Goal: Task Accomplishment & Management: Complete application form

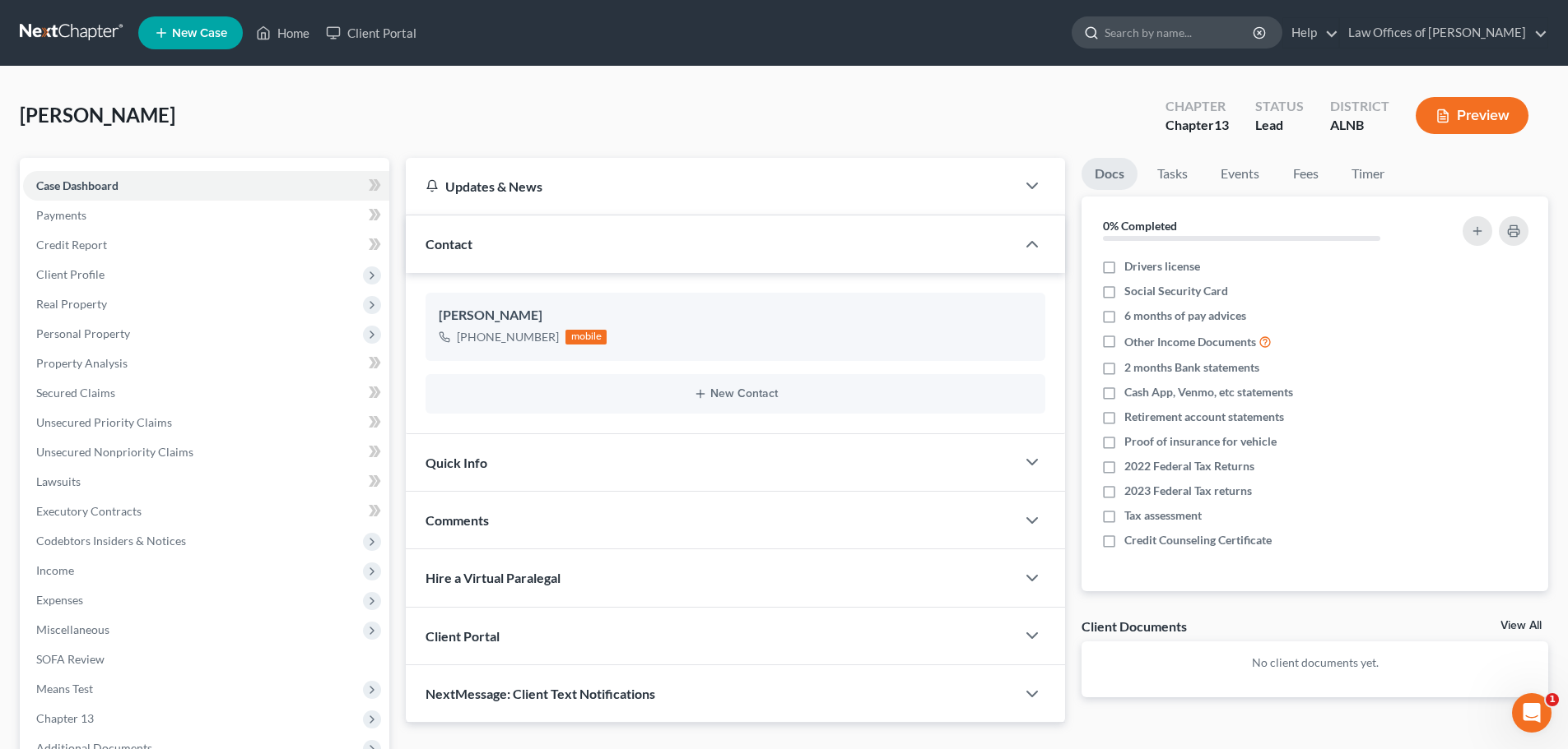
click at [1174, 36] on input "search" at bounding box center [1180, 32] width 150 height 31
type input "[PERSON_NAME]"
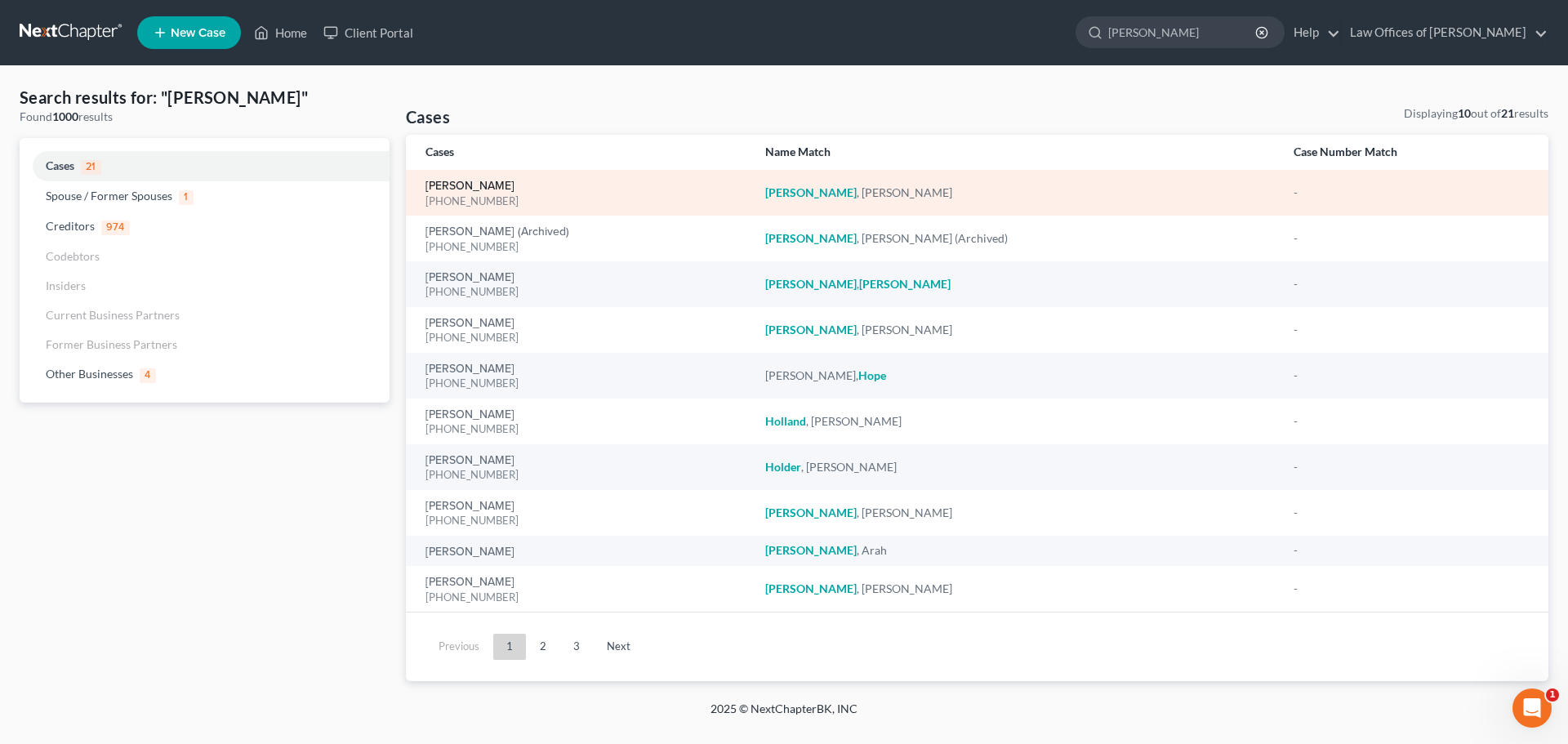
click at [437, 186] on link "[PERSON_NAME]" at bounding box center [469, 186] width 89 height 11
select select "3"
select select "1"
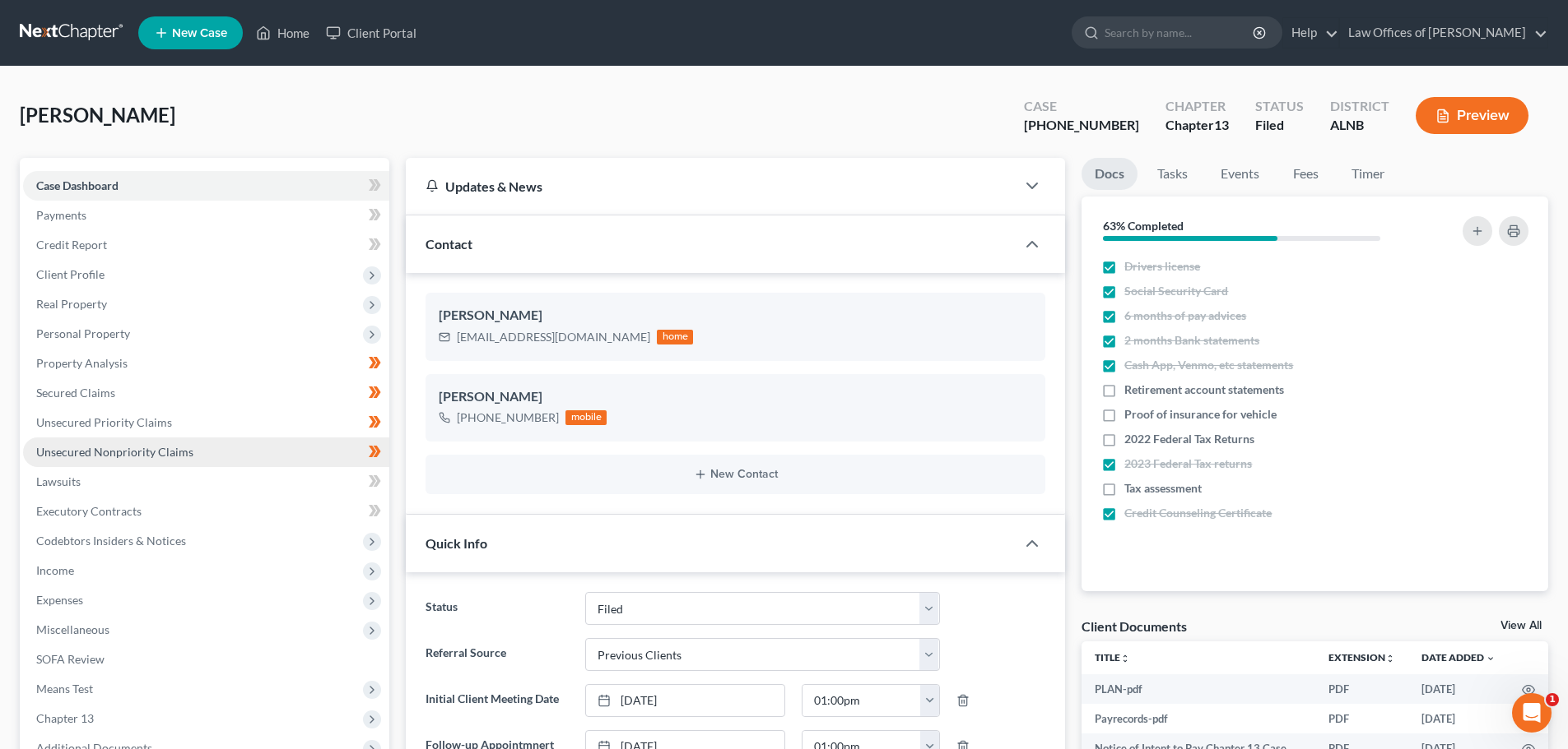
click at [119, 448] on span "Unsecured Nonpriority Claims" at bounding box center [115, 452] width 157 height 14
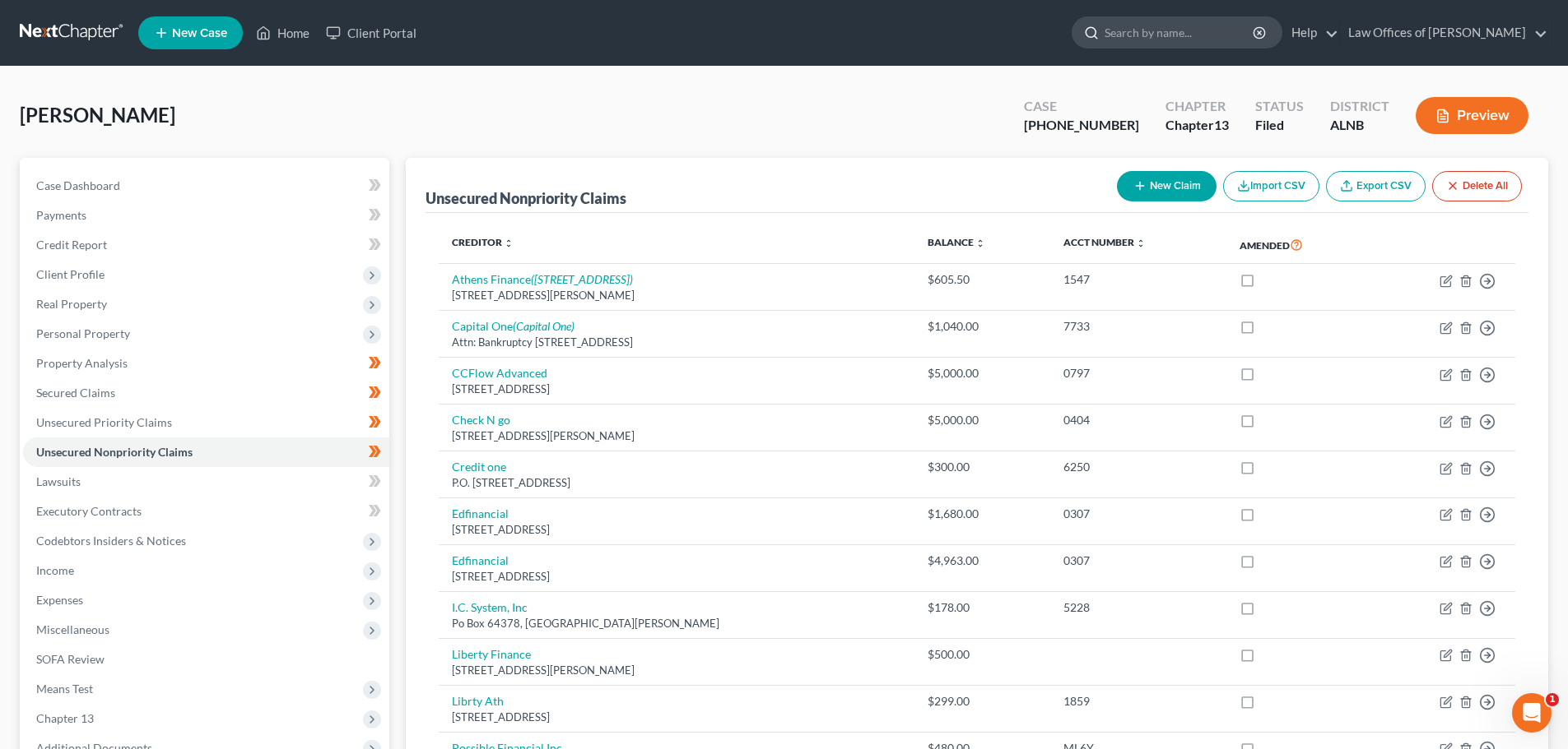
click at [1203, 37] on input "search" at bounding box center [1180, 32] width 150 height 31
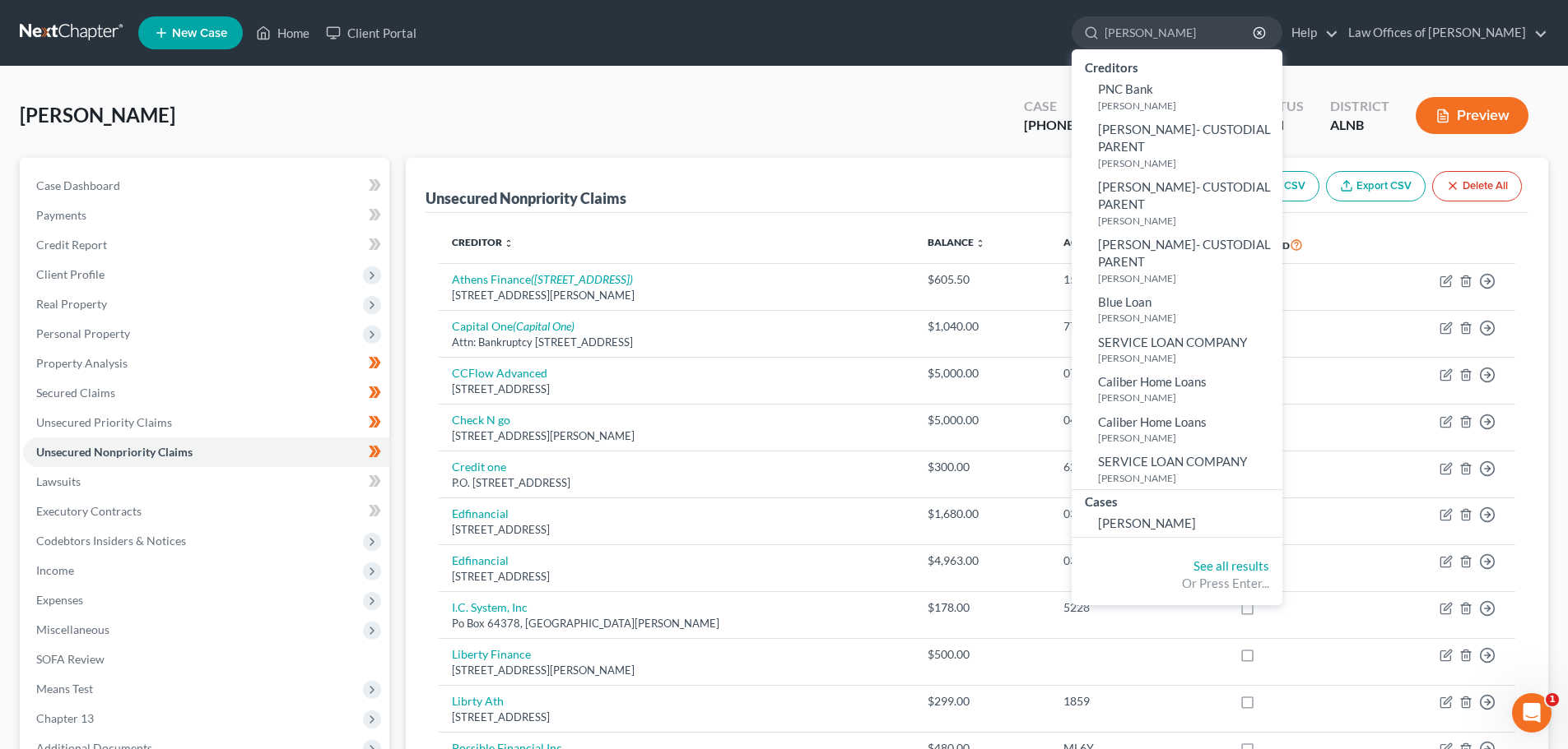
type input "[PERSON_NAME]"
click at [1138, 510] on div "Cases" at bounding box center [1176, 501] width 211 height 21
click at [1166, 526] on span "[PERSON_NAME]" at bounding box center [1146, 523] width 98 height 15
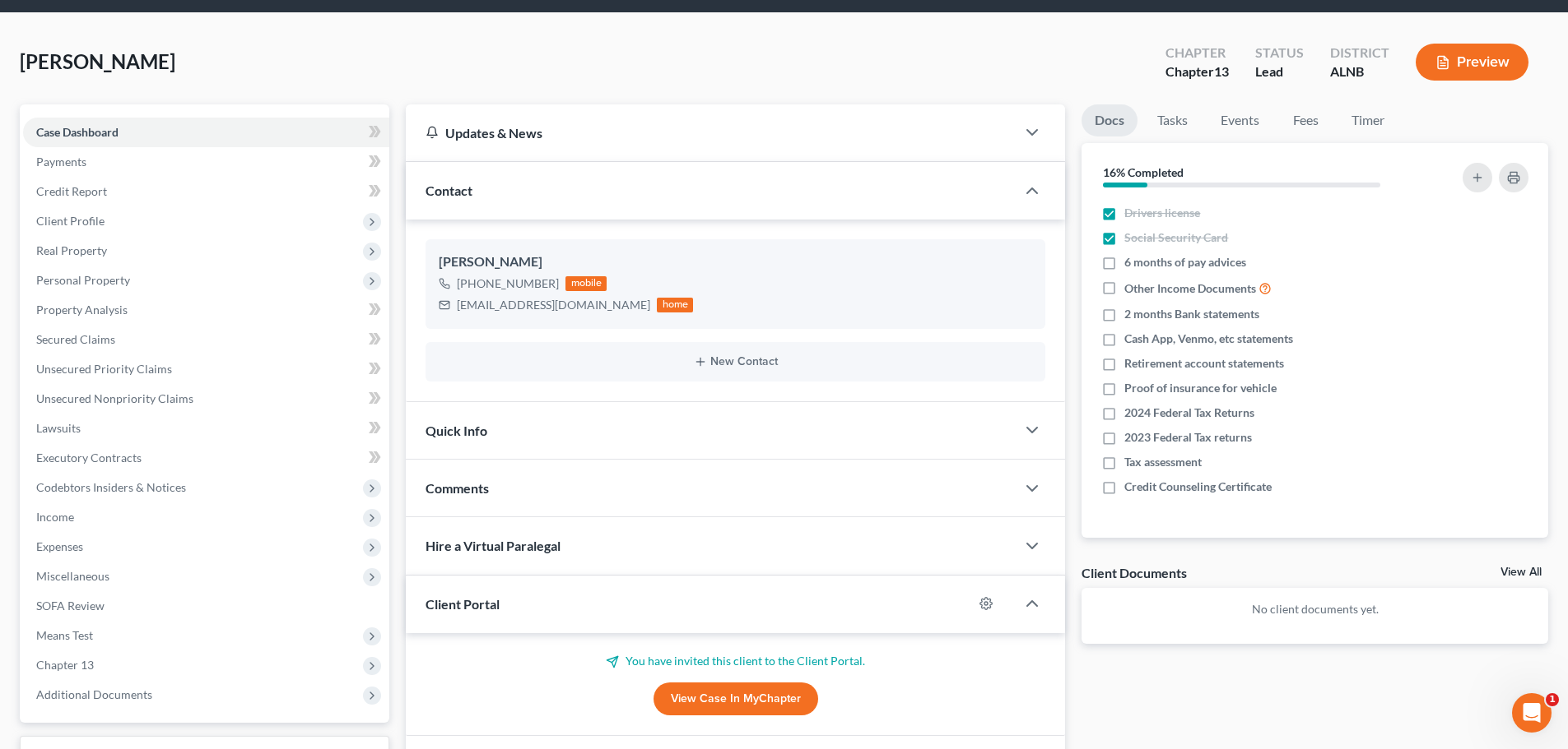
scroll to position [164, 0]
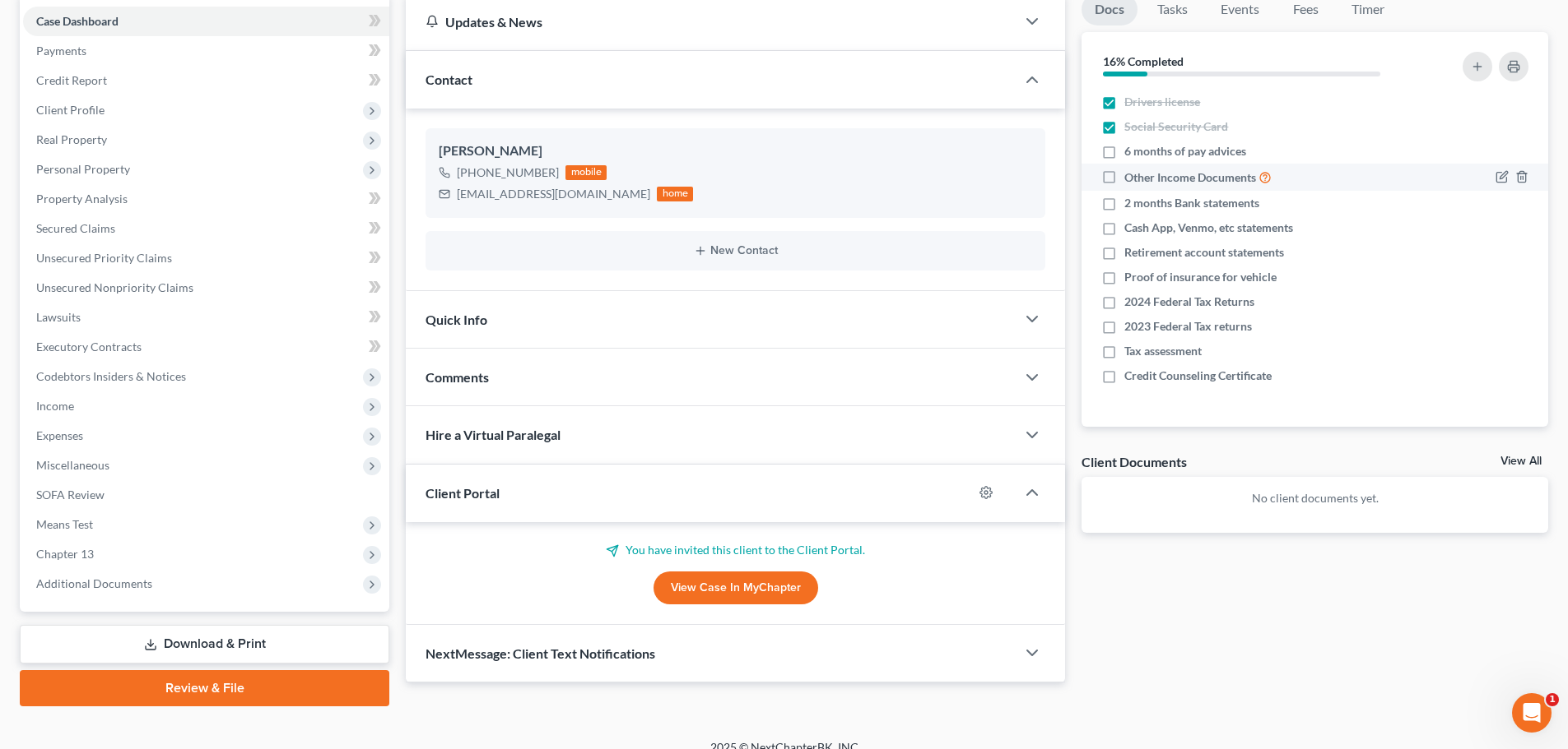
drag, startPoint x: 1109, startPoint y: 150, endPoint x: 1260, endPoint y: 179, distance: 153.8
click at [1125, 150] on label "6 months of pay advices" at bounding box center [1185, 151] width 122 height 17
click at [1131, 150] on input "6 months of pay advices" at bounding box center [1136, 149] width 10 height 10
click at [1125, 150] on label "6 months of pay advices" at bounding box center [1185, 151] width 122 height 17
click at [1131, 150] on input "6 months of pay advices" at bounding box center [1136, 149] width 10 height 10
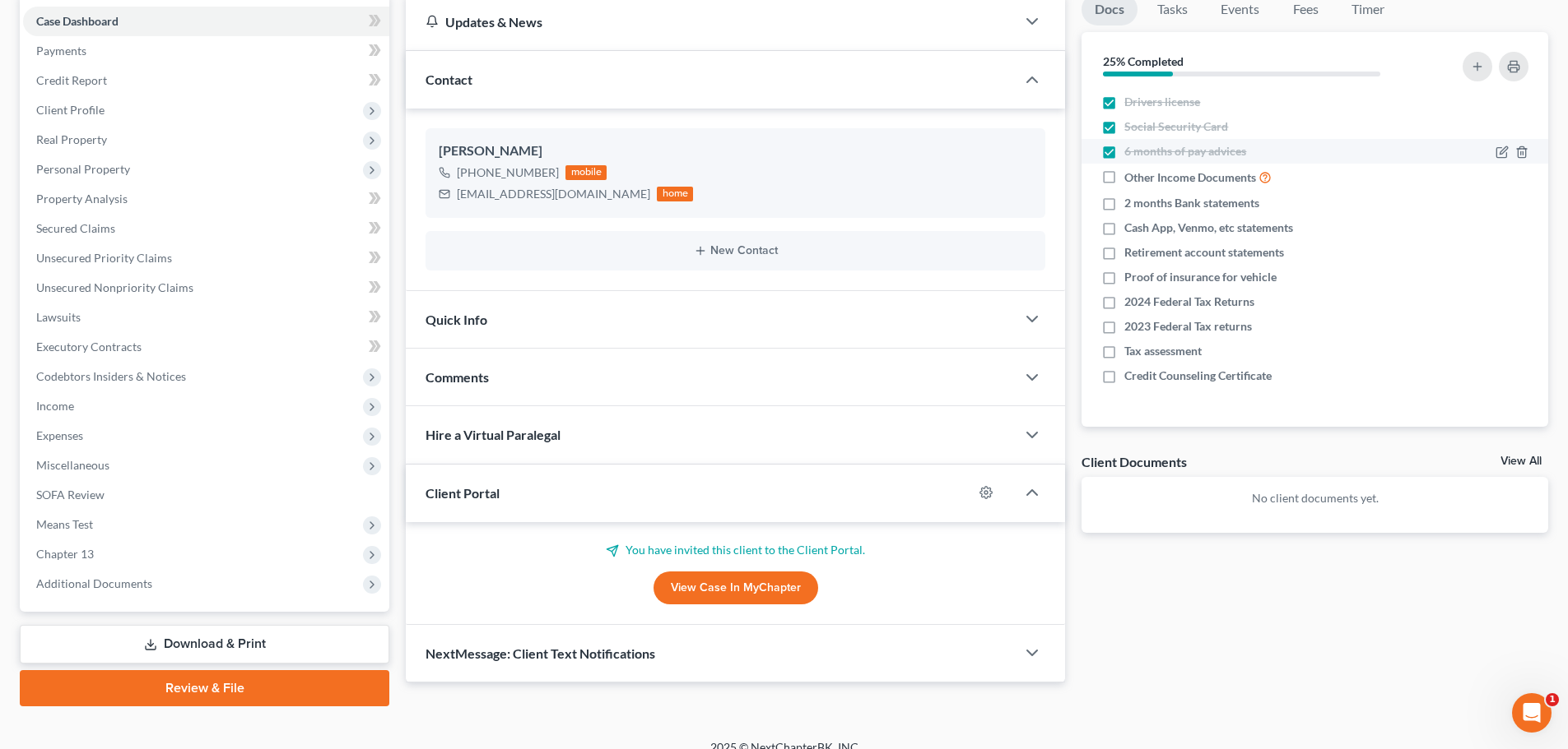
checkbox input "false"
click at [1521, 148] on icon "button" at bounding box center [1522, 152] width 13 height 13
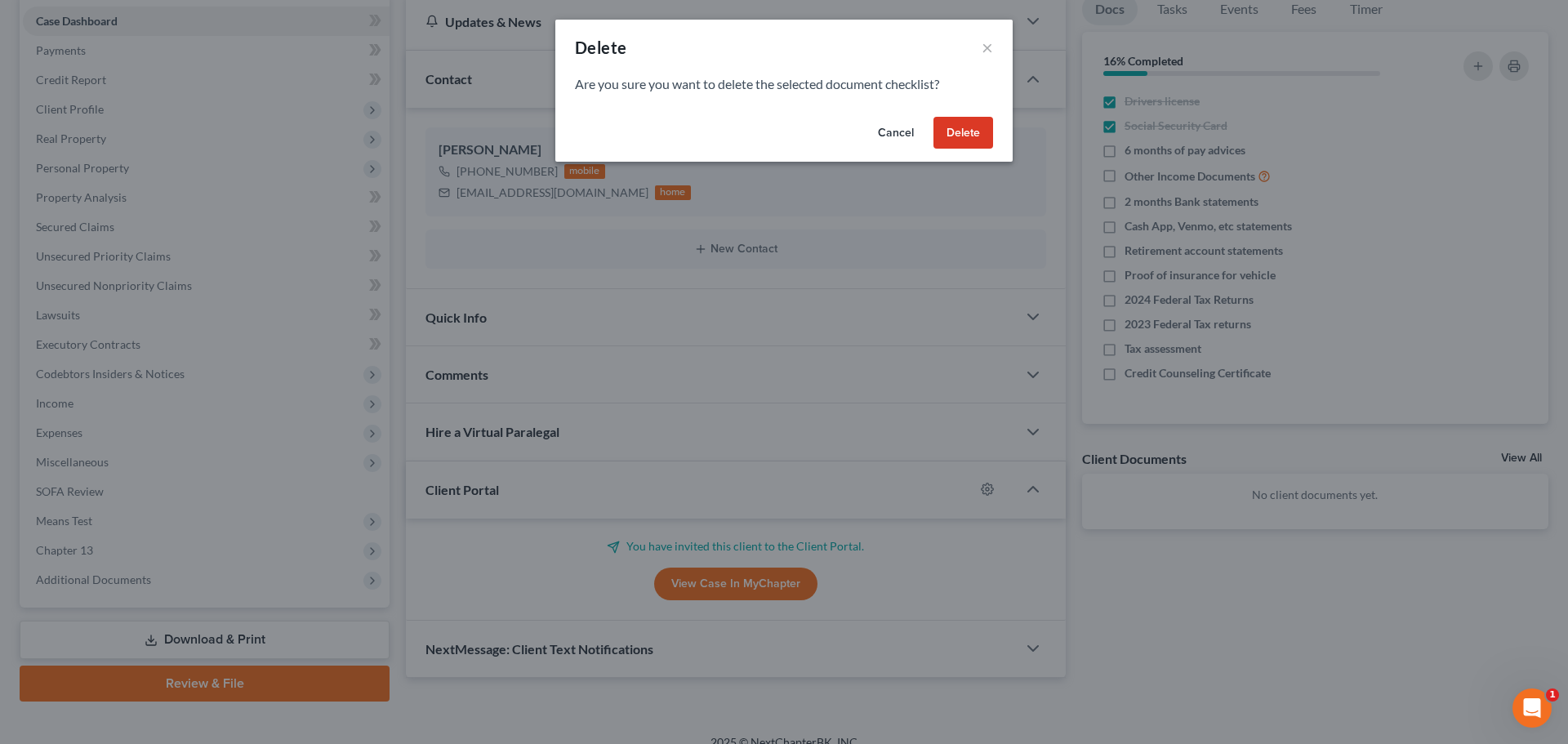
click at [963, 131] on button "Delete" at bounding box center [963, 134] width 60 height 33
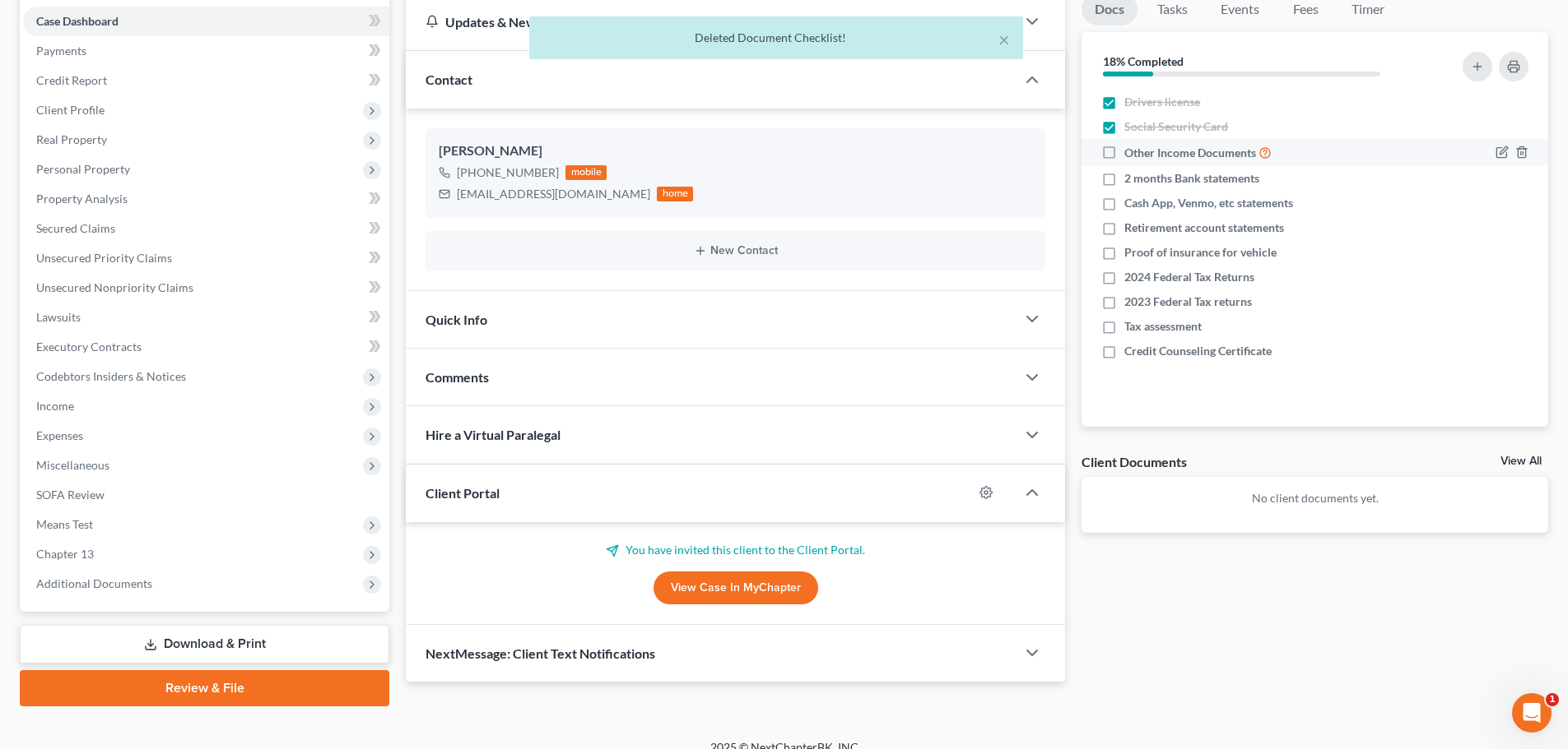
click at [1125, 149] on label "Other Income Documents" at bounding box center [1198, 153] width 147 height 19
click at [1131, 149] on input "Other Income Documents" at bounding box center [1136, 149] width 10 height 10
checkbox input "true"
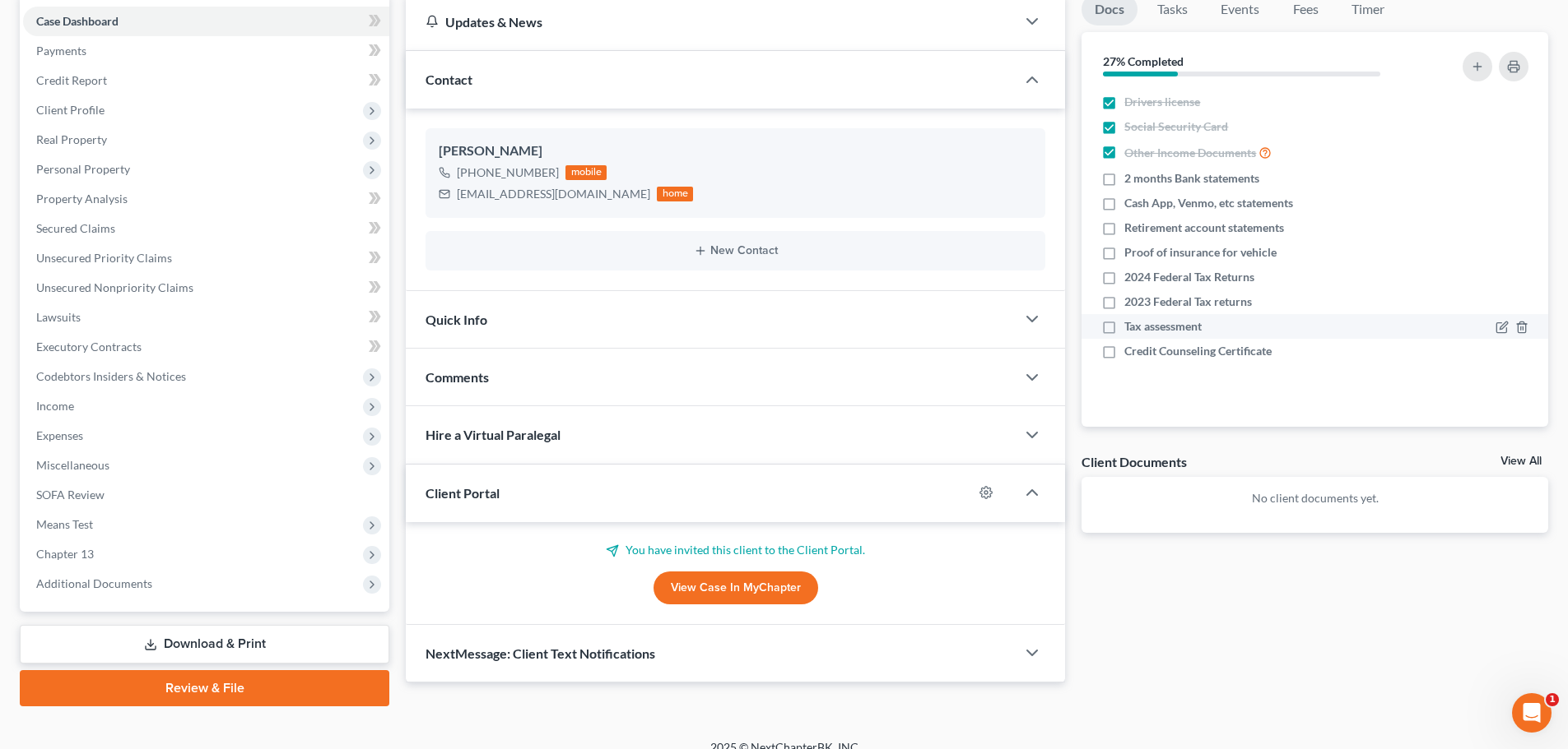
click at [1125, 325] on label "Tax assessment" at bounding box center [1163, 326] width 77 height 17
click at [1131, 325] on input "Tax assessment" at bounding box center [1136, 323] width 10 height 10
checkbox input "true"
drag, startPoint x: 1110, startPoint y: 354, endPoint x: 1572, endPoint y: 422, distance: 467.0
click at [1125, 354] on label "Credit Counseling Certificate" at bounding box center [1198, 350] width 147 height 17
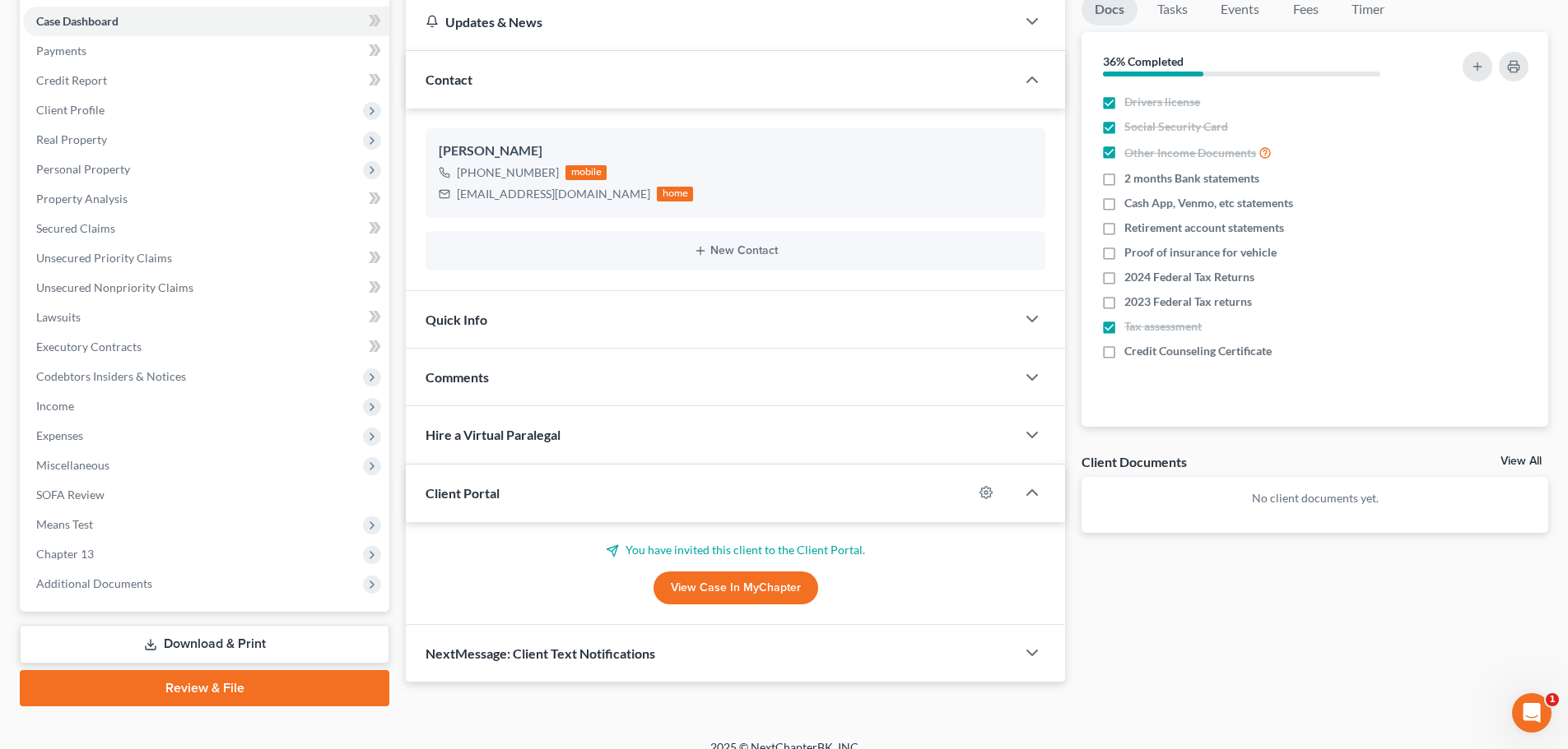
click at [1131, 354] on input "Credit Counseling Certificate" at bounding box center [1136, 348] width 10 height 10
checkbox input "true"
click at [1125, 177] on label "2 months Bank statements" at bounding box center [1192, 178] width 135 height 17
click at [1131, 177] on input "2 months Bank statements" at bounding box center [1136, 176] width 10 height 10
checkbox input "true"
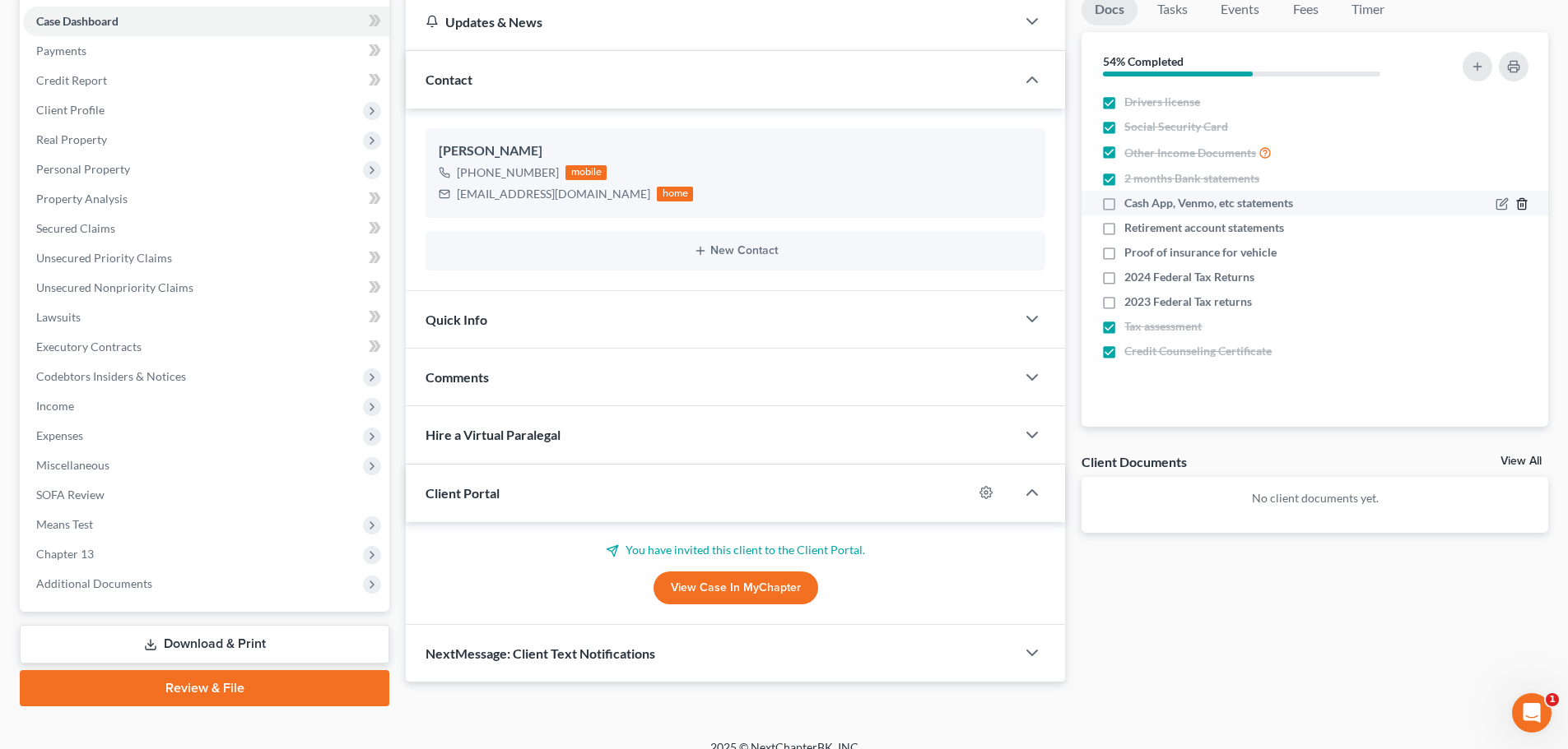
click at [1523, 204] on line "button" at bounding box center [1523, 205] width 0 height 3
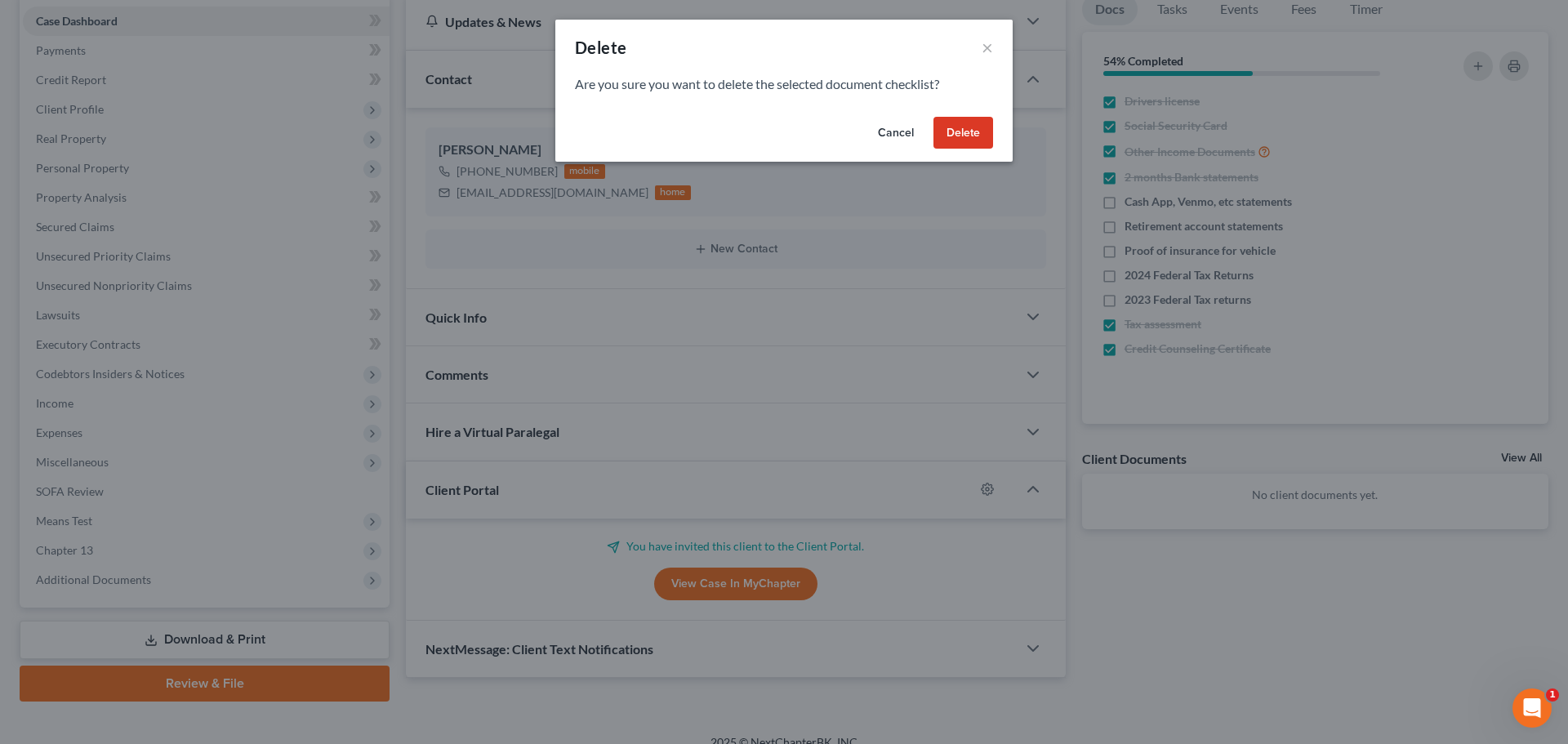
click at [974, 135] on button "Delete" at bounding box center [963, 134] width 60 height 33
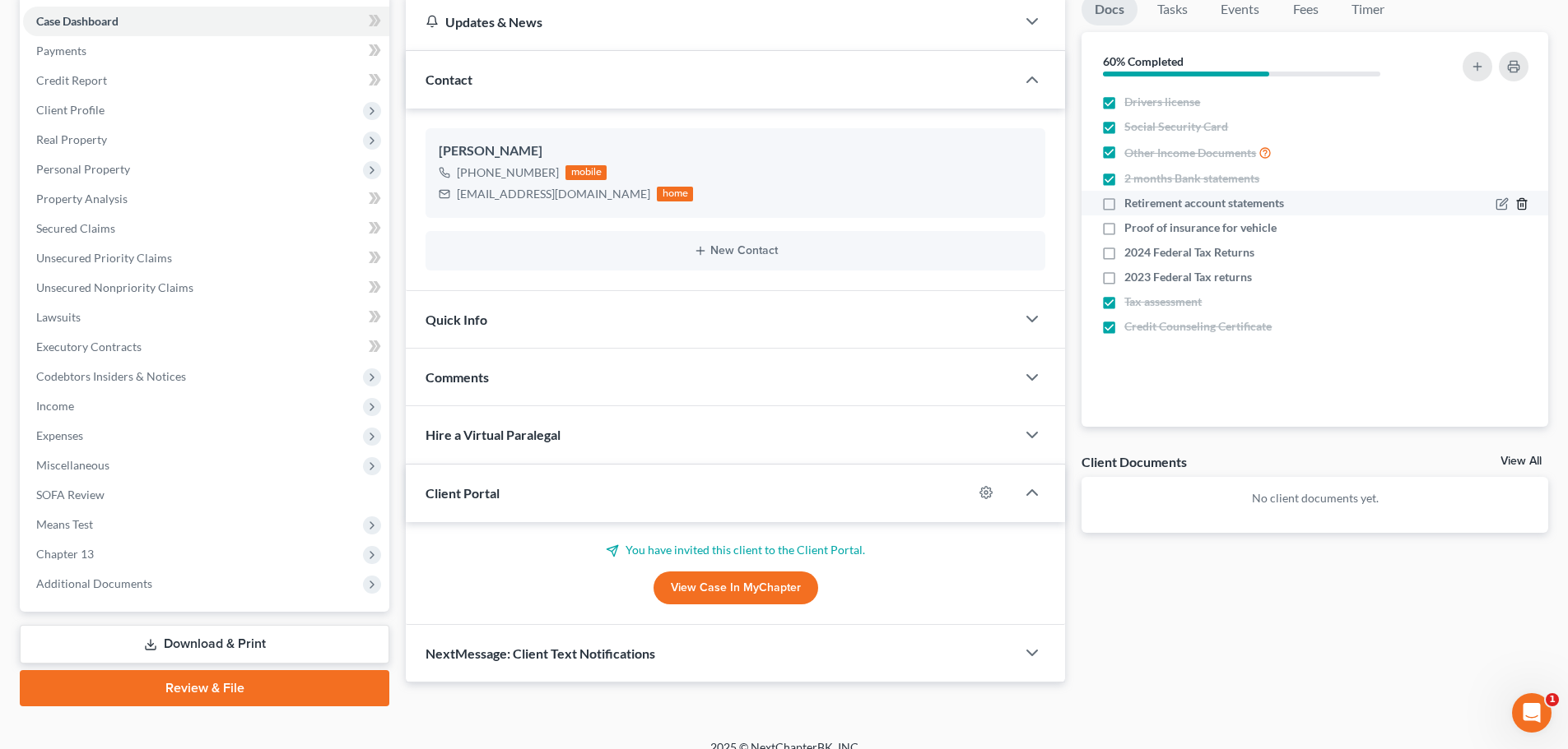
click at [1523, 204] on line "button" at bounding box center [1523, 205] width 0 height 3
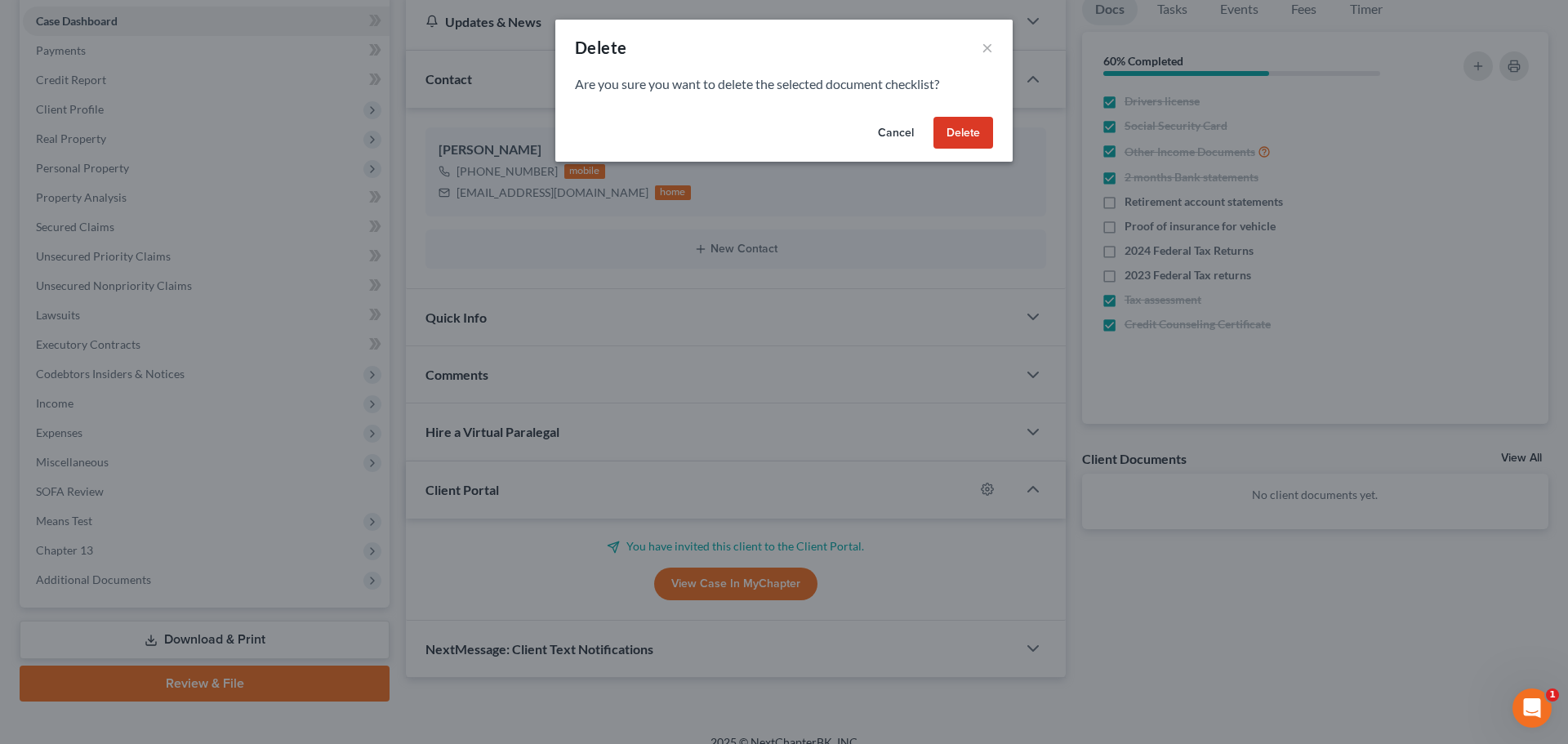
click at [961, 133] on button "Delete" at bounding box center [963, 134] width 60 height 33
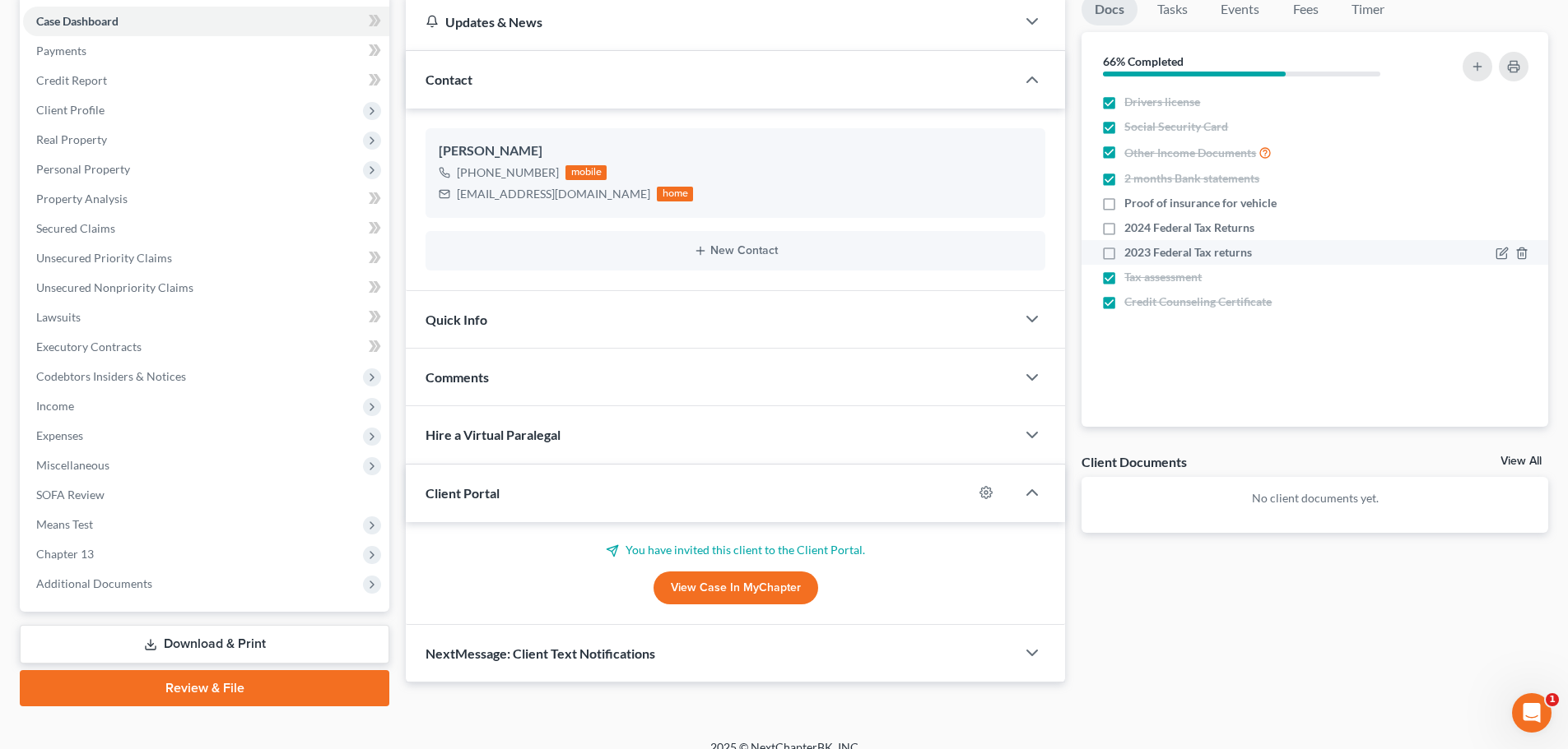
drag, startPoint x: 1109, startPoint y: 229, endPoint x: 1109, endPoint y: 252, distance: 23.0
click at [1125, 229] on label "2024 Federal Tax Returns" at bounding box center [1189, 227] width 130 height 17
click at [1131, 229] on input "2024 Federal Tax Returns" at bounding box center [1136, 225] width 10 height 10
checkbox input "true"
click at [1125, 252] on label "2023 Federal Tax returns" at bounding box center [1188, 253] width 128 height 17
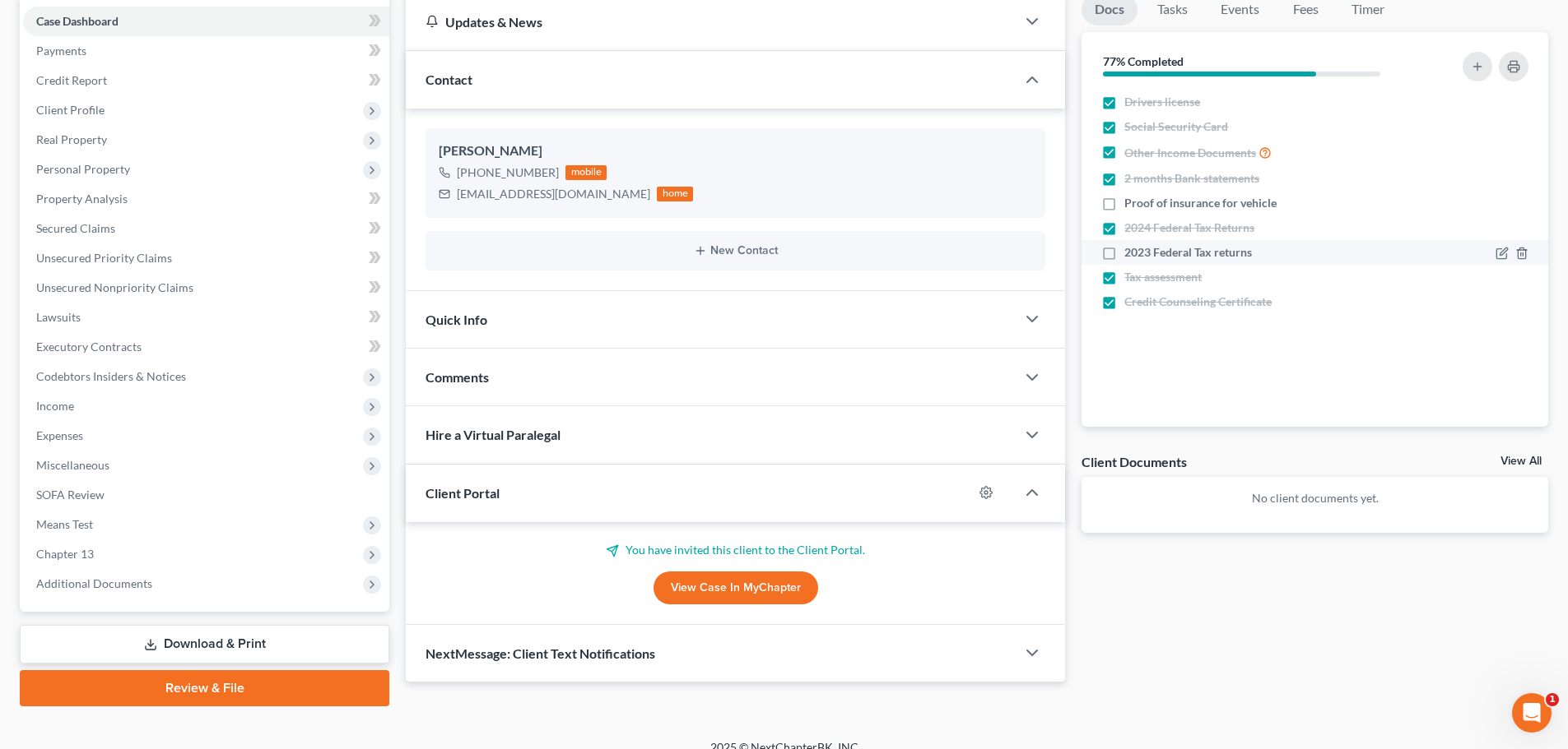
click at [1131, 252] on input "2023 Federal Tax returns" at bounding box center [1136, 250] width 10 height 10
checkbox input "true"
click at [1125, 205] on label "Proof of insurance for vehicle" at bounding box center [1201, 203] width 152 height 17
click at [1131, 205] on input "Proof of insurance for vehicle" at bounding box center [1136, 200] width 10 height 10
checkbox input "true"
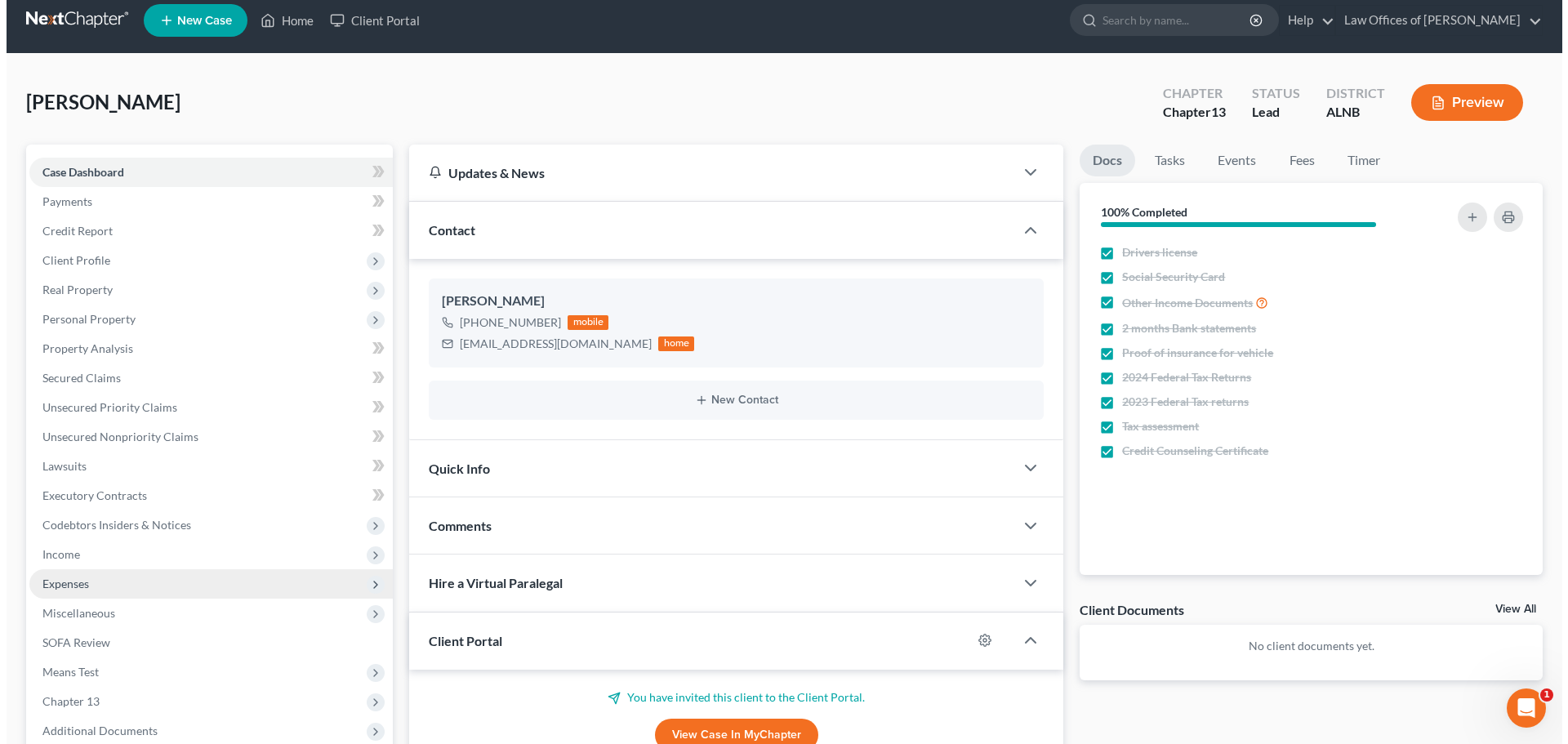
scroll to position [0, 0]
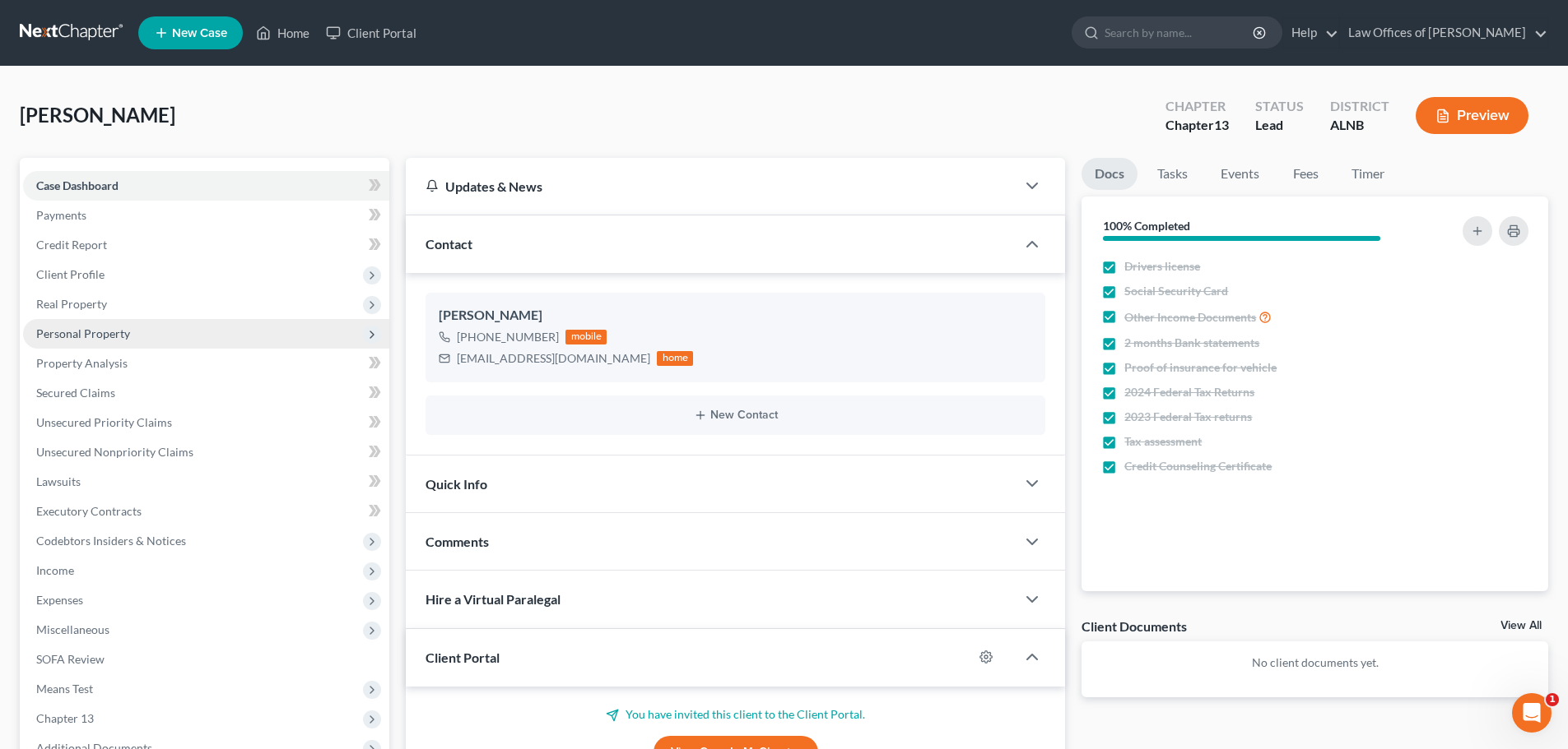
click at [111, 335] on span "Personal Property" at bounding box center [82, 334] width 94 height 14
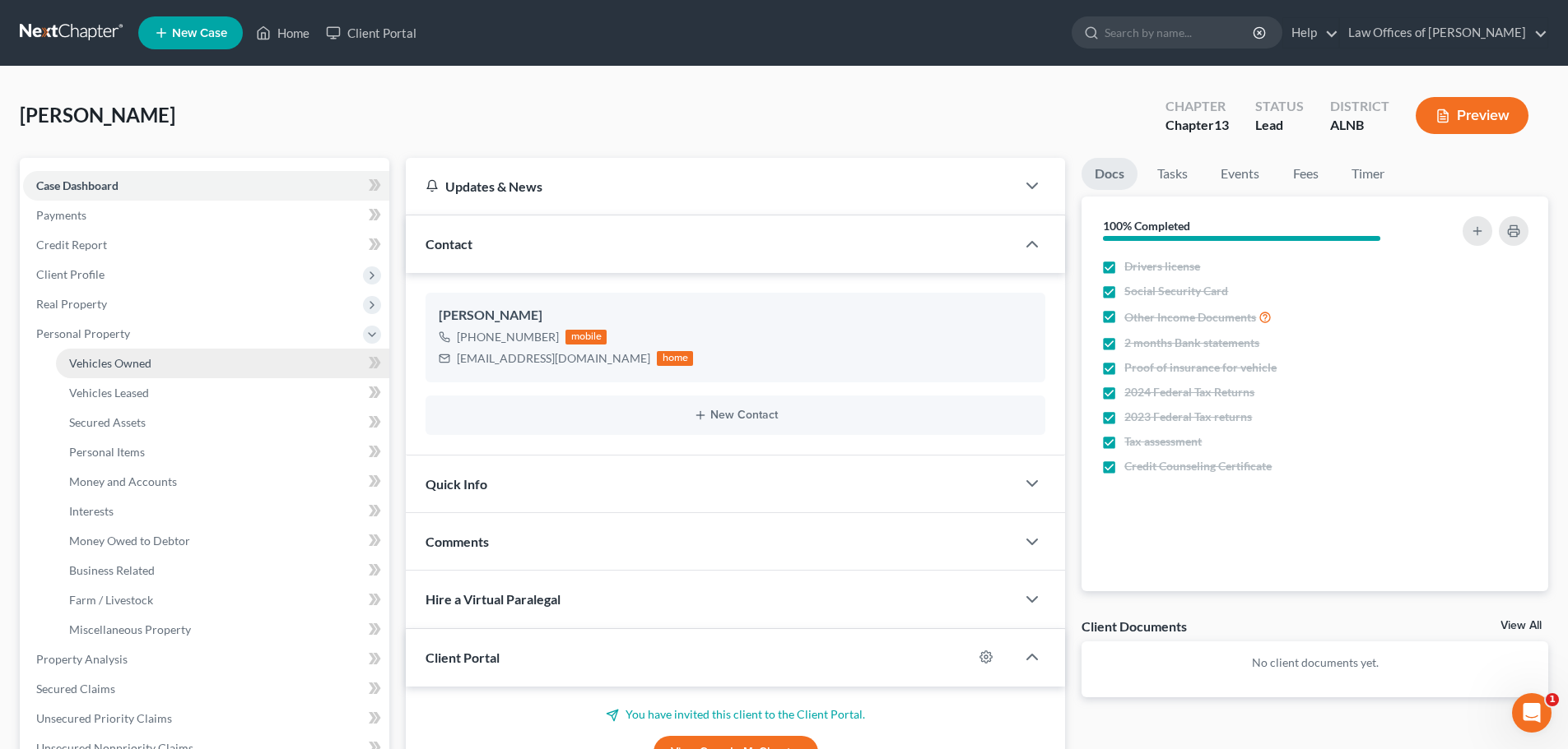
click at [112, 364] on span "Vehicles Owned" at bounding box center [110, 363] width 82 height 14
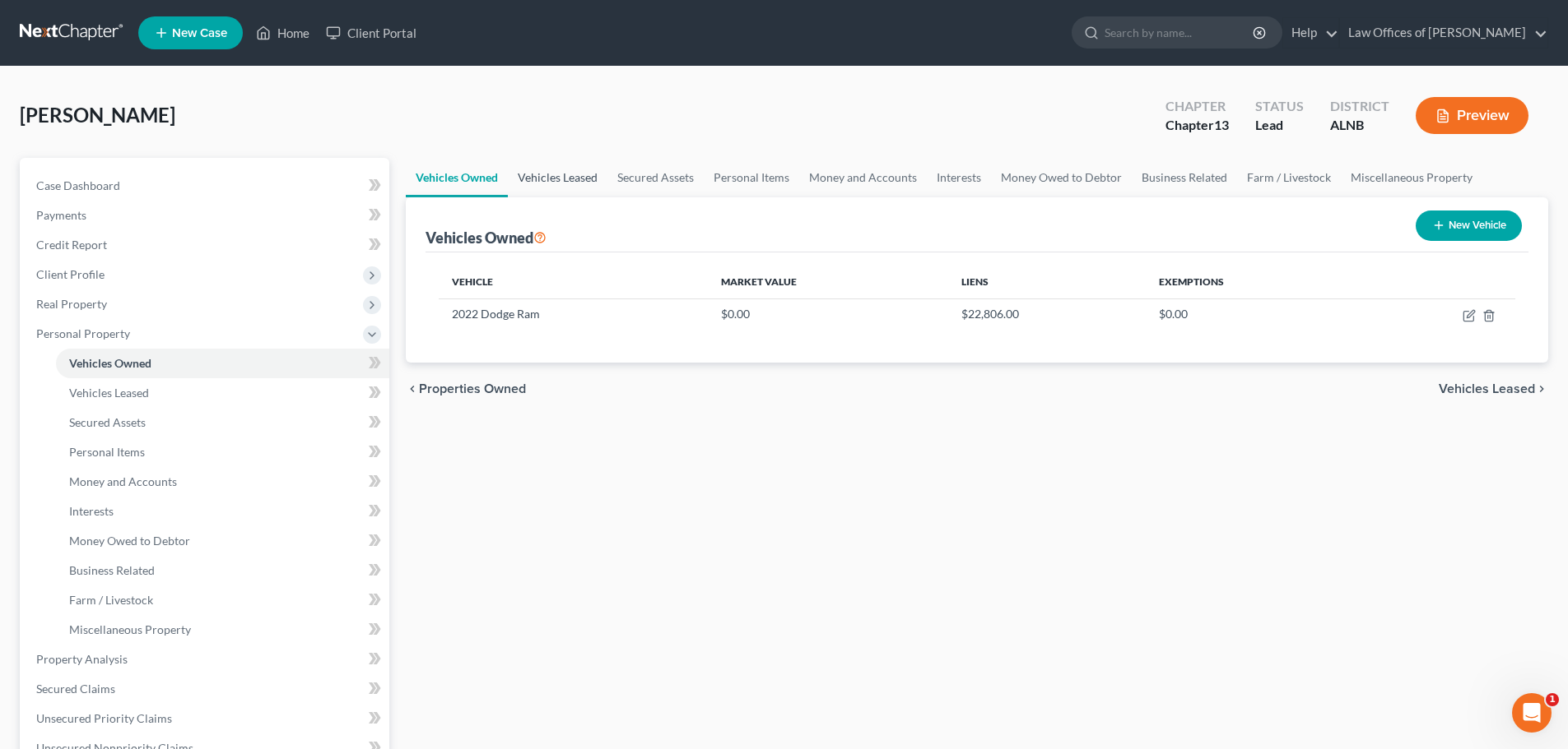
click at [572, 175] on link "Vehicles Leased" at bounding box center [558, 177] width 100 height 39
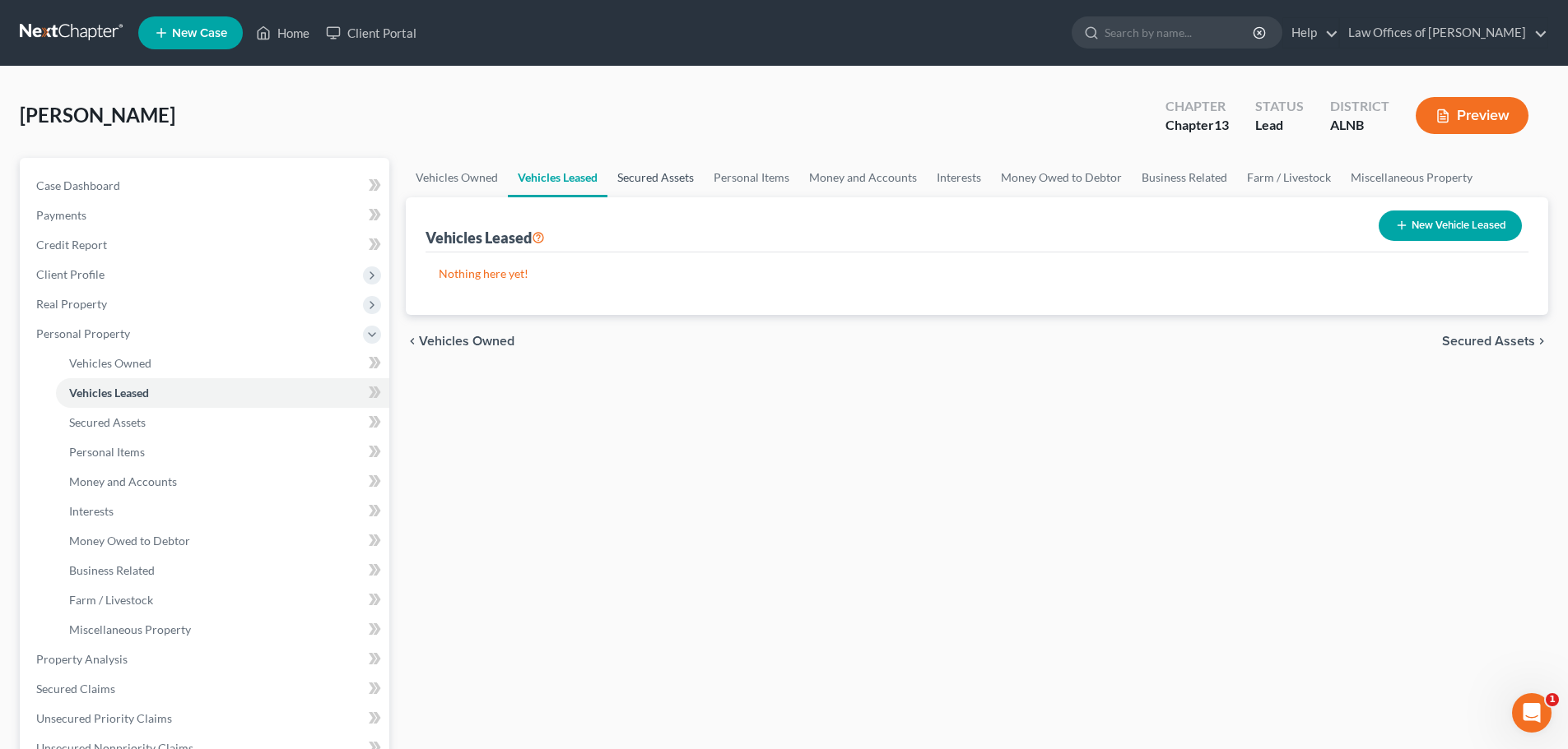
click at [657, 175] on link "Secured Assets" at bounding box center [656, 177] width 96 height 39
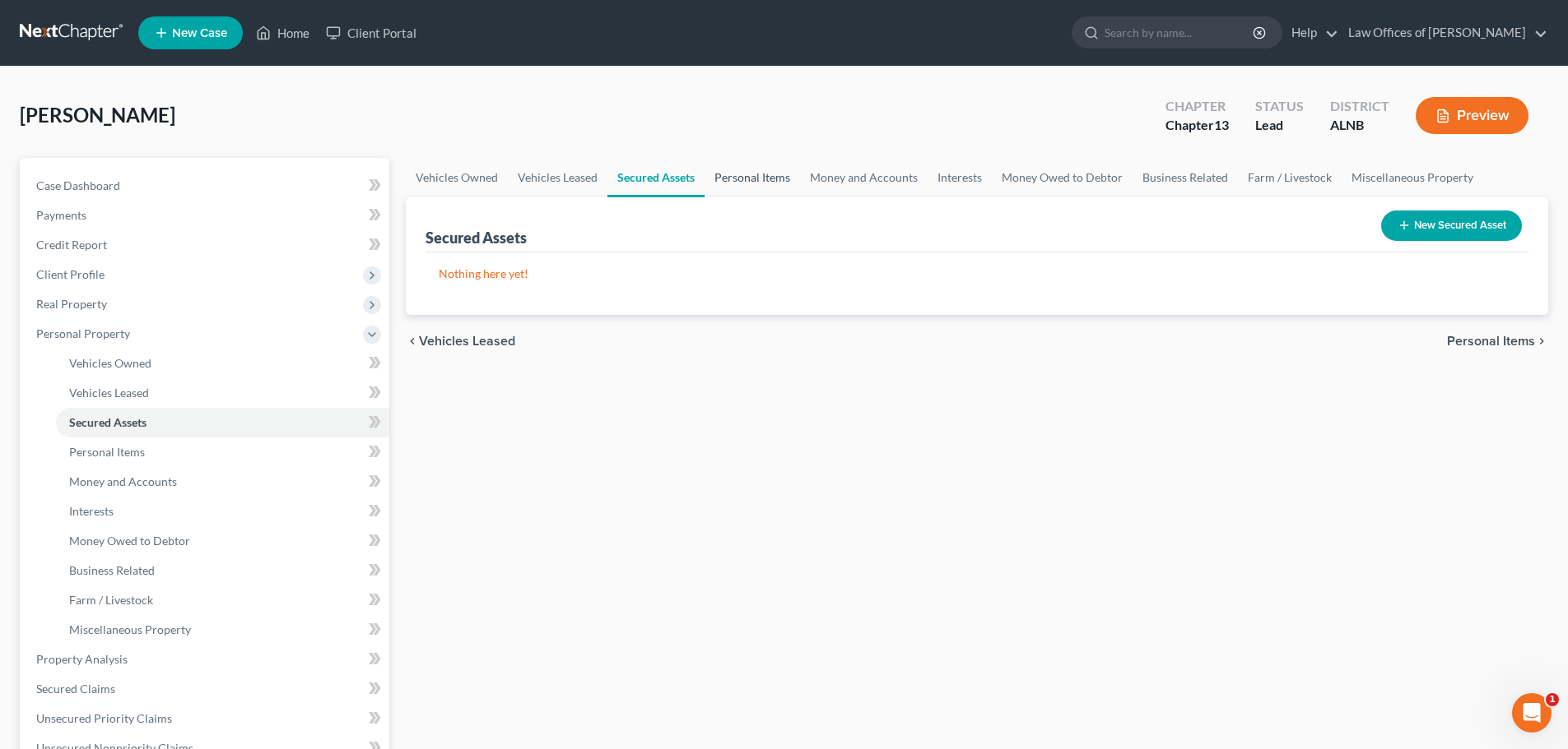
click at [731, 175] on link "Personal Items" at bounding box center [752, 177] width 95 height 39
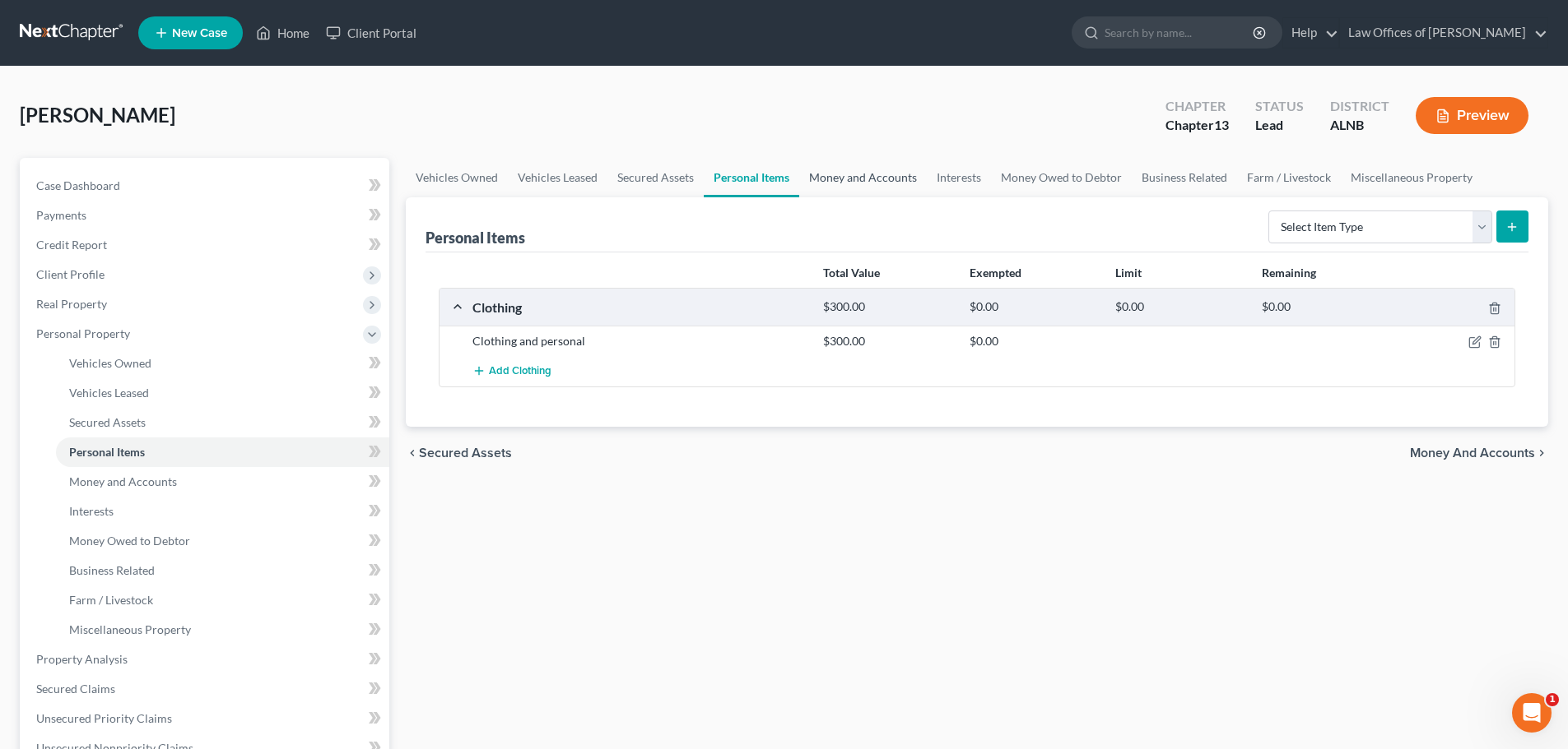
click at [839, 178] on link "Money and Accounts" at bounding box center [863, 177] width 128 height 39
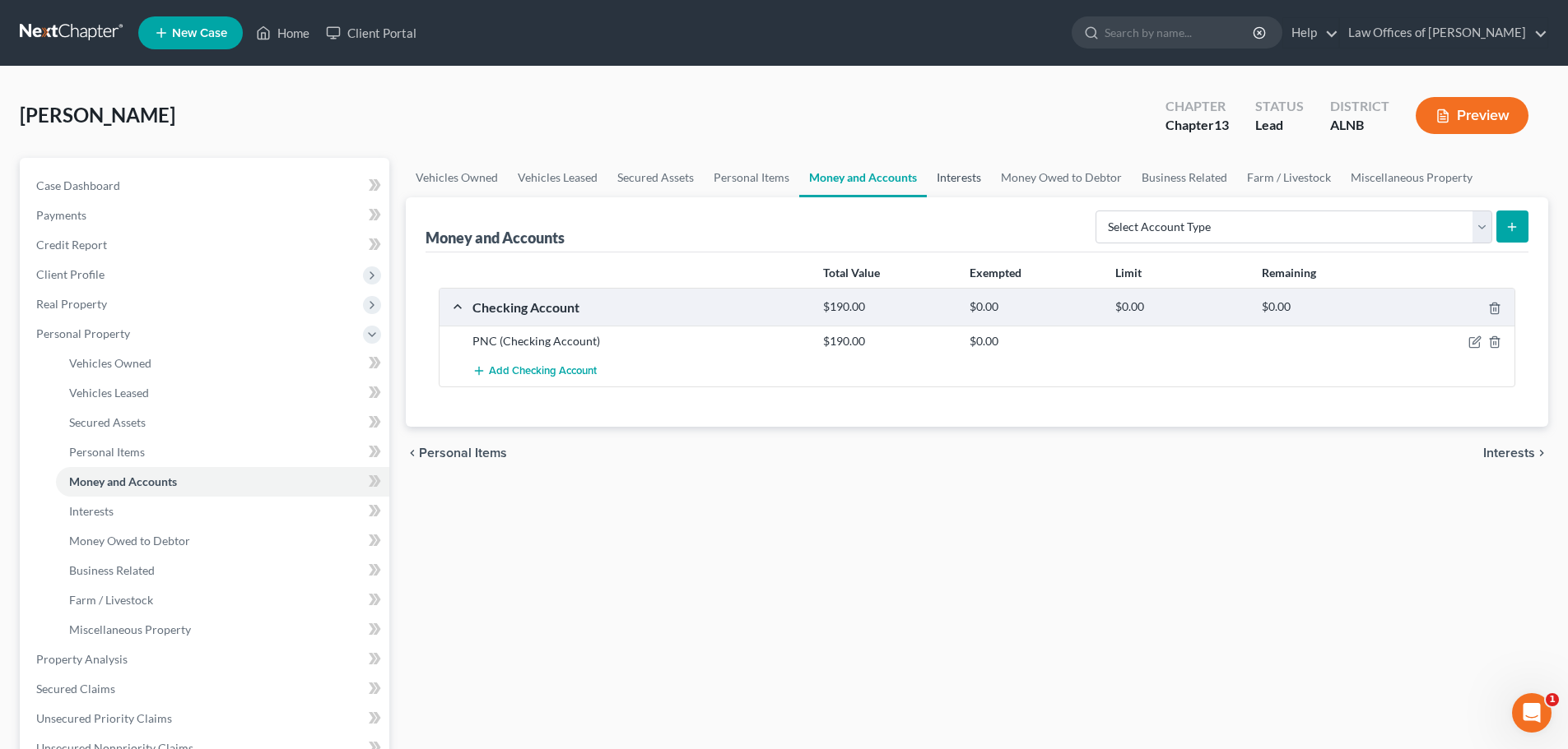
click at [950, 182] on link "Interests" at bounding box center [958, 177] width 64 height 39
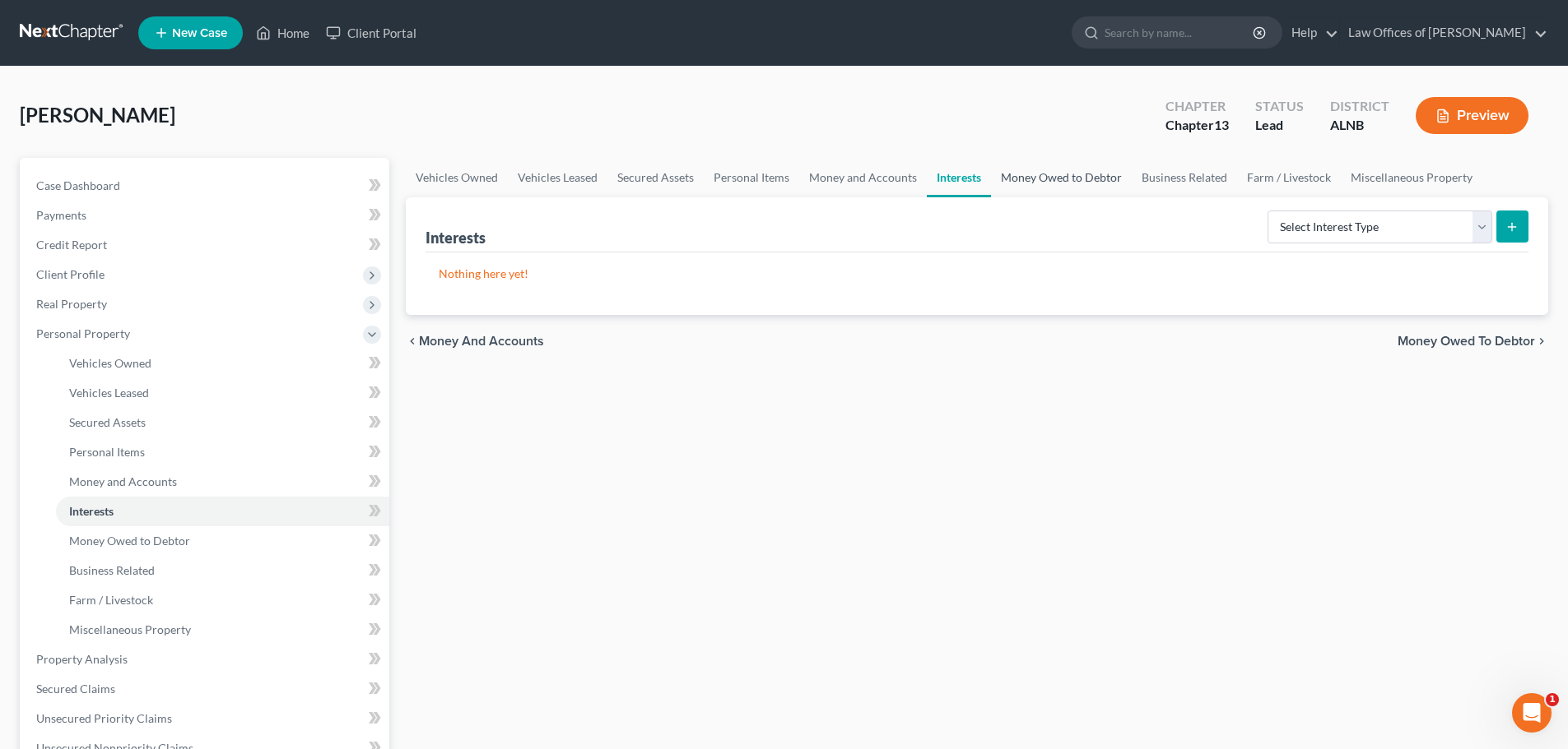
click at [1042, 181] on link "Money Owed to Debtor" at bounding box center [1061, 177] width 141 height 39
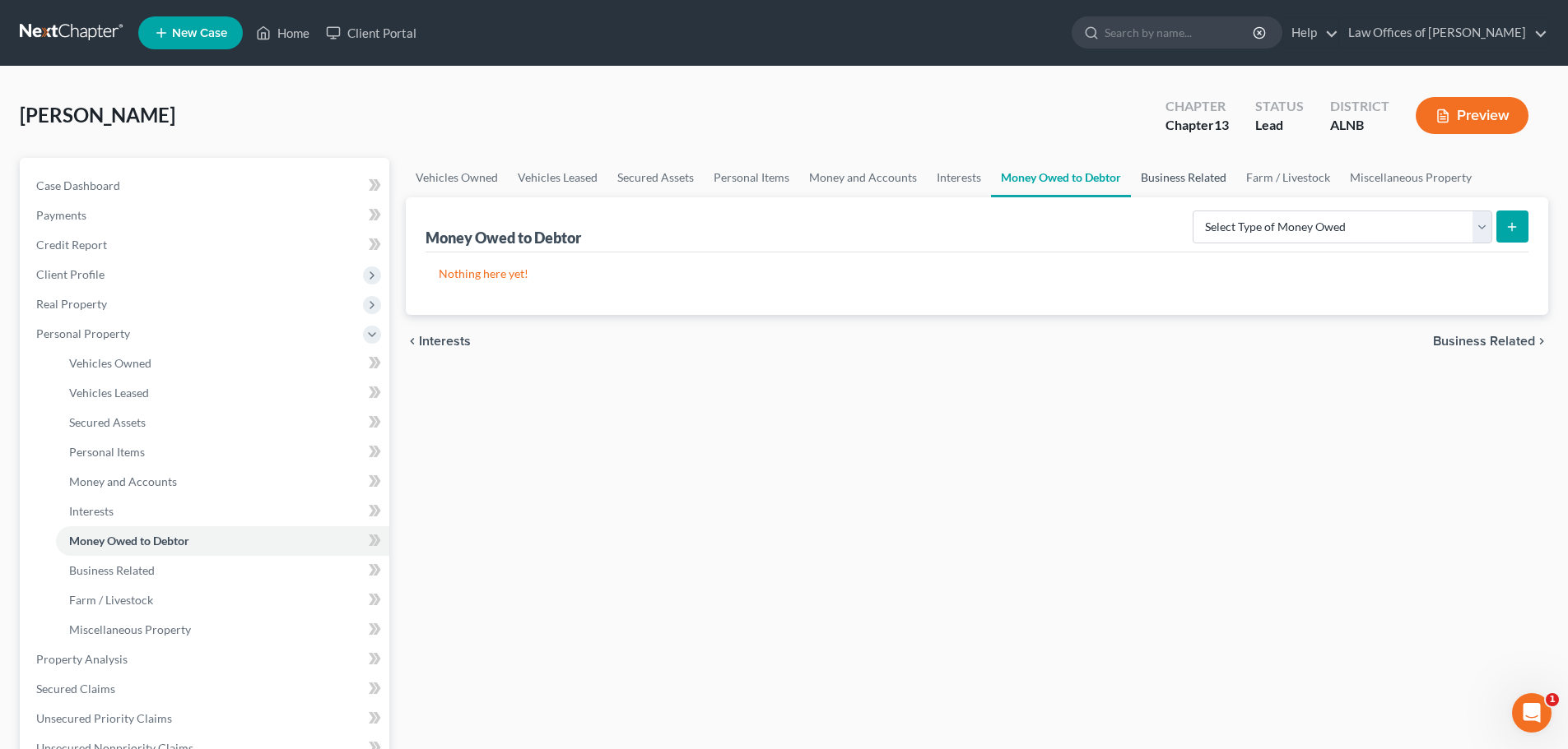
click at [1171, 175] on link "Business Related" at bounding box center [1183, 177] width 105 height 39
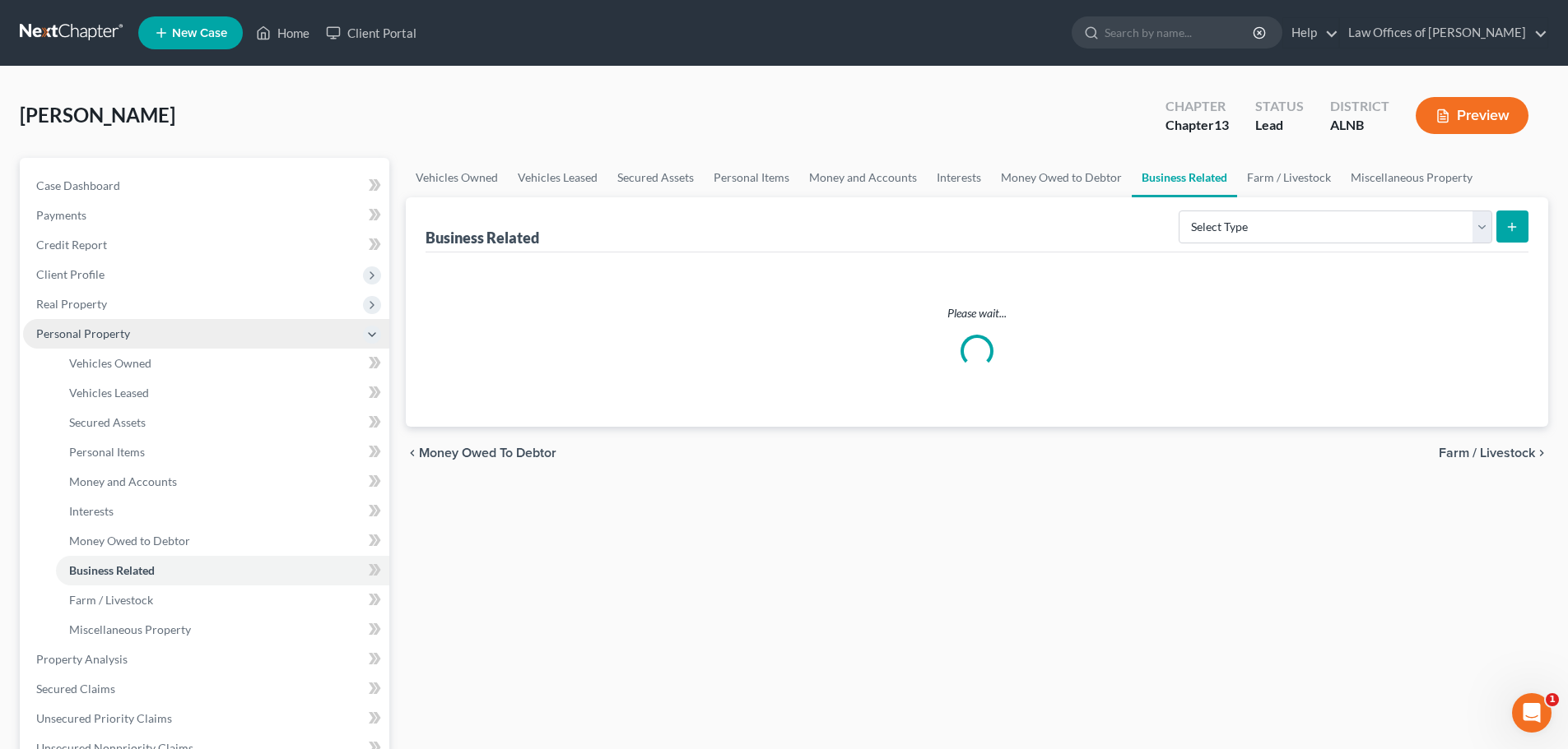
click at [359, 336] on span "Personal Property" at bounding box center [206, 334] width 366 height 30
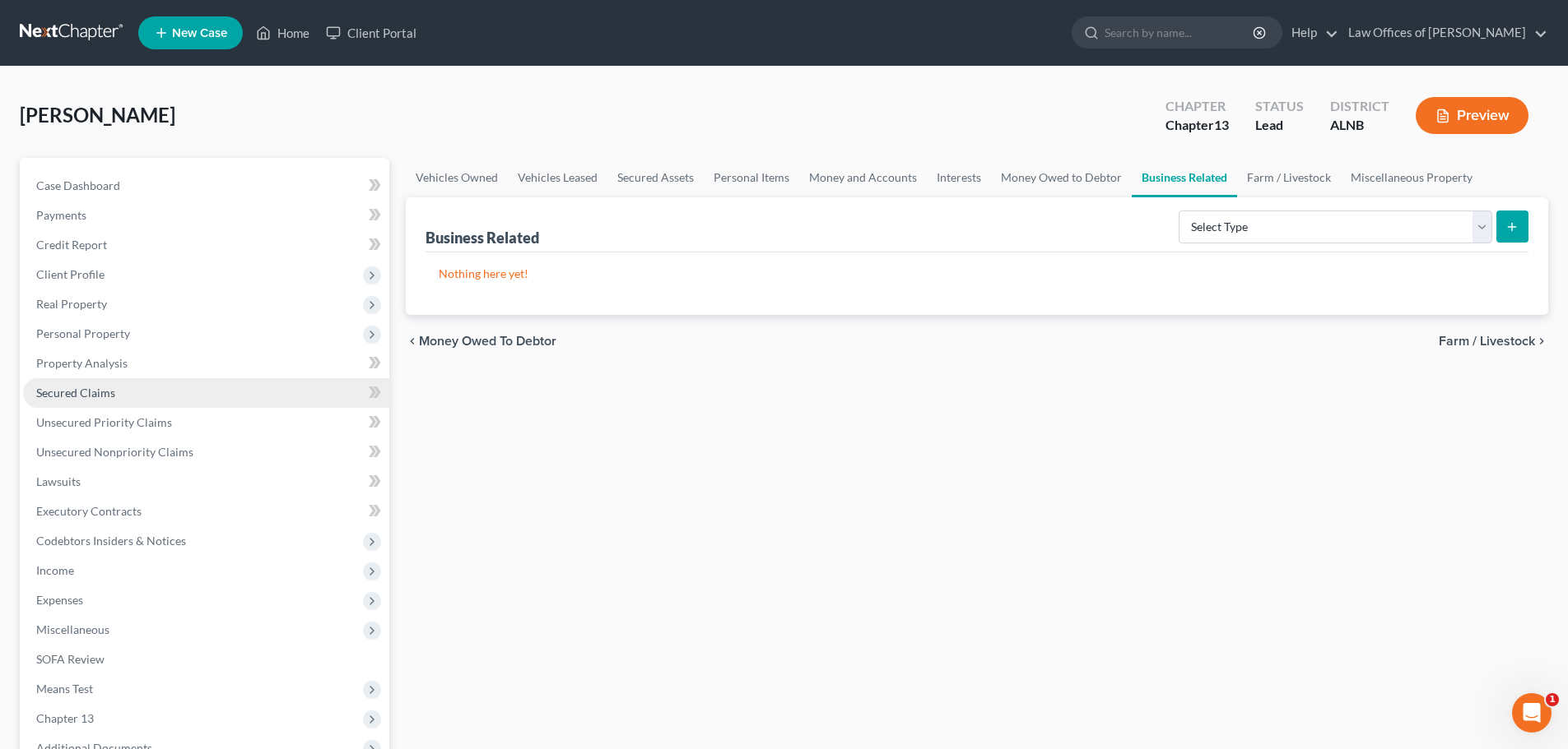
click at [233, 401] on link "Secured Claims" at bounding box center [206, 393] width 366 height 30
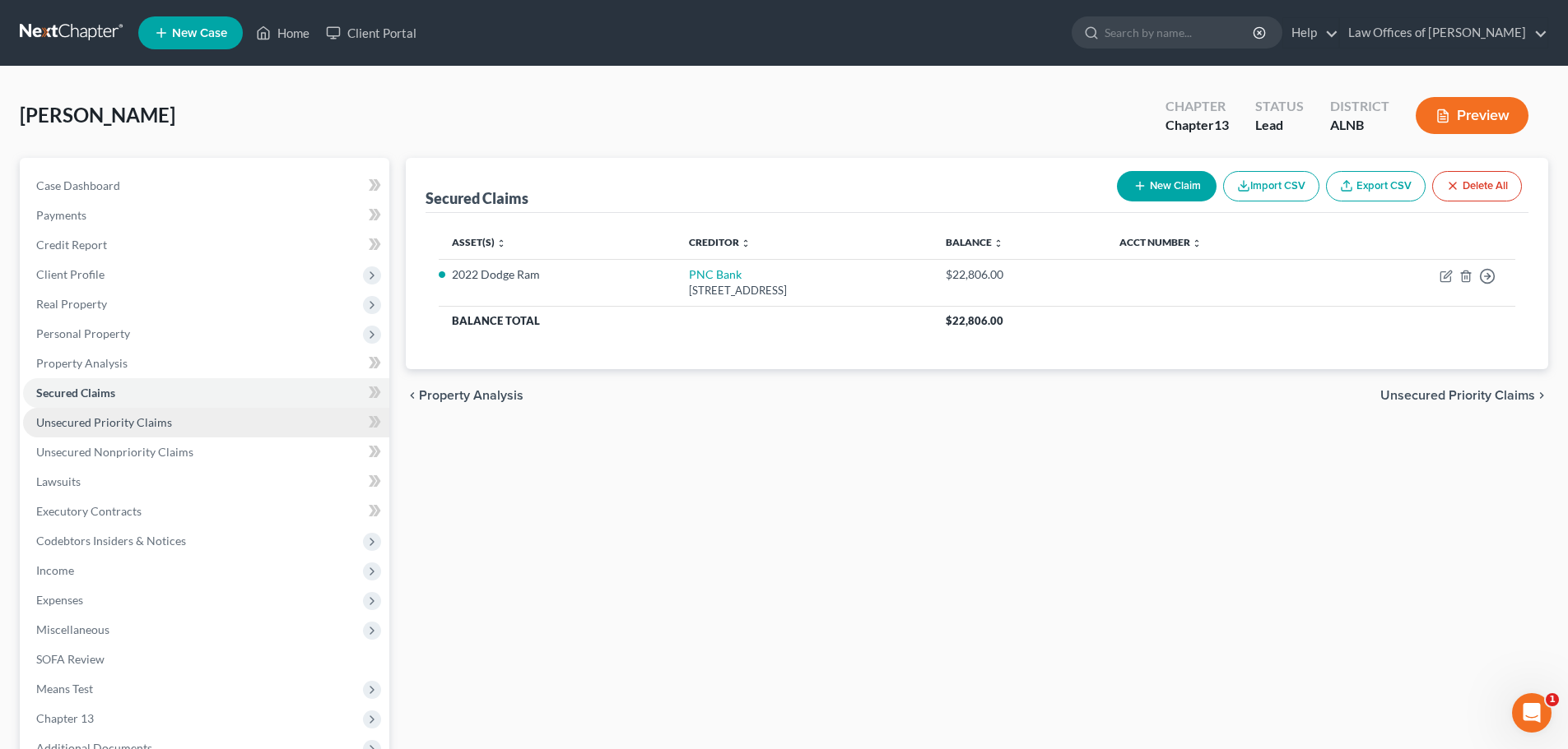
click at [241, 420] on link "Unsecured Priority Claims" at bounding box center [206, 423] width 366 height 30
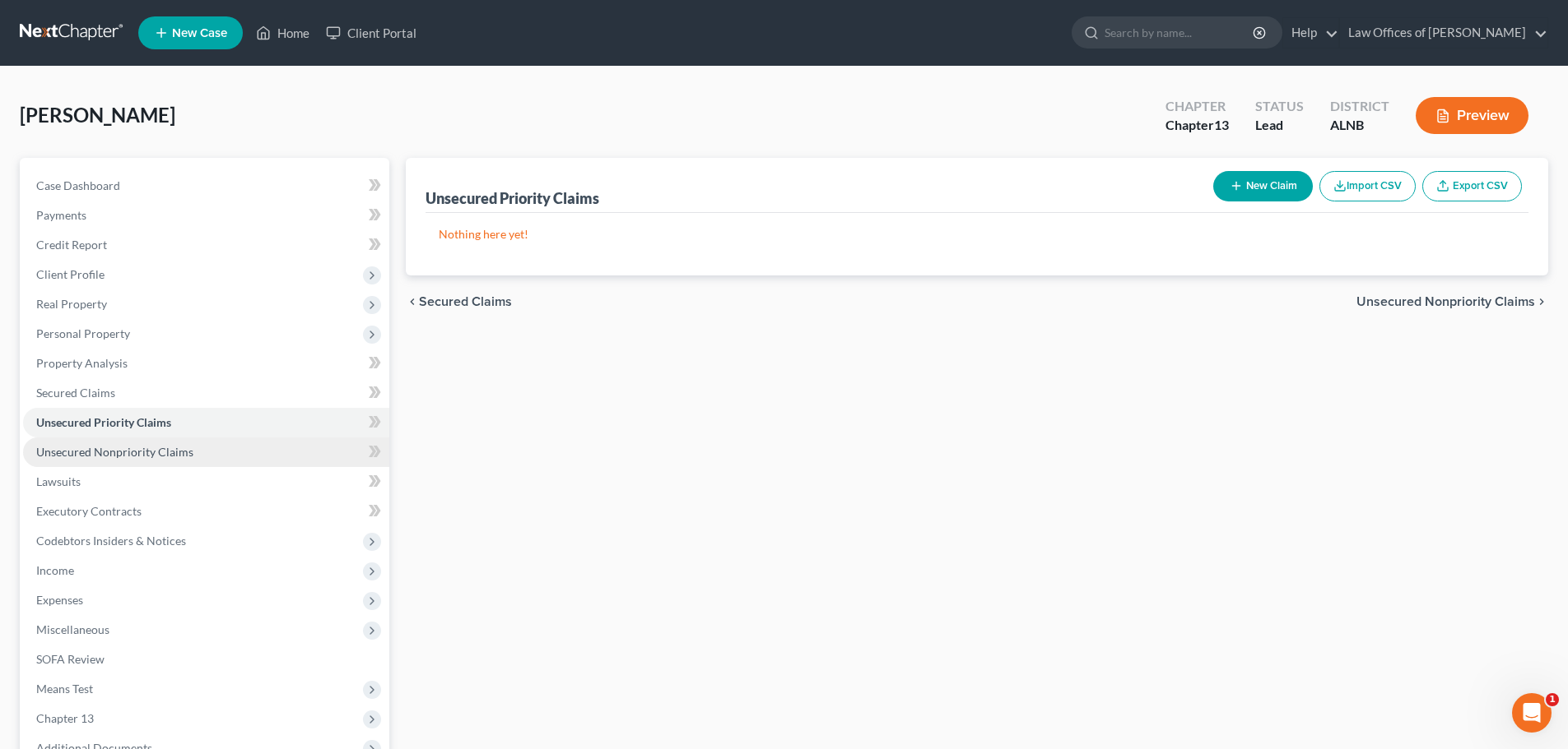
click at [231, 442] on link "Unsecured Nonpriority Claims" at bounding box center [206, 453] width 366 height 30
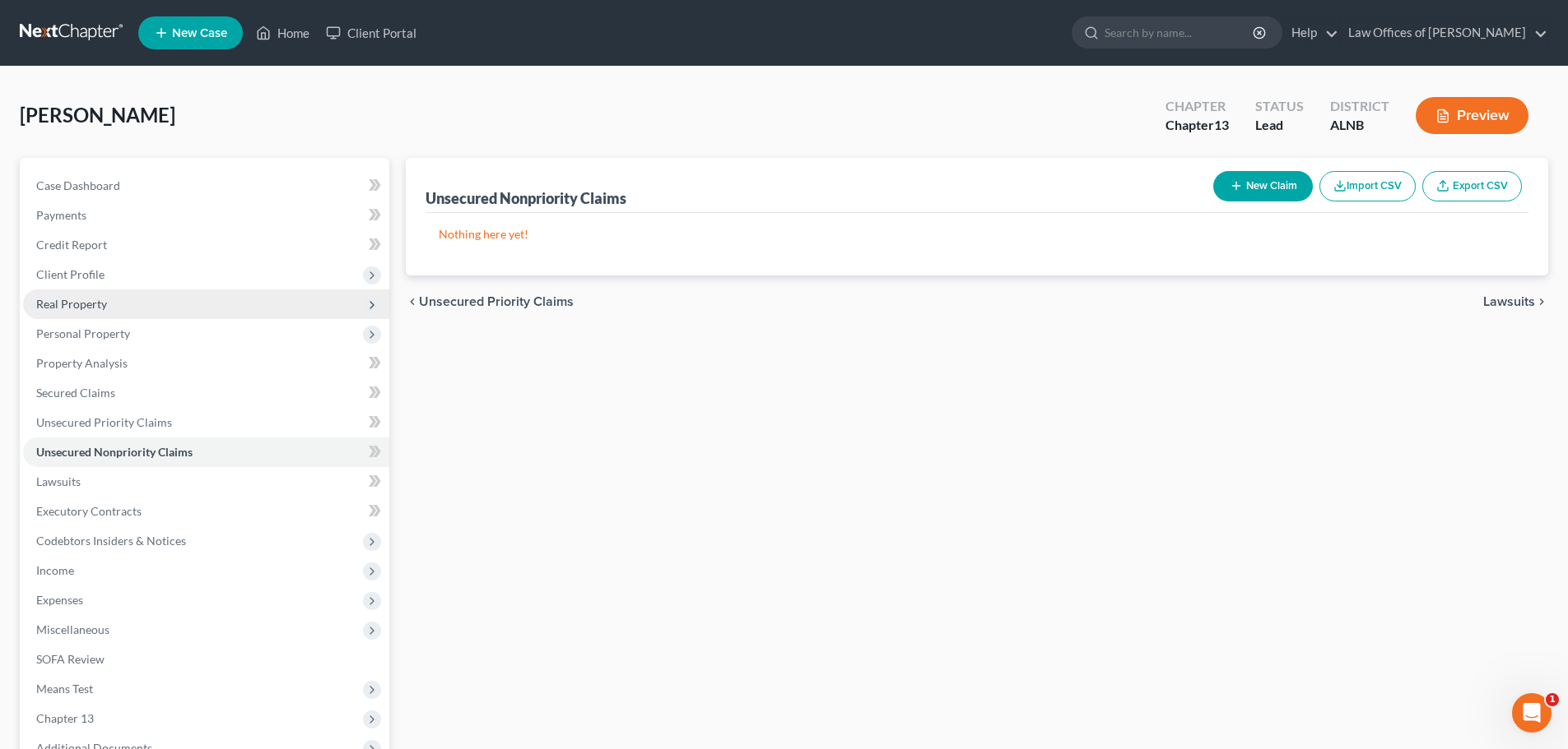
drag, startPoint x: 152, startPoint y: 328, endPoint x: 282, endPoint y: 297, distance: 133.6
click at [152, 328] on span "Personal Property" at bounding box center [206, 334] width 366 height 30
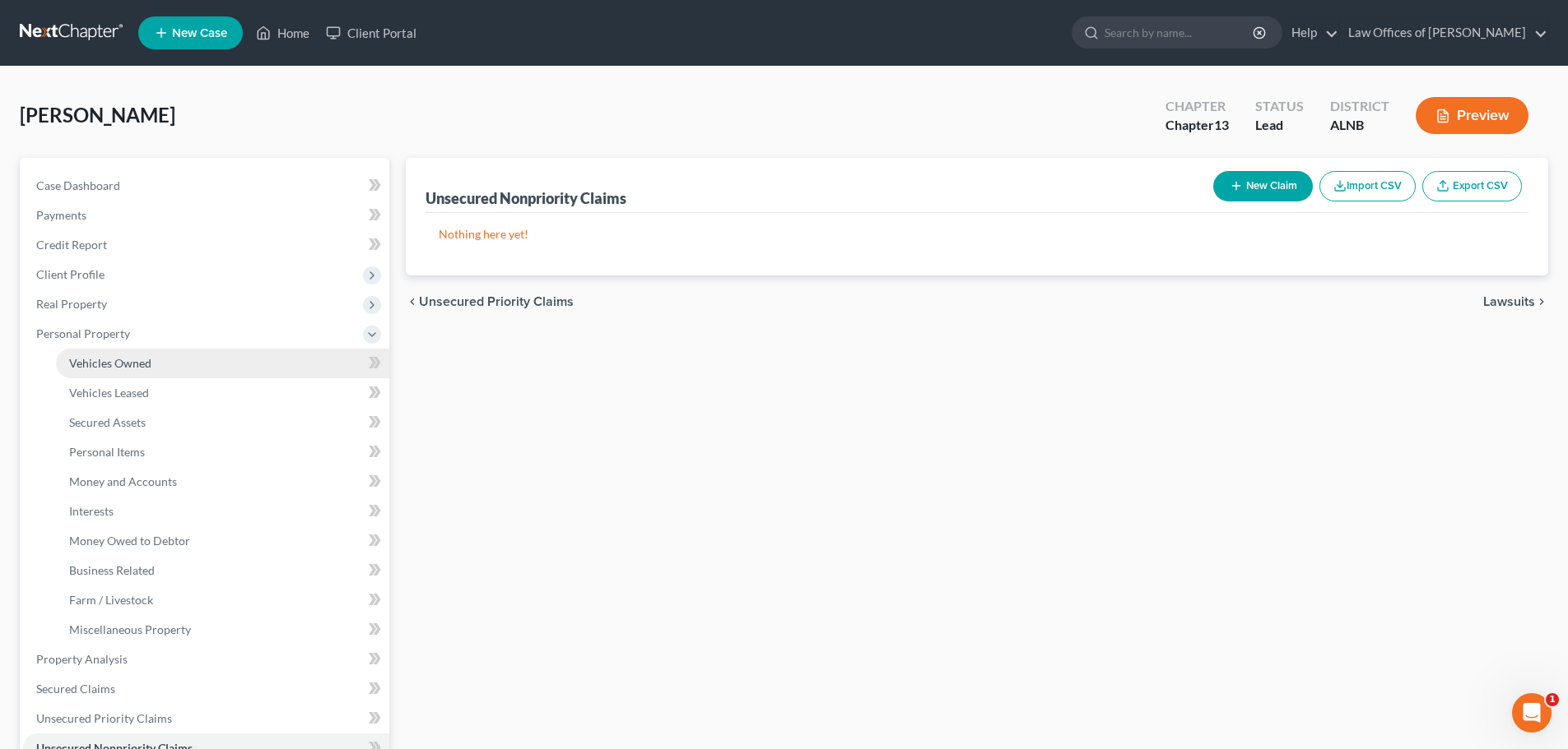
click at [147, 362] on span "Vehicles Owned" at bounding box center [110, 363] width 82 height 14
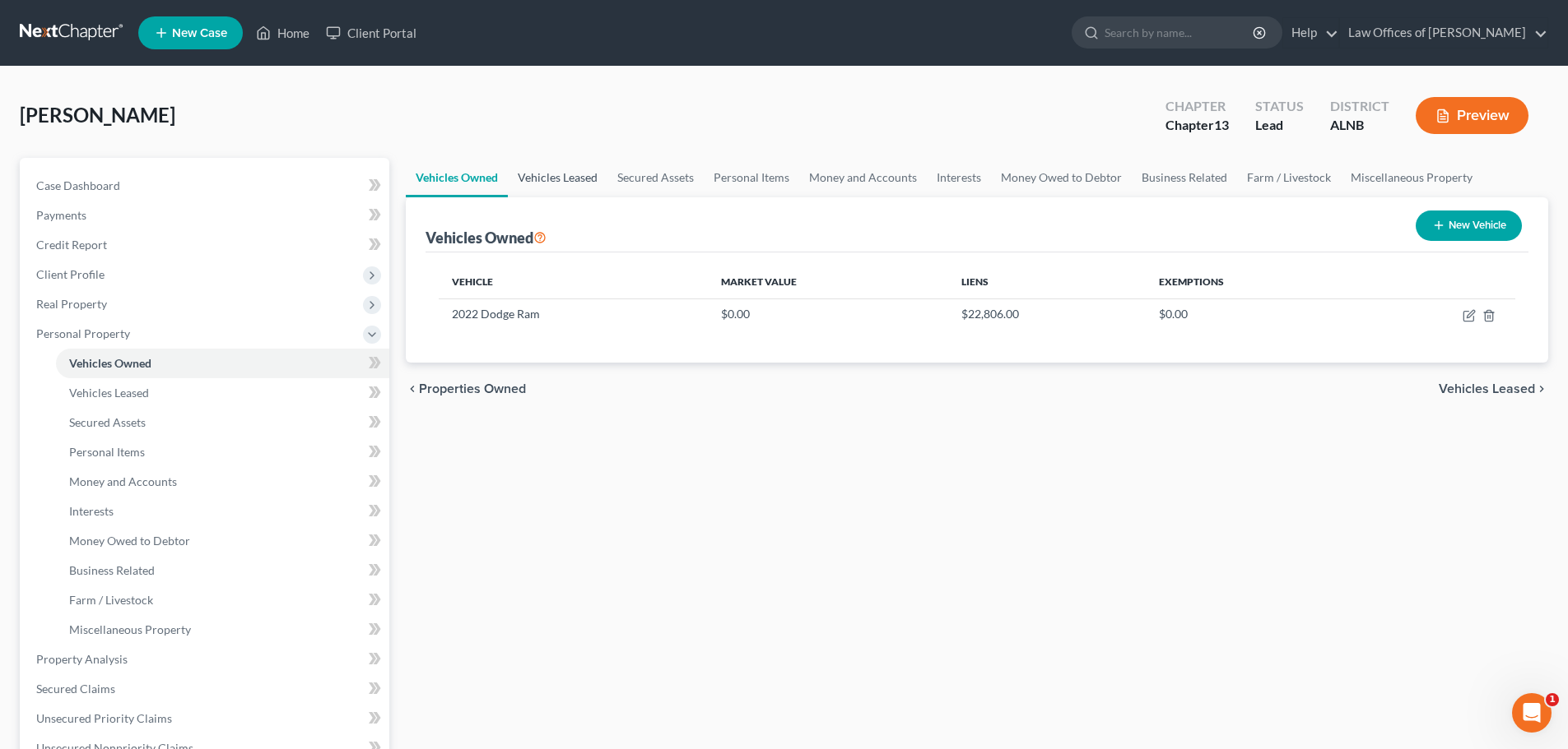
click at [594, 176] on link "Vehicles Leased" at bounding box center [558, 177] width 100 height 39
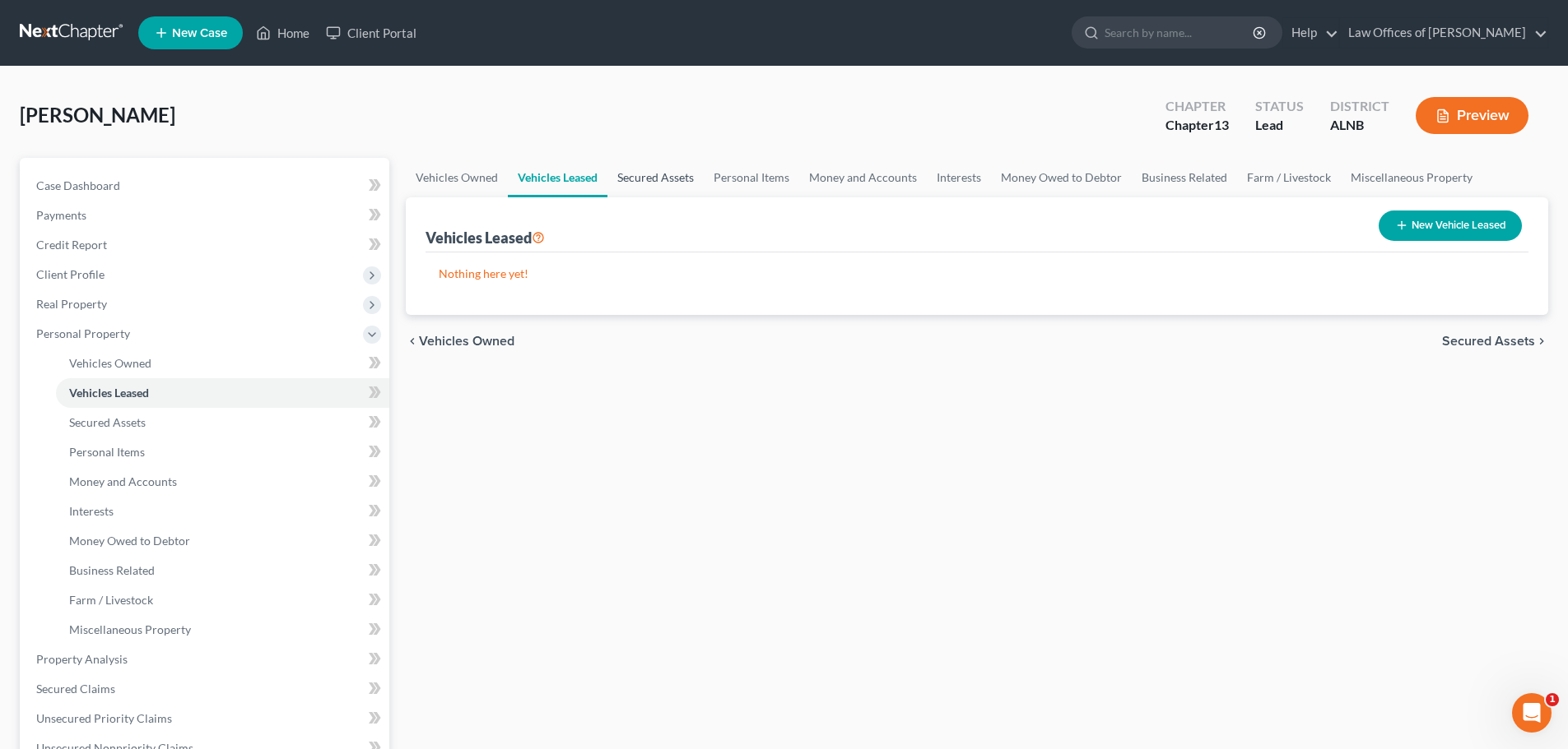
click at [679, 176] on link "Secured Assets" at bounding box center [656, 177] width 96 height 39
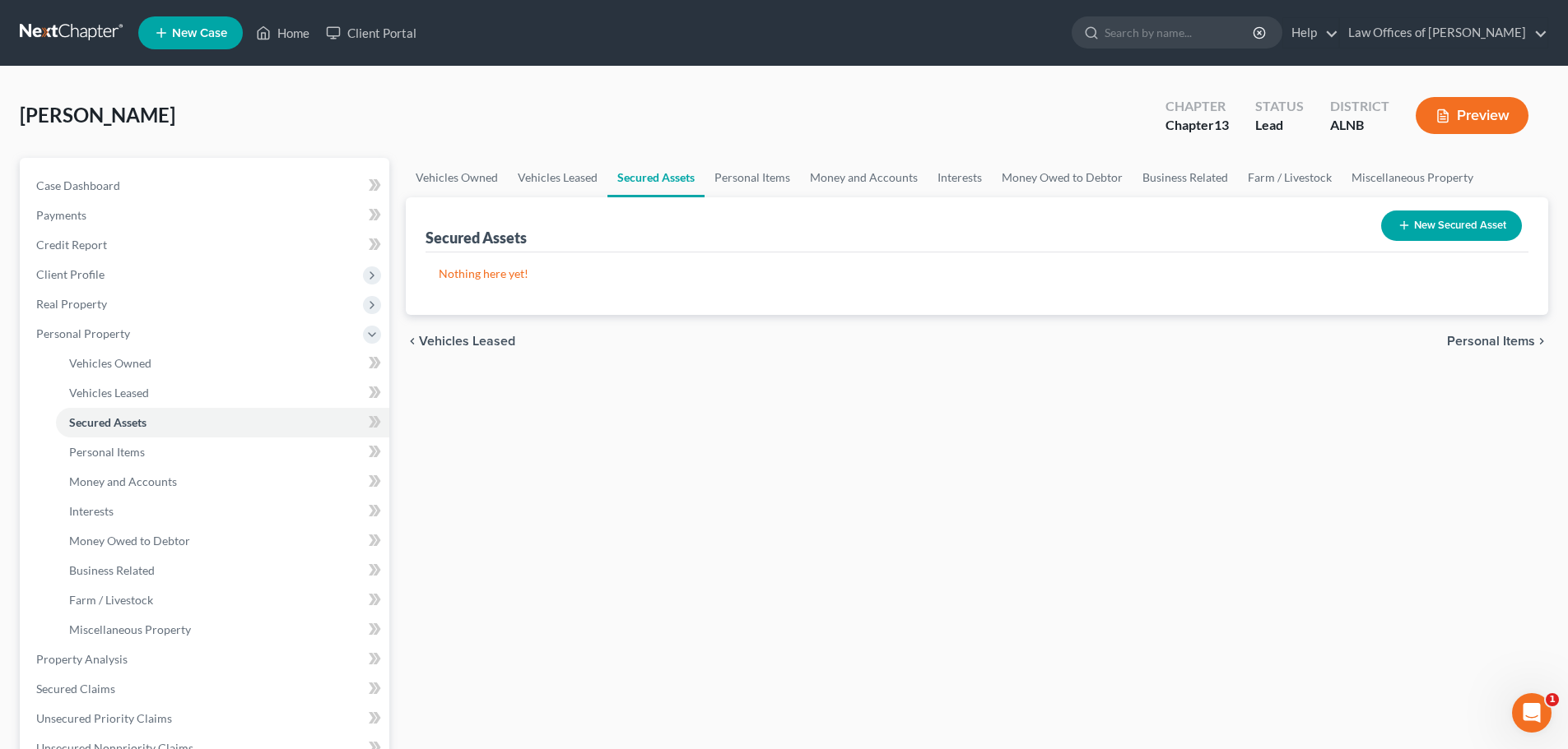
click at [1417, 222] on button "New Secured Asset" at bounding box center [1451, 225] width 141 height 31
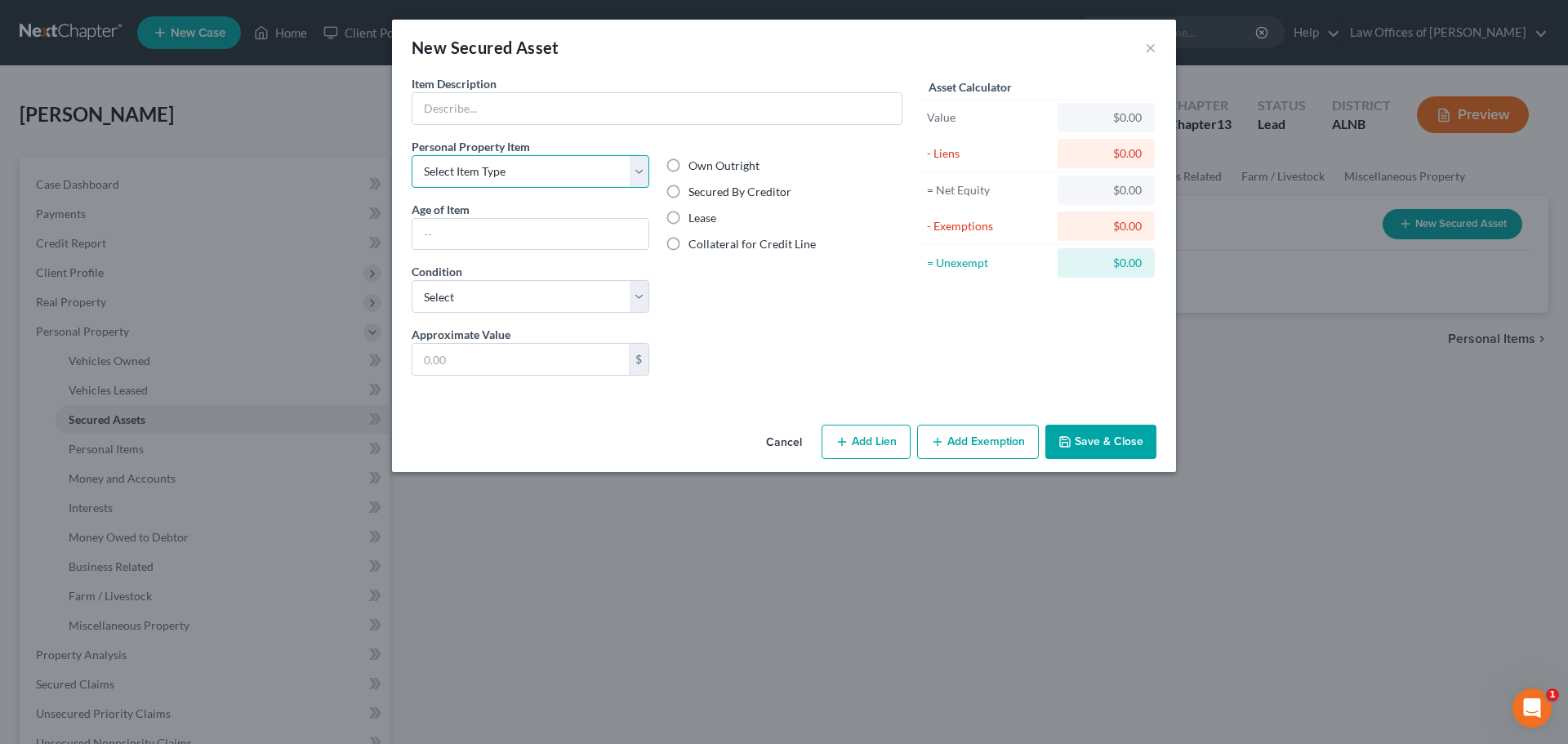
click at [639, 174] on select "Select Item Type Clothing (A/B: 11) Collectibles Of Value (A/B: 8) Electronics …" at bounding box center [530, 172] width 238 height 33
drag, startPoint x: 779, startPoint y: 442, endPoint x: 787, endPoint y: 438, distance: 8.9
click at [779, 442] on button "Cancel" at bounding box center [784, 443] width 62 height 33
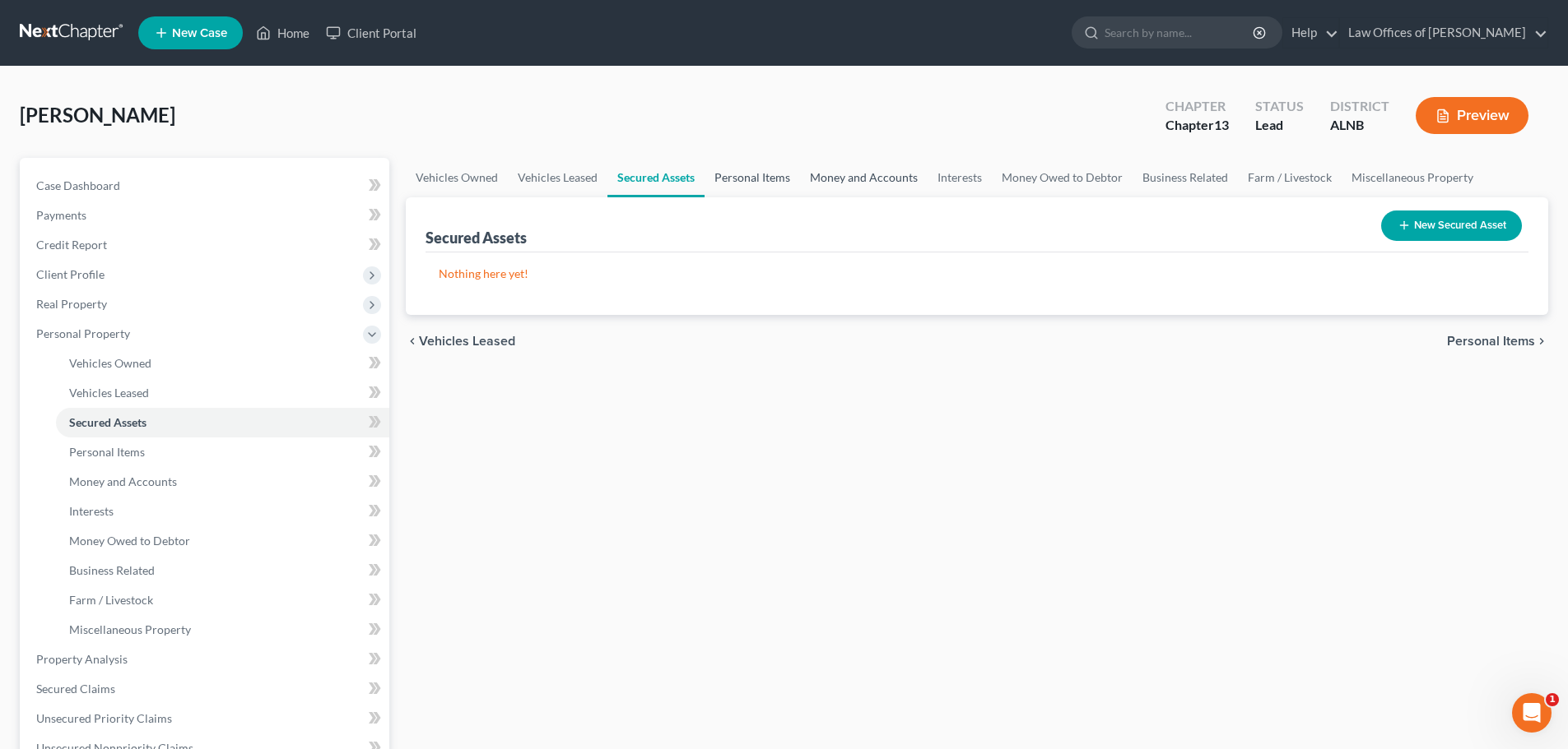
drag, startPoint x: 750, startPoint y: 177, endPoint x: 897, endPoint y: 172, distance: 147.1
click at [750, 177] on link "Personal Items" at bounding box center [752, 177] width 95 height 39
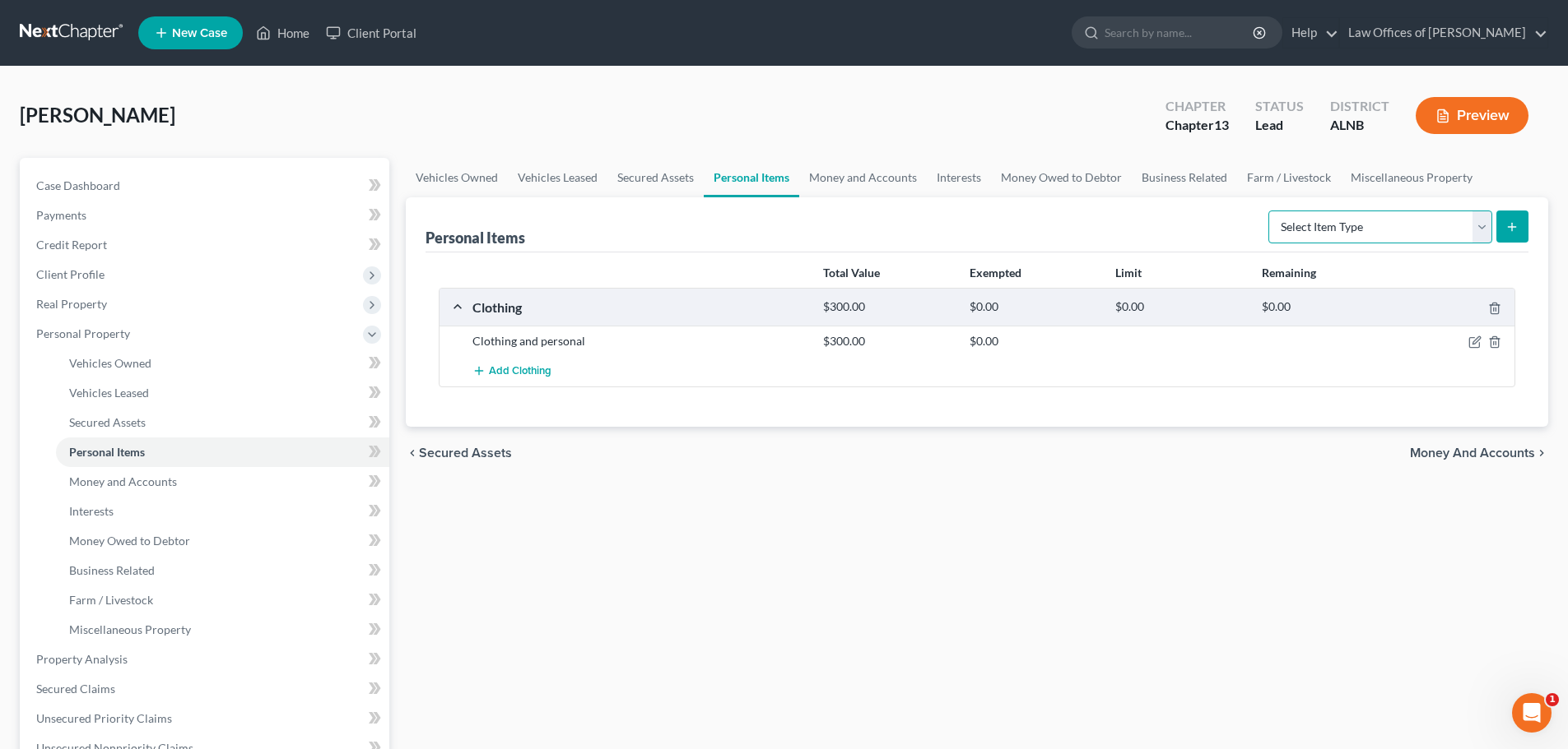
click at [1482, 231] on select "Select Item Type Clothing (A/B: 11) Collectibles Of Value (A/B: 8) Electronics …" at bounding box center [1380, 227] width 224 height 33
select select "electronics"
click at [1271, 211] on select "Select Item Type Clothing (A/B: 11) Collectibles Of Value (A/B: 8) Electronics …" at bounding box center [1380, 227] width 224 height 33
click at [1518, 229] on icon "submit" at bounding box center [1511, 226] width 13 height 13
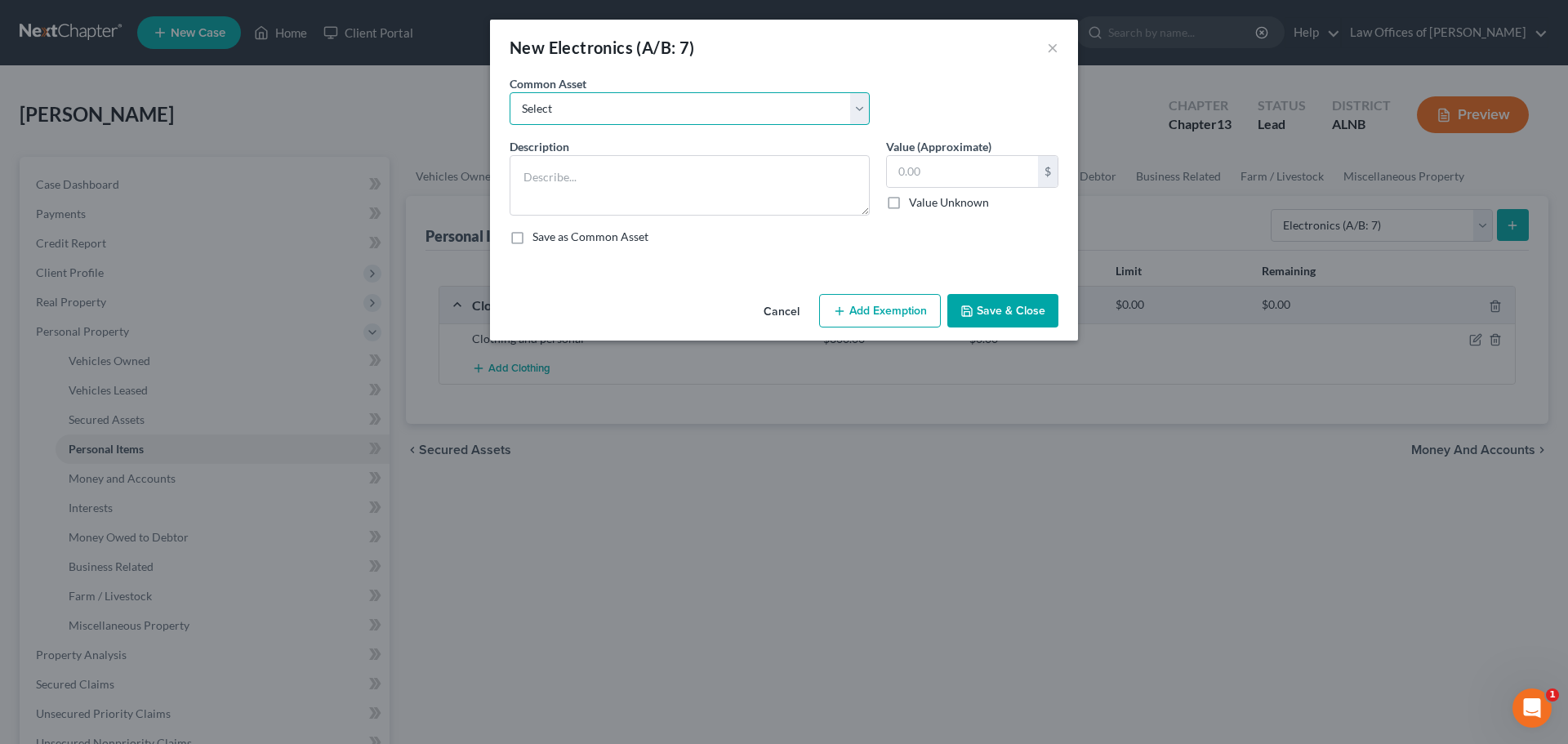
click at [858, 104] on select "Select Television Smartphone Computer Other electronics" at bounding box center [689, 109] width 360 height 33
select select "0"
click at [509, 92] on select "Select Television Smartphone Computer Other electronics" at bounding box center [689, 109] width 360 height 33
type textarea "Television Smartphone Computer Other electronics"
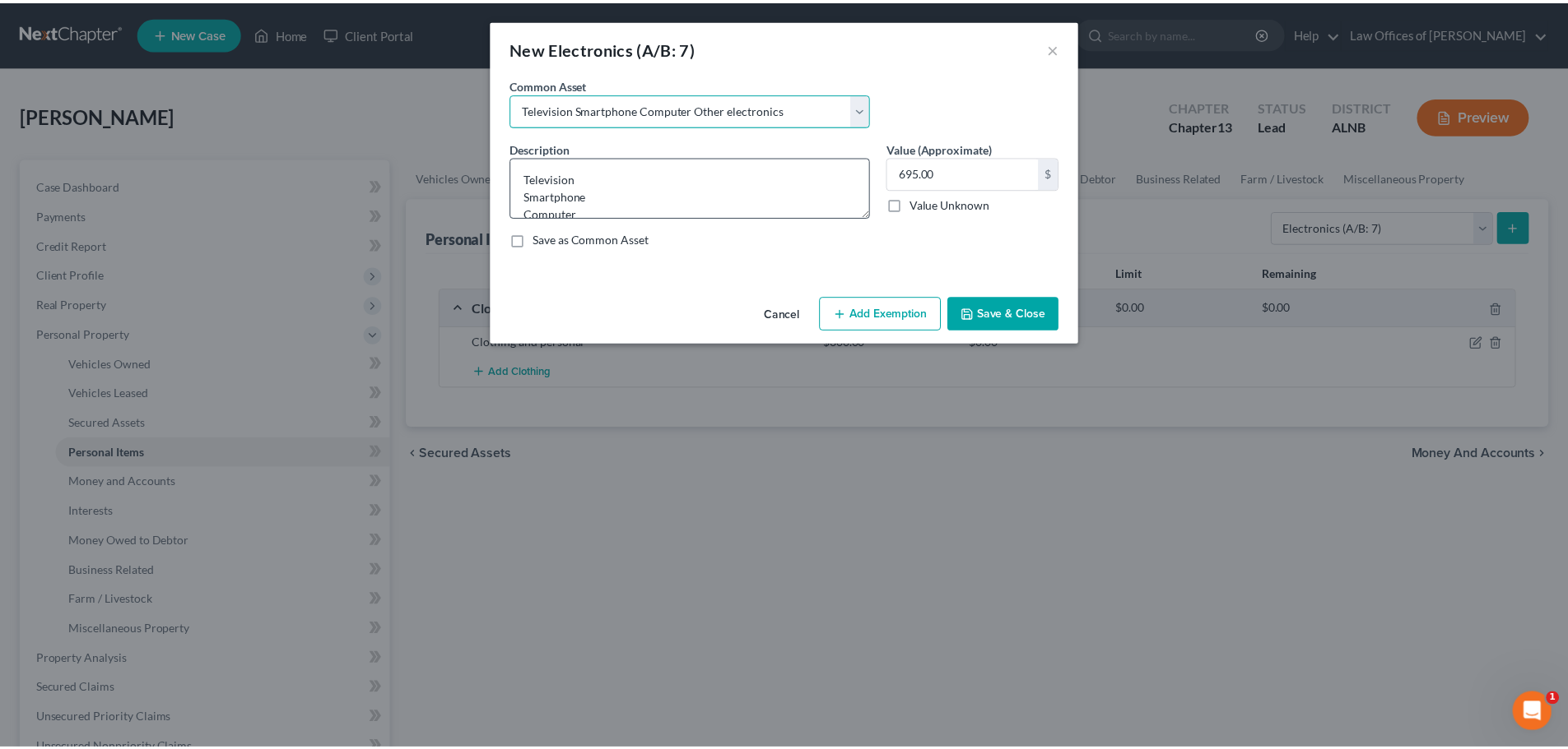
scroll to position [35, 0]
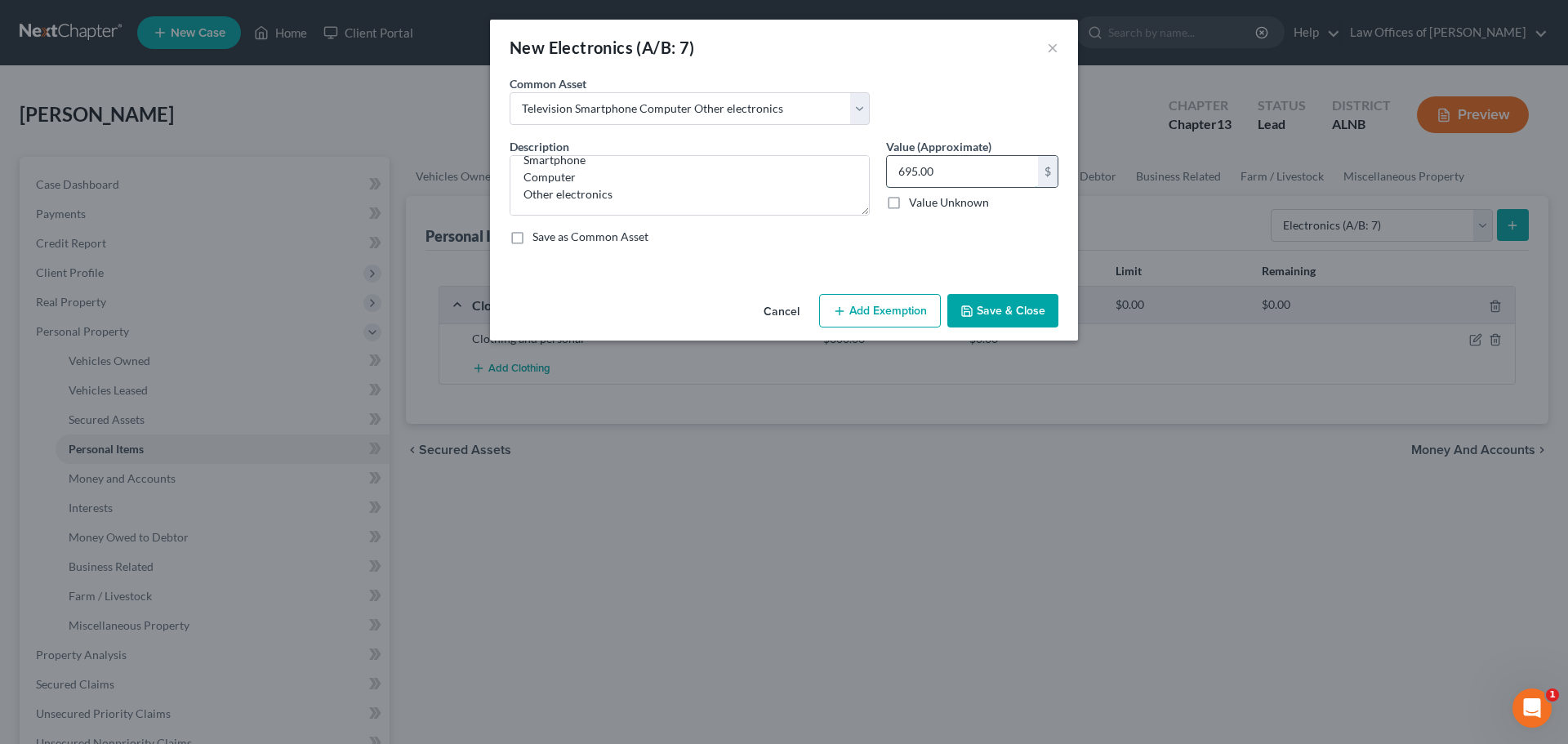
click at [916, 172] on input "695.00" at bounding box center [962, 172] width 151 height 31
type input "500.00"
click at [1007, 309] on button "Save & Close" at bounding box center [1003, 312] width 111 height 35
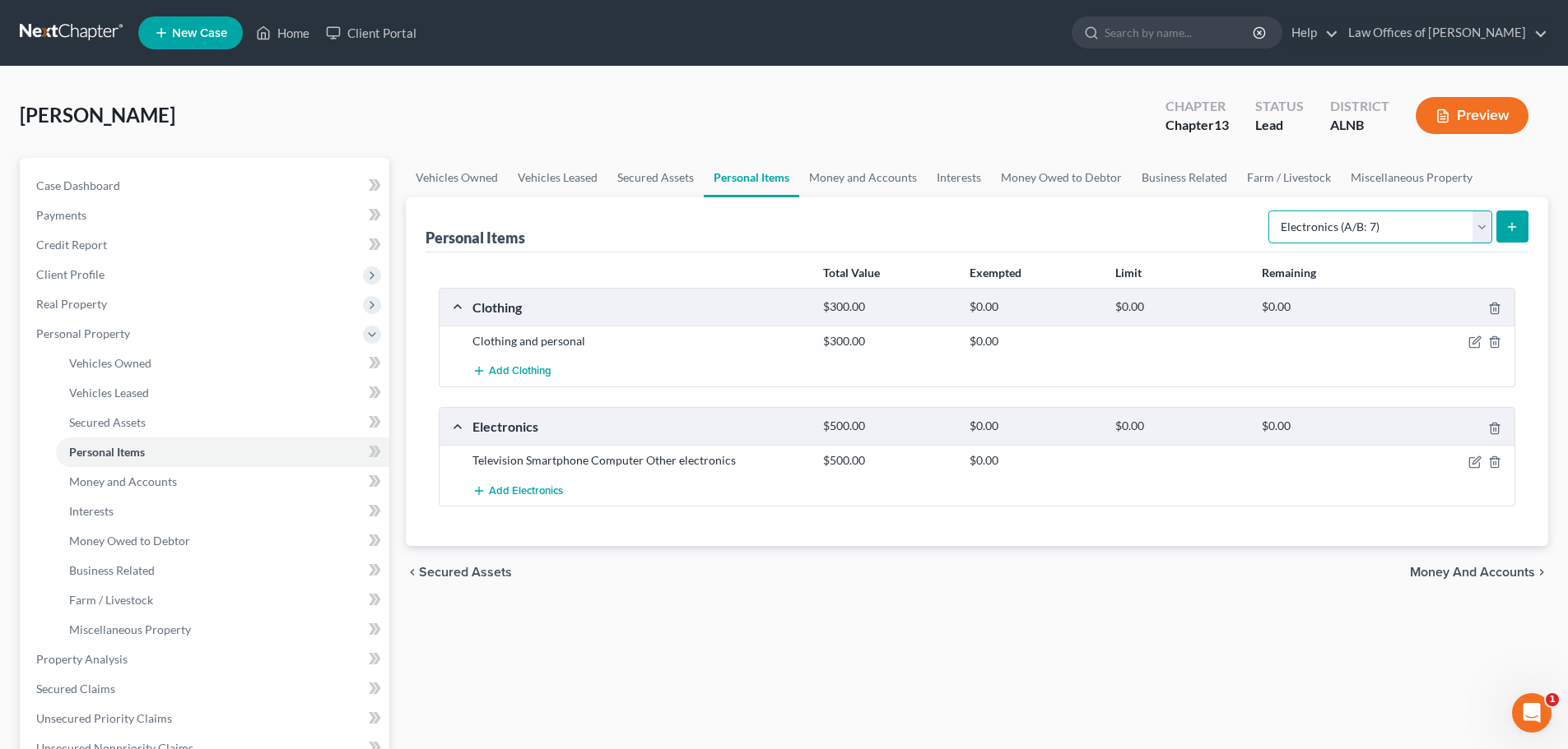
click at [1482, 231] on select "Select Item Type Clothing (A/B: 11) Collectibles Of Value (A/B: 8) Electronics …" at bounding box center [1380, 227] width 224 height 33
select select "household_goods"
click at [1271, 211] on select "Select Item Type Clothing (A/B: 11) Collectibles Of Value (A/B: 8) Electronics …" at bounding box center [1380, 227] width 224 height 33
click at [1518, 226] on icon "submit" at bounding box center [1511, 226] width 13 height 13
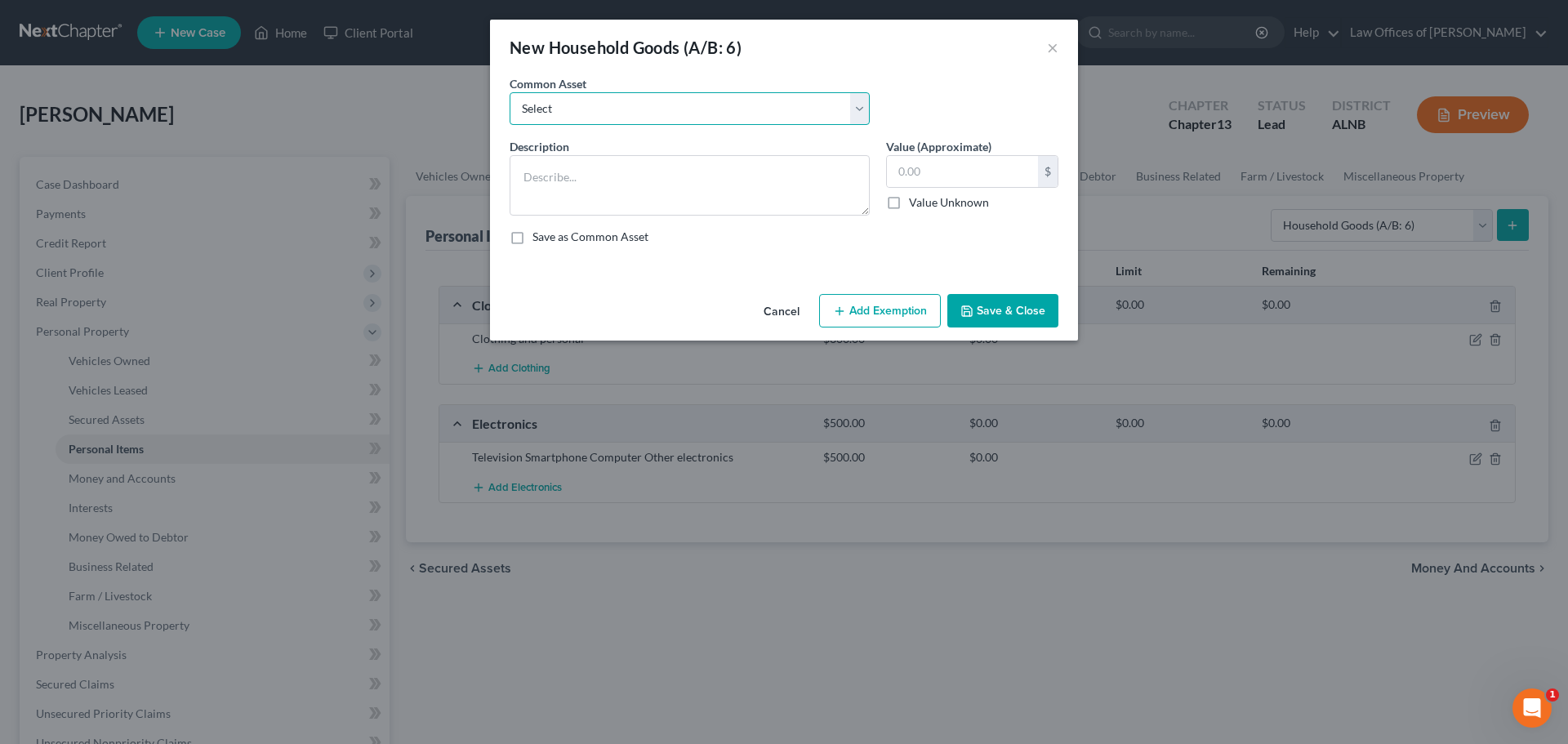
click at [859, 112] on select "Select Household goods and furnishings" at bounding box center [689, 109] width 360 height 33
select select "0"
click at [509, 92] on select "Select Household goods and furnishings" at bounding box center [689, 109] width 360 height 33
type textarea "Household goods and furnishings"
click at [932, 174] on input "1,420.00" at bounding box center [962, 172] width 151 height 31
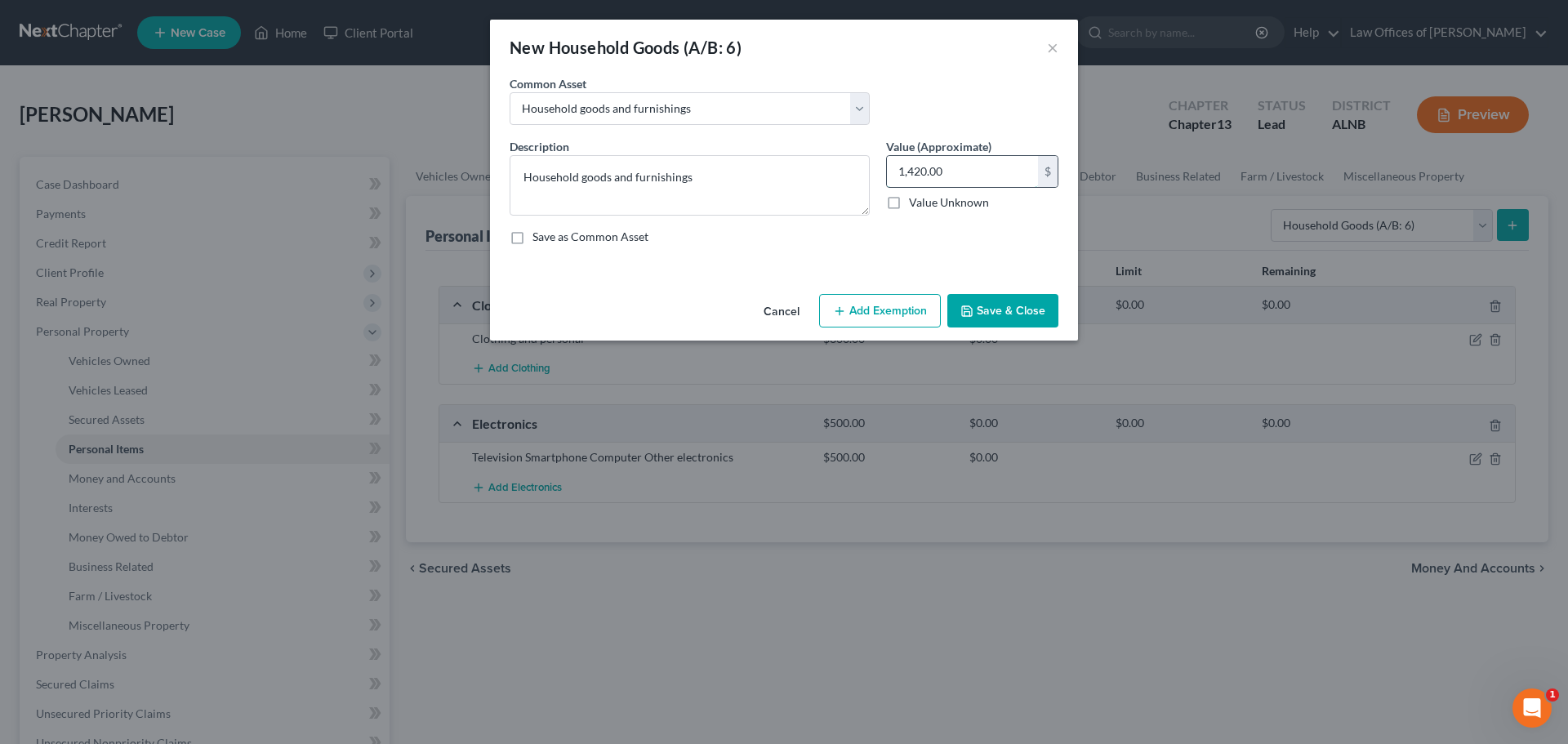
click at [932, 174] on input "1,420.00" at bounding box center [962, 172] width 151 height 31
type input "800.00"
click at [1001, 312] on button "Save & Close" at bounding box center [1003, 312] width 111 height 35
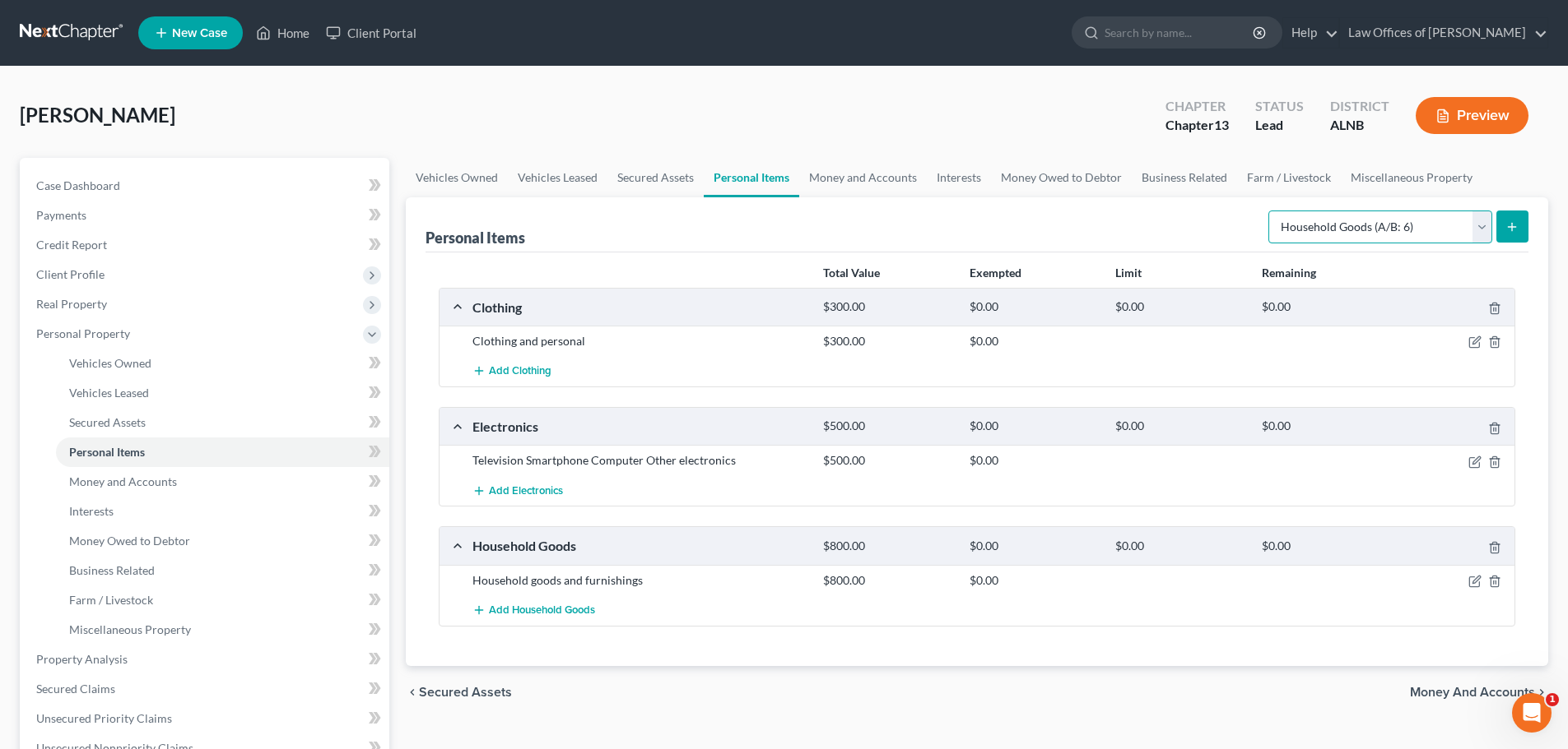
click at [1487, 233] on select "Select Item Type Clothing (A/B: 11) Collectibles Of Value (A/B: 8) Electronics …" at bounding box center [1380, 227] width 224 height 33
click at [1033, 110] on div "[PERSON_NAME] Upgraded Chapter Chapter 13 Status Lead District [GEOGRAPHIC_DATA…" at bounding box center [784, 122] width 1529 height 72
click at [878, 177] on link "Money and Accounts" at bounding box center [863, 177] width 128 height 39
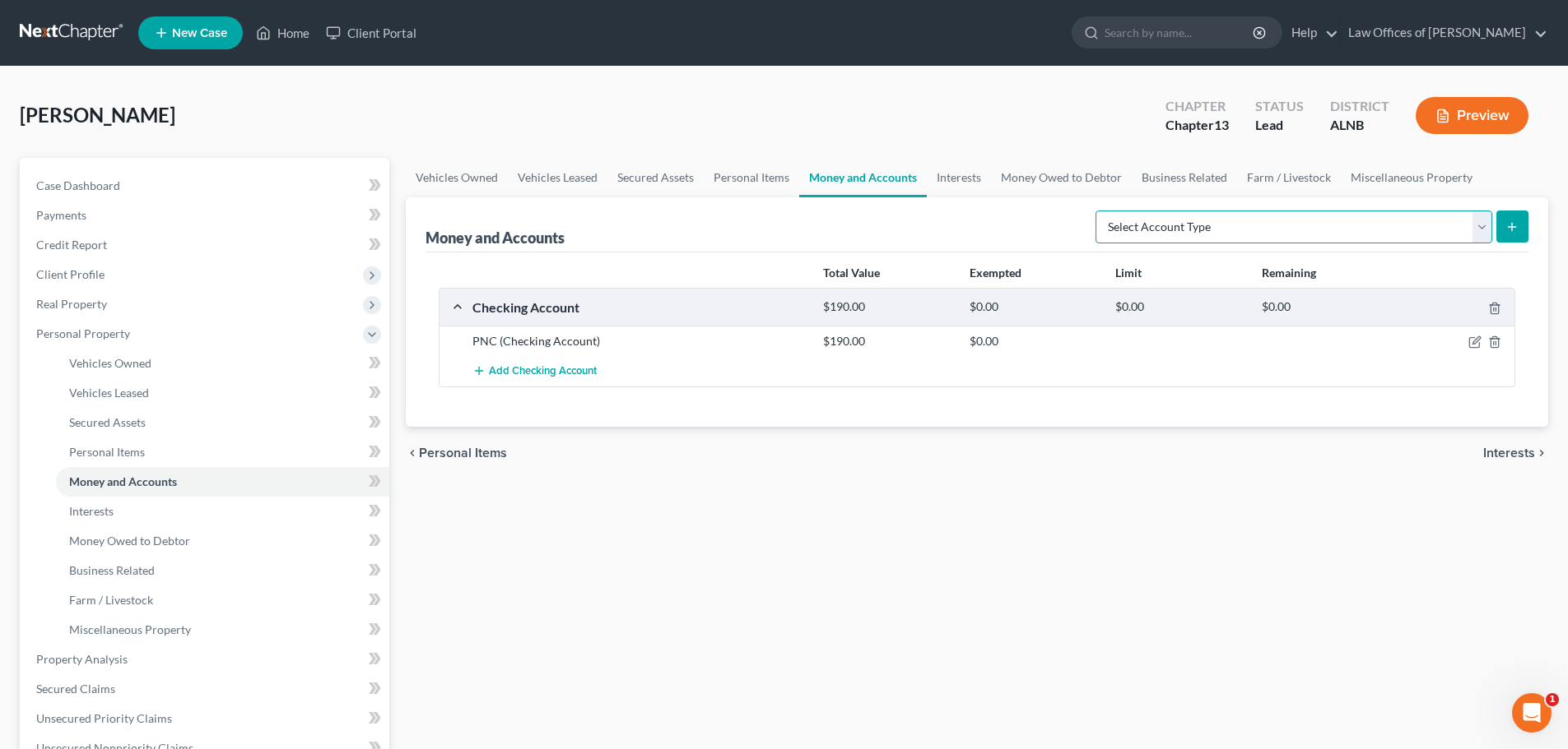
click at [1482, 225] on select "Select Account Type Brokerage (A/B: 18, SOFA: 20) Cash on Hand (A/B: 16) Certif…" at bounding box center [1294, 227] width 397 height 33
select select "savings"
click at [1099, 211] on select "Select Account Type Brokerage (A/B: 18, SOFA: 20) Cash on Hand (A/B: 16) Certif…" at bounding box center [1294, 227] width 397 height 33
click at [1514, 231] on icon "submit" at bounding box center [1511, 226] width 13 height 13
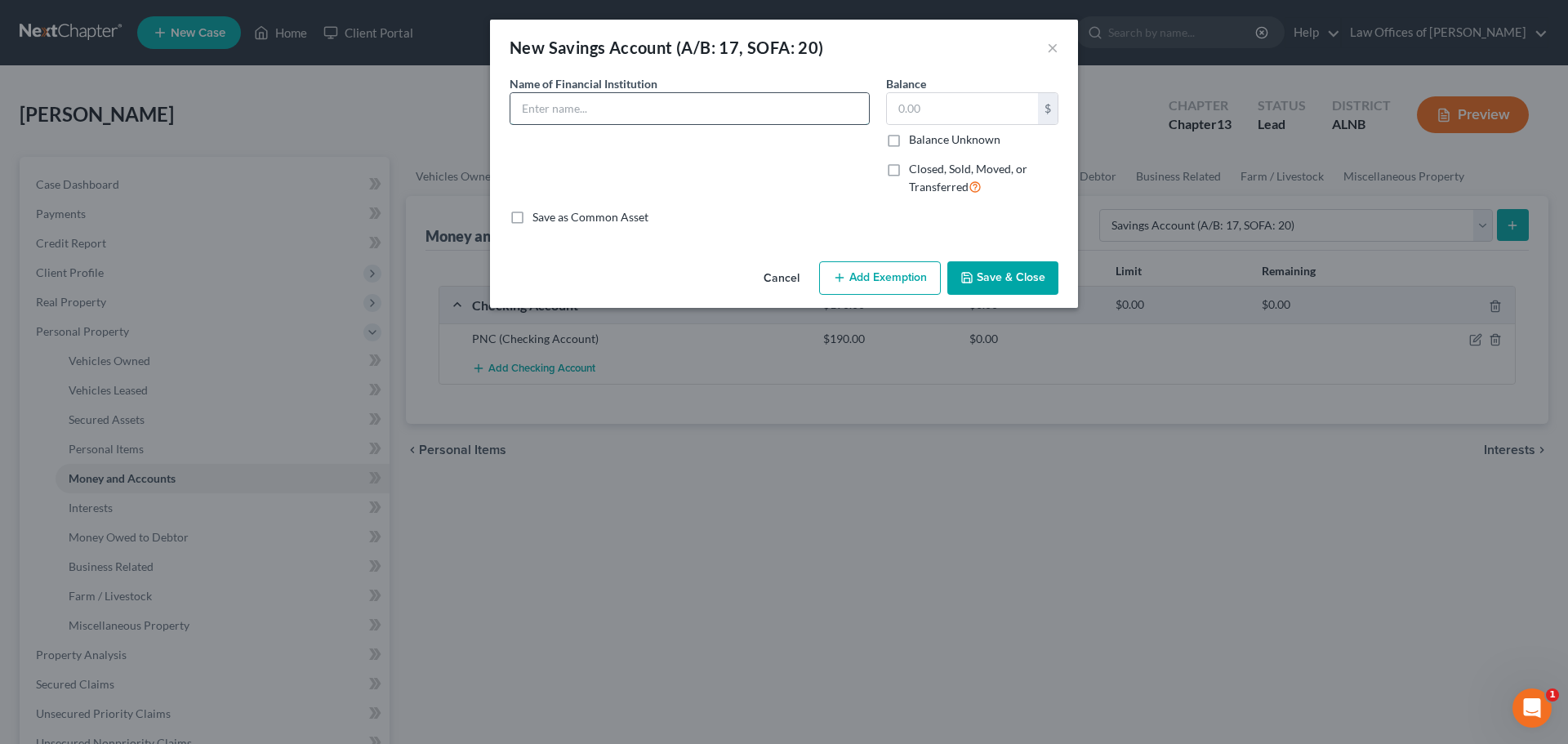
drag, startPoint x: 748, startPoint y: 118, endPoint x: 791, endPoint y: 101, distance: 46.2
click at [748, 118] on input "text" at bounding box center [689, 109] width 358 height 31
type input "PNC"
click at [963, 110] on input "text" at bounding box center [962, 109] width 151 height 31
type input "13.00"
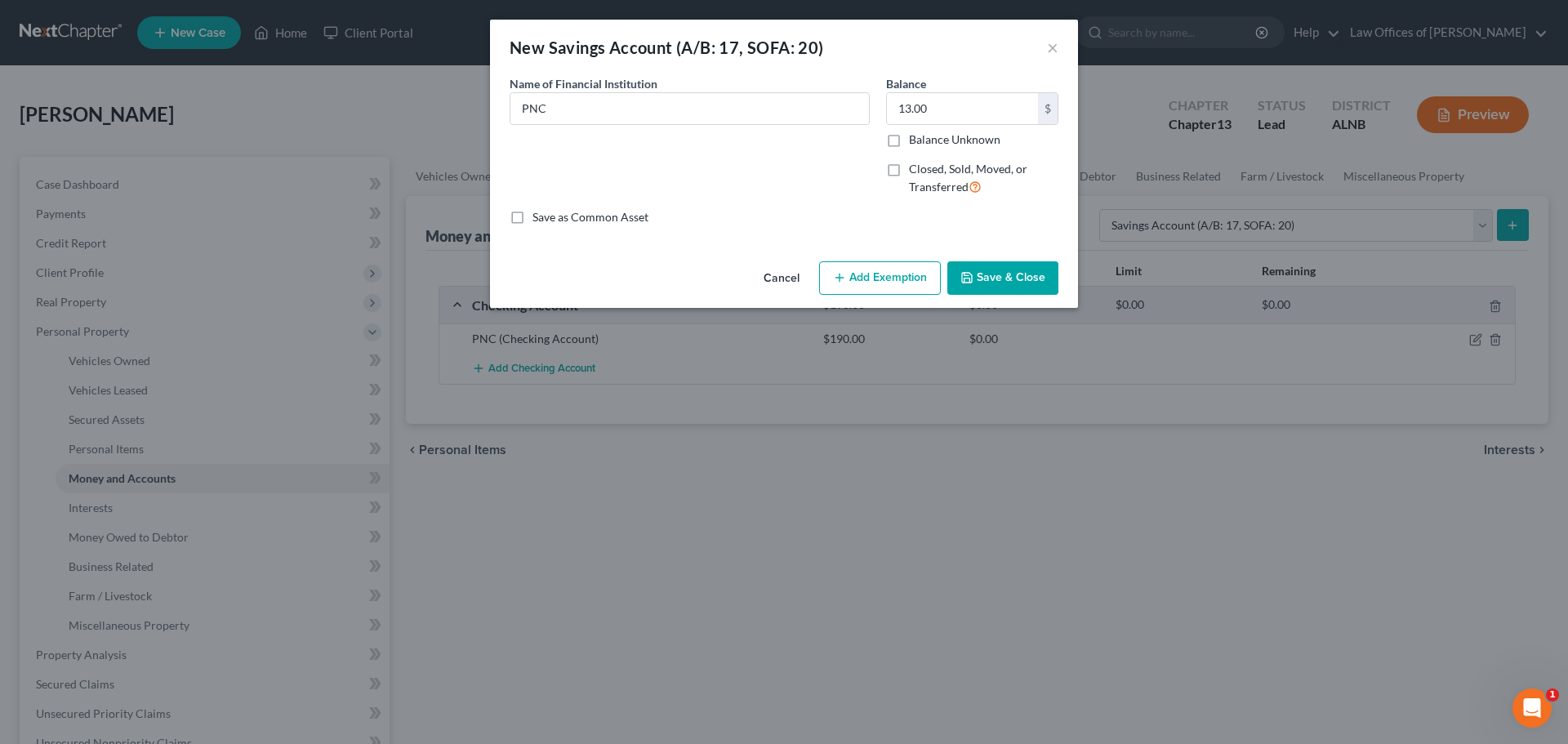
click at [1017, 269] on button "Save & Close" at bounding box center [1003, 279] width 111 height 35
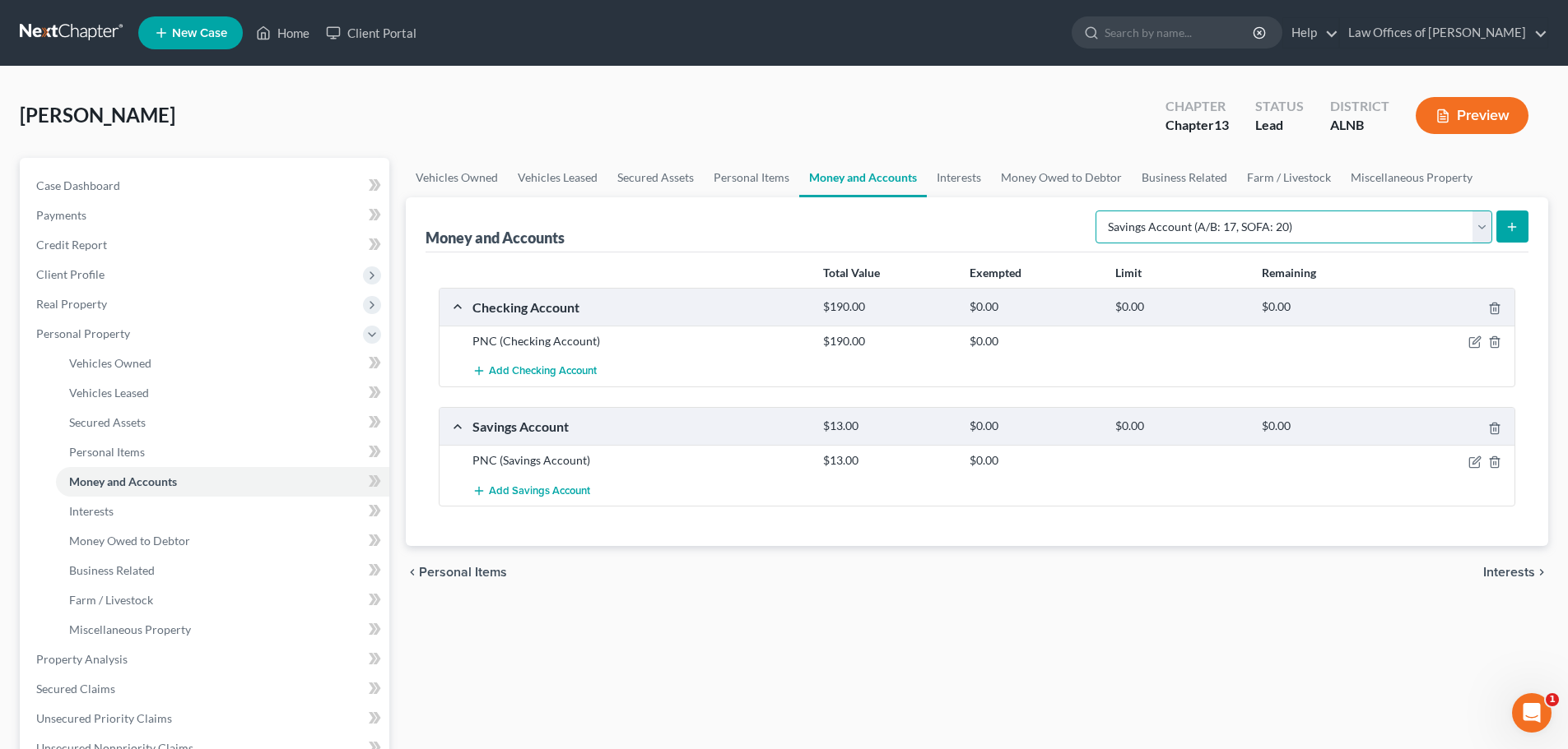
click at [1483, 226] on select "Select Account Type Brokerage (A/B: 18, SOFA: 20) Cash on Hand (A/B: 16) Certif…" at bounding box center [1294, 227] width 397 height 33
click at [1482, 228] on select "Select Account Type Brokerage (A/B: 18, SOFA: 20) Cash on Hand (A/B: 16) Certif…" at bounding box center [1294, 227] width 397 height 33
click at [978, 178] on link "Interests" at bounding box center [958, 177] width 64 height 39
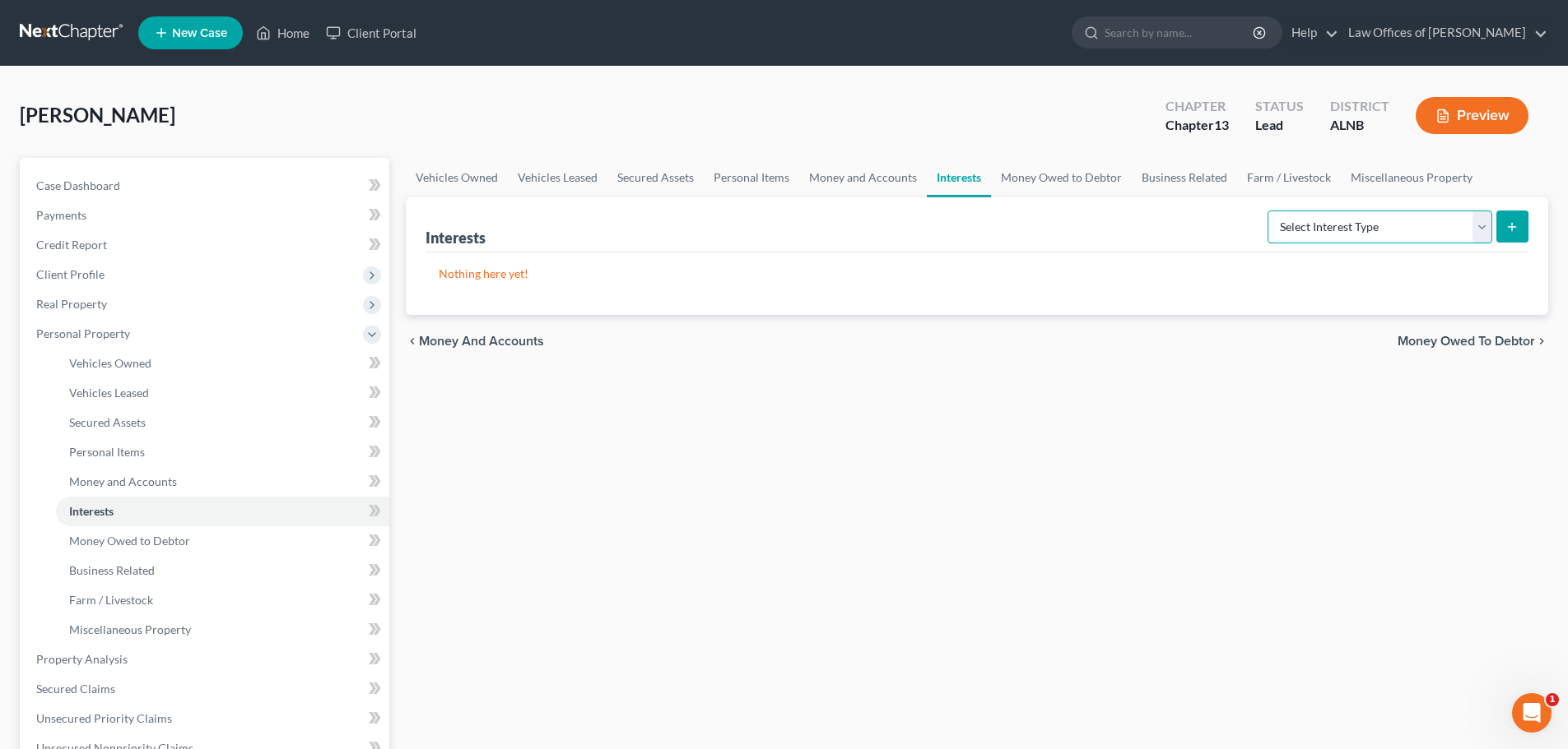
click at [1490, 232] on select "Select Interest Type 401K (A/B: 21) Annuity (A/B: 23) Bond (A/B: 18) Education …" at bounding box center [1379, 227] width 225 height 33
click at [1488, 230] on select "Select Interest Type 401K (A/B: 21) Annuity (A/B: 23) Bond (A/B: 18) Education …" at bounding box center [1379, 227] width 225 height 33
click at [372, 342] on icon at bounding box center [372, 335] width 18 height 18
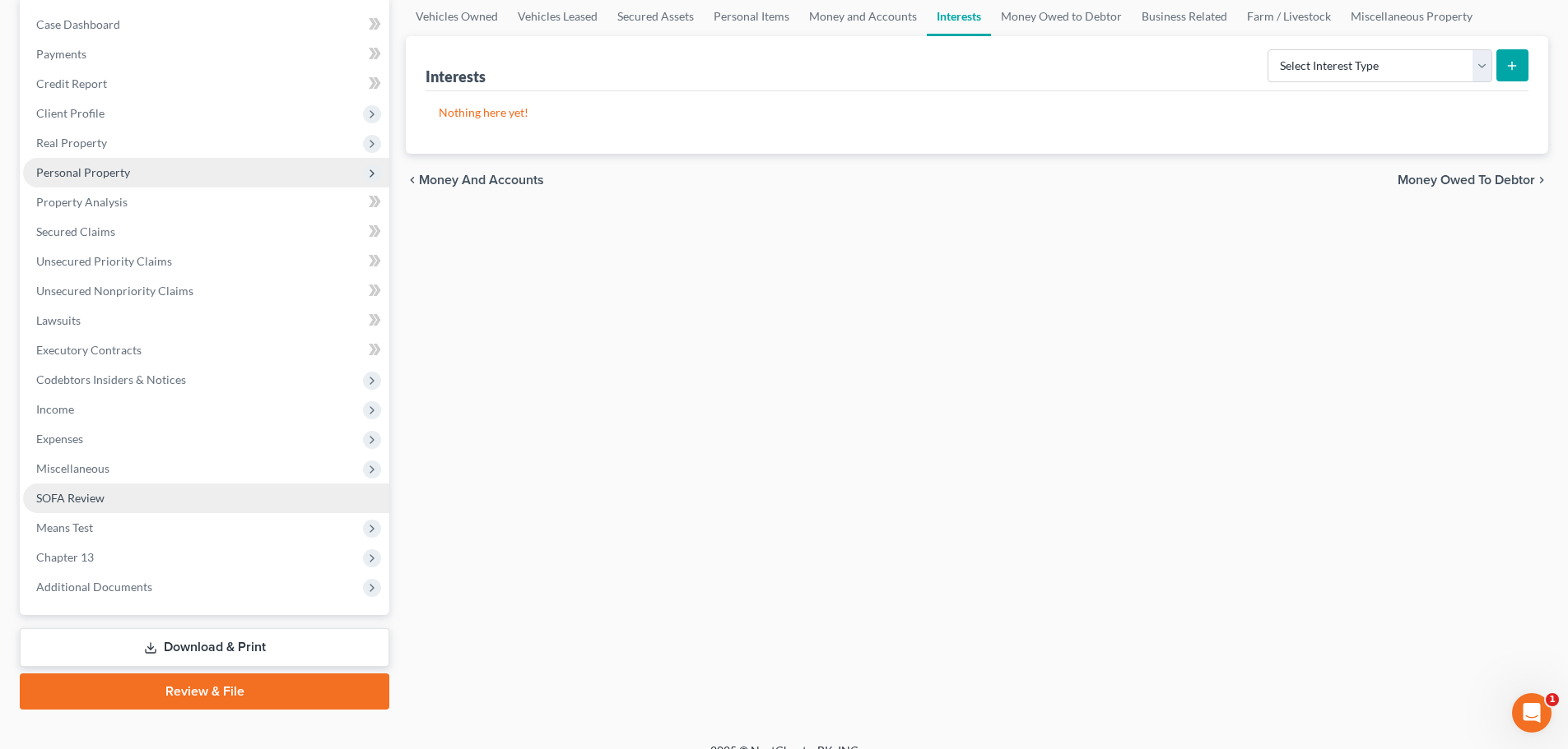
scroll to position [164, 0]
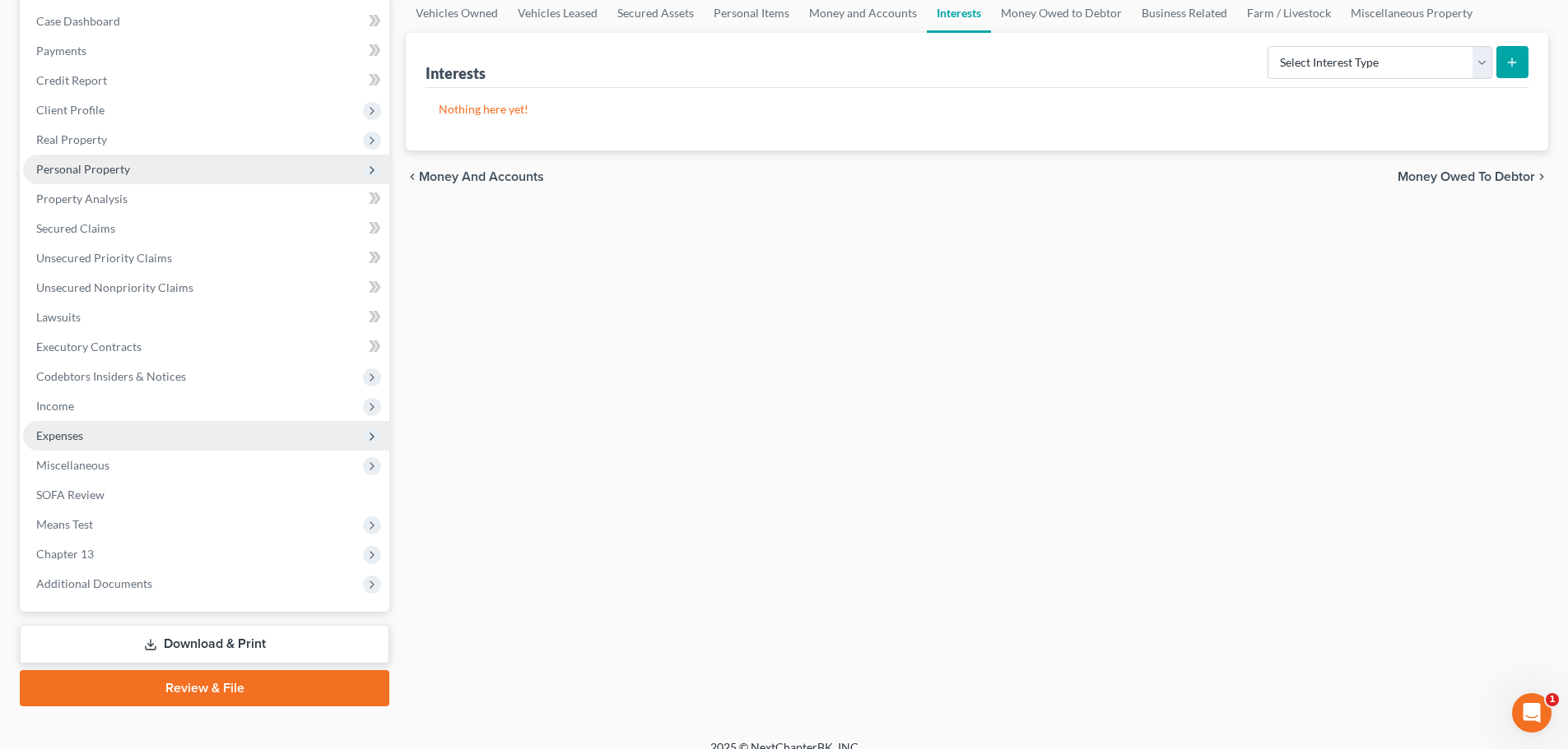
click at [276, 435] on span "Expenses" at bounding box center [206, 436] width 366 height 30
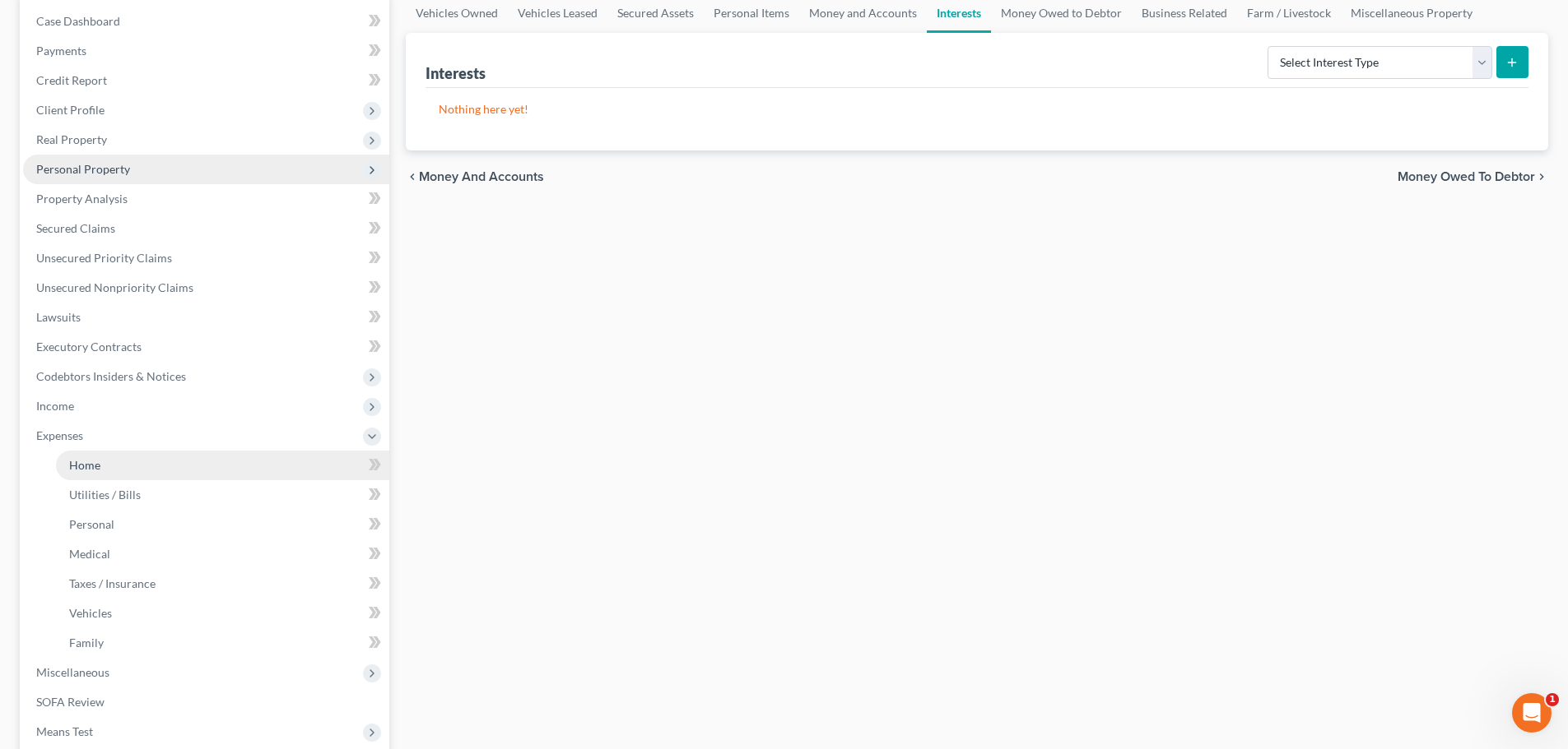
click at [190, 461] on link "Home" at bounding box center [222, 466] width 333 height 30
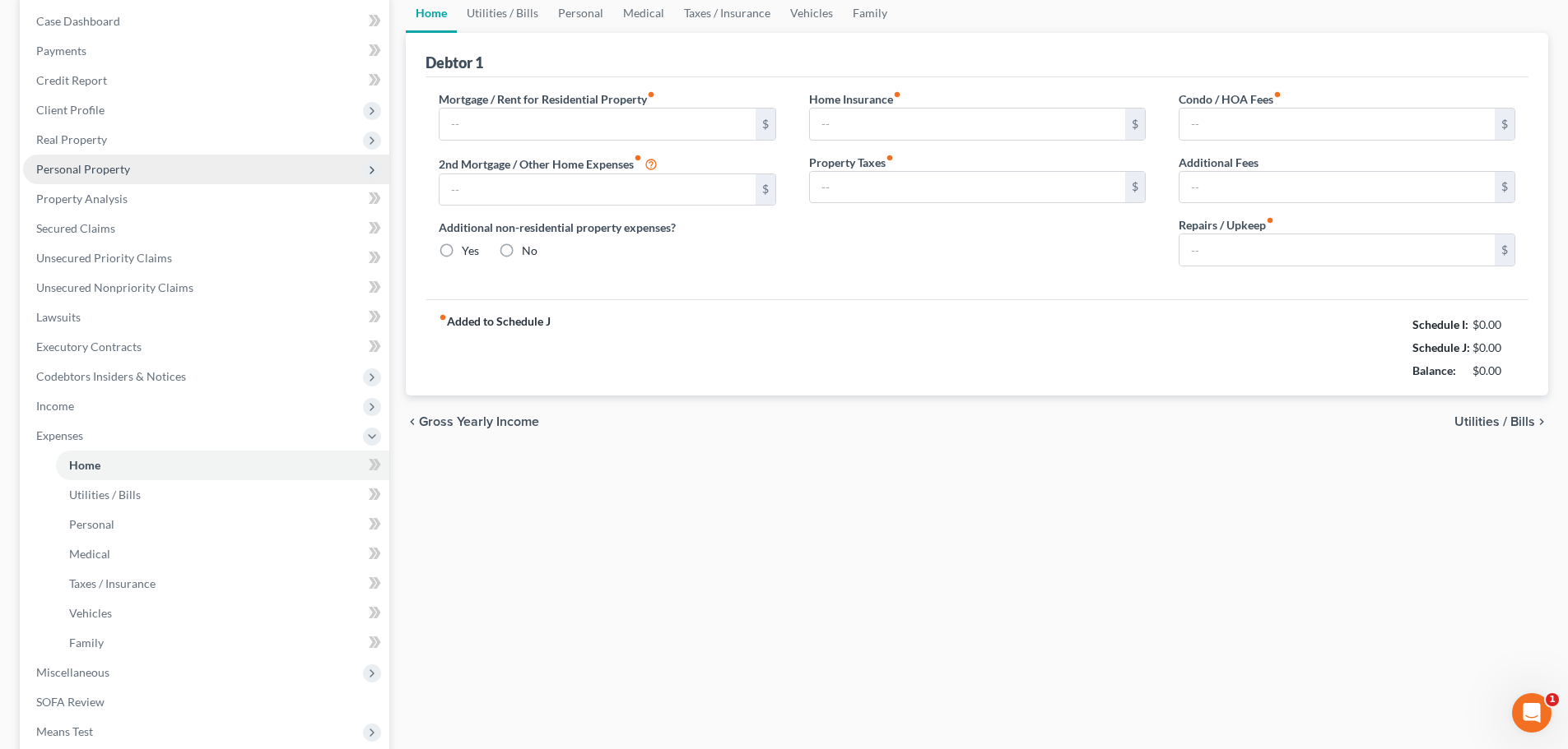
type input "0.00"
radio input "true"
type input "0.00"
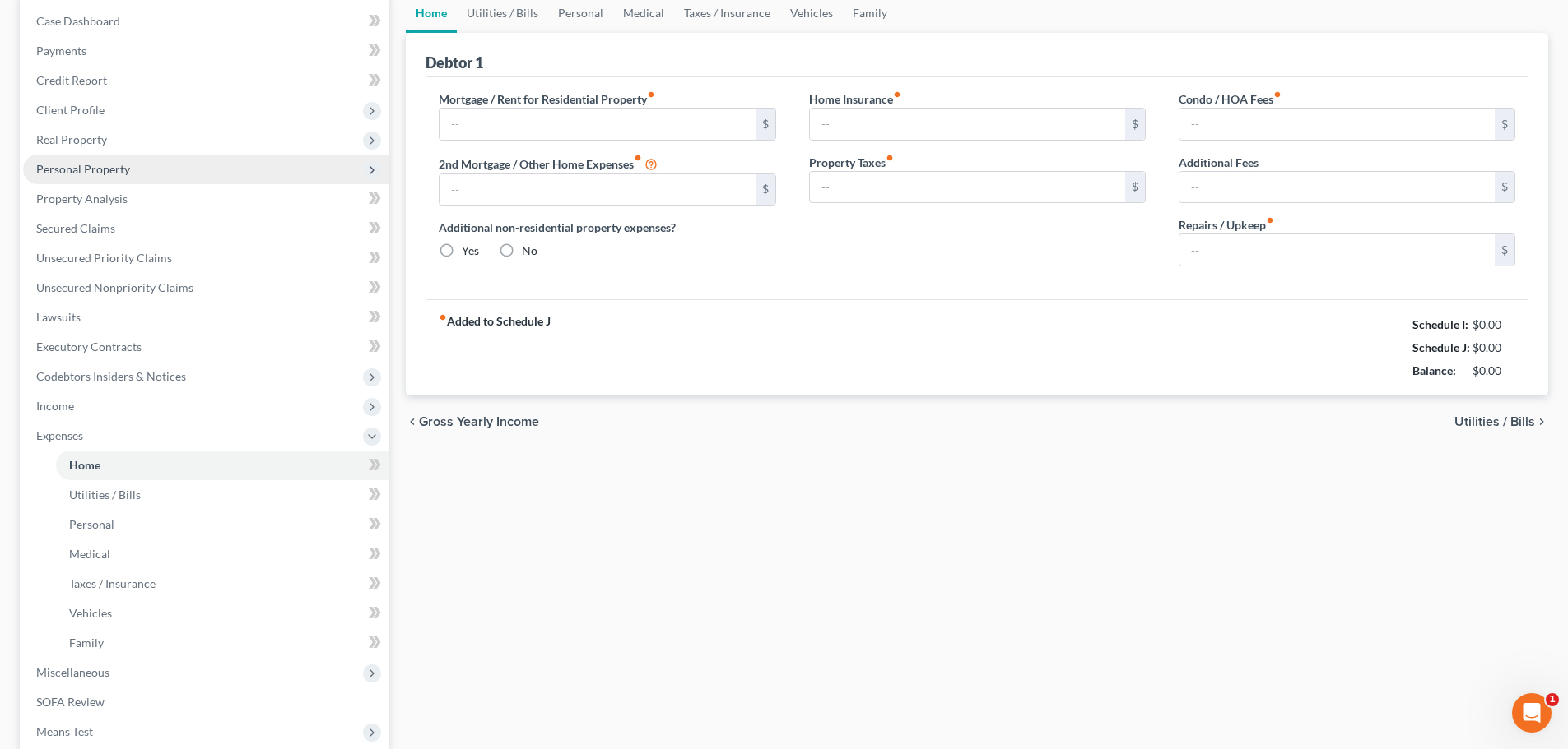
type input "0.00"
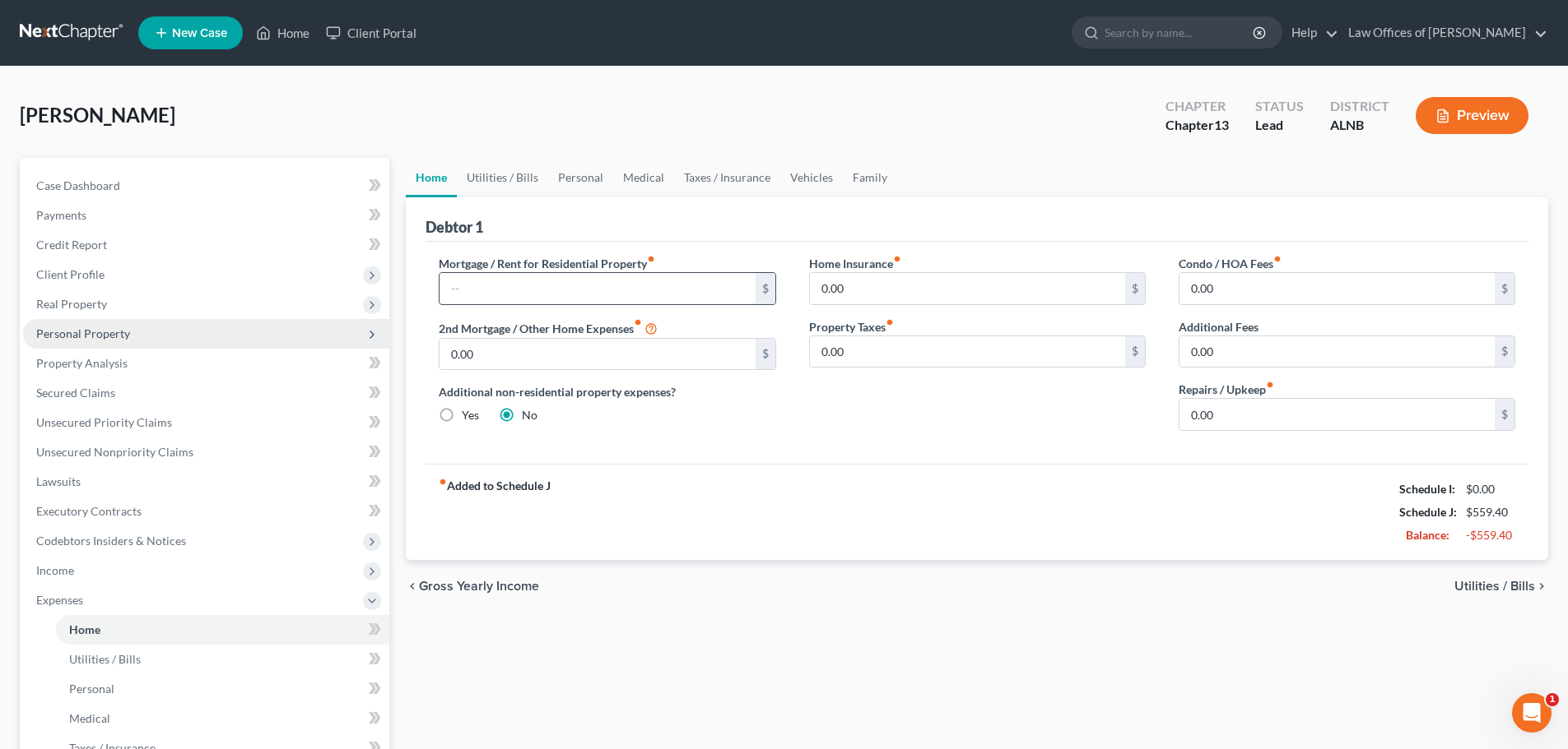
click at [521, 294] on input "text" at bounding box center [597, 288] width 315 height 31
drag, startPoint x: 526, startPoint y: 291, endPoint x: 506, endPoint y: 290, distance: 20.0
click at [526, 291] on input "text" at bounding box center [597, 288] width 315 height 31
type input "1,418.00"
click at [1249, 416] on input "0.00" at bounding box center [1337, 414] width 315 height 31
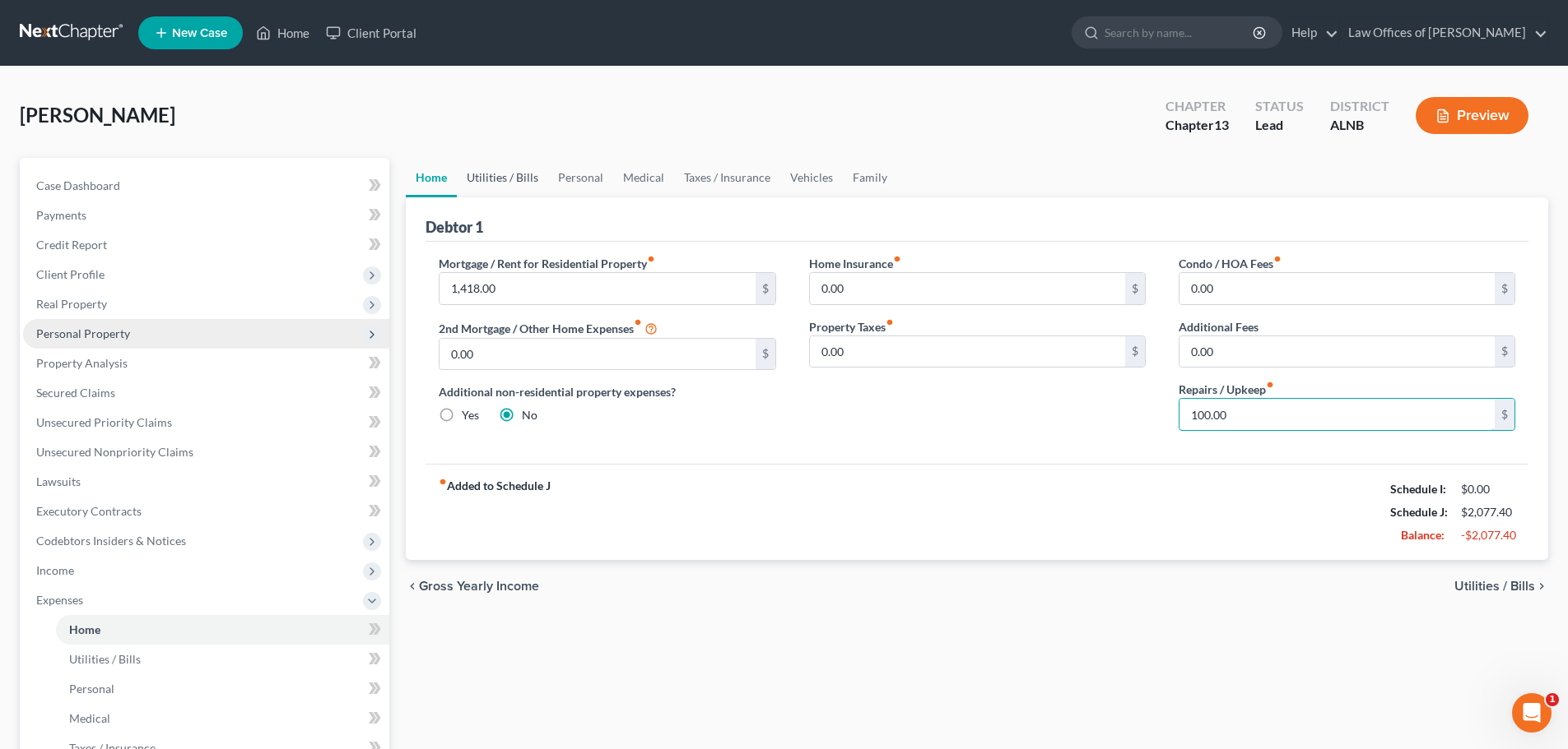
type input "100.00"
click at [498, 180] on link "Utilities / Bills" at bounding box center [502, 177] width 91 height 39
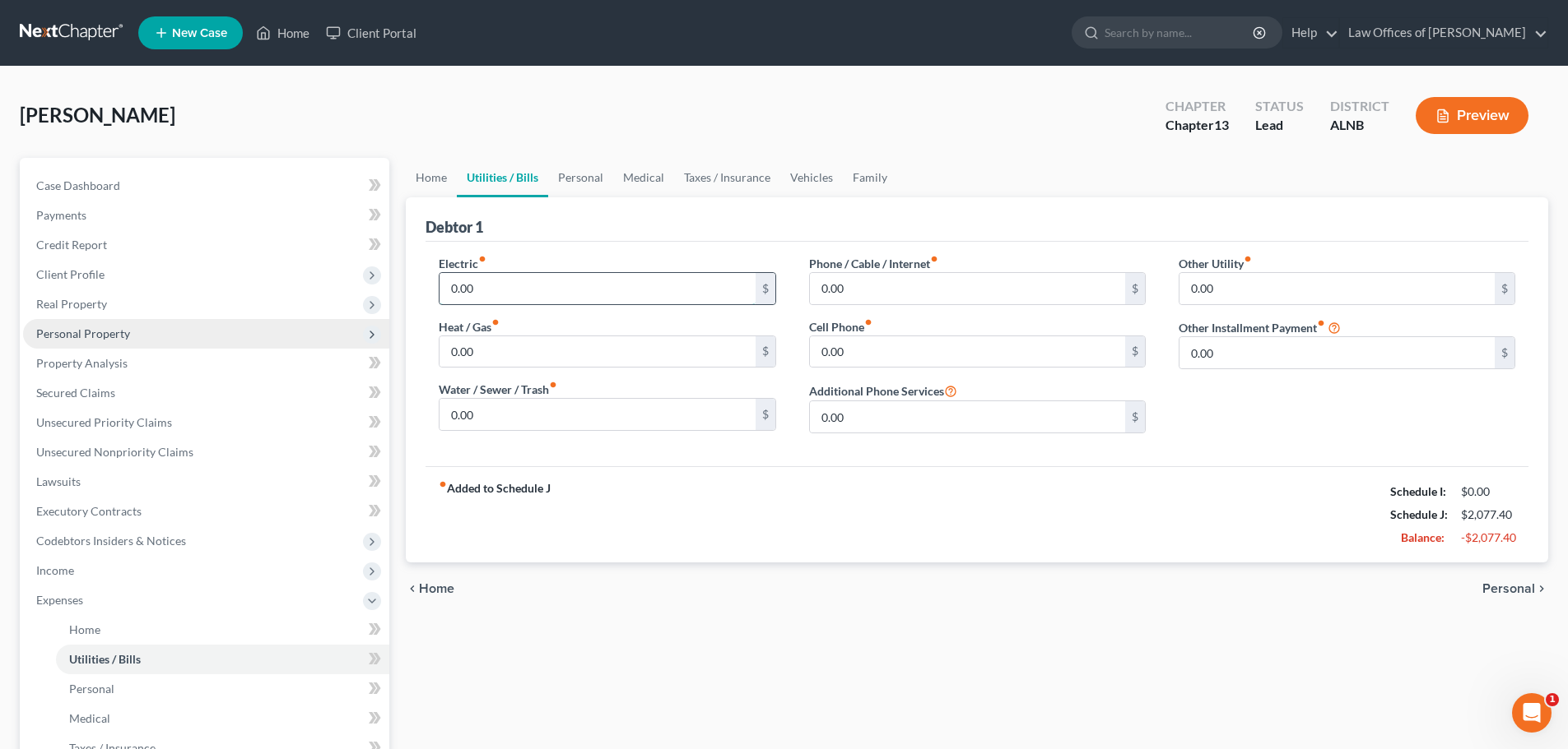
click at [510, 288] on input "0.00" at bounding box center [597, 288] width 315 height 31
type input "210.00"
click at [917, 287] on input "0.00" at bounding box center [967, 288] width 315 height 31
type input "270.00"
click at [894, 344] on input "0.00" at bounding box center [967, 352] width 315 height 31
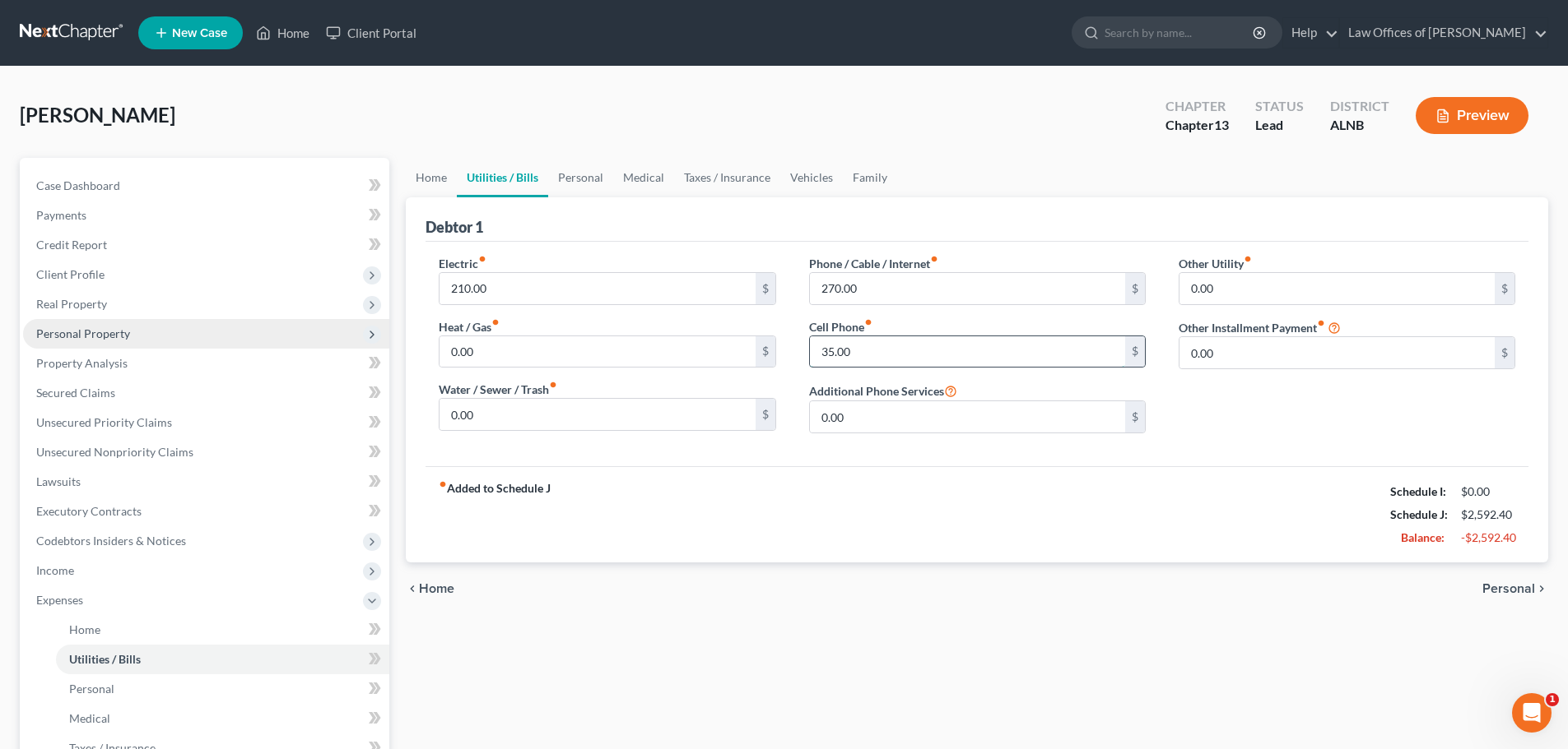
click at [833, 353] on input "35.00" at bounding box center [967, 352] width 315 height 31
type input "380.00"
click at [511, 410] on input "0.00" at bounding box center [597, 414] width 315 height 31
type input "35.00"
click at [574, 178] on link "Personal" at bounding box center [581, 177] width 65 height 39
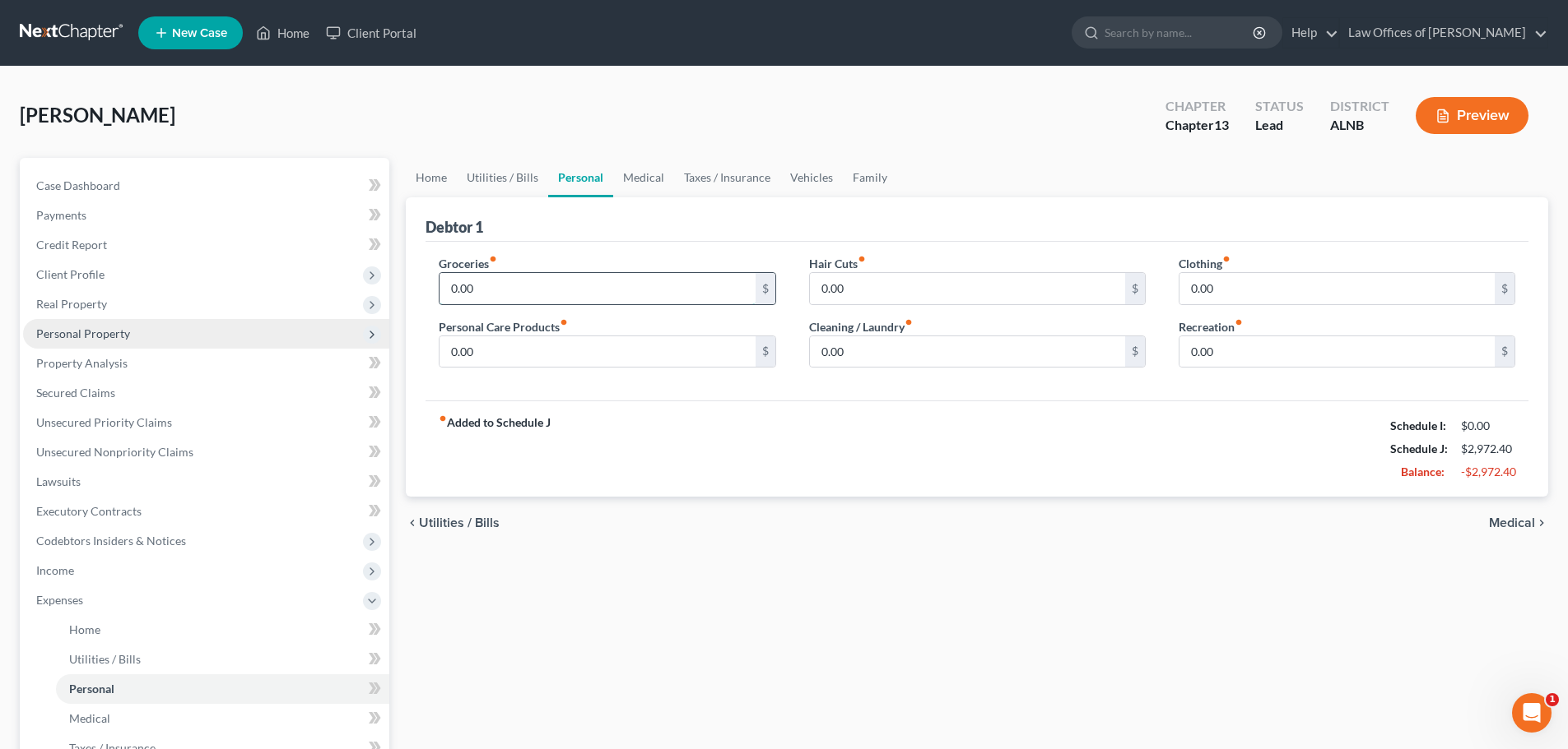
click at [495, 283] on input "0.00" at bounding box center [597, 288] width 315 height 31
type input "600.00"
click at [1209, 287] on input "0.00" at bounding box center [1337, 288] width 315 height 31
type input "100.00"
click at [1312, 349] on input "0.00" at bounding box center [1337, 352] width 315 height 31
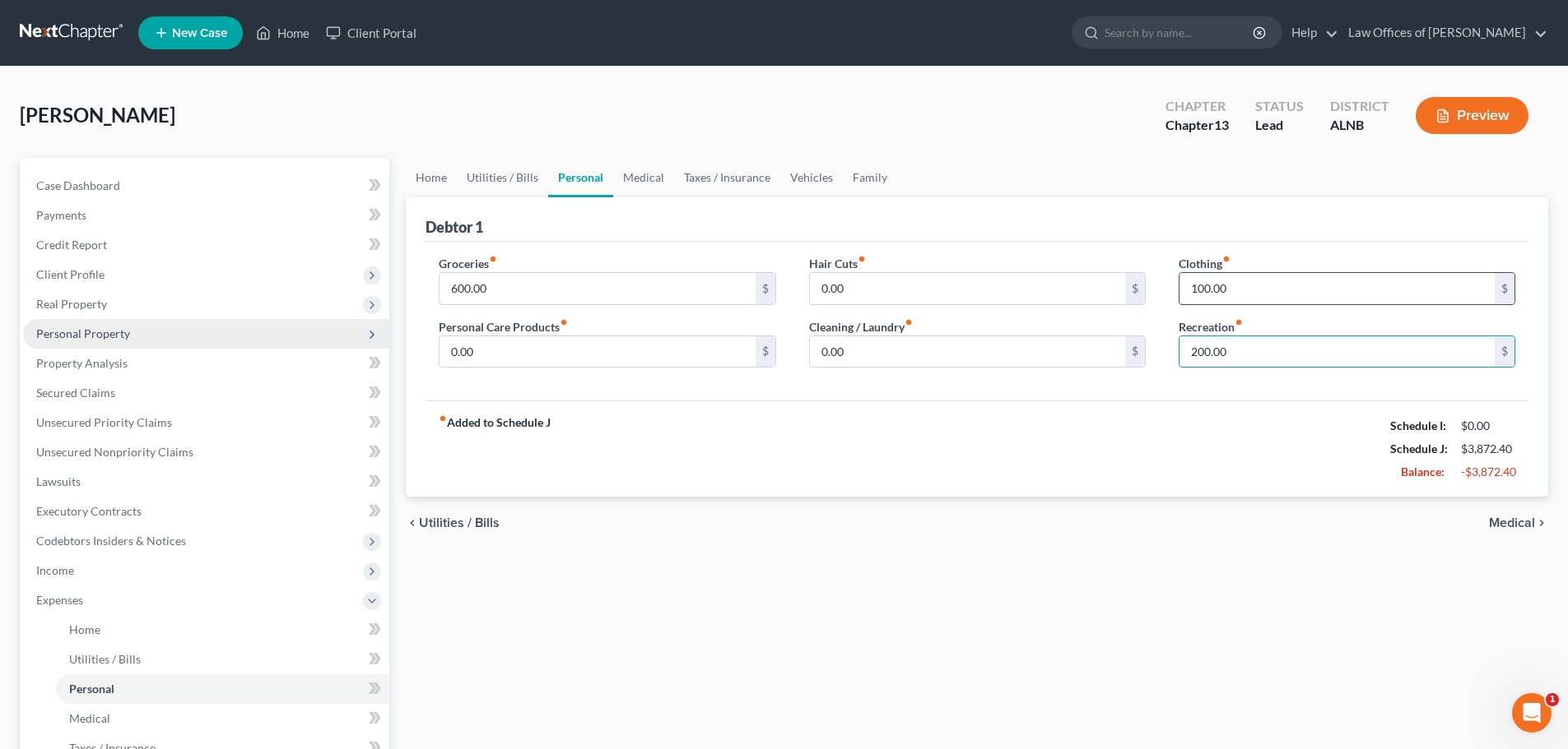
type input "200.00"
click at [1286, 289] on input "100.00" at bounding box center [1337, 288] width 315 height 31
type input "100.00"
click at [873, 353] on input "0.00" at bounding box center [967, 352] width 315 height 31
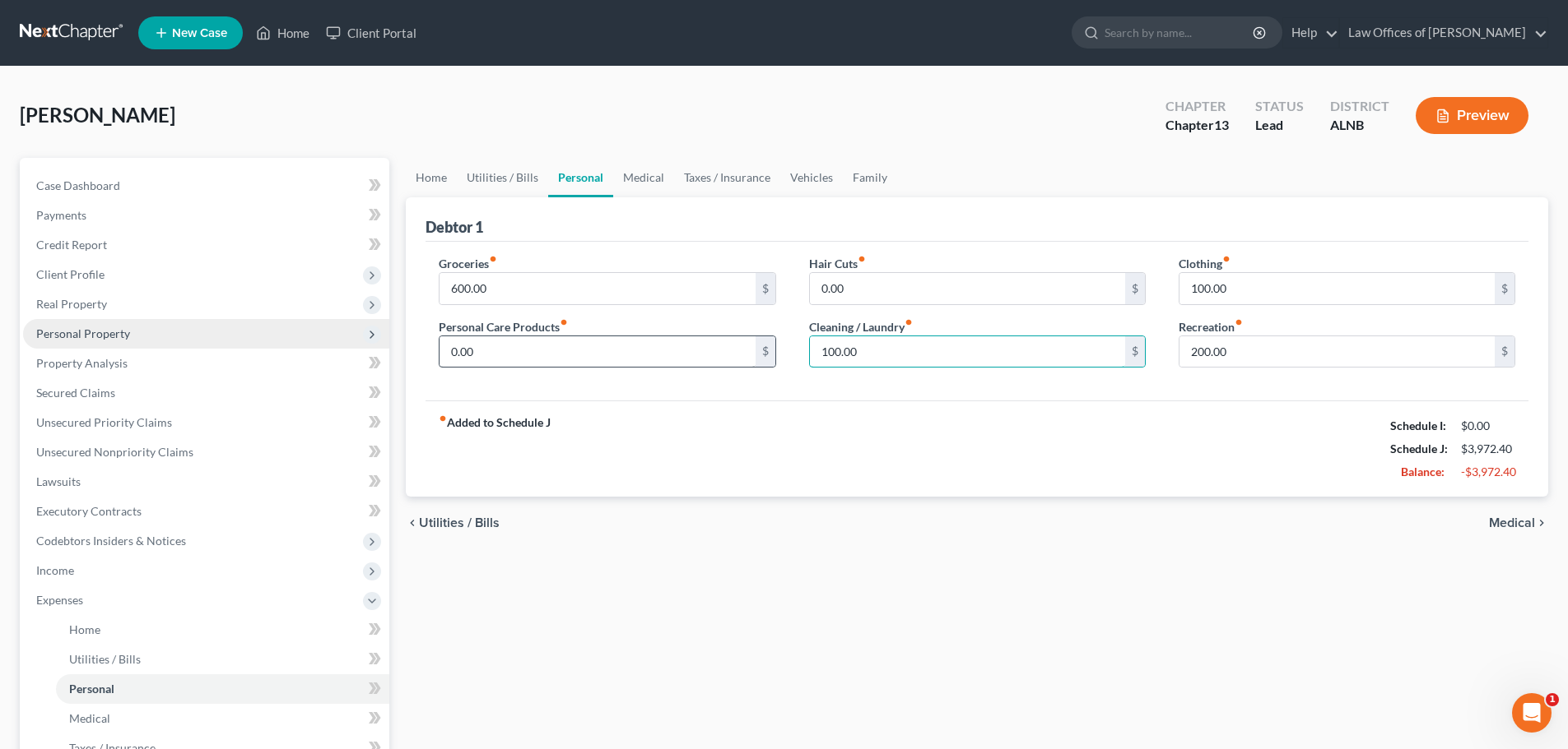
type input "100.00"
click at [481, 356] on input "0.00" at bounding box center [597, 352] width 315 height 31
type input "100.00"
click at [641, 174] on link "Medical" at bounding box center [644, 177] width 61 height 39
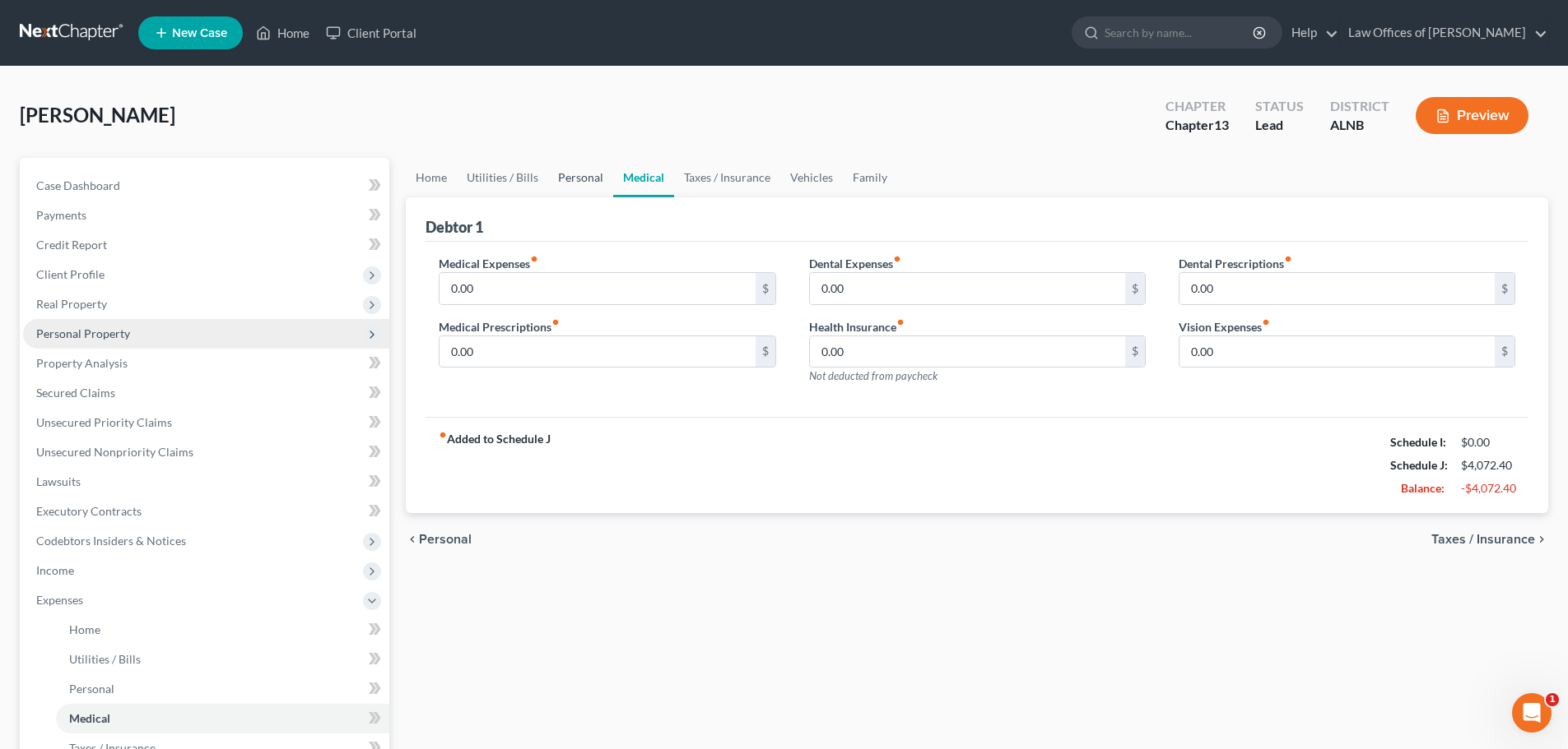
click at [586, 174] on link "Personal" at bounding box center [581, 177] width 65 height 39
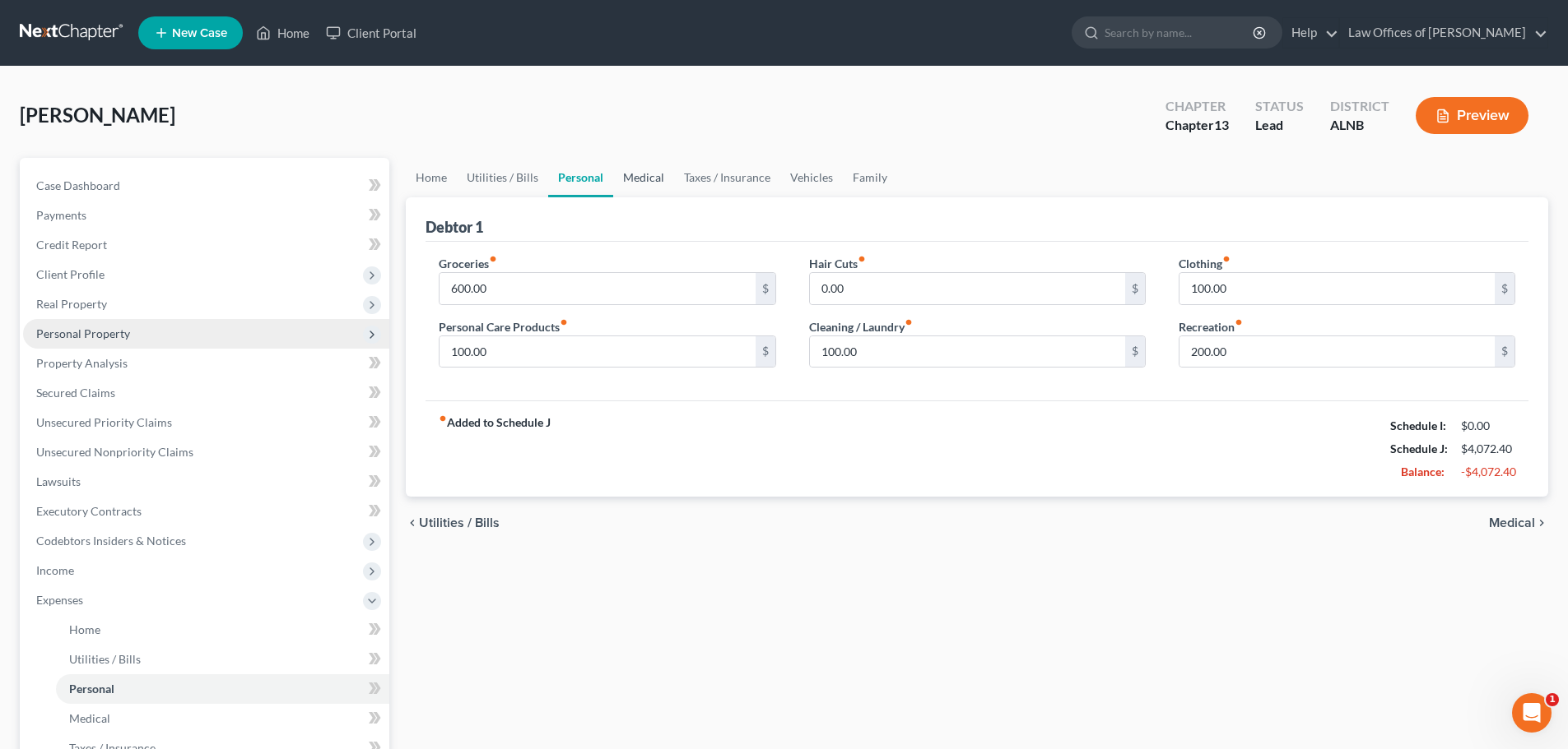
click at [645, 171] on link "Medical" at bounding box center [644, 177] width 61 height 39
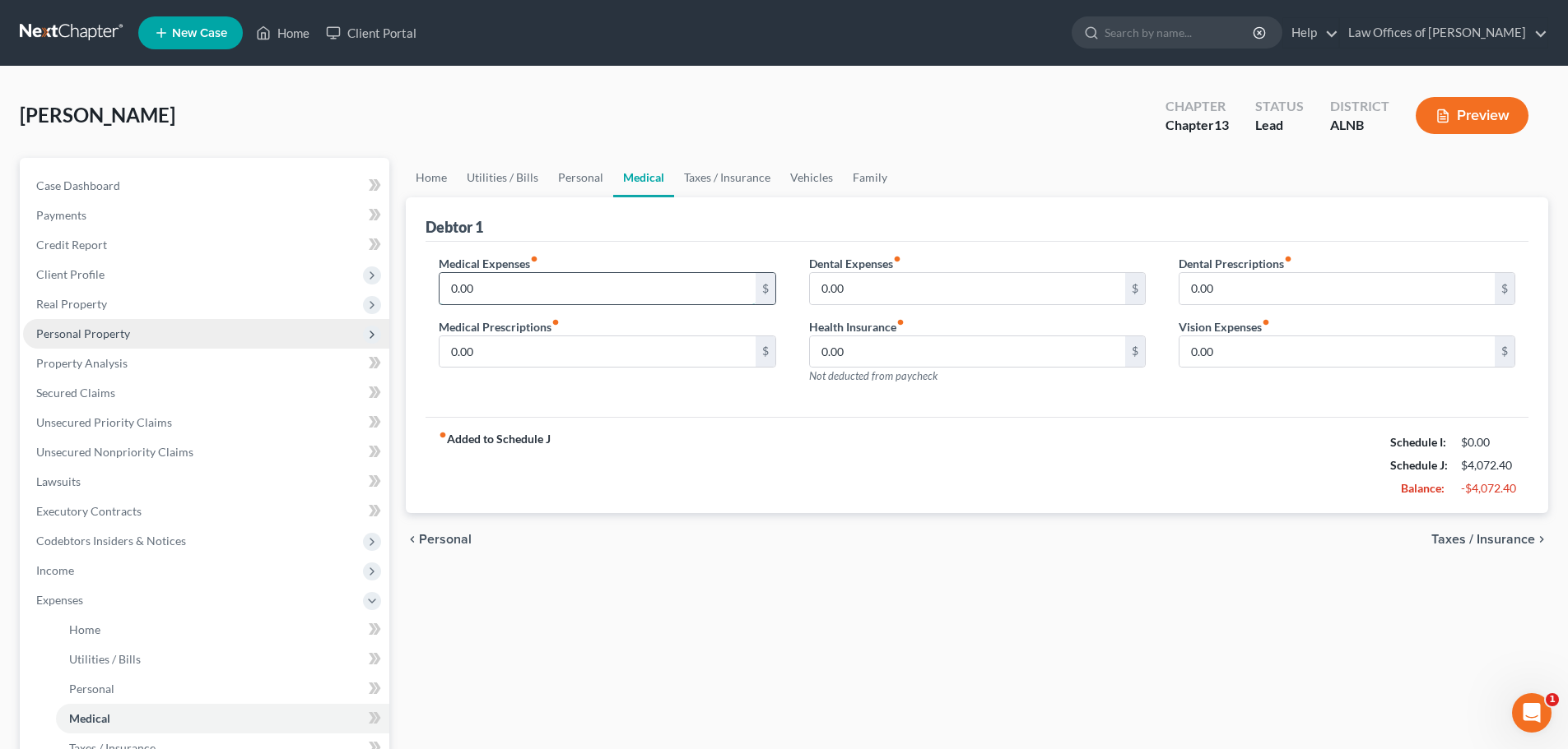
click at [517, 292] on input "0.00" at bounding box center [597, 288] width 315 height 31
type input "100.00"
click at [798, 175] on link "Vehicles" at bounding box center [812, 177] width 63 height 39
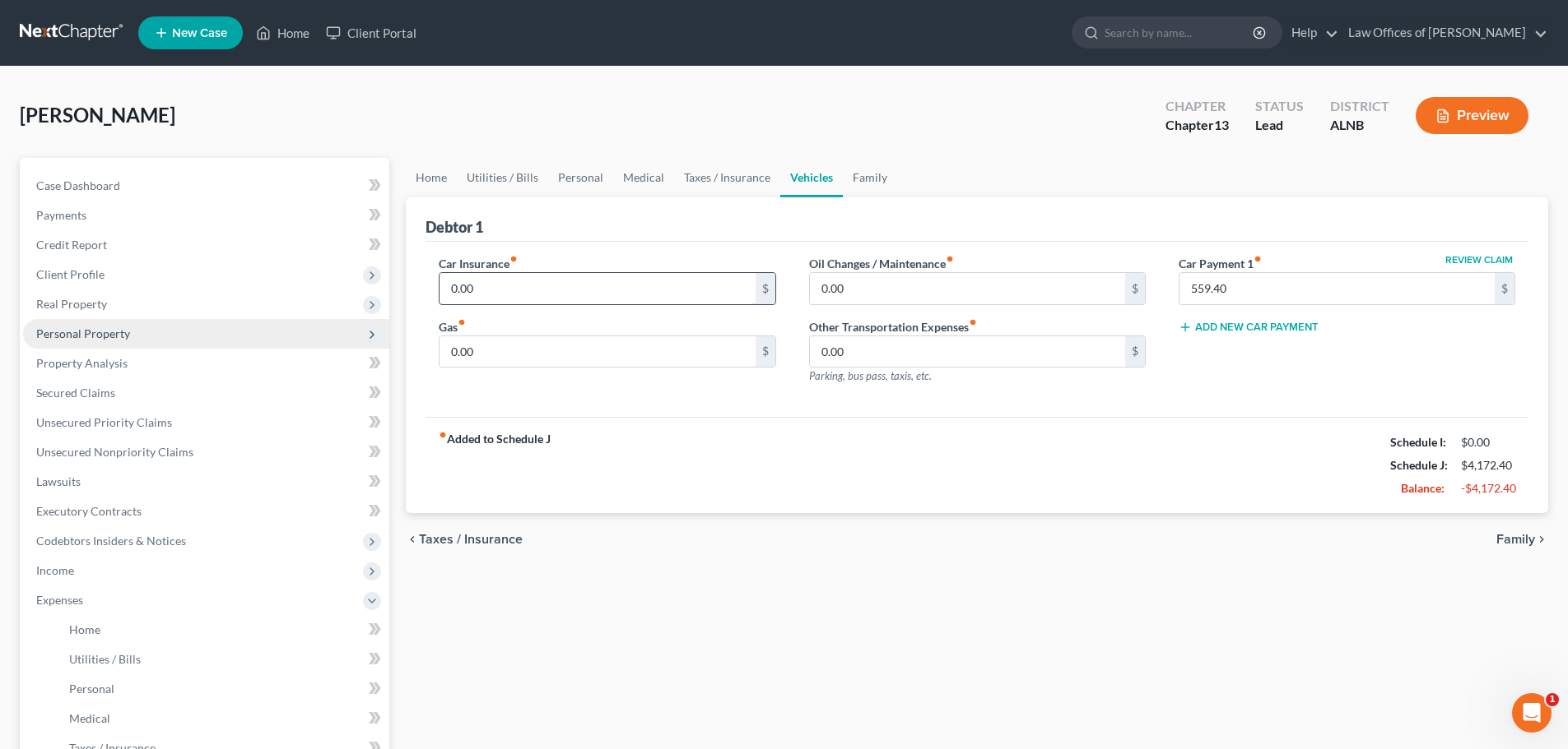
click at [481, 287] on input "0.00" at bounding box center [597, 288] width 315 height 31
drag, startPoint x: 513, startPoint y: 286, endPoint x: 427, endPoint y: 292, distance: 86.2
click at [427, 292] on div "Car Insurance fiber_manual_record 559.00 $ Gas fiber_manual_record 0.00 $" at bounding box center [607, 327] width 370 height 143
type input "136.00"
click at [534, 342] on input "0.00" at bounding box center [597, 352] width 315 height 31
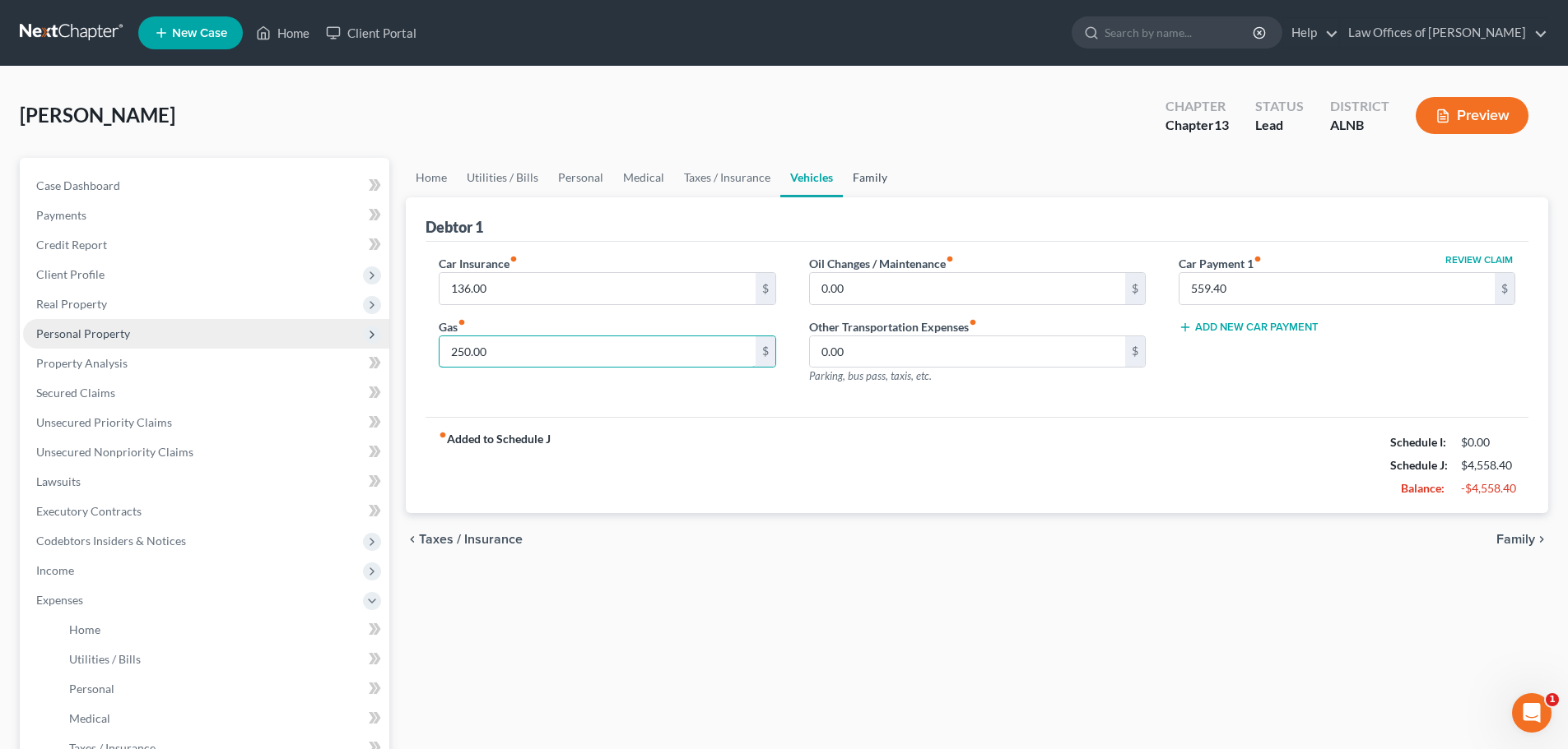
type input "250.00"
click at [859, 175] on link "Family" at bounding box center [870, 177] width 54 height 39
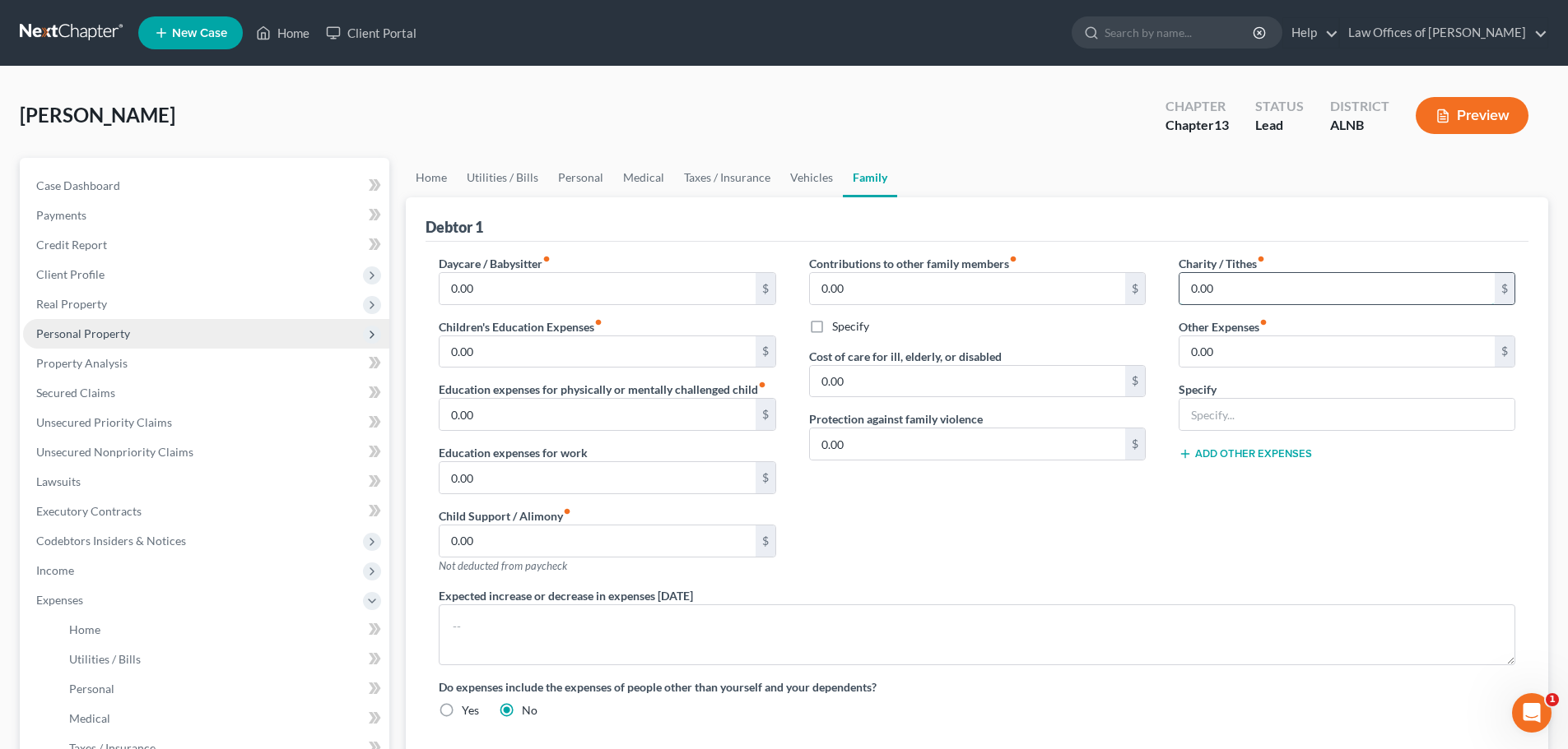
click at [1217, 288] on input "0.00" at bounding box center [1337, 288] width 315 height 31
type input "100.00"
click at [578, 176] on link "Personal" at bounding box center [581, 177] width 65 height 39
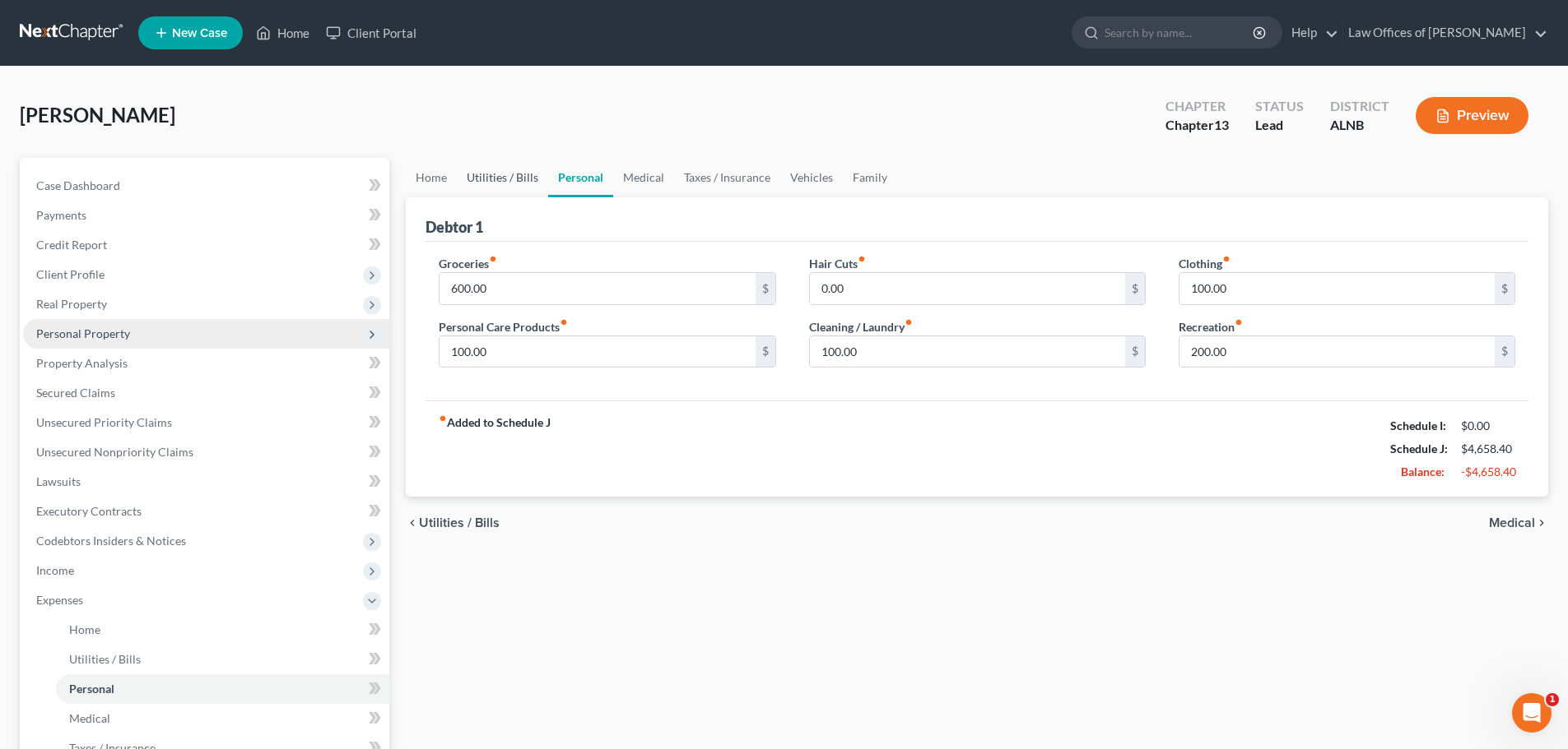
click at [514, 173] on link "Utilities / Bills" at bounding box center [502, 177] width 91 height 39
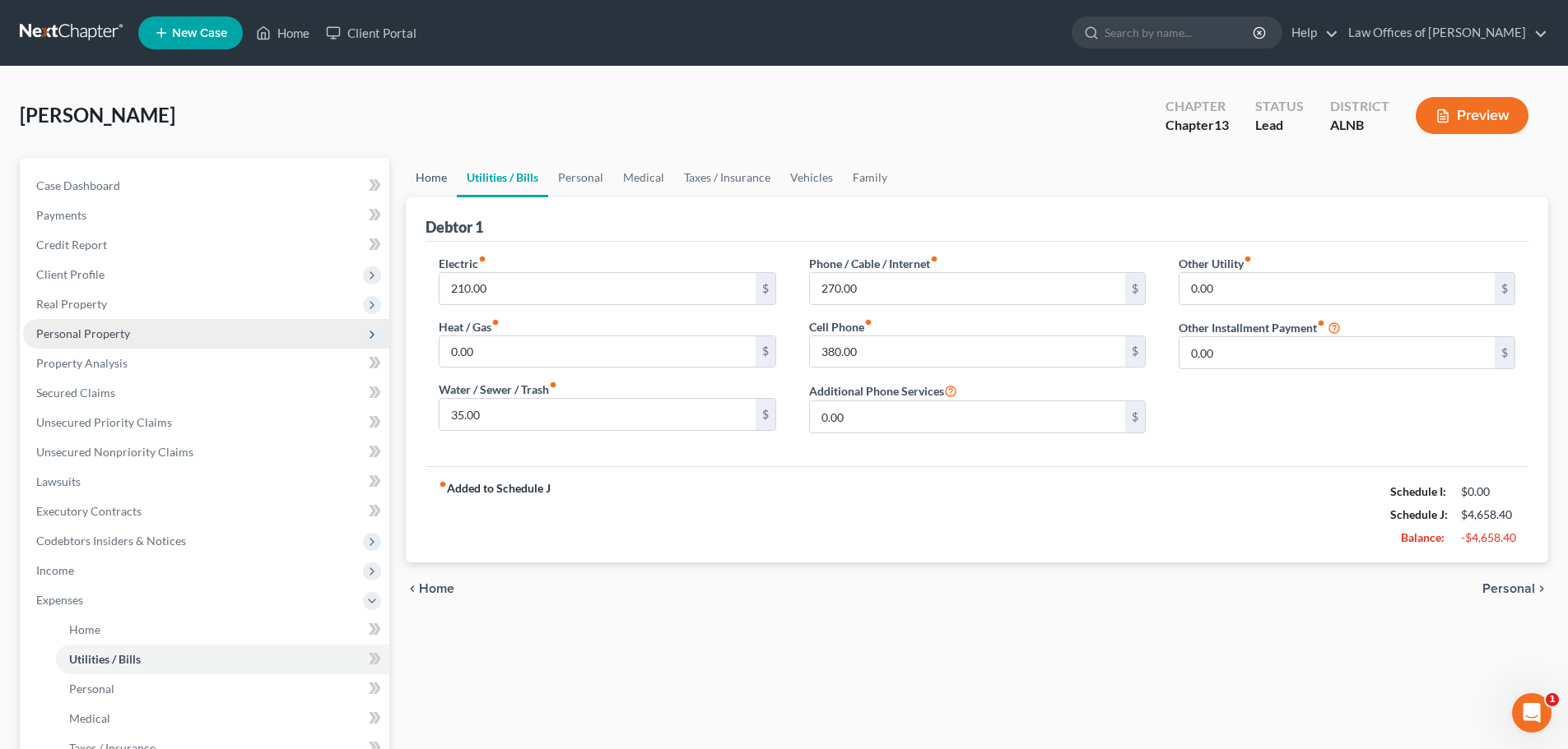
click at [446, 176] on link "Home" at bounding box center [431, 177] width 51 height 39
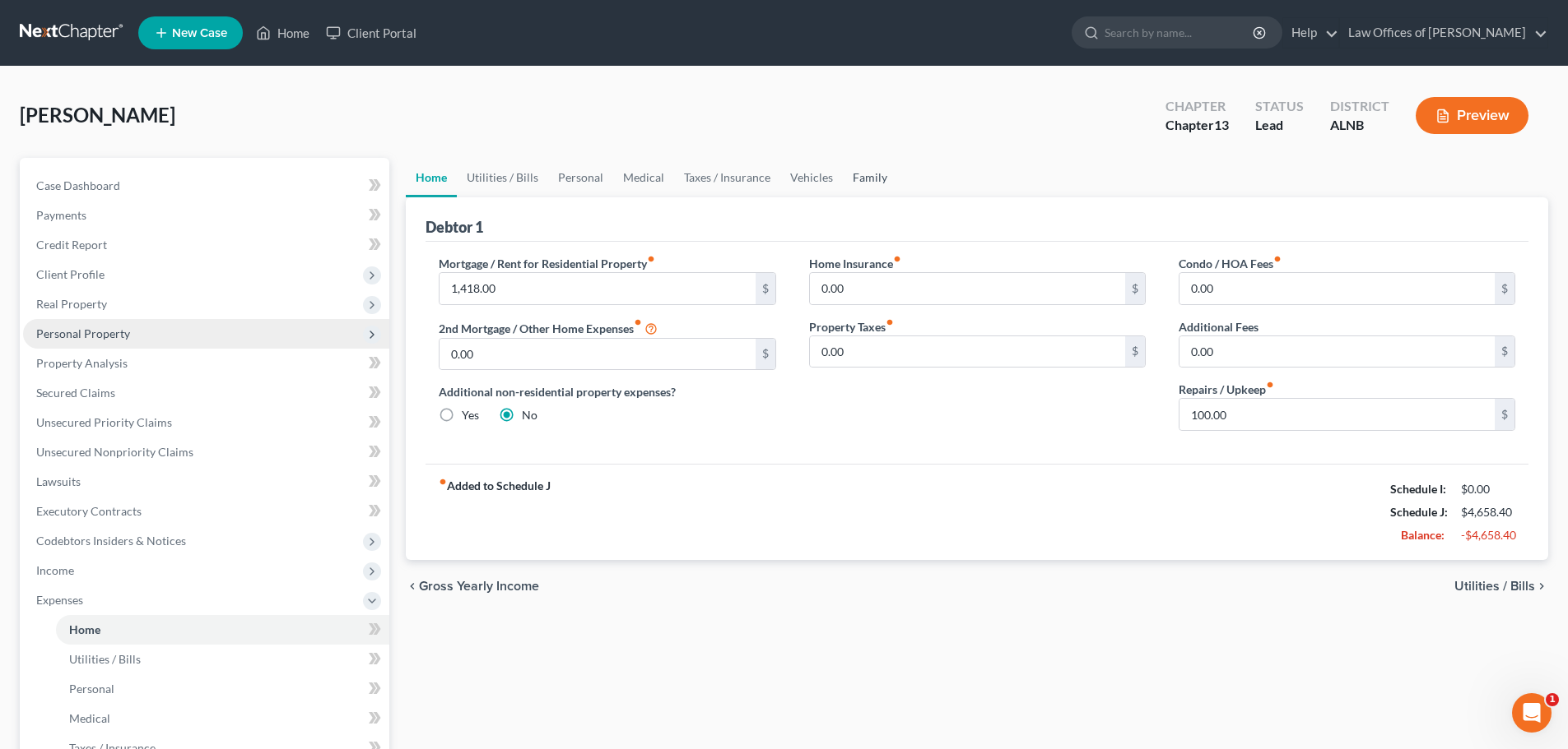
click at [868, 183] on link "Family" at bounding box center [870, 177] width 54 height 39
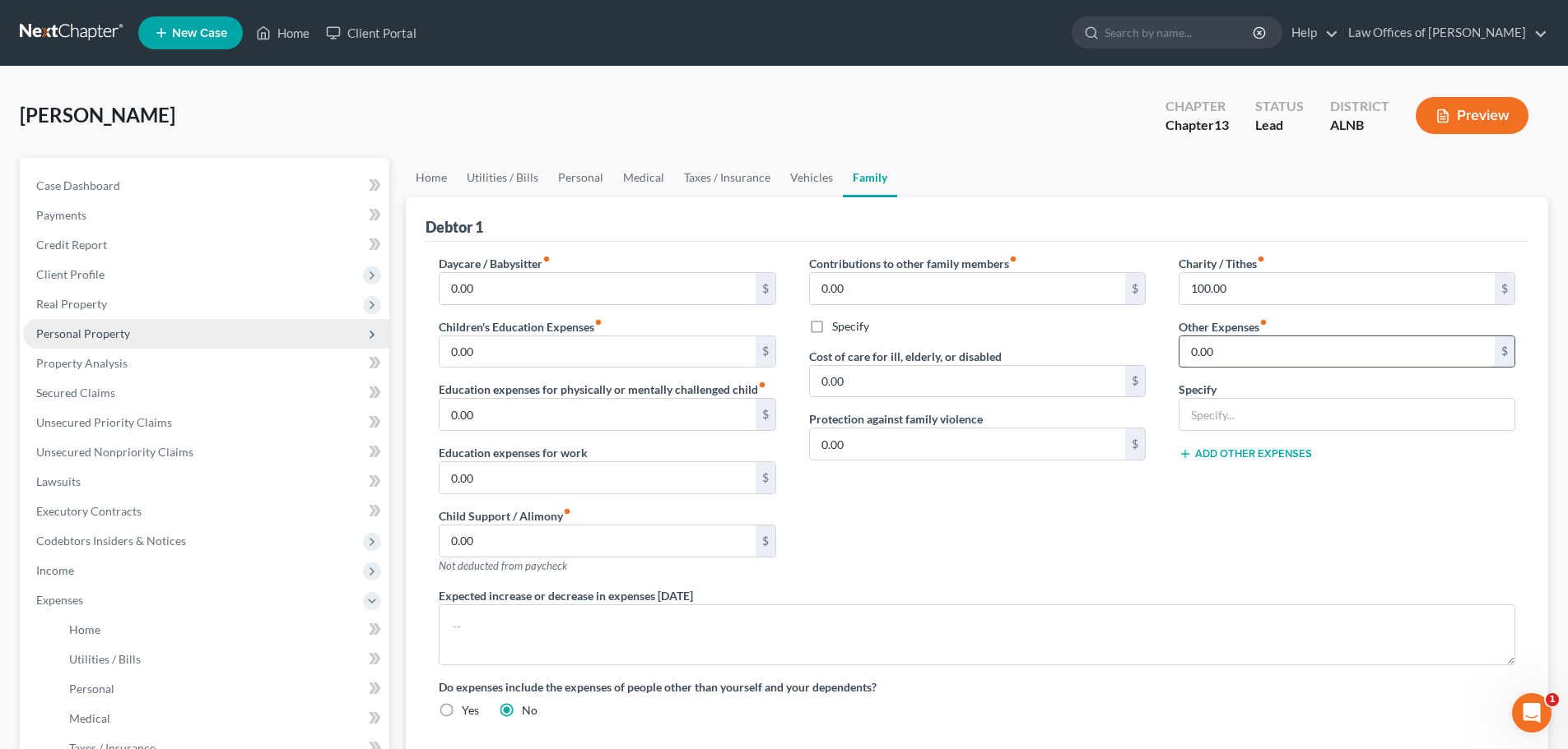
click at [1312, 349] on input "0.00" at bounding box center [1337, 352] width 315 height 31
type input "400.00"
click at [107, 185] on span "Case Dashboard" at bounding box center [78, 185] width 84 height 14
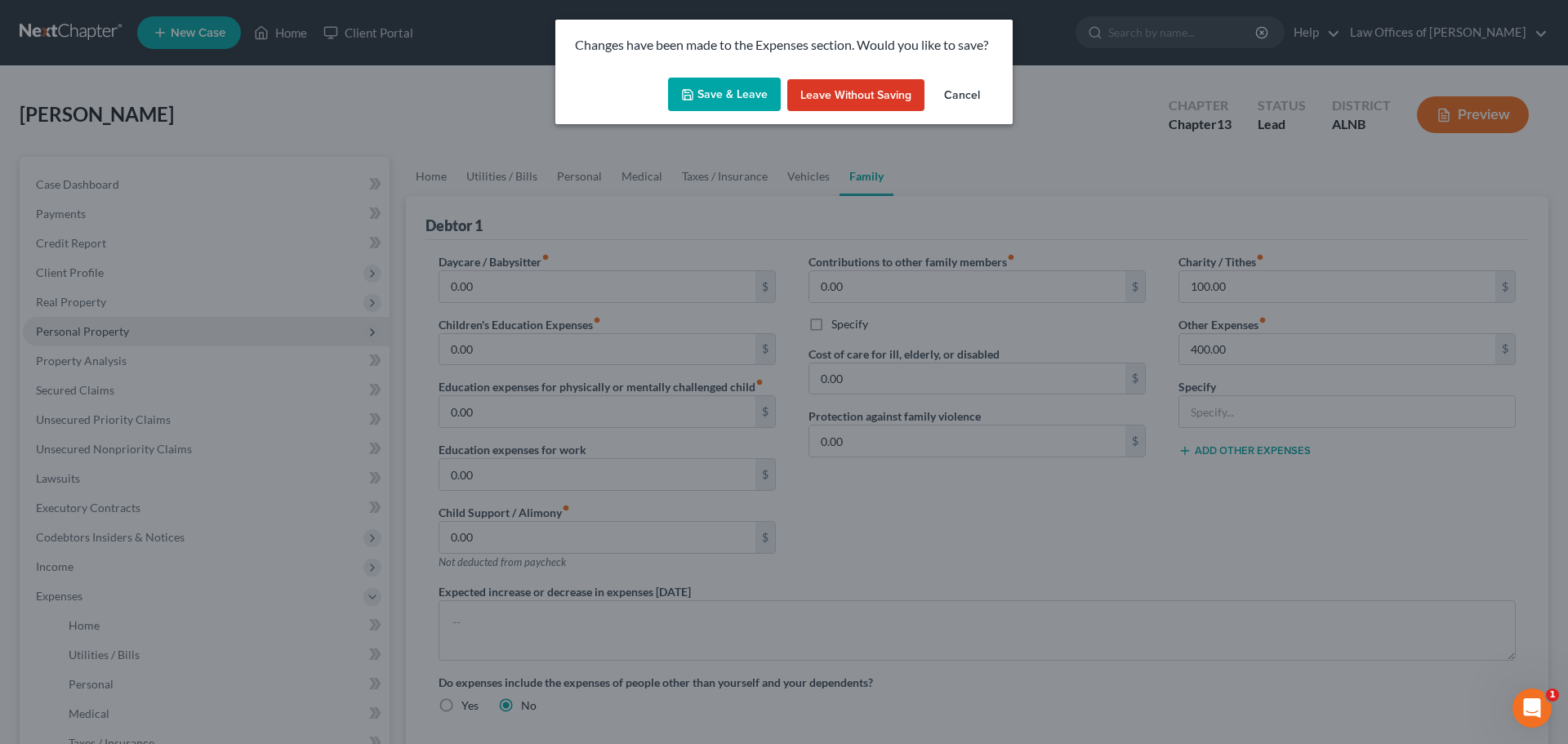
click at [722, 94] on button "Save & Leave" at bounding box center [725, 95] width 113 height 35
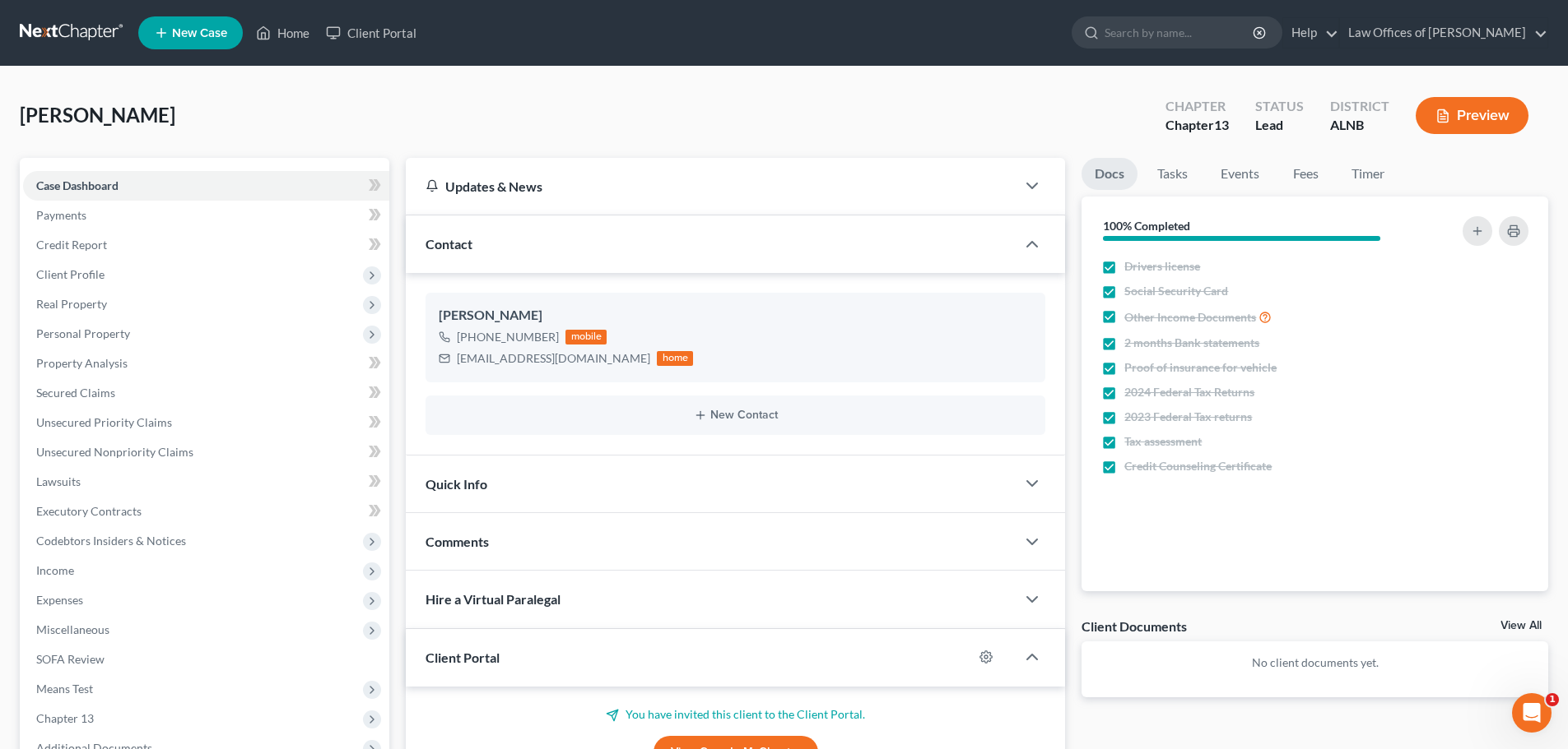
click at [814, 110] on div "[PERSON_NAME] Upgraded Chapter Chapter 13 Status Lead District [GEOGRAPHIC_DATA…" at bounding box center [784, 122] width 1529 height 72
click at [196, 392] on link "Secured Claims" at bounding box center [206, 393] width 366 height 30
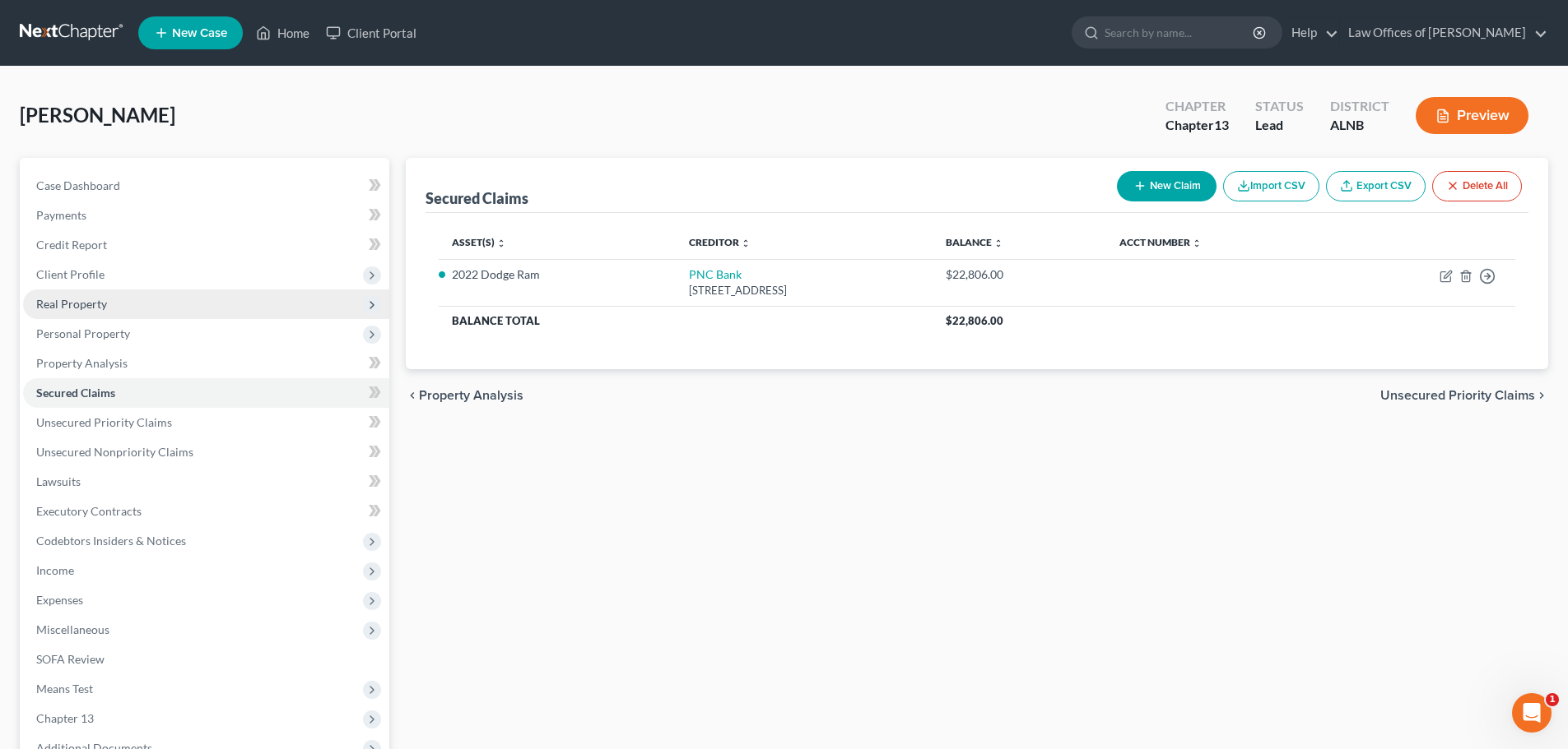
click at [176, 304] on span "Real Property" at bounding box center [206, 304] width 366 height 30
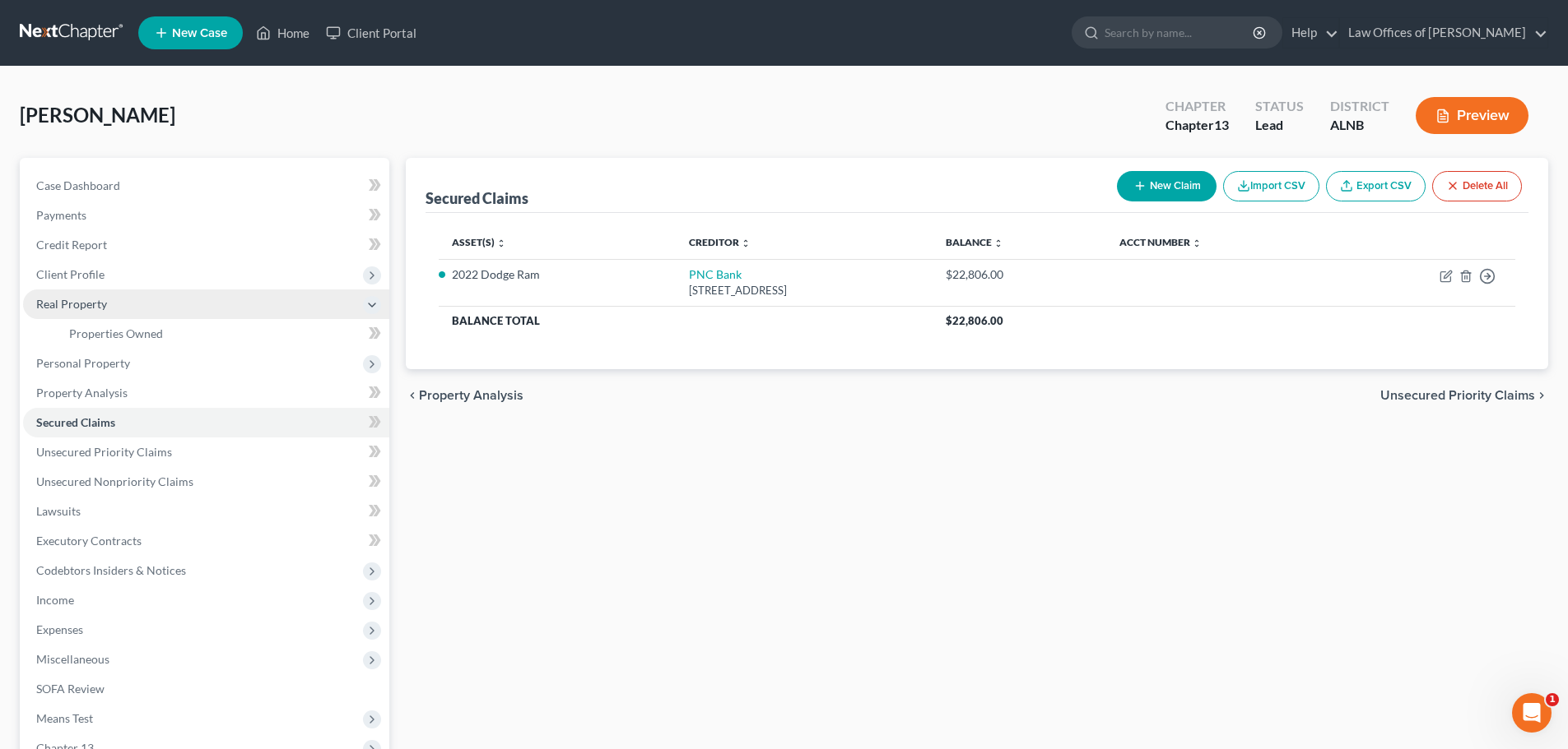
click at [375, 303] on icon at bounding box center [372, 305] width 13 height 13
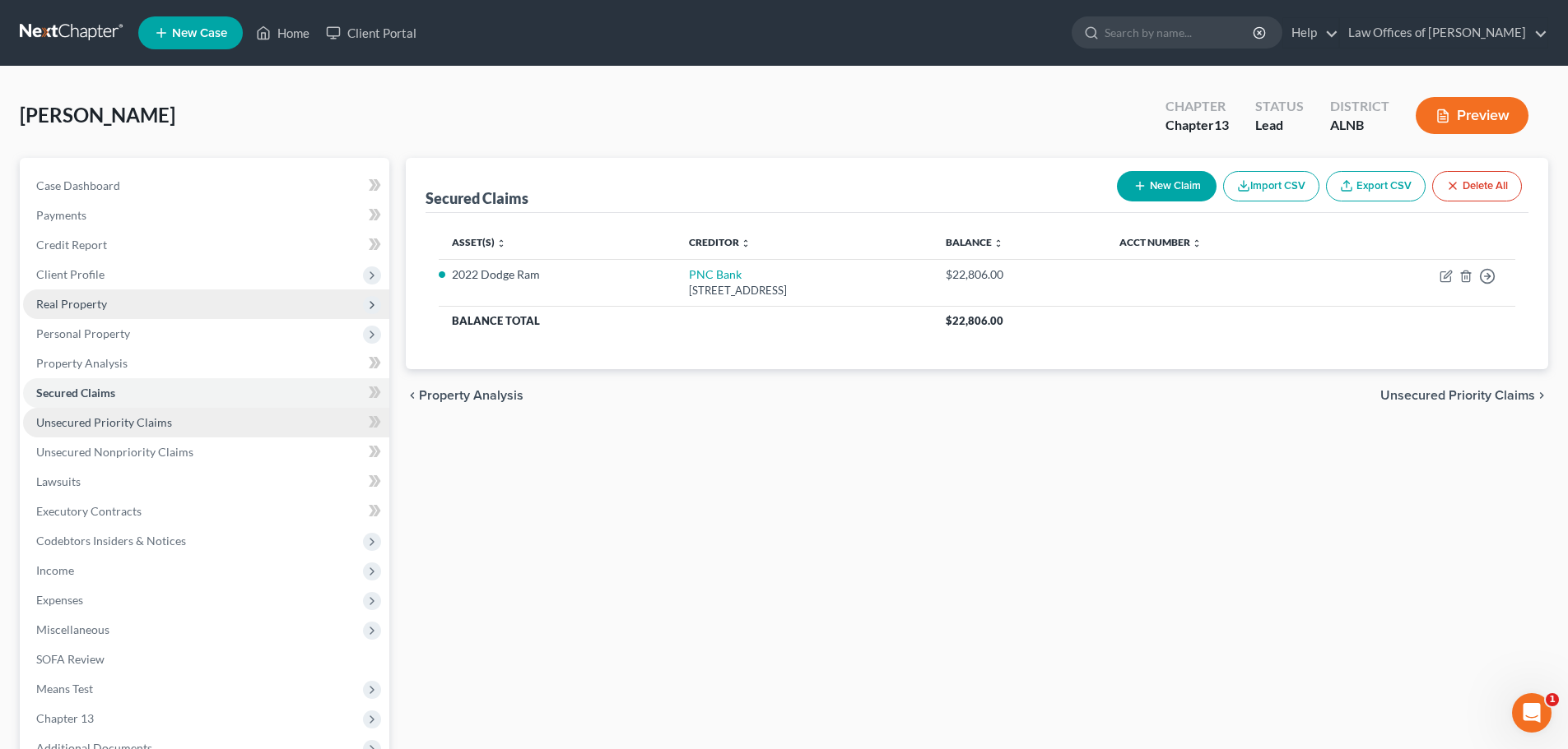
click at [236, 425] on link "Unsecured Priority Claims" at bounding box center [206, 423] width 366 height 30
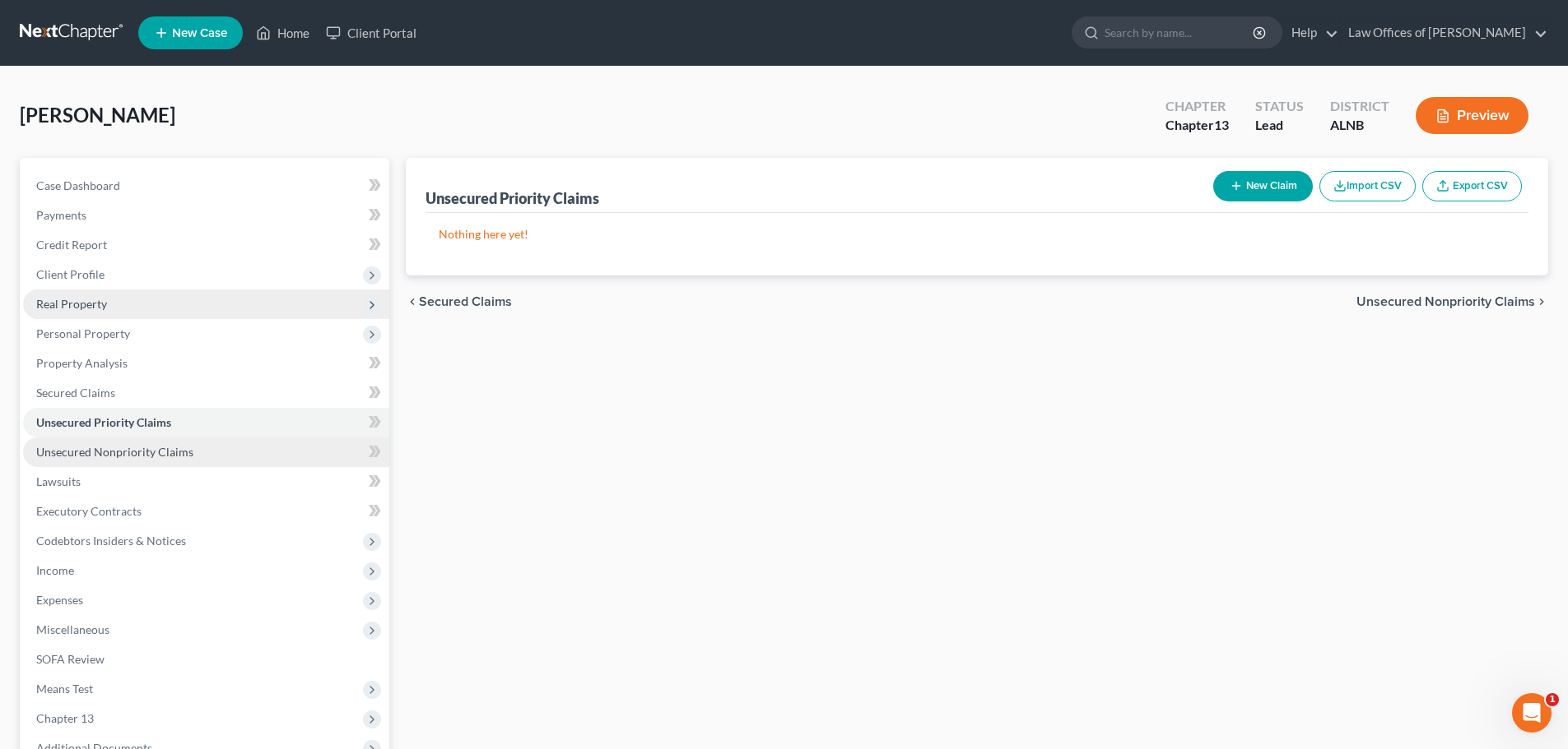
click at [175, 447] on span "Unsecured Nonpriority Claims" at bounding box center [115, 452] width 157 height 14
click at [197, 454] on link "Unsecured Nonpriority Claims" at bounding box center [206, 453] width 366 height 30
click at [134, 450] on span "Unsecured Nonpriority Claims" at bounding box center [114, 452] width 157 height 14
click at [1279, 185] on button "New Claim" at bounding box center [1263, 186] width 100 height 31
select select "0"
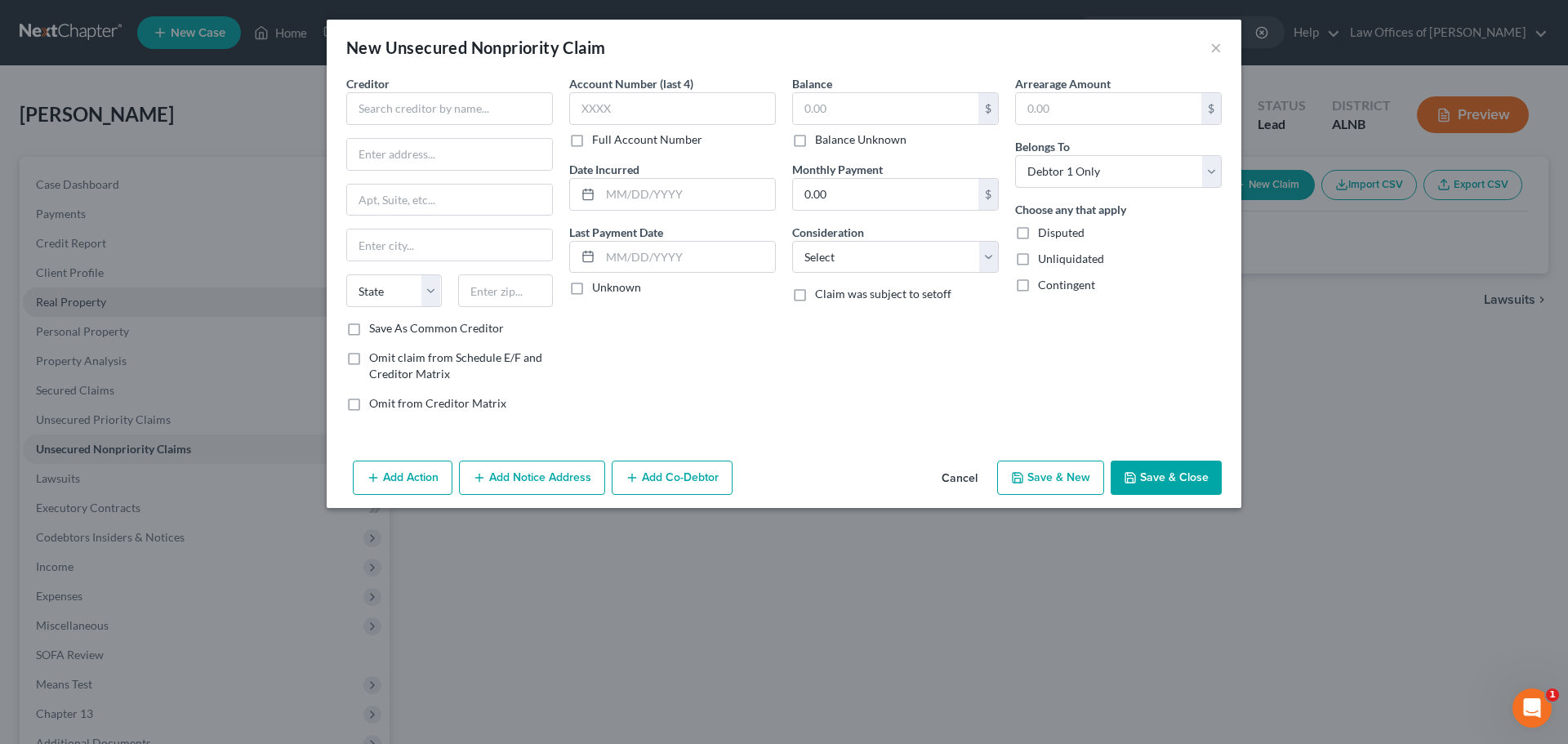
click at [952, 477] on button "Cancel" at bounding box center [960, 479] width 62 height 33
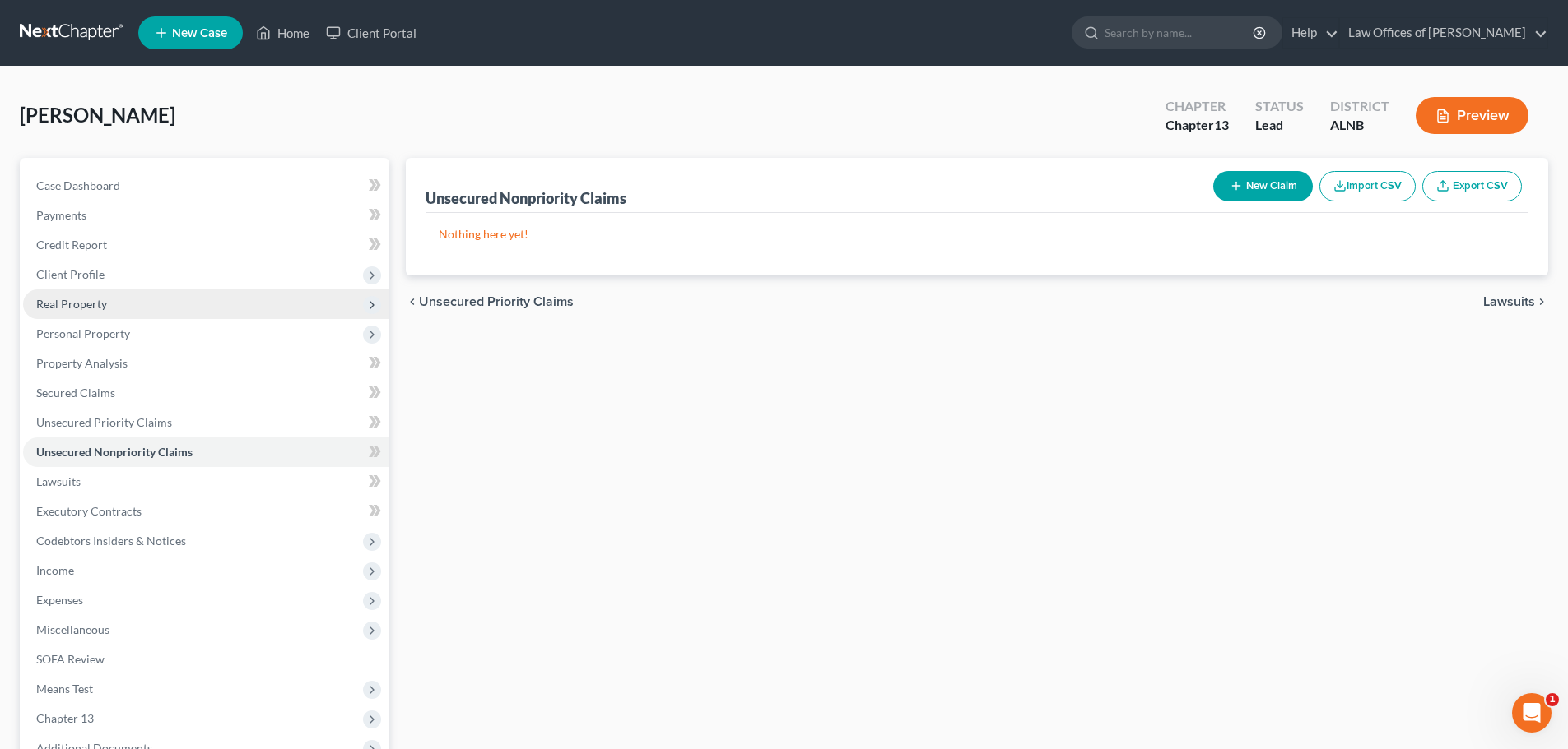
click at [1252, 187] on button "New Claim" at bounding box center [1263, 186] width 100 height 31
select select "0"
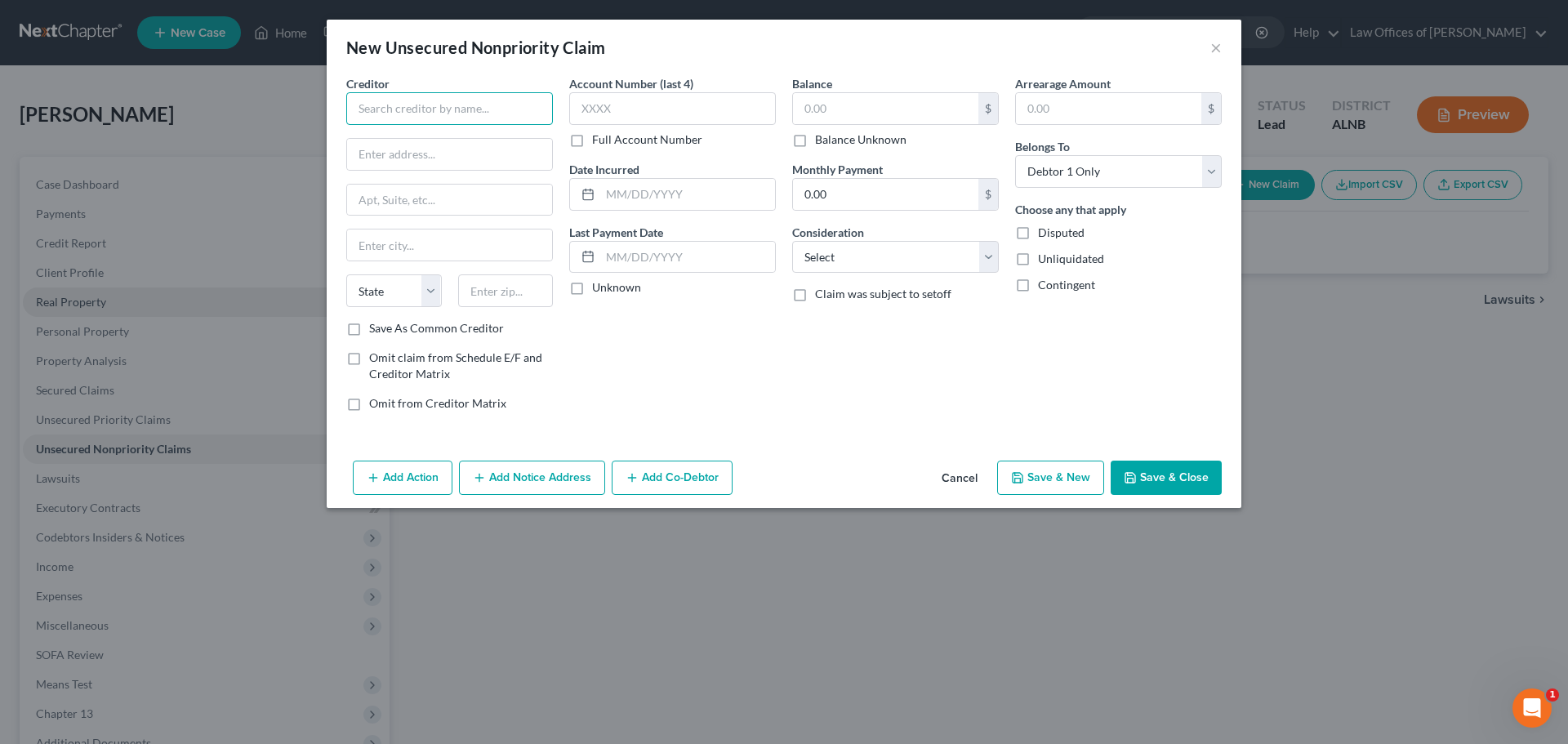
click at [522, 109] on input "text" at bounding box center [449, 109] width 207 height 33
type input "G"
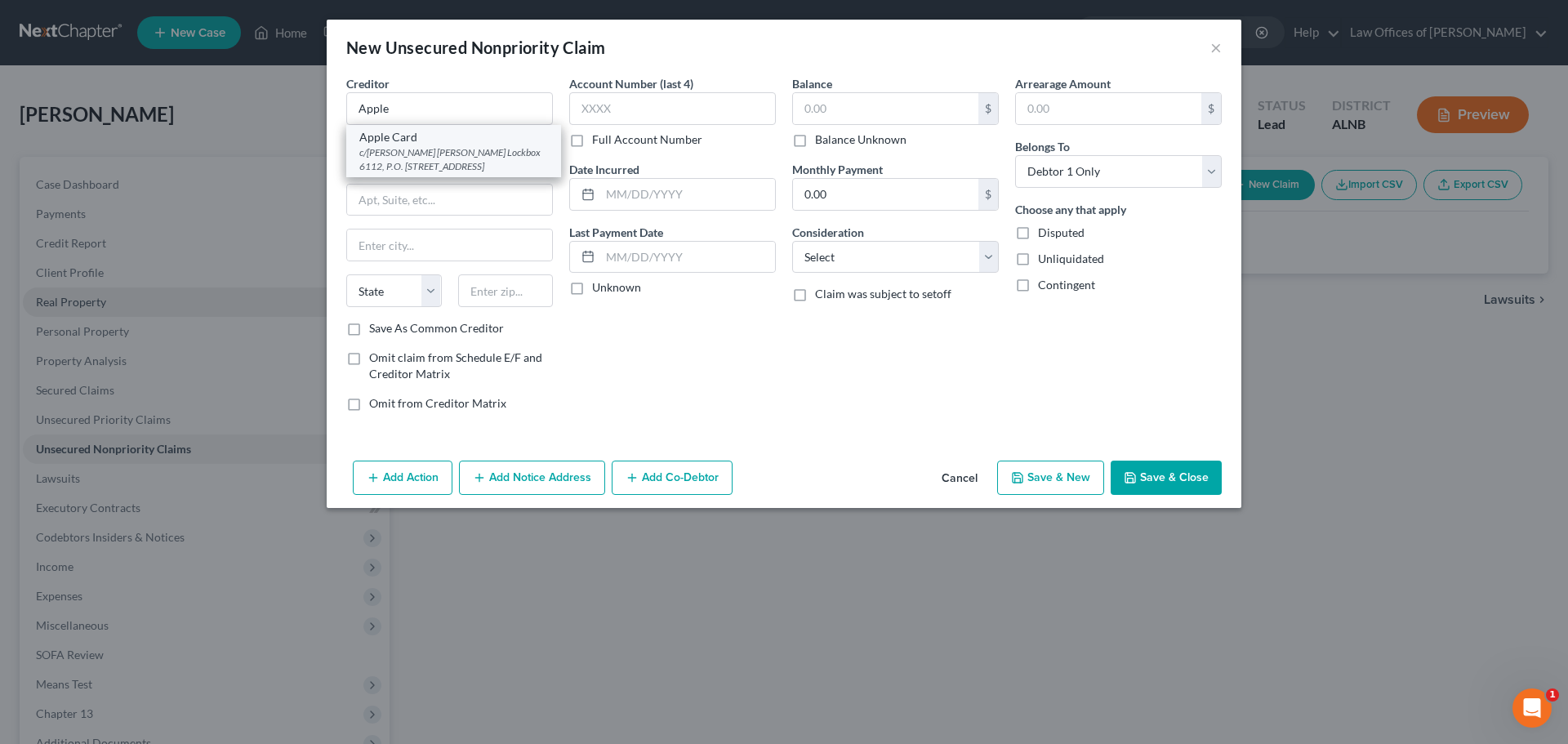
click at [409, 143] on div "Apple Card" at bounding box center [453, 137] width 188 height 16
type input "Apple Card"
type input "c/[PERSON_NAME] [PERSON_NAME] Lockbox 6112,"
type input "P.O. Box 7247"
type input "[GEOGRAPHIC_DATA]"
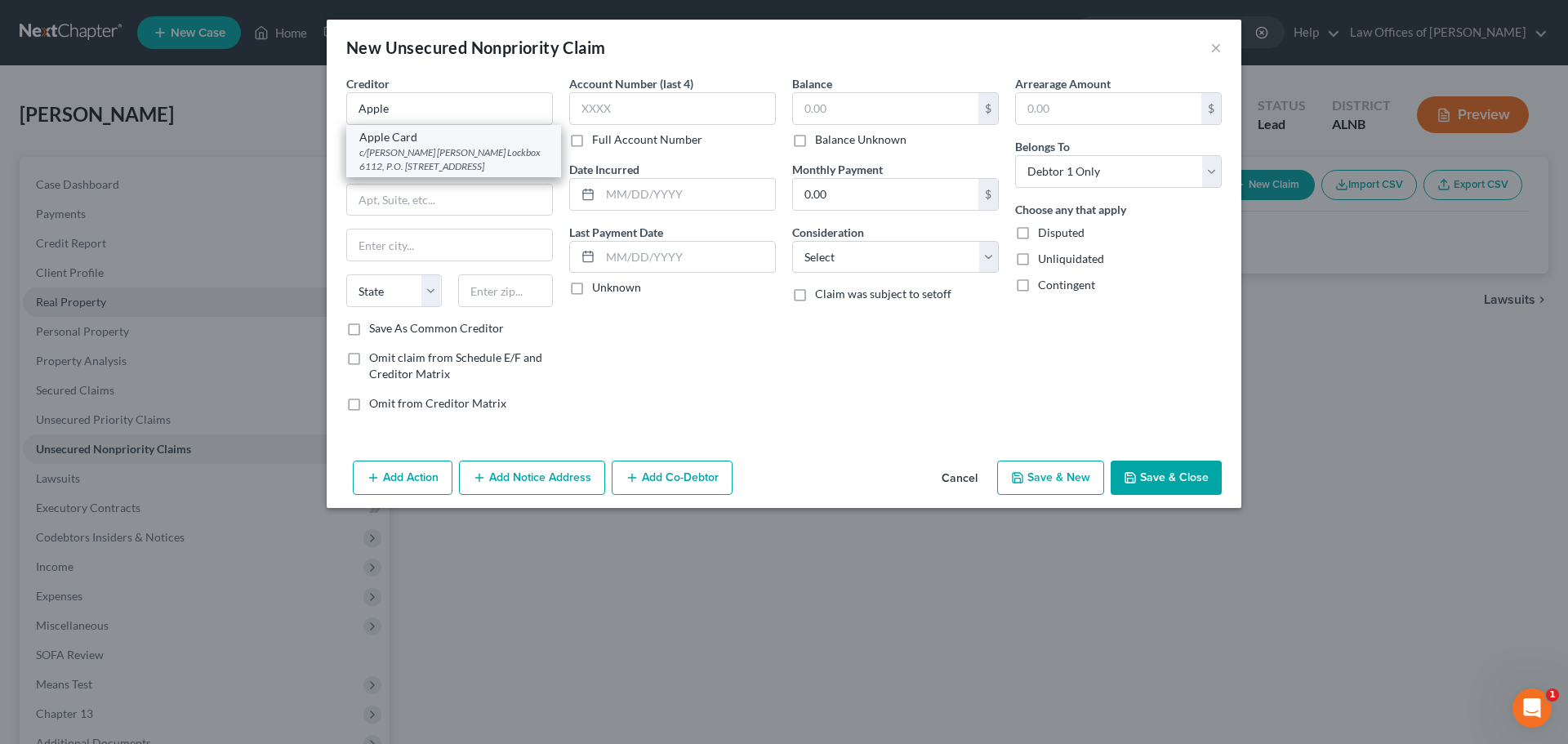
select select "39"
type input "19170"
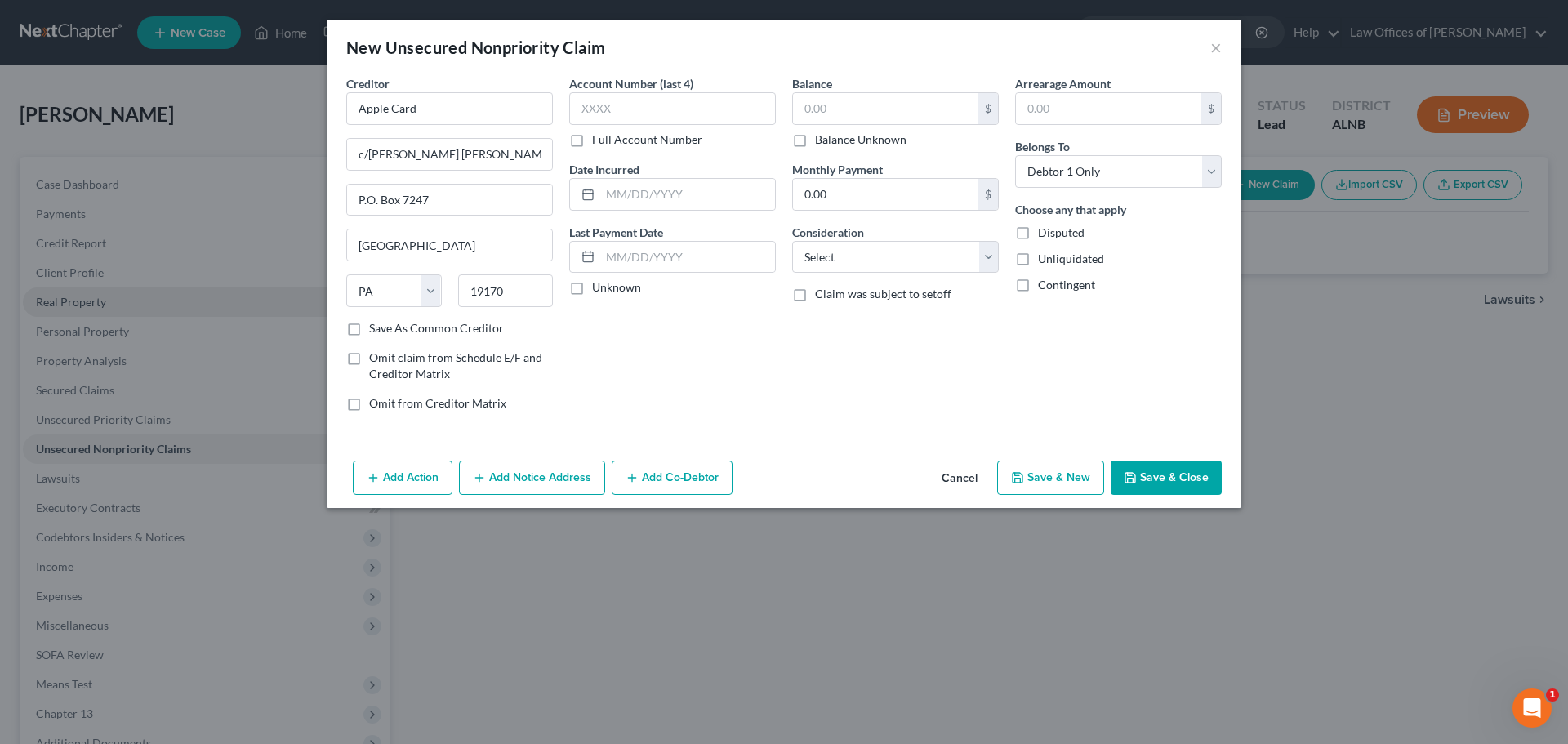
click at [815, 144] on label "Balance Unknown" at bounding box center [860, 140] width 91 height 16
click at [822, 142] on input "Balance Unknown" at bounding box center [827, 137] width 10 height 10
checkbox input "true"
type input "0.00"
click at [1073, 476] on button "Save & New" at bounding box center [1050, 478] width 107 height 35
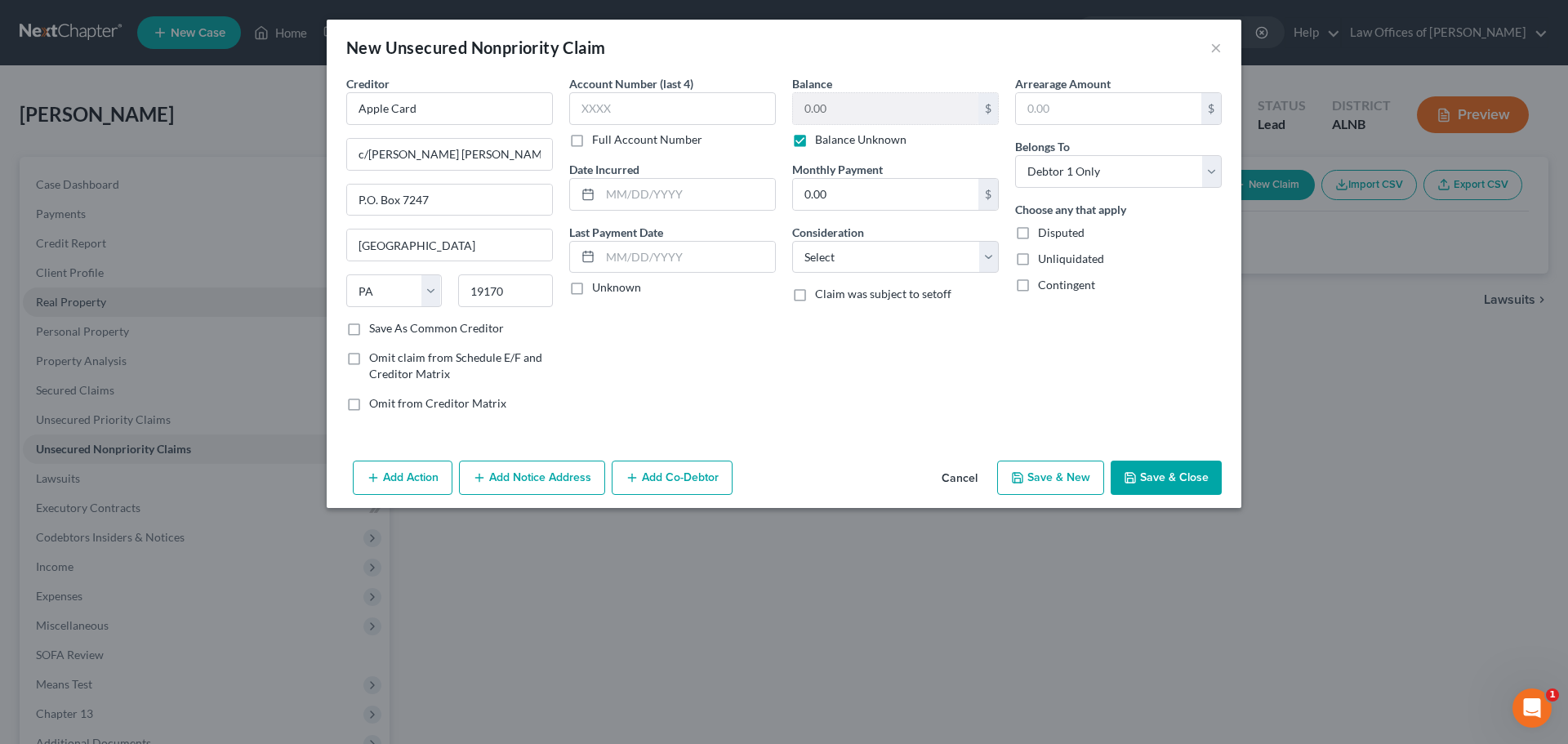
select select "0"
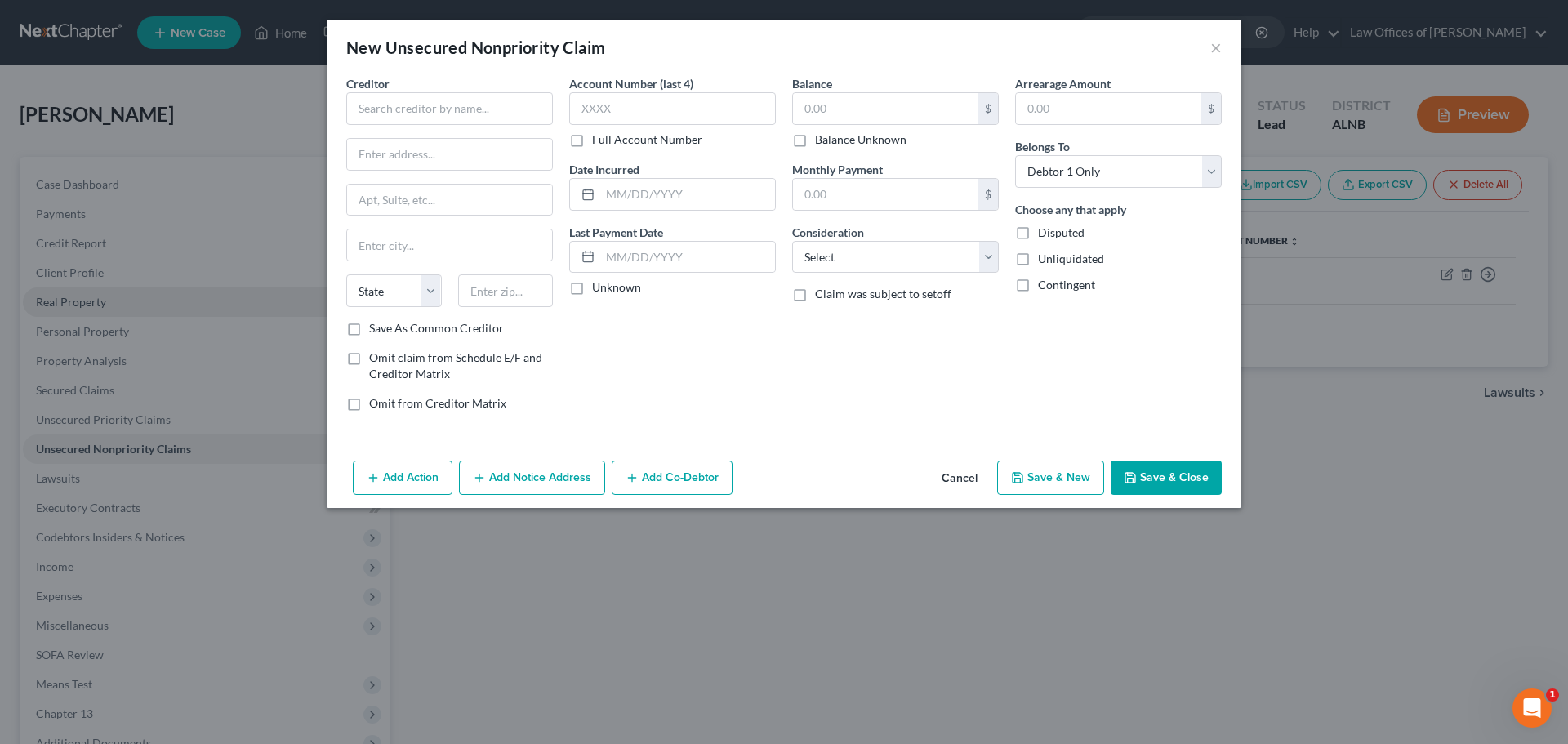
click at [954, 475] on button "Cancel" at bounding box center [960, 479] width 62 height 33
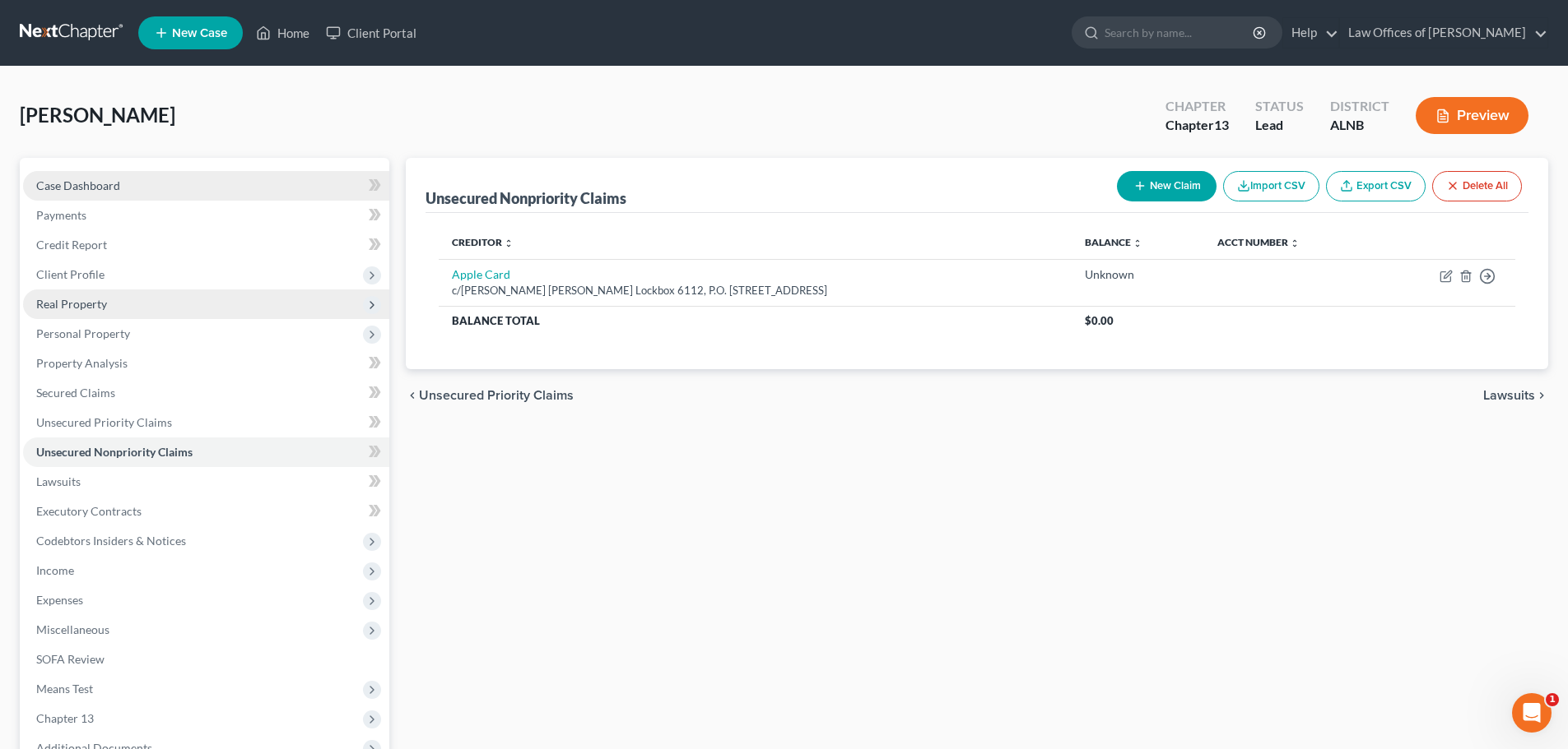
click at [90, 187] on span "Case Dashboard" at bounding box center [78, 185] width 84 height 14
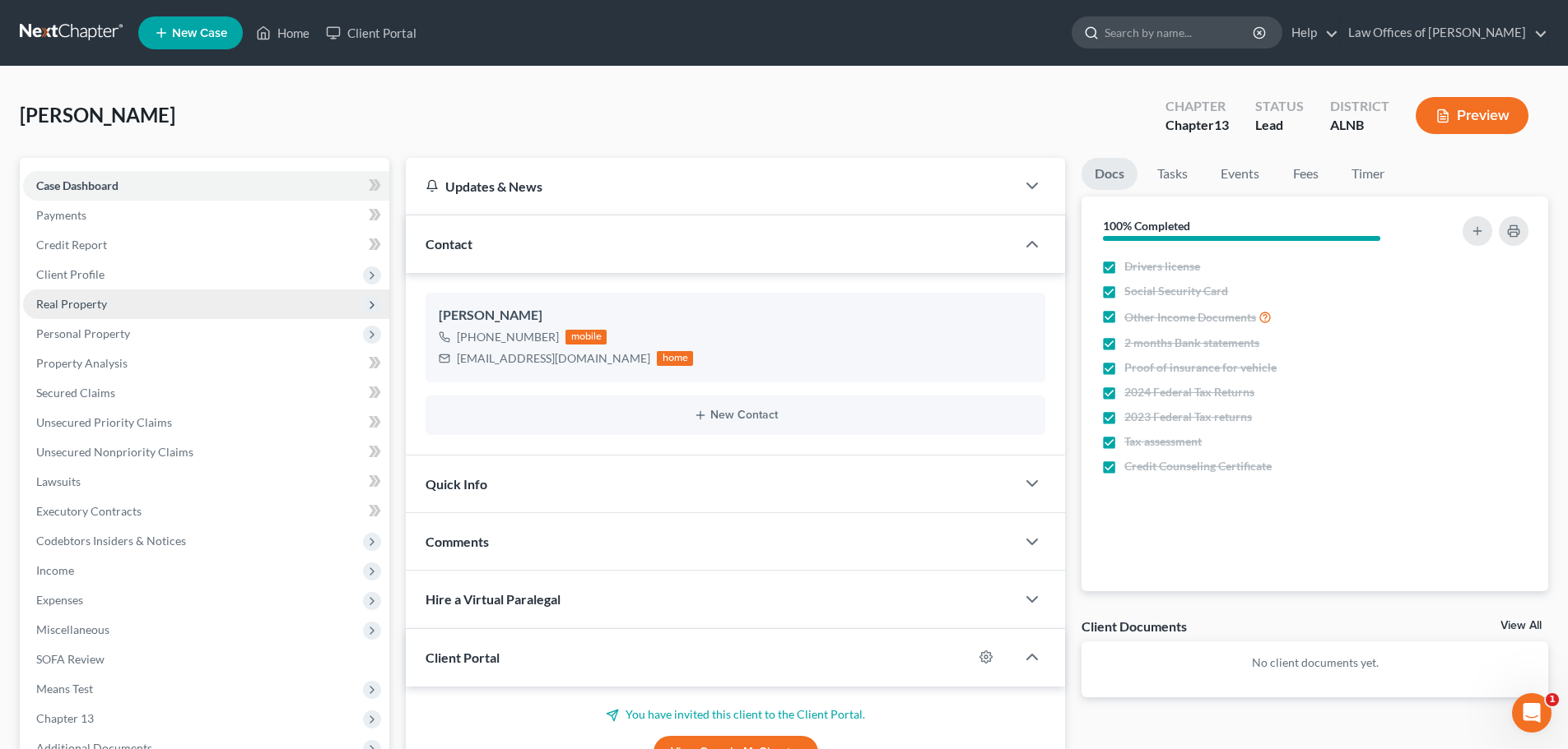
click at [1153, 29] on input "search" at bounding box center [1180, 32] width 150 height 31
type input "[PERSON_NAME]"
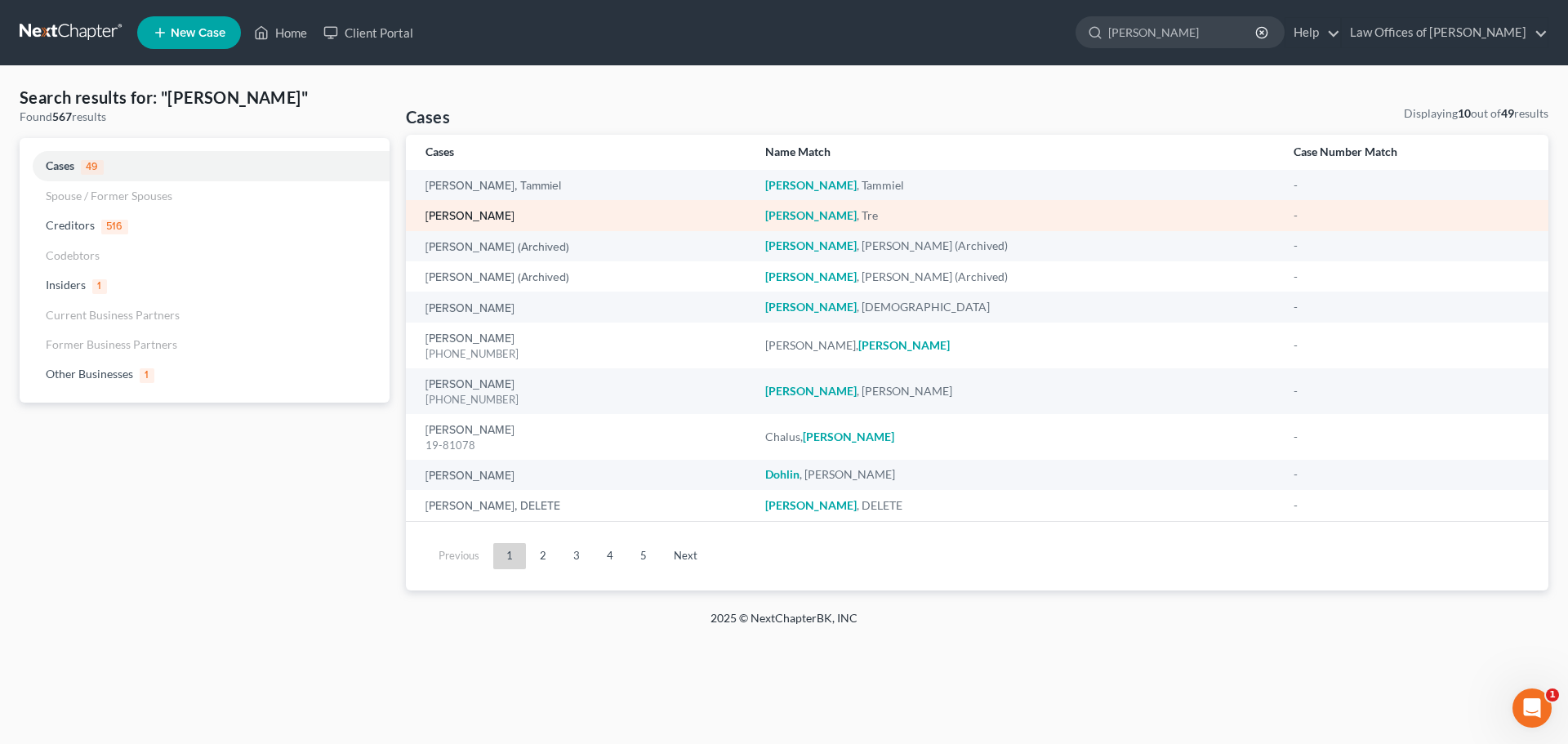
click at [436, 218] on link "[PERSON_NAME]" at bounding box center [469, 216] width 89 height 11
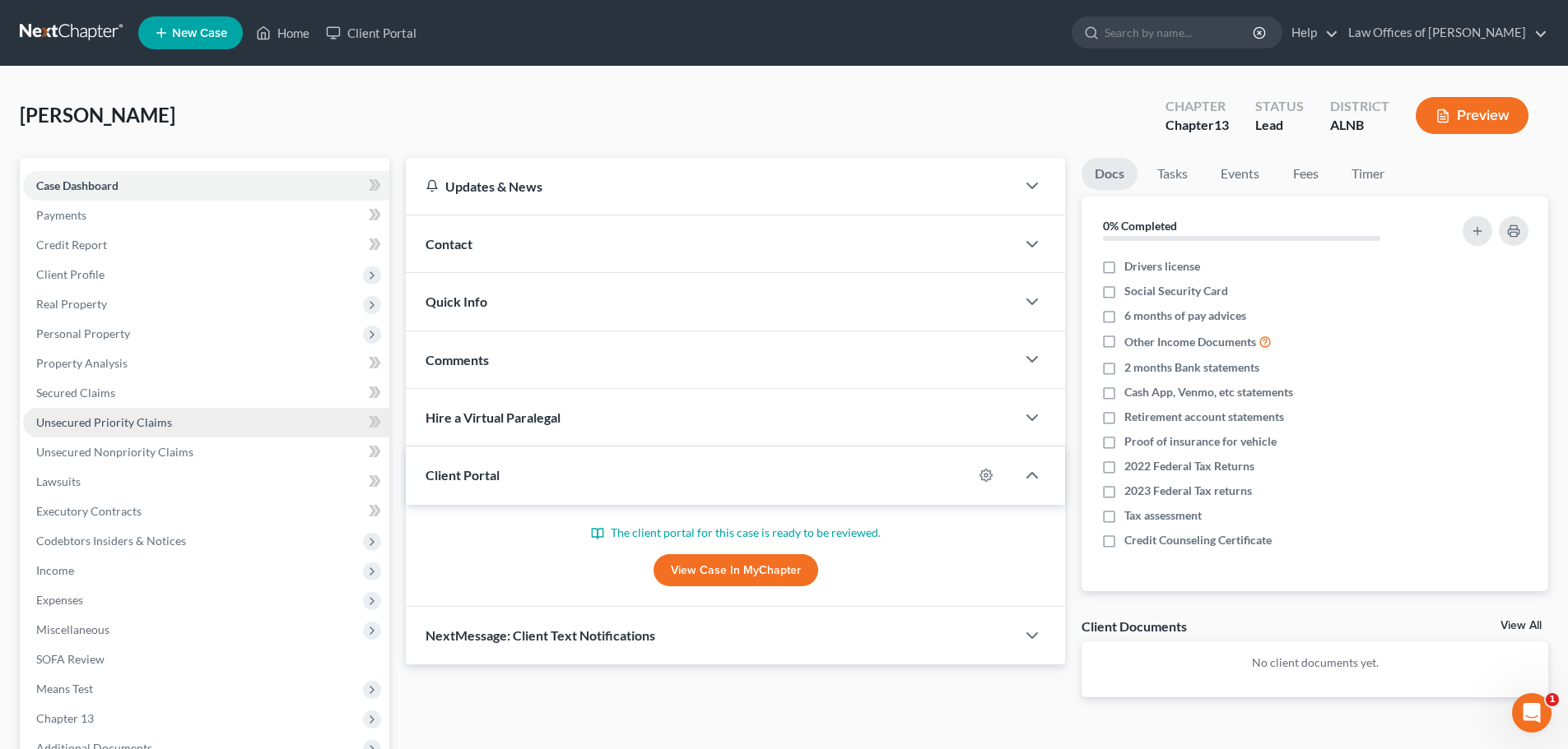
click at [124, 422] on span "Unsecured Priority Claims" at bounding box center [103, 422] width 136 height 14
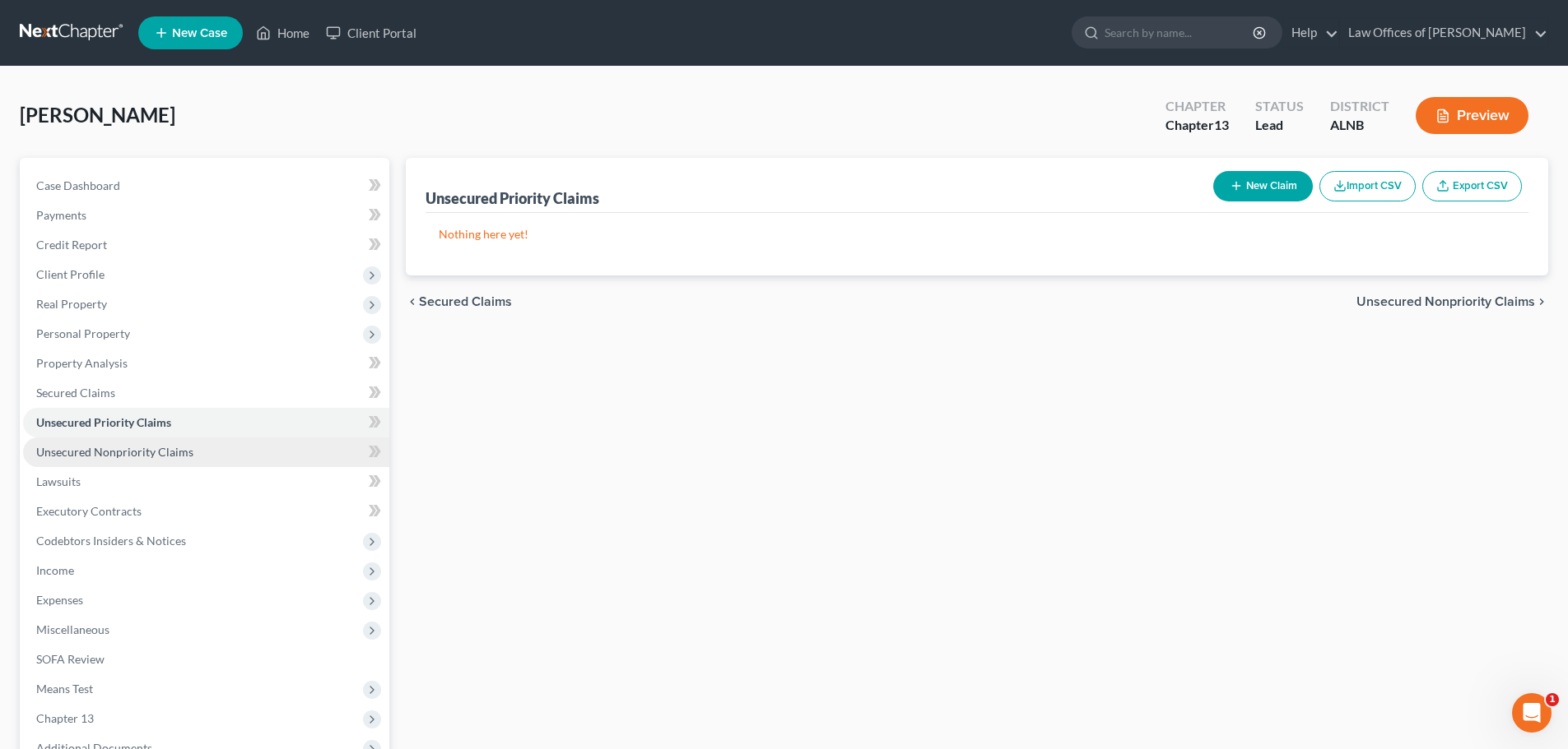
click at [129, 449] on span "Unsecured Nonpriority Claims" at bounding box center [115, 452] width 157 height 14
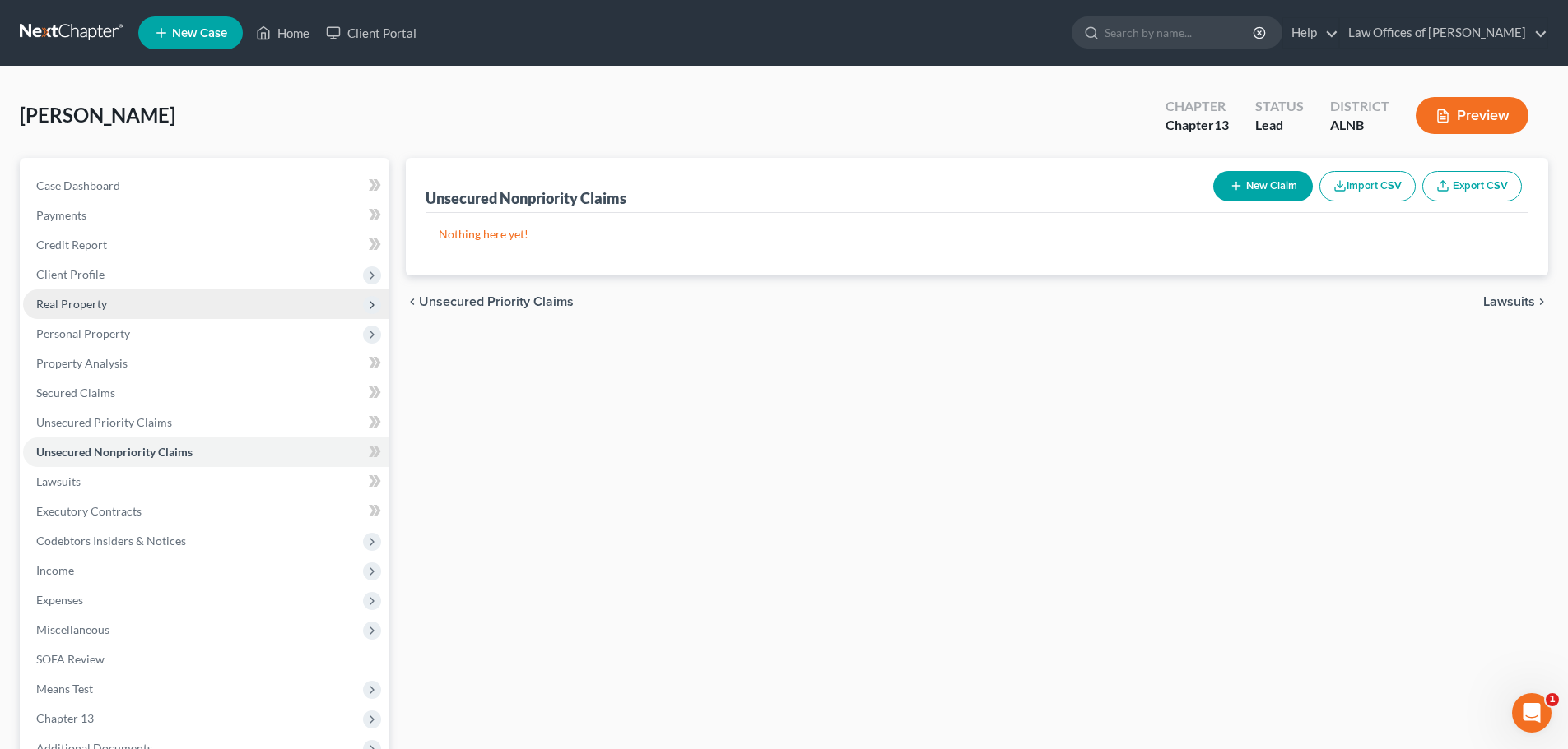
click at [95, 301] on span "Real Property" at bounding box center [71, 304] width 71 height 14
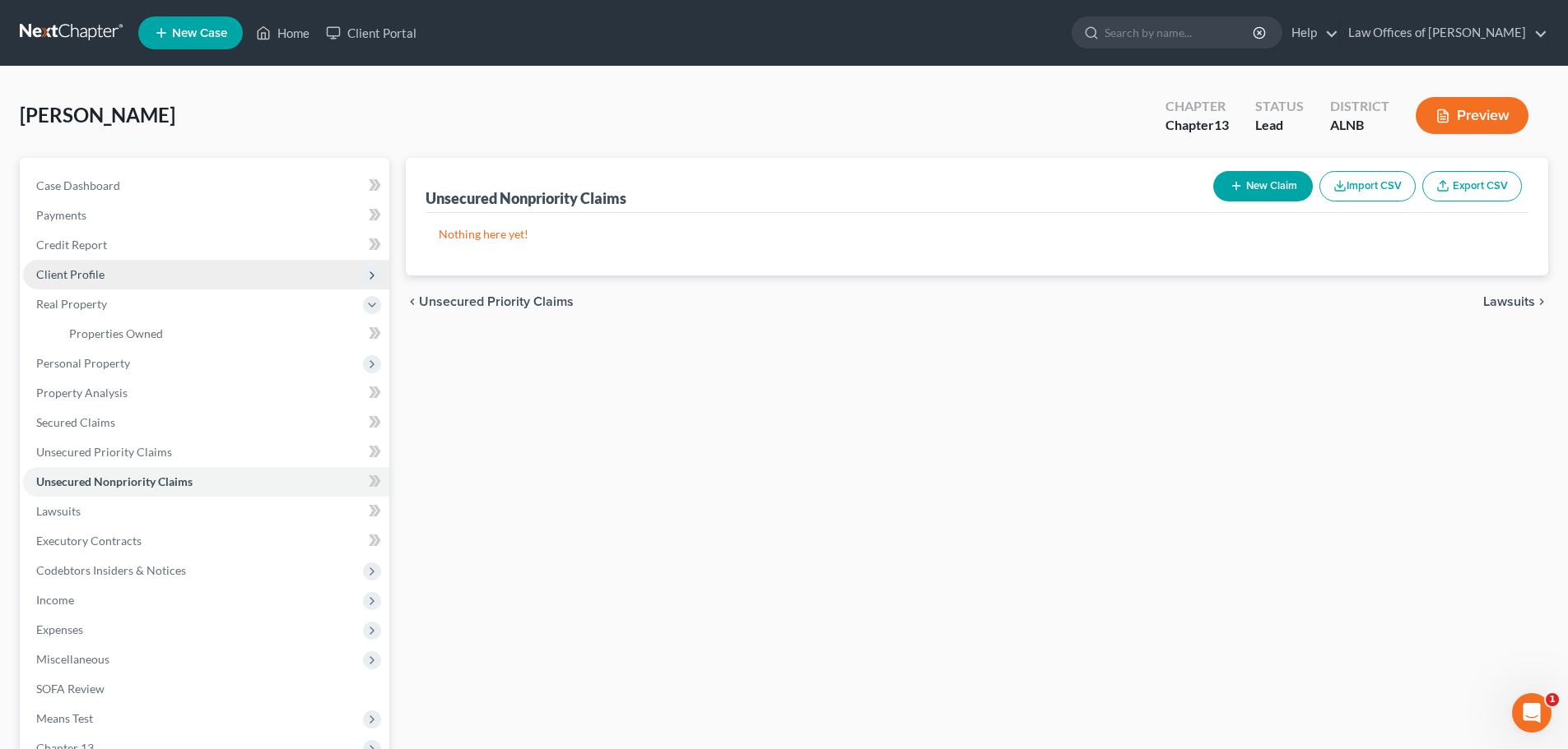
click at [111, 274] on span "Client Profile" at bounding box center [206, 274] width 366 height 30
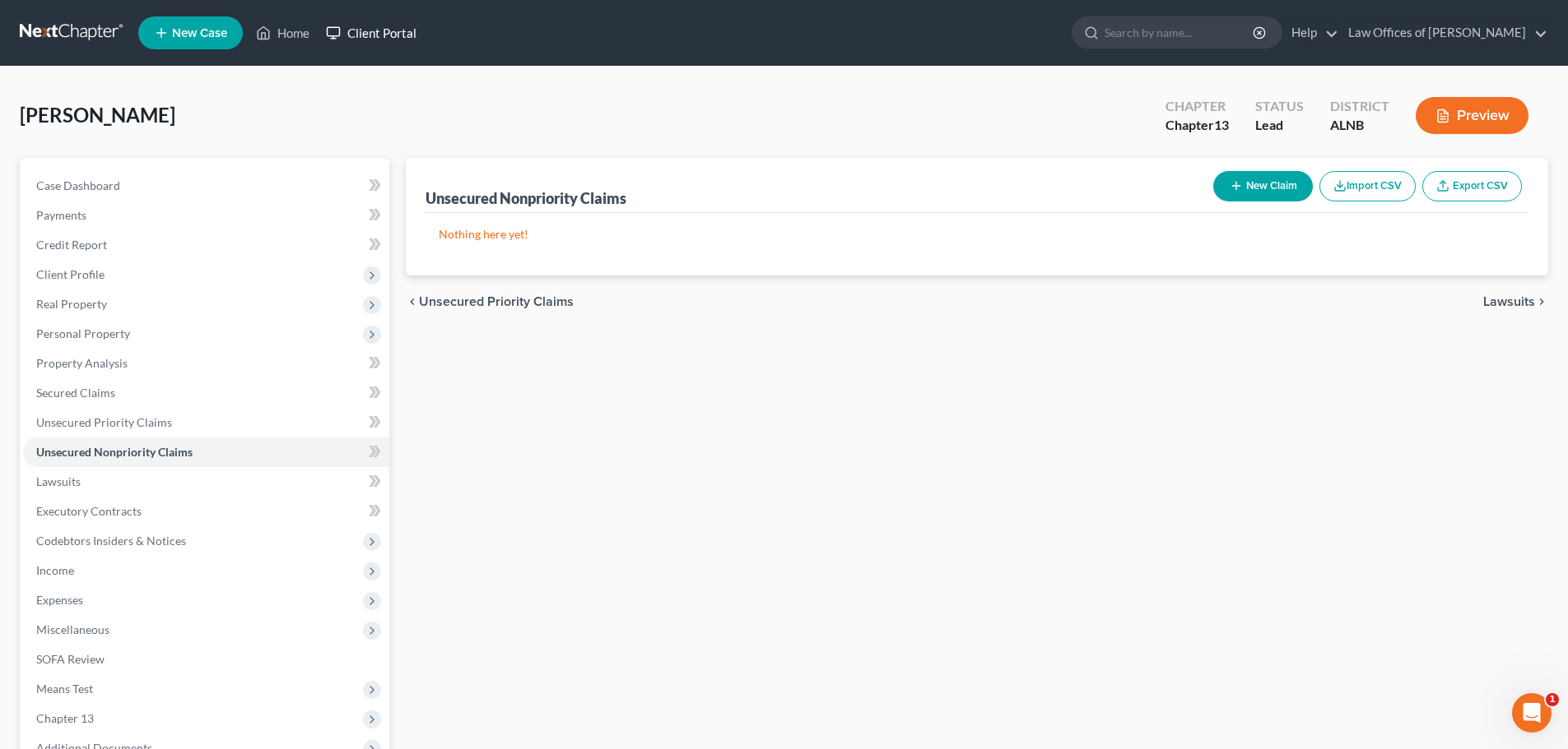
click at [386, 29] on link "Client Portal" at bounding box center [371, 33] width 107 height 30
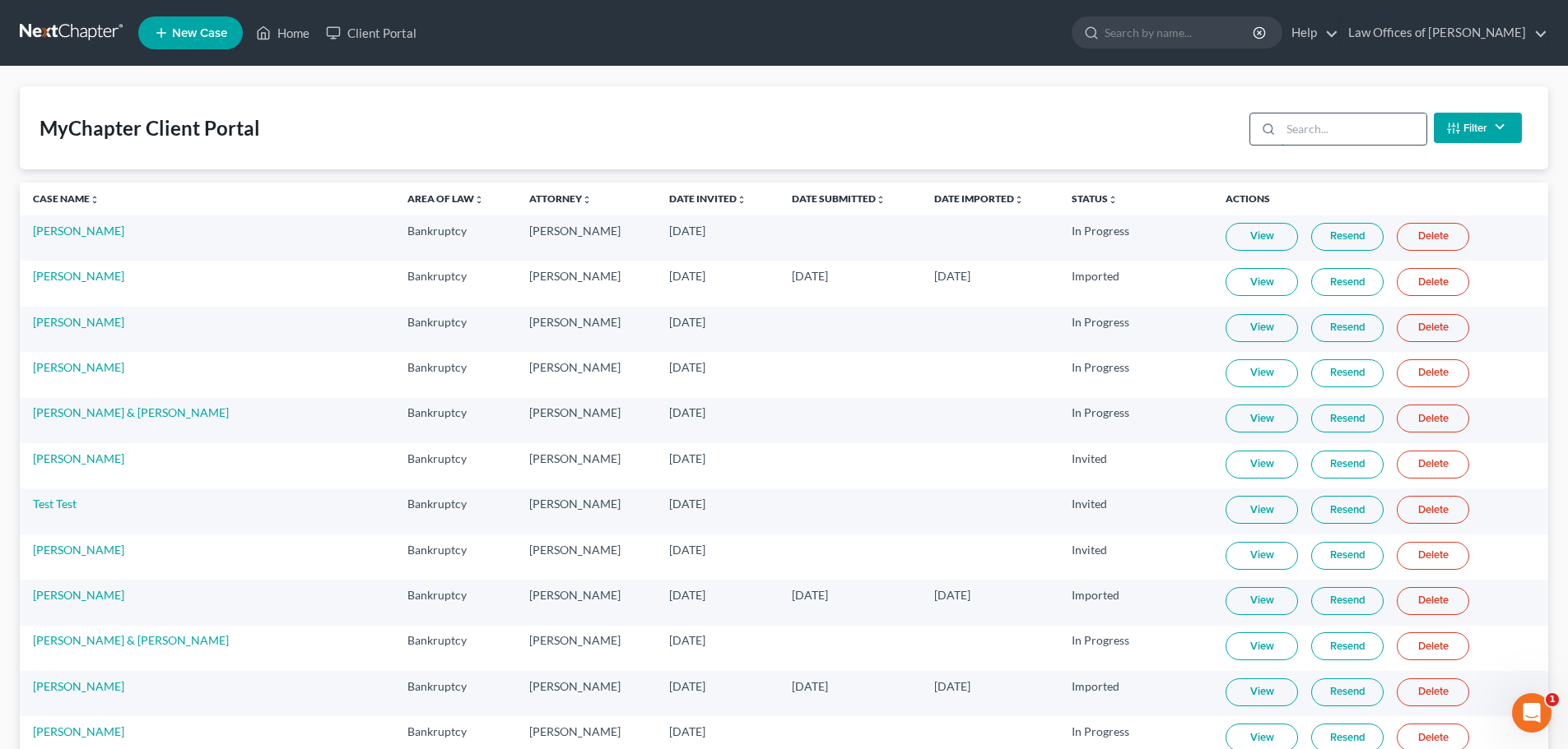
click at [1307, 129] on input "search" at bounding box center [1353, 129] width 146 height 31
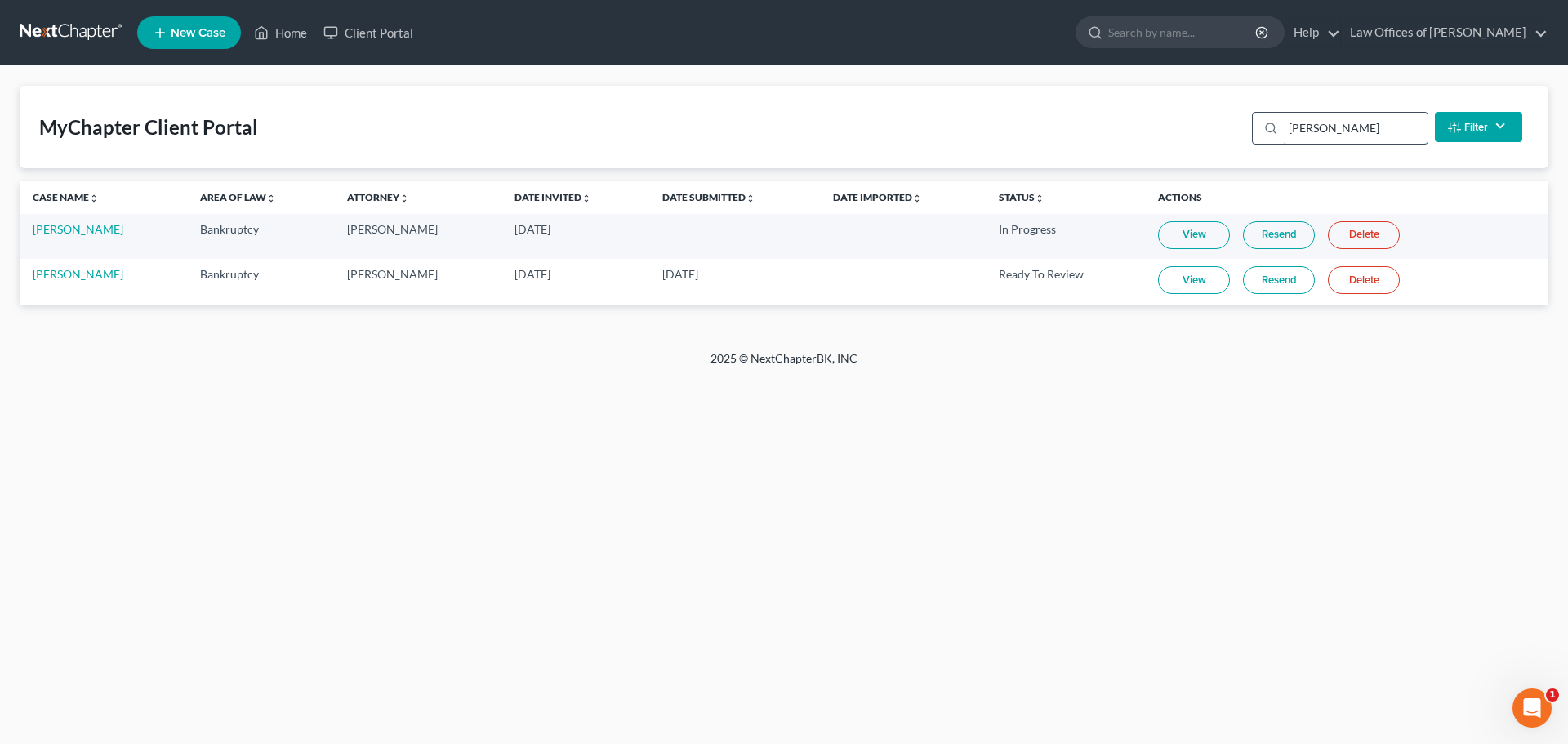
type input "[PERSON_NAME]"
click at [76, 275] on link "Tre Dobbins" at bounding box center [78, 274] width 90 height 14
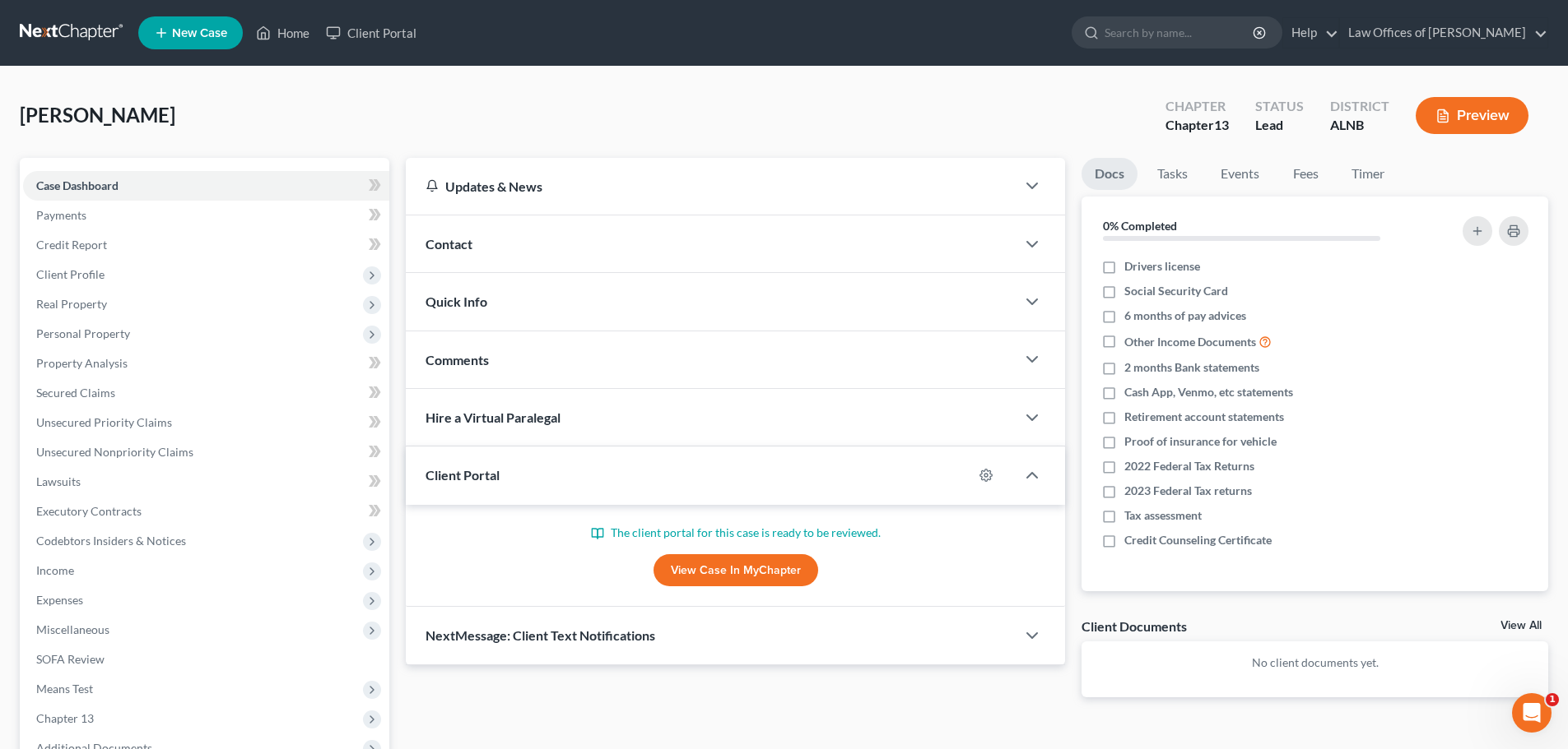
click at [708, 572] on link "View Case in MyChapter" at bounding box center [735, 571] width 164 height 33
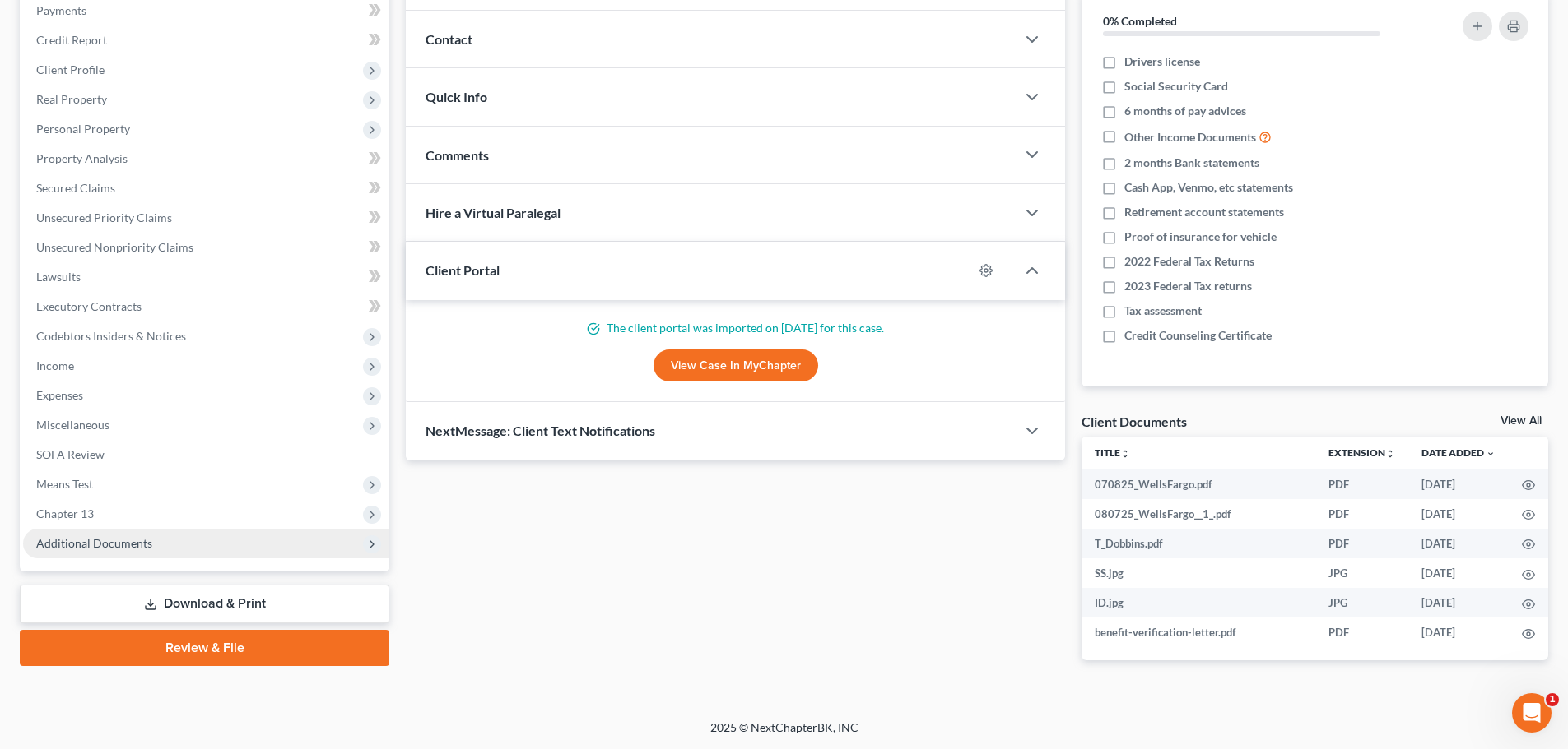
click at [145, 542] on span "Additional Documents" at bounding box center [94, 544] width 116 height 14
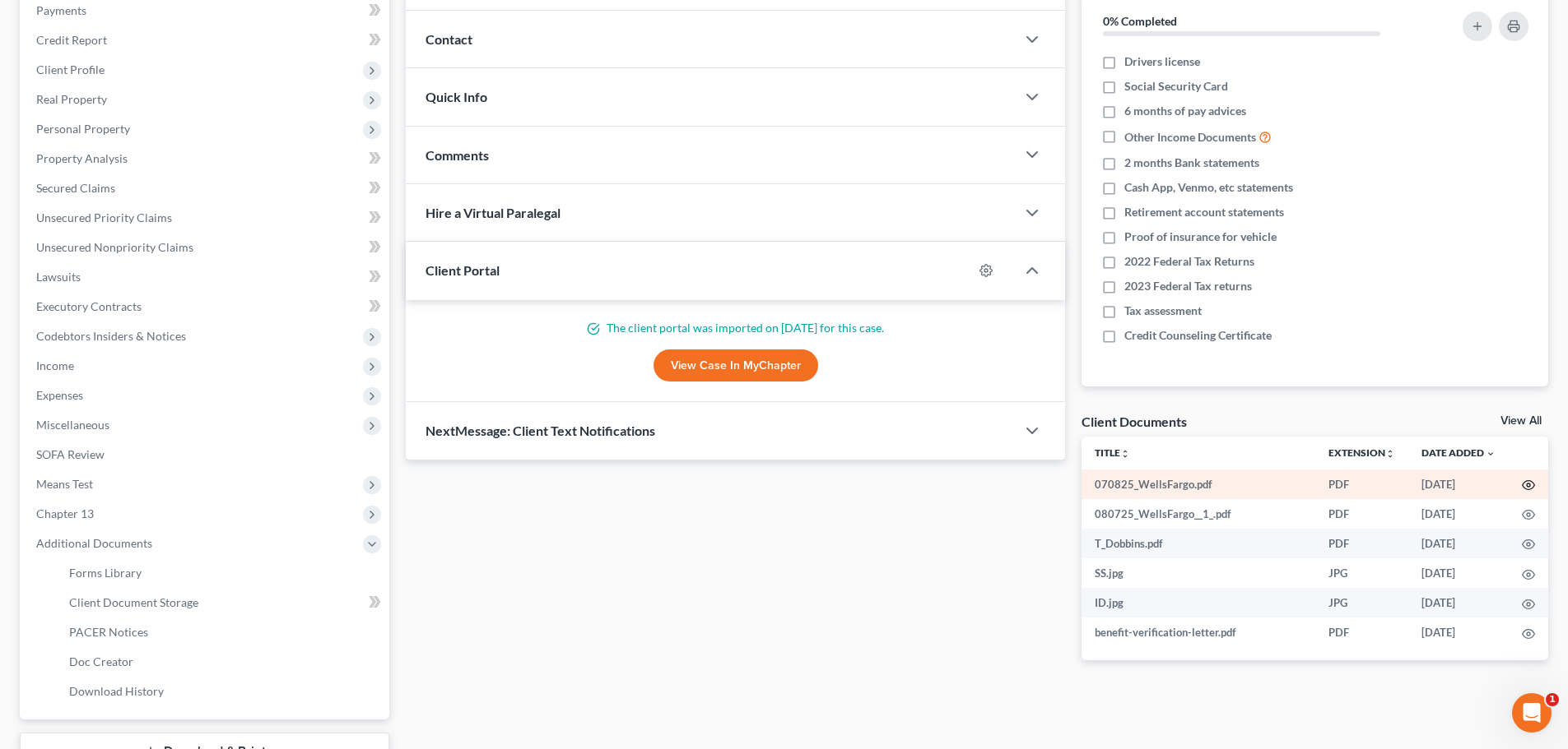
click at [1531, 487] on icon "button" at bounding box center [1528, 485] width 13 height 13
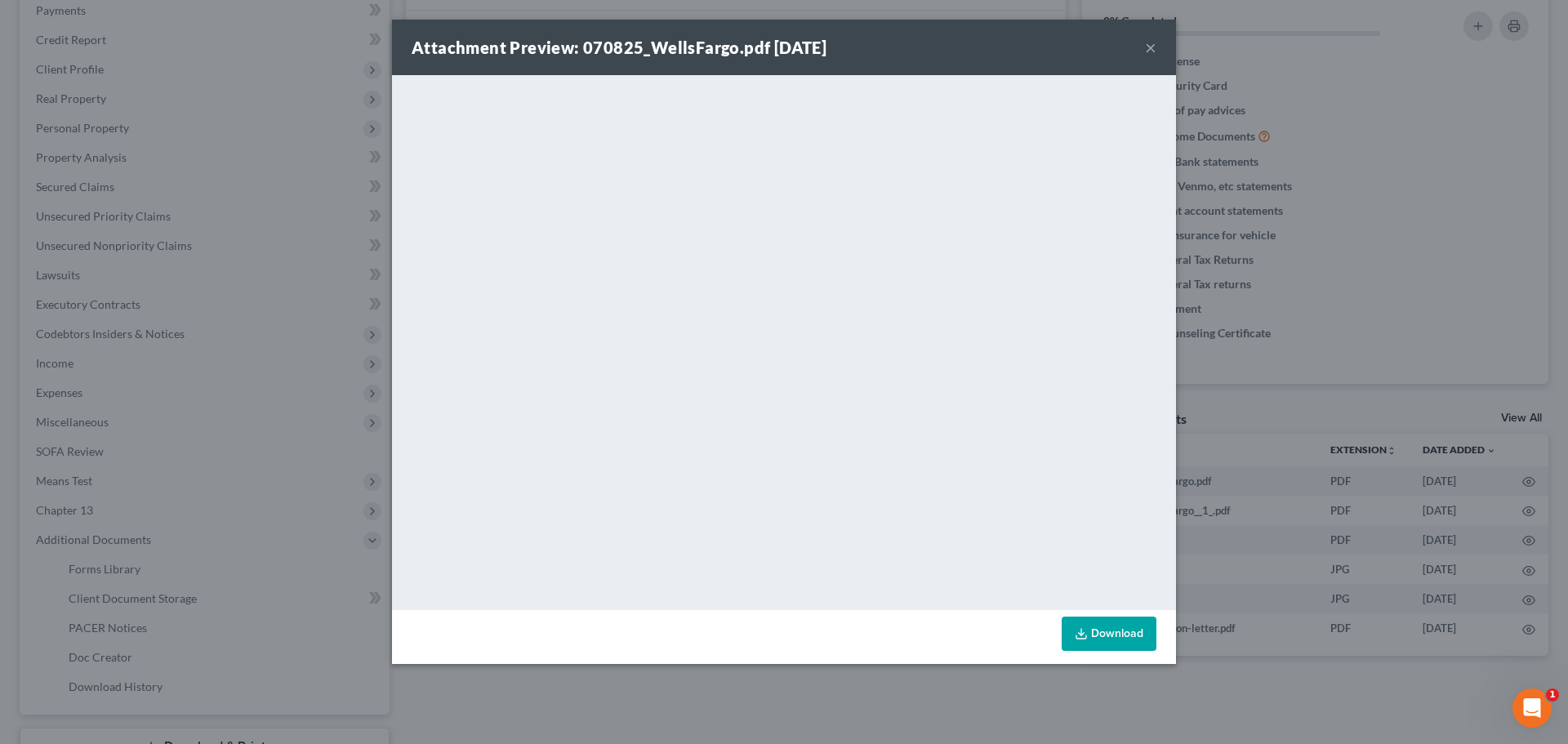
click at [1151, 49] on button "×" at bounding box center [1150, 47] width 11 height 20
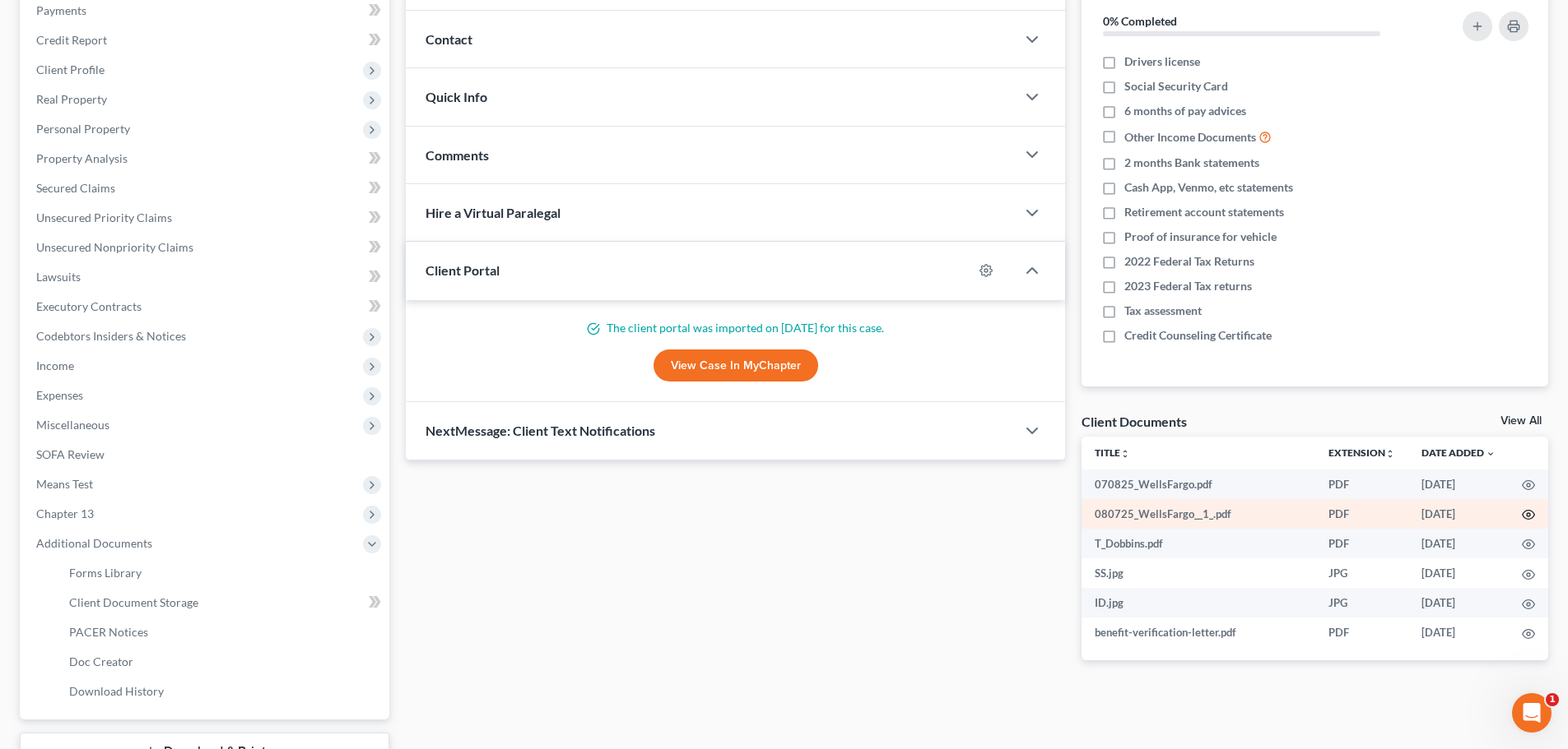
click at [1525, 517] on icon "button" at bounding box center [1528, 515] width 13 height 13
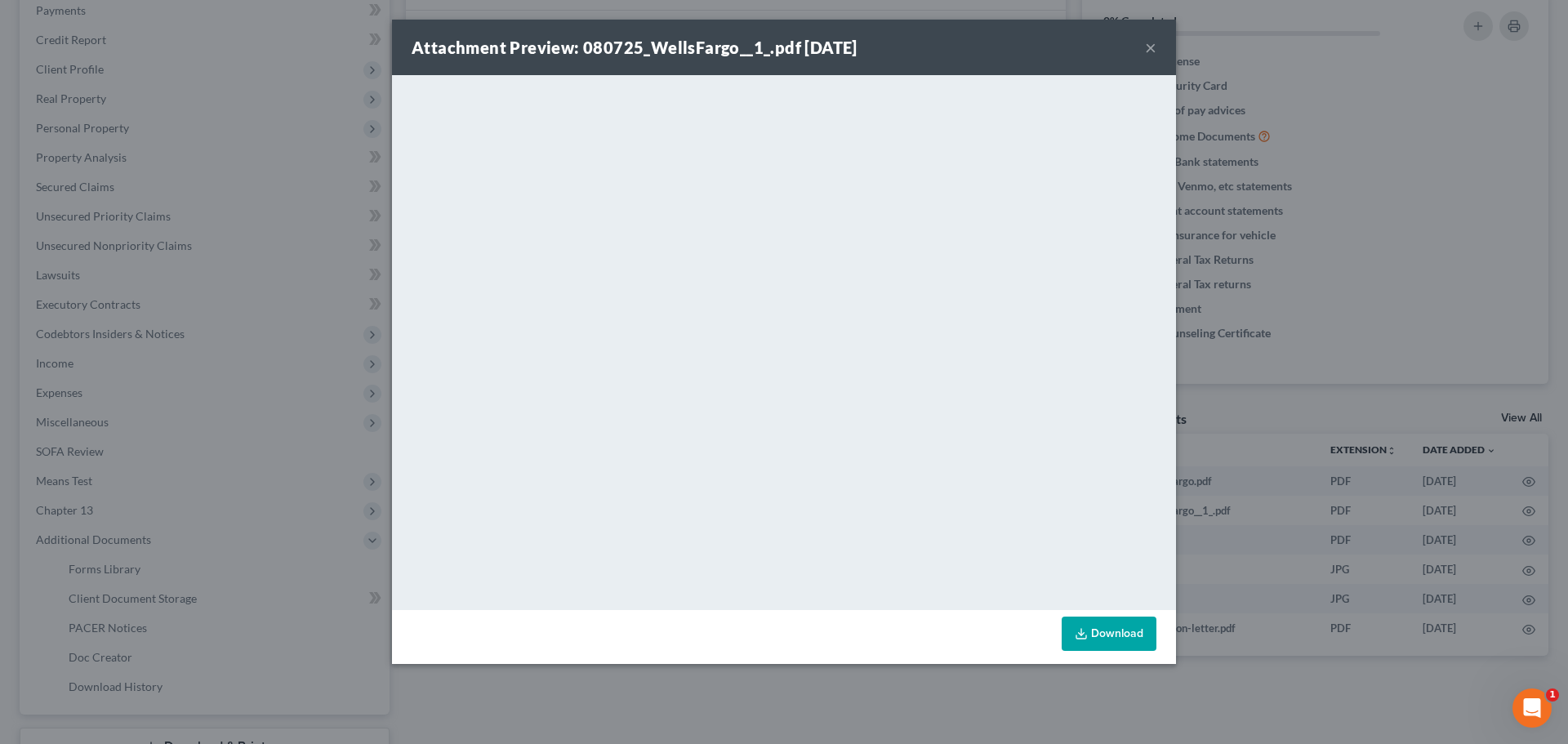
click at [1145, 43] on button "×" at bounding box center [1150, 47] width 11 height 20
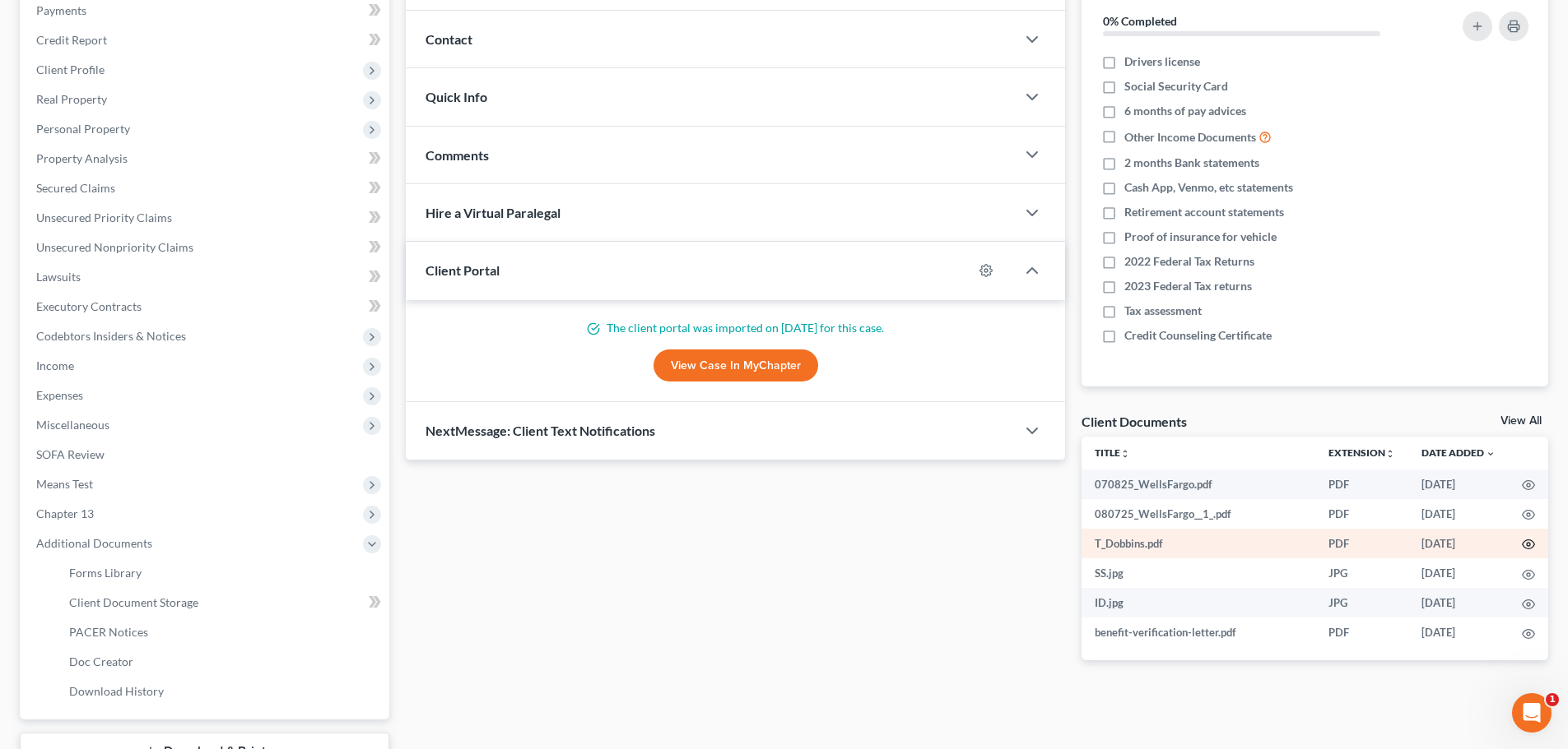
click at [1530, 542] on icon "button" at bounding box center [1528, 544] width 13 height 13
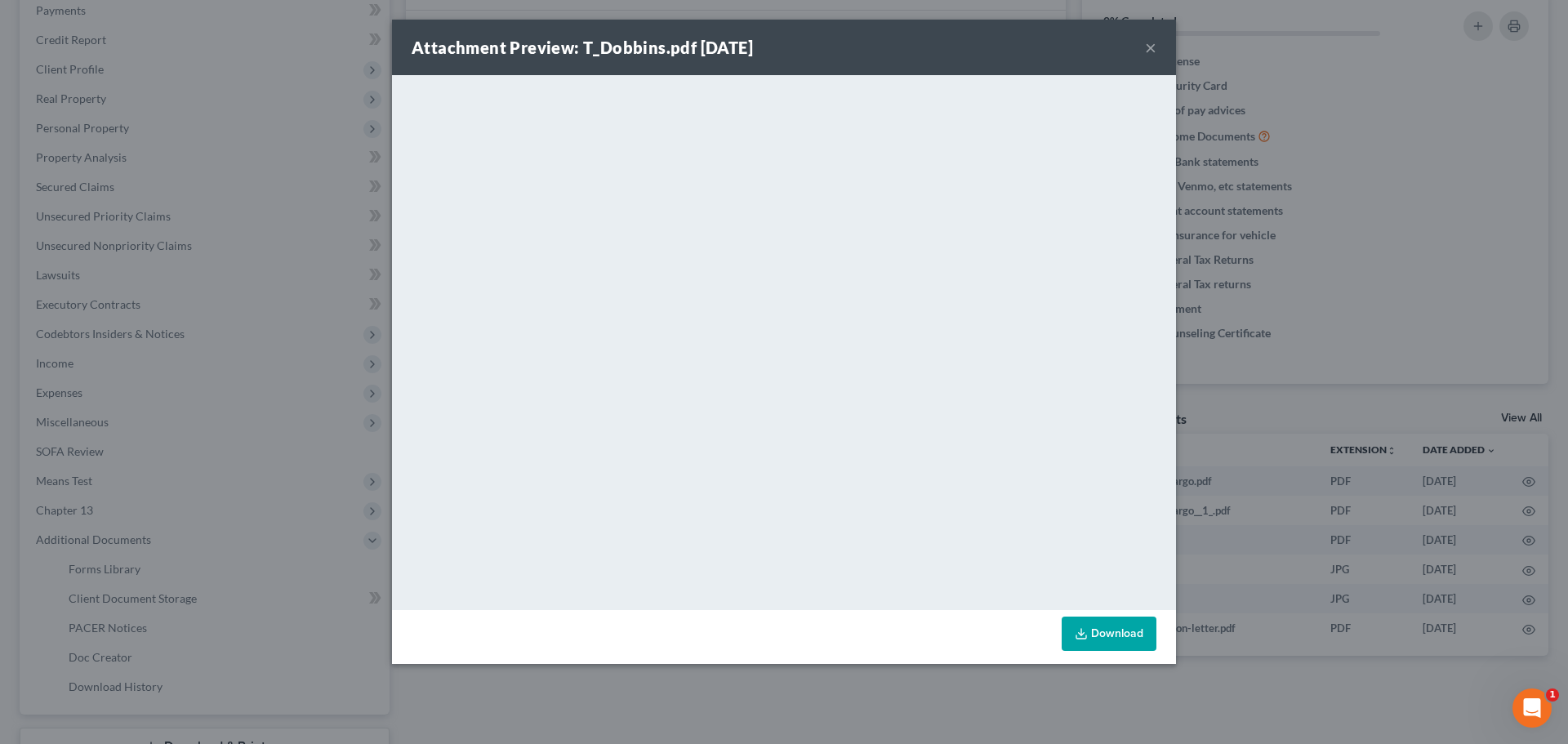
click at [1144, 44] on div "Attachment Preview: T_Dobbins.pdf 09/10/2025 ×" at bounding box center [784, 48] width 784 height 56
click at [1148, 48] on button "×" at bounding box center [1150, 47] width 11 height 20
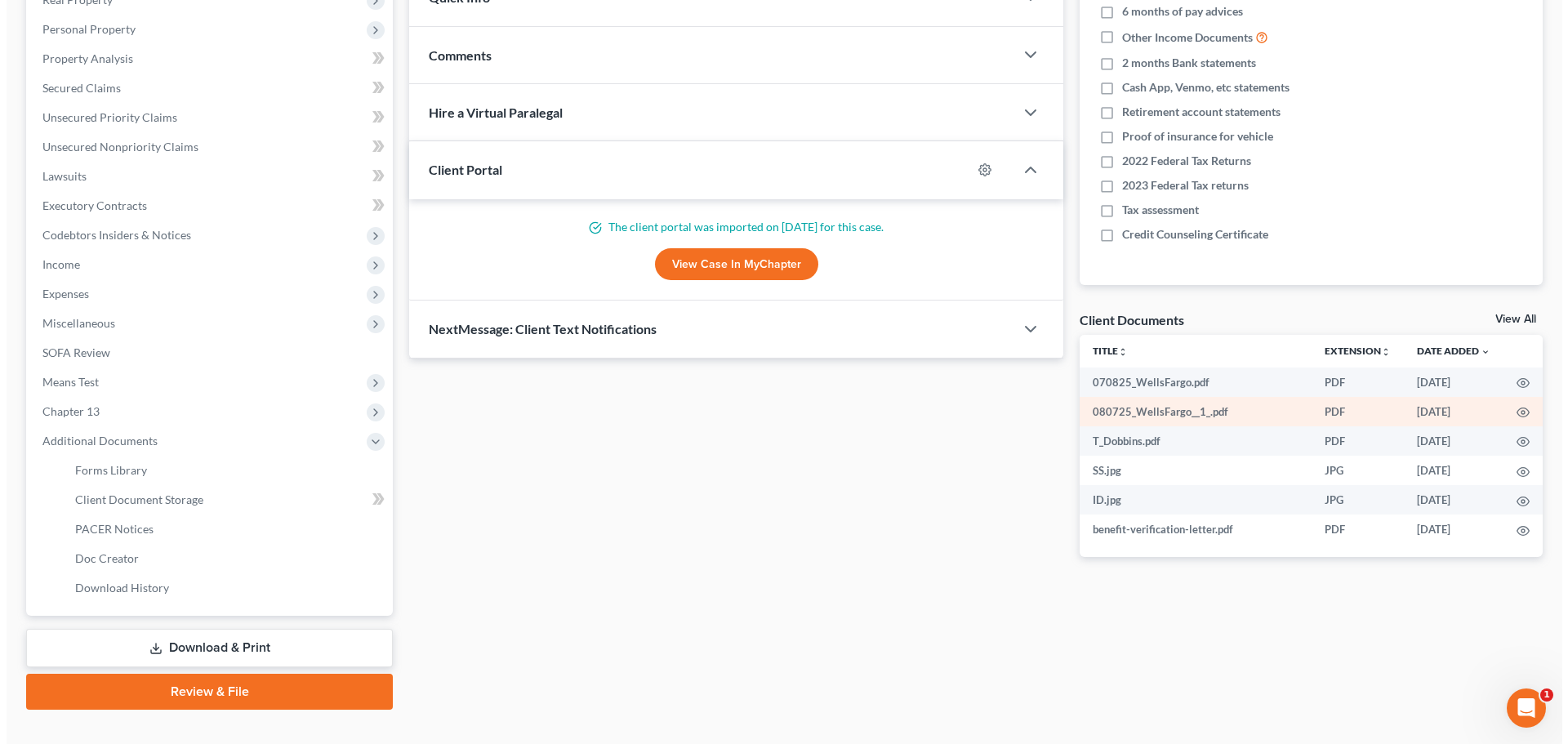
scroll to position [330, 0]
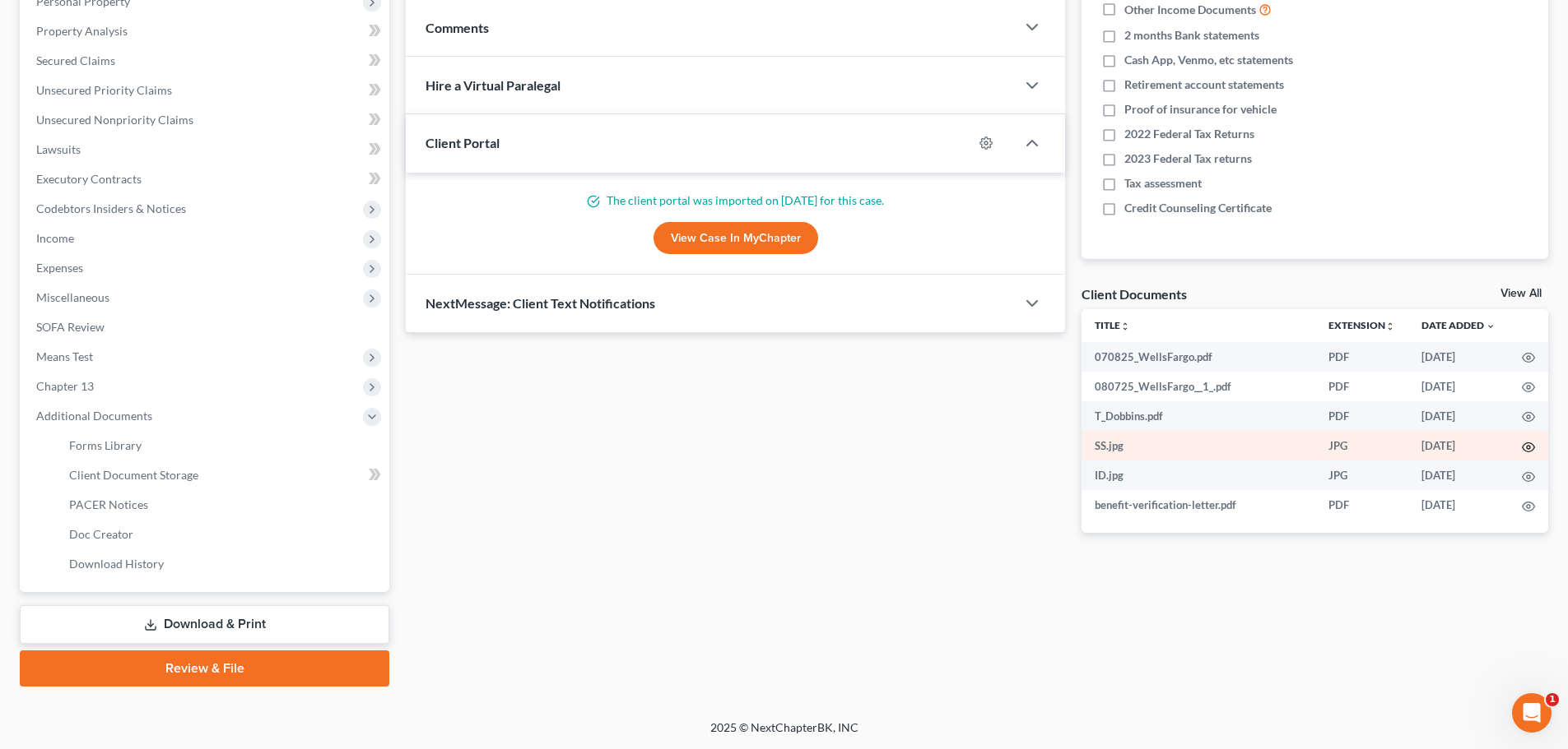
click at [1523, 445] on icon "button" at bounding box center [1529, 447] width 12 height 9
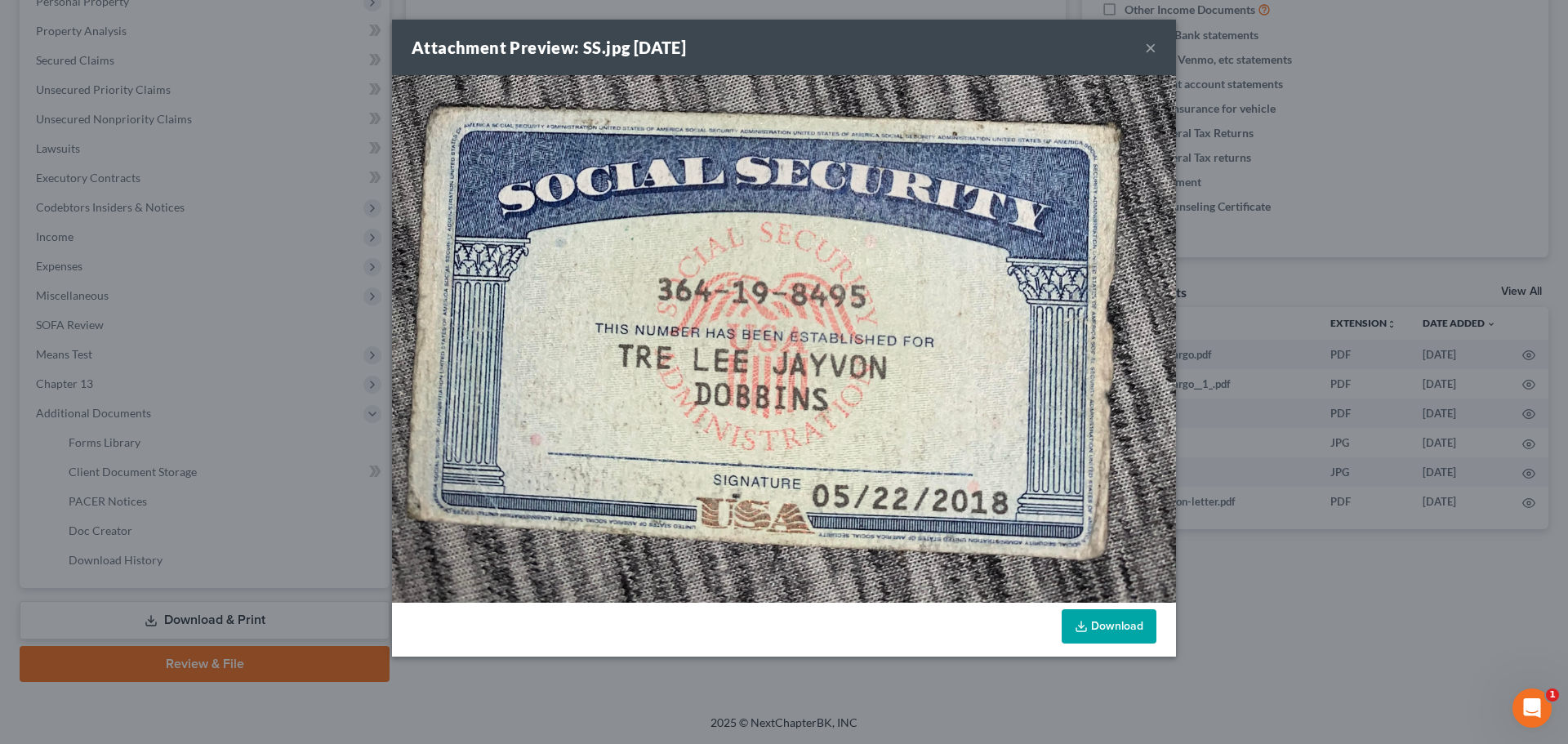
click at [1130, 625] on link "Download" at bounding box center [1108, 627] width 95 height 35
click at [1150, 49] on button "×" at bounding box center [1150, 47] width 11 height 20
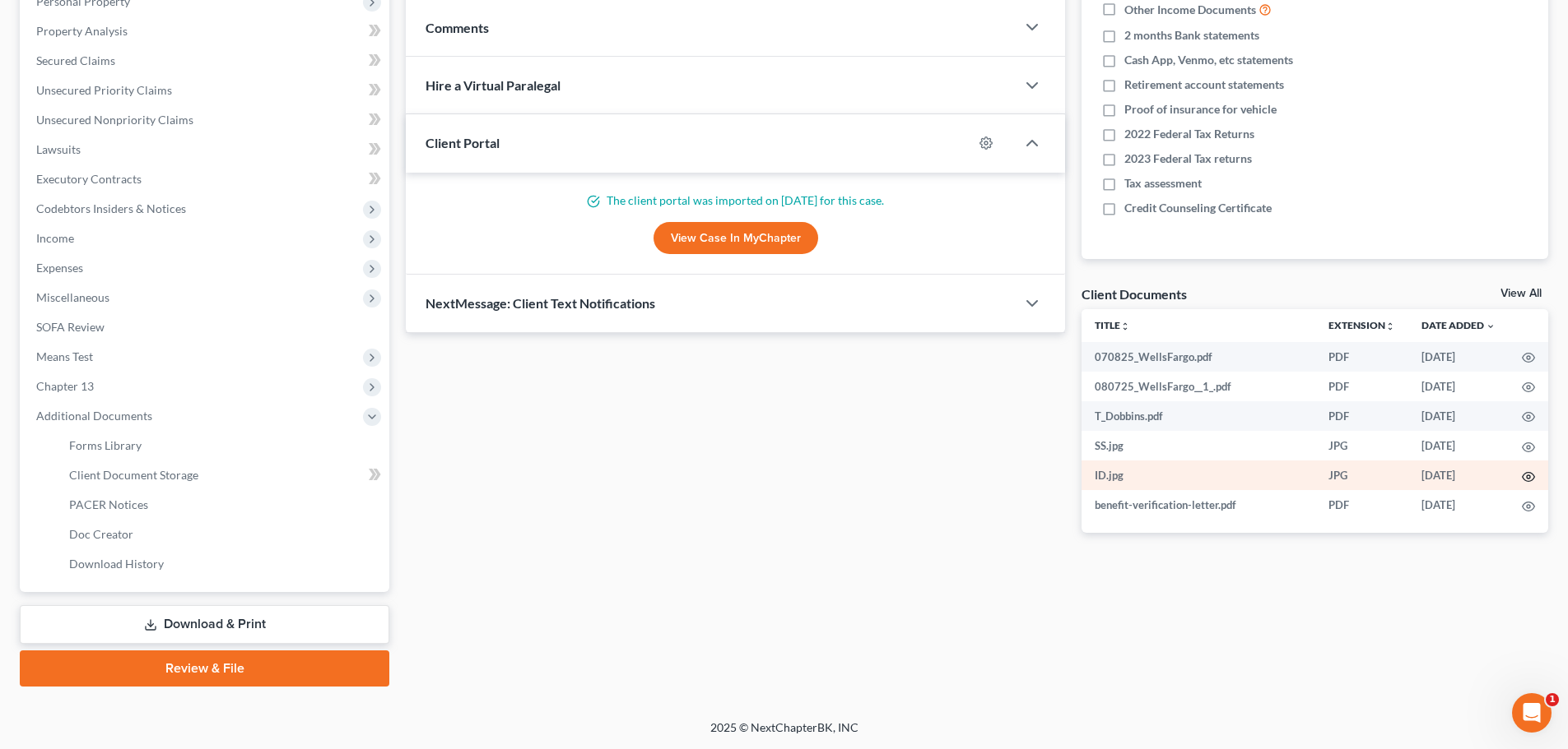
click at [1530, 474] on icon "button" at bounding box center [1528, 476] width 13 height 13
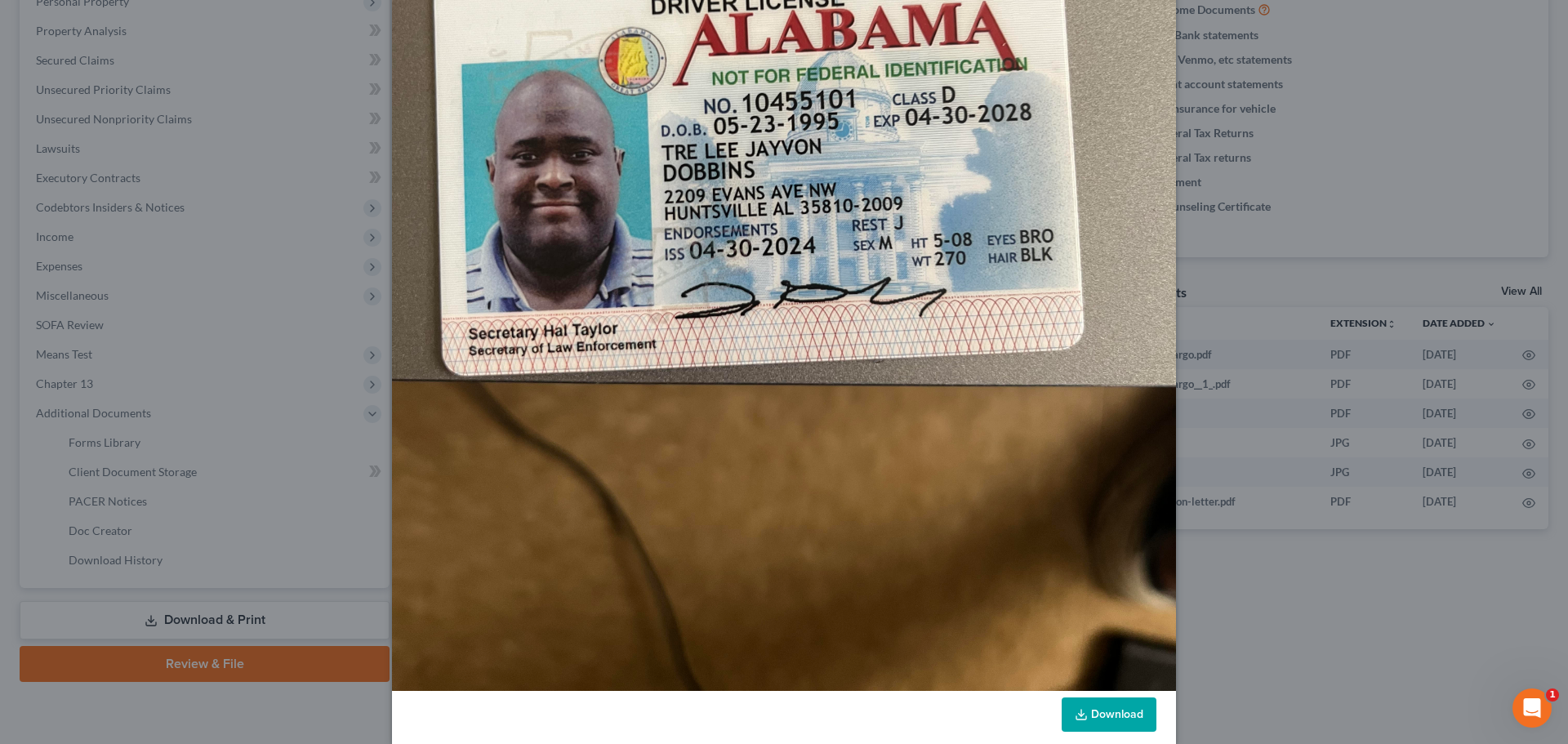
scroll to position [451, 0]
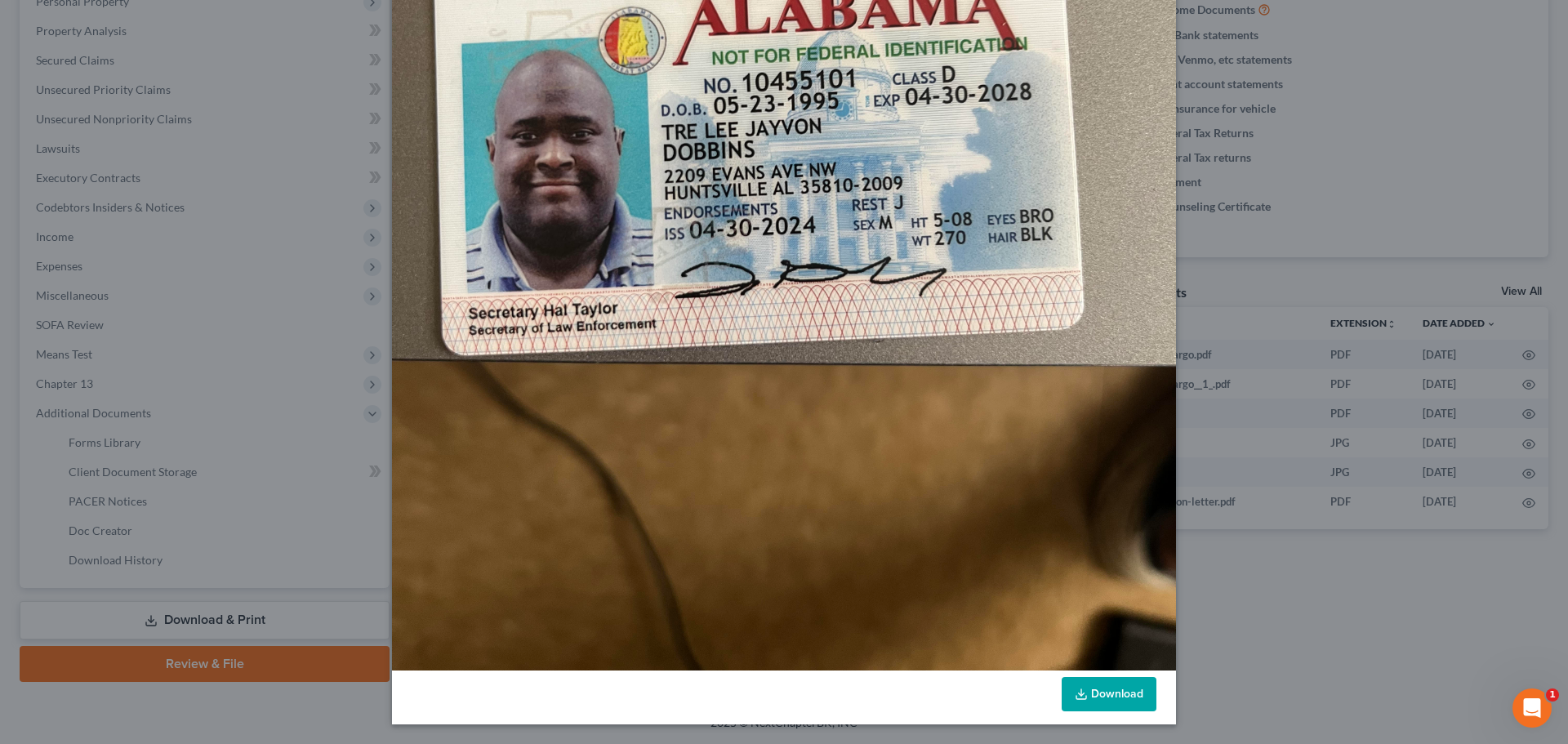
click at [1117, 694] on link "Download" at bounding box center [1108, 695] width 95 height 35
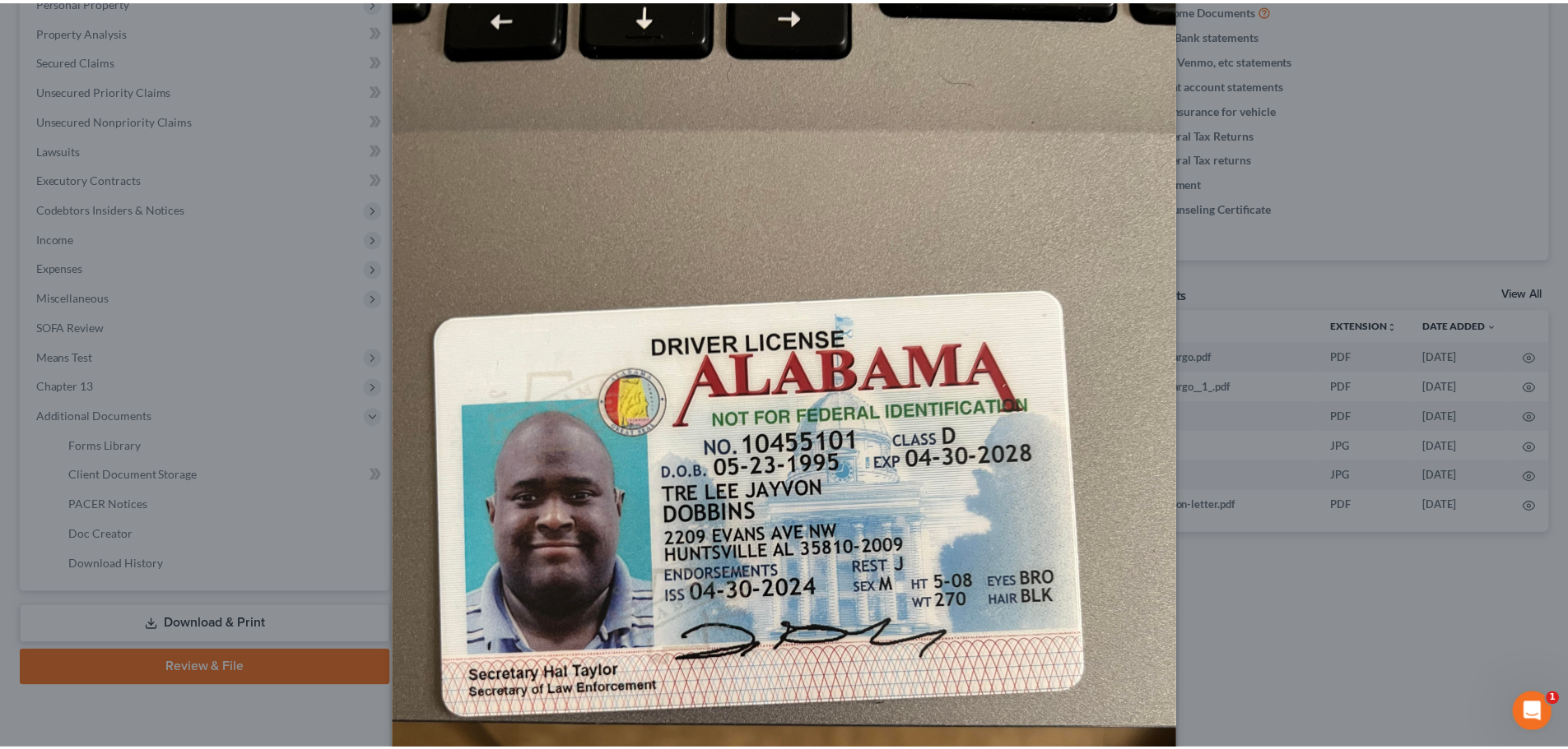
scroll to position [0, 0]
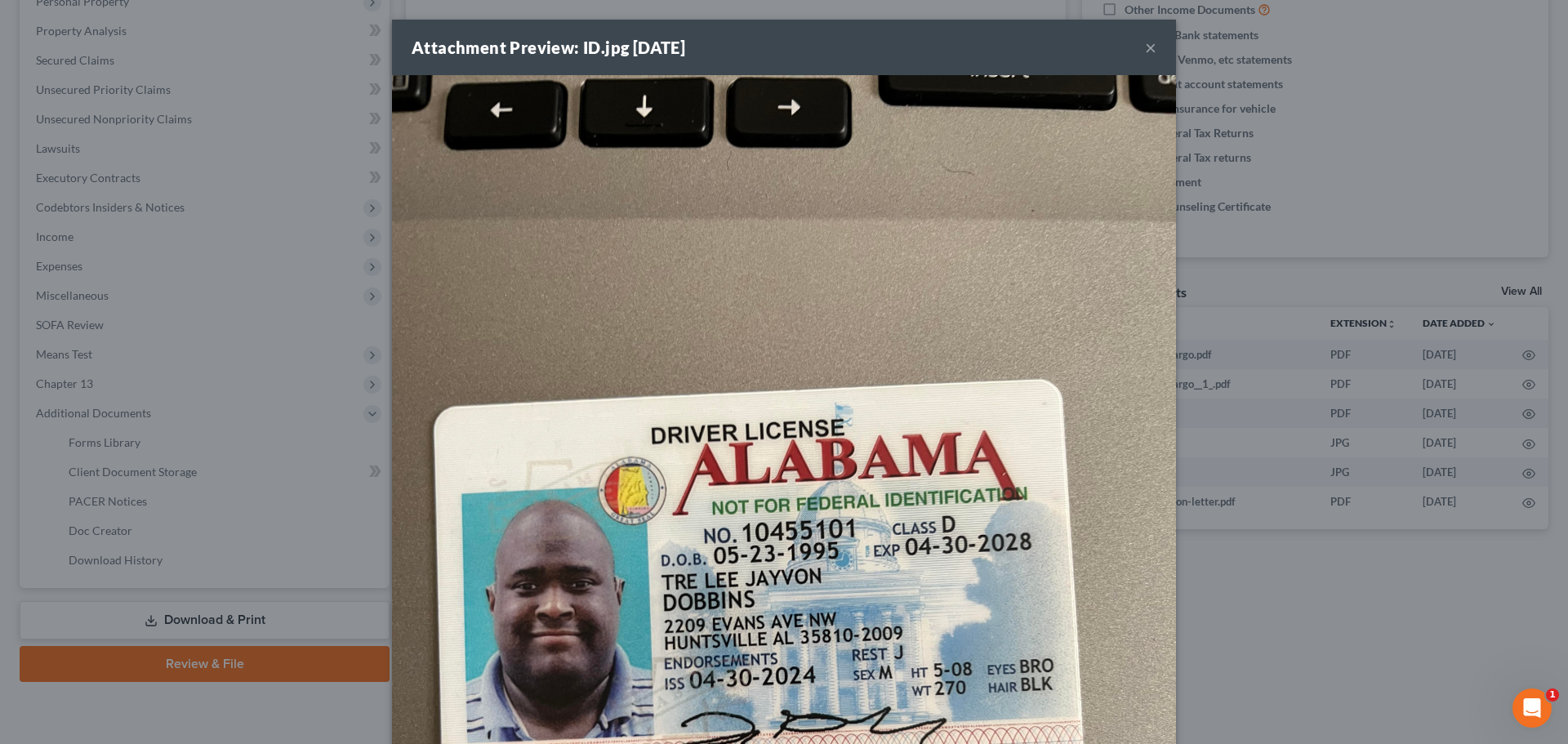
click at [1145, 47] on button "×" at bounding box center [1150, 47] width 11 height 20
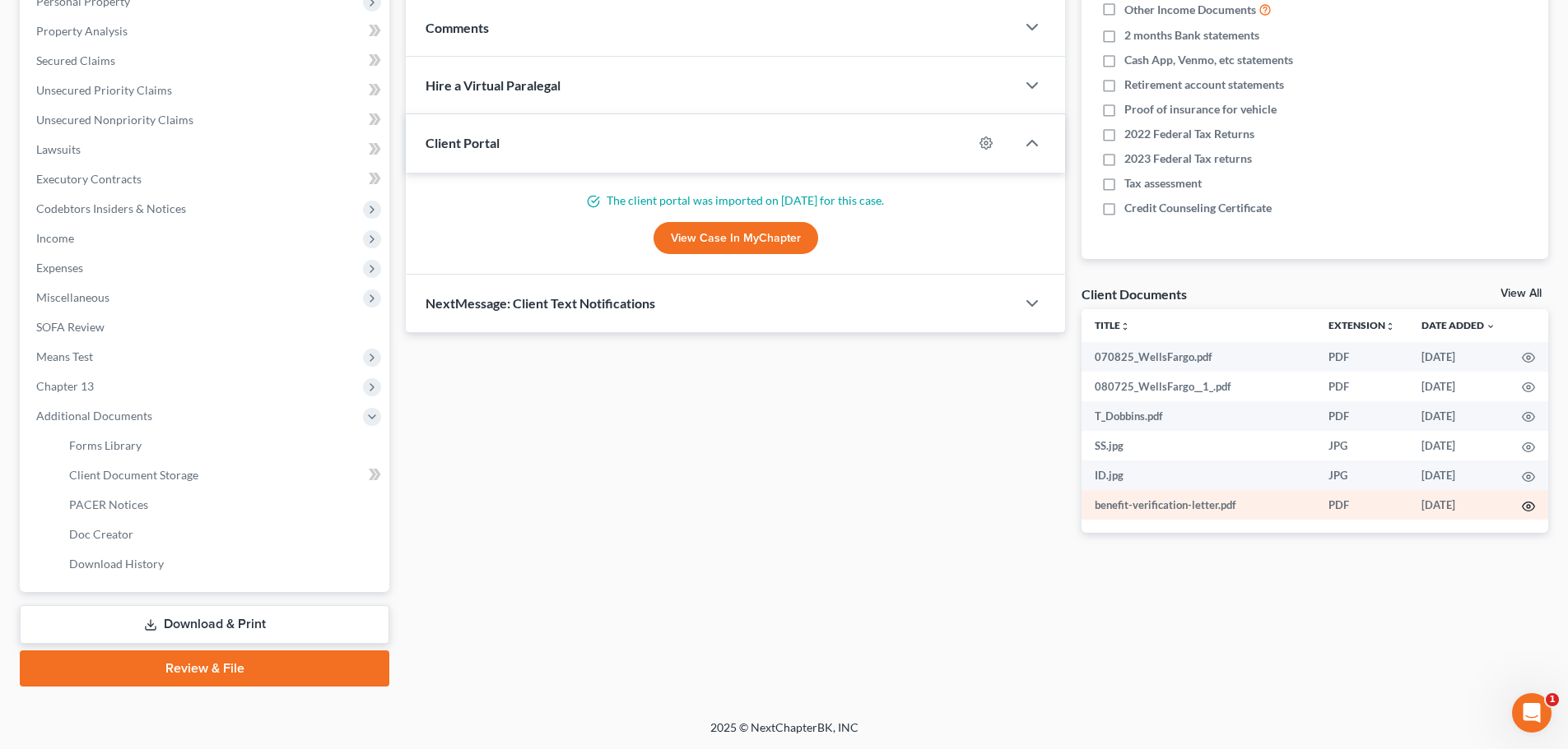
click at [1524, 505] on icon "button" at bounding box center [1528, 506] width 13 height 13
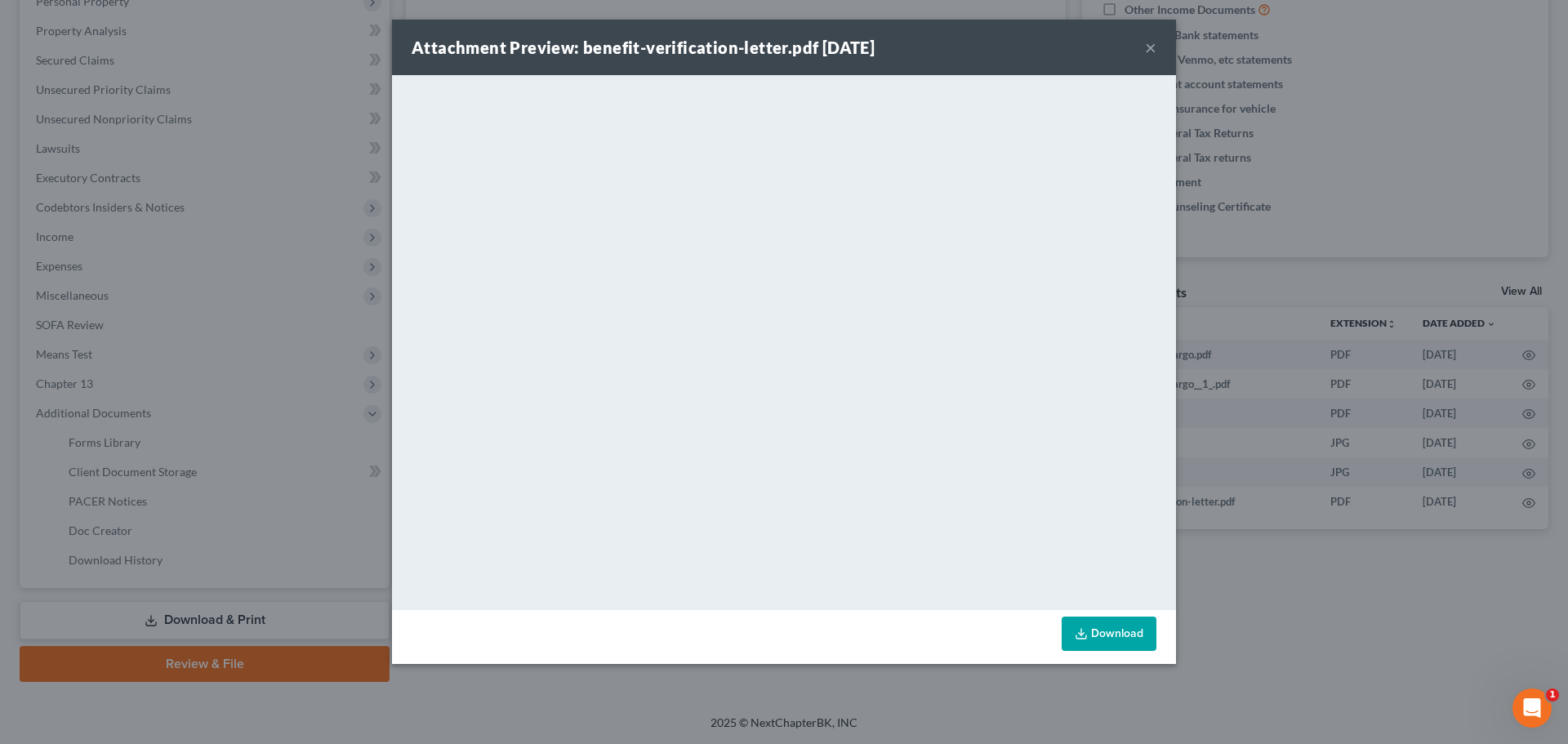
click at [1148, 49] on button "×" at bounding box center [1150, 47] width 11 height 20
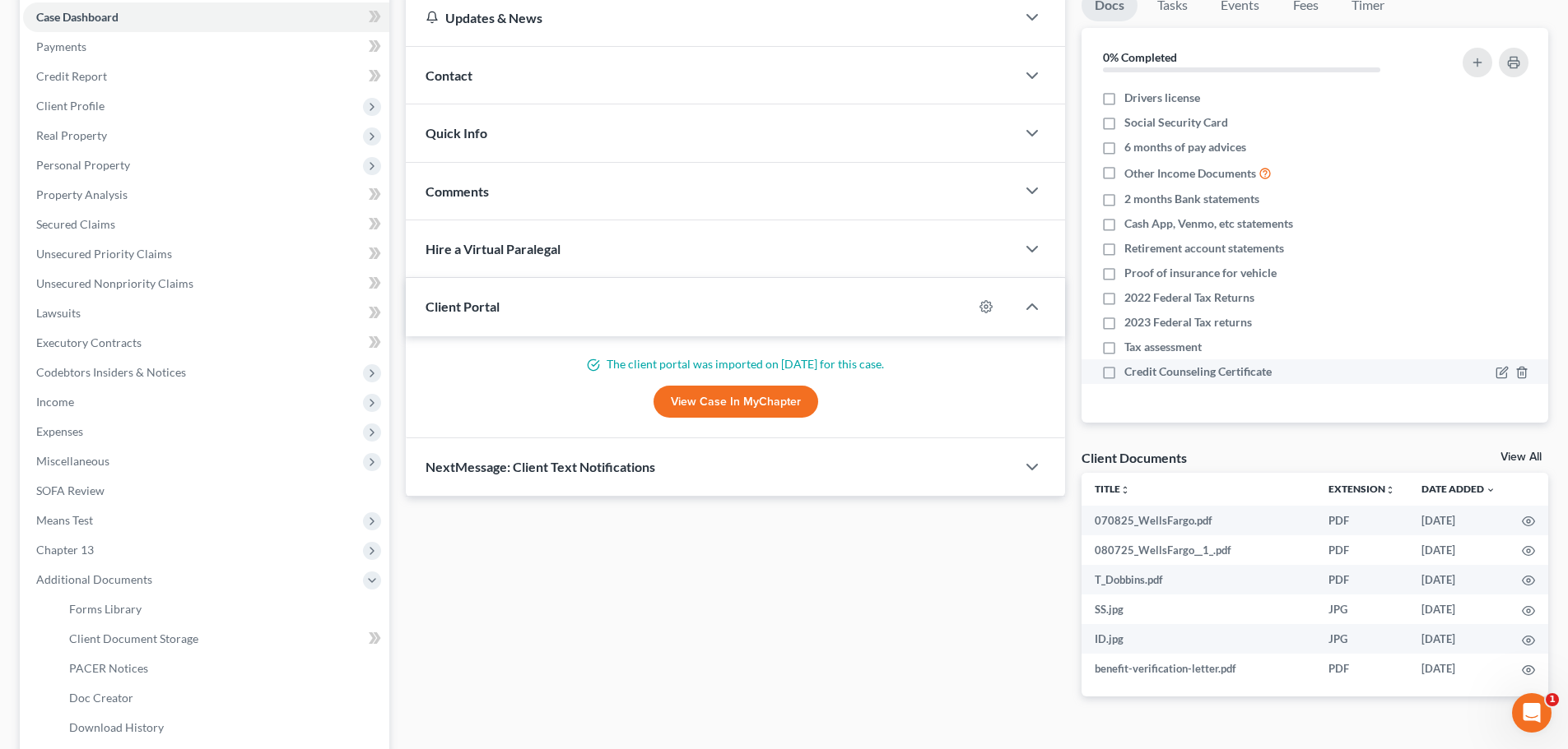
scroll to position [168, 0]
click at [1125, 96] on label "Drivers license" at bounding box center [1162, 99] width 76 height 17
click at [1131, 96] on input "Drivers license" at bounding box center [1136, 96] width 10 height 10
checkbox input "true"
click at [1125, 125] on label "Social Security Card" at bounding box center [1176, 123] width 104 height 17
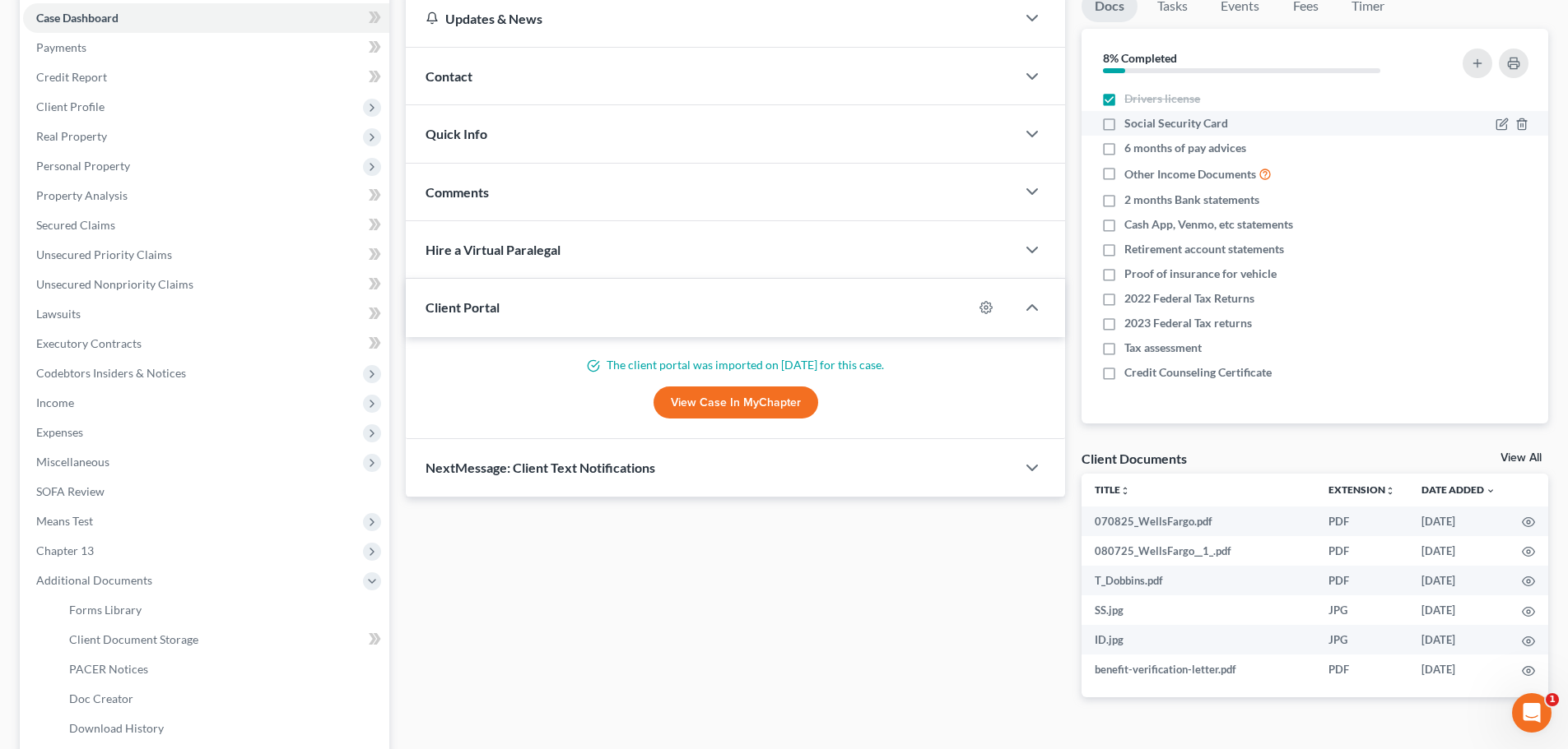
click at [1131, 125] on input "Social Security Card" at bounding box center [1136, 121] width 10 height 10
checkbox input "true"
click at [1519, 148] on icon "button" at bounding box center [1522, 149] width 13 height 13
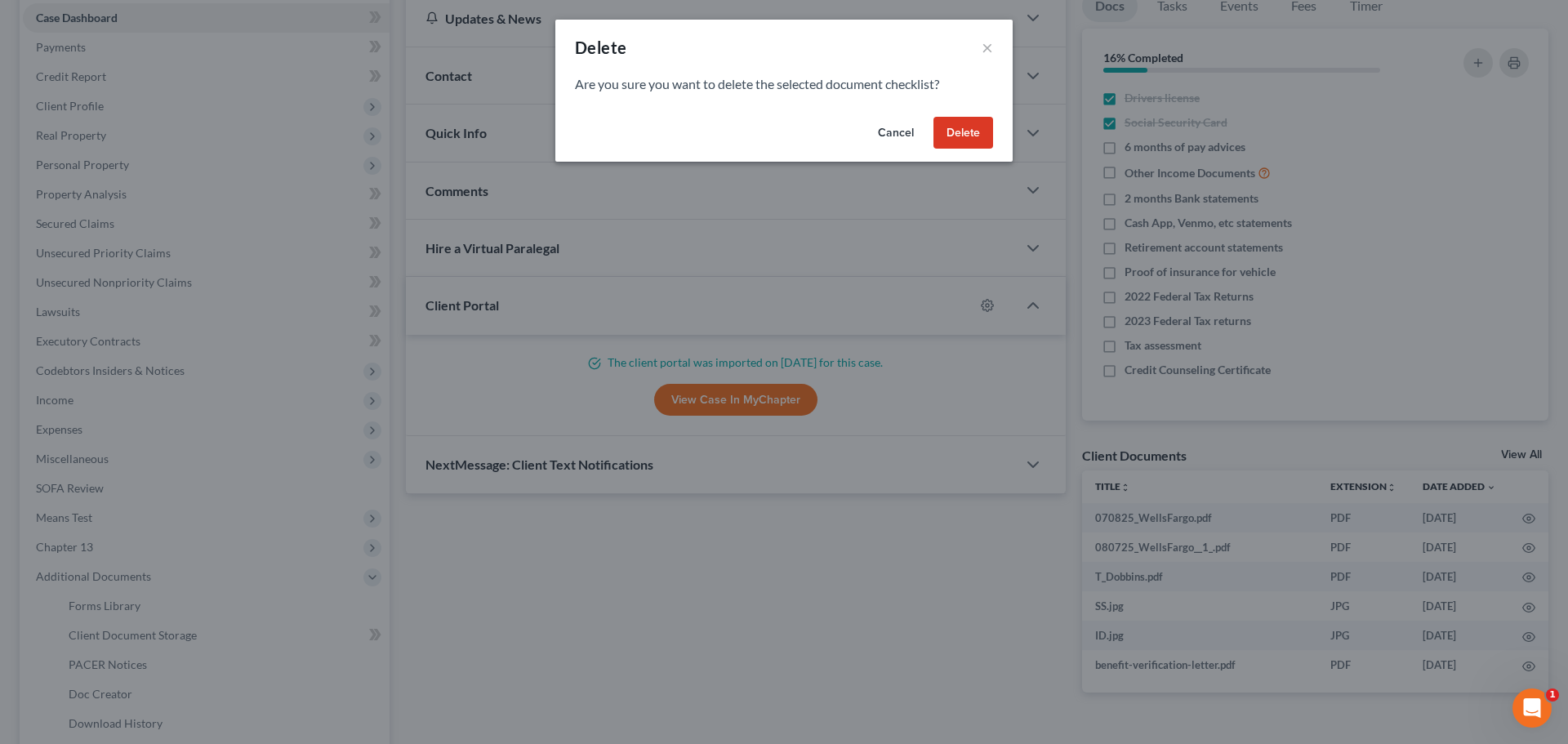
click at [966, 128] on button "Delete" at bounding box center [963, 134] width 60 height 33
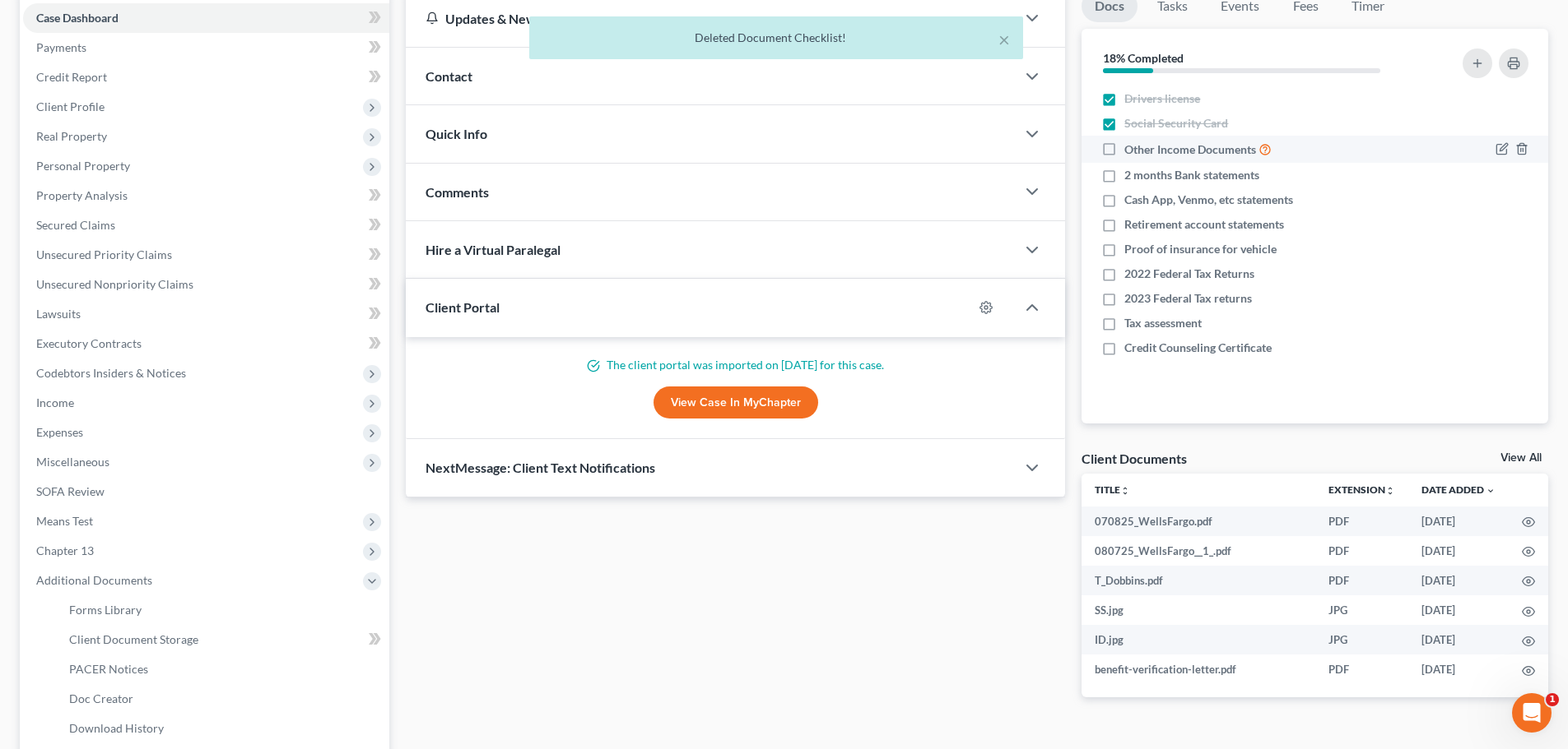
click at [1125, 146] on label "Other Income Documents" at bounding box center [1198, 149] width 147 height 19
click at [1131, 146] on input "Other Income Documents" at bounding box center [1136, 145] width 10 height 10
checkbox input "true"
click at [1125, 176] on label "2 months Bank statements" at bounding box center [1192, 175] width 135 height 17
click at [1131, 176] on input "2 months Bank statements" at bounding box center [1136, 172] width 10 height 10
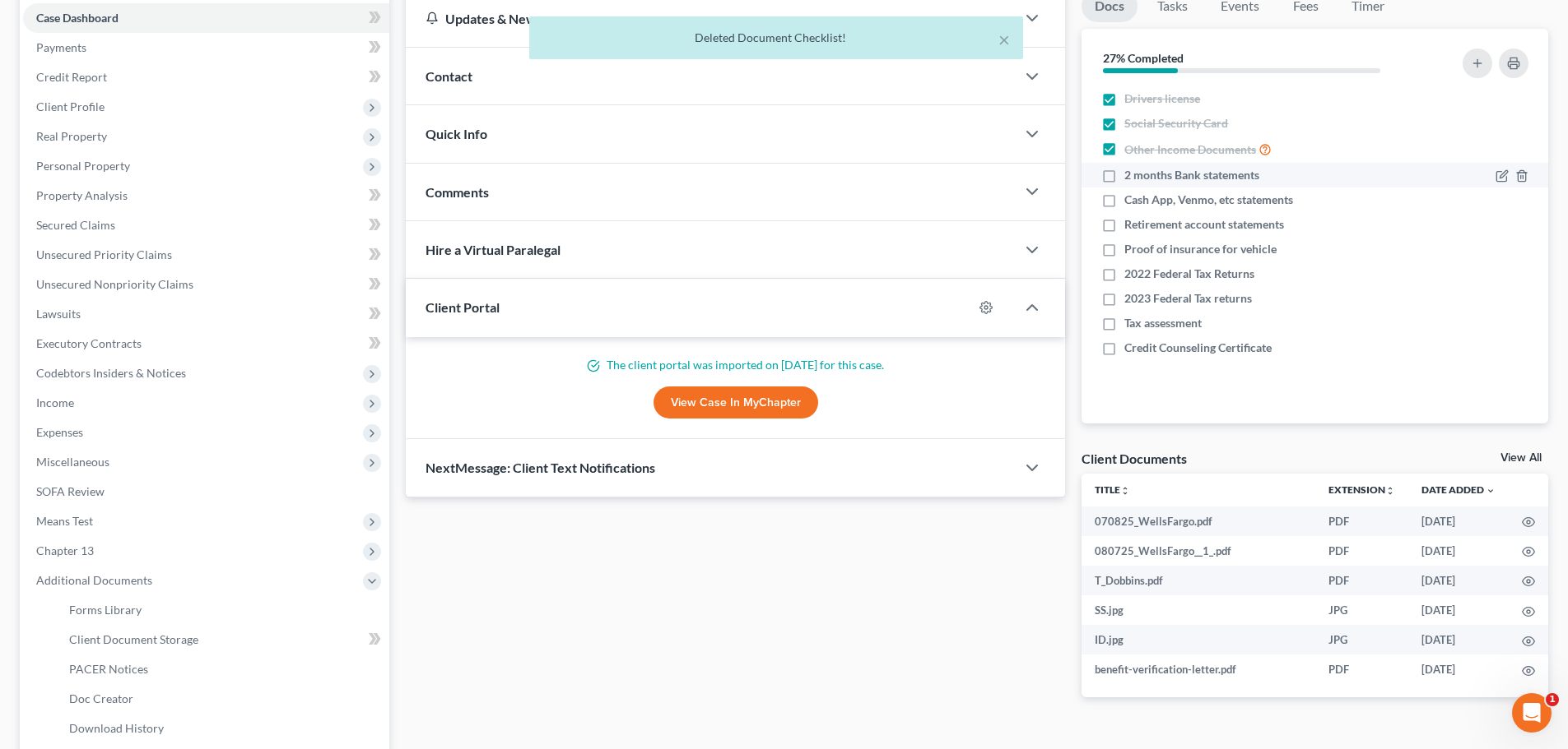
checkbox input "true"
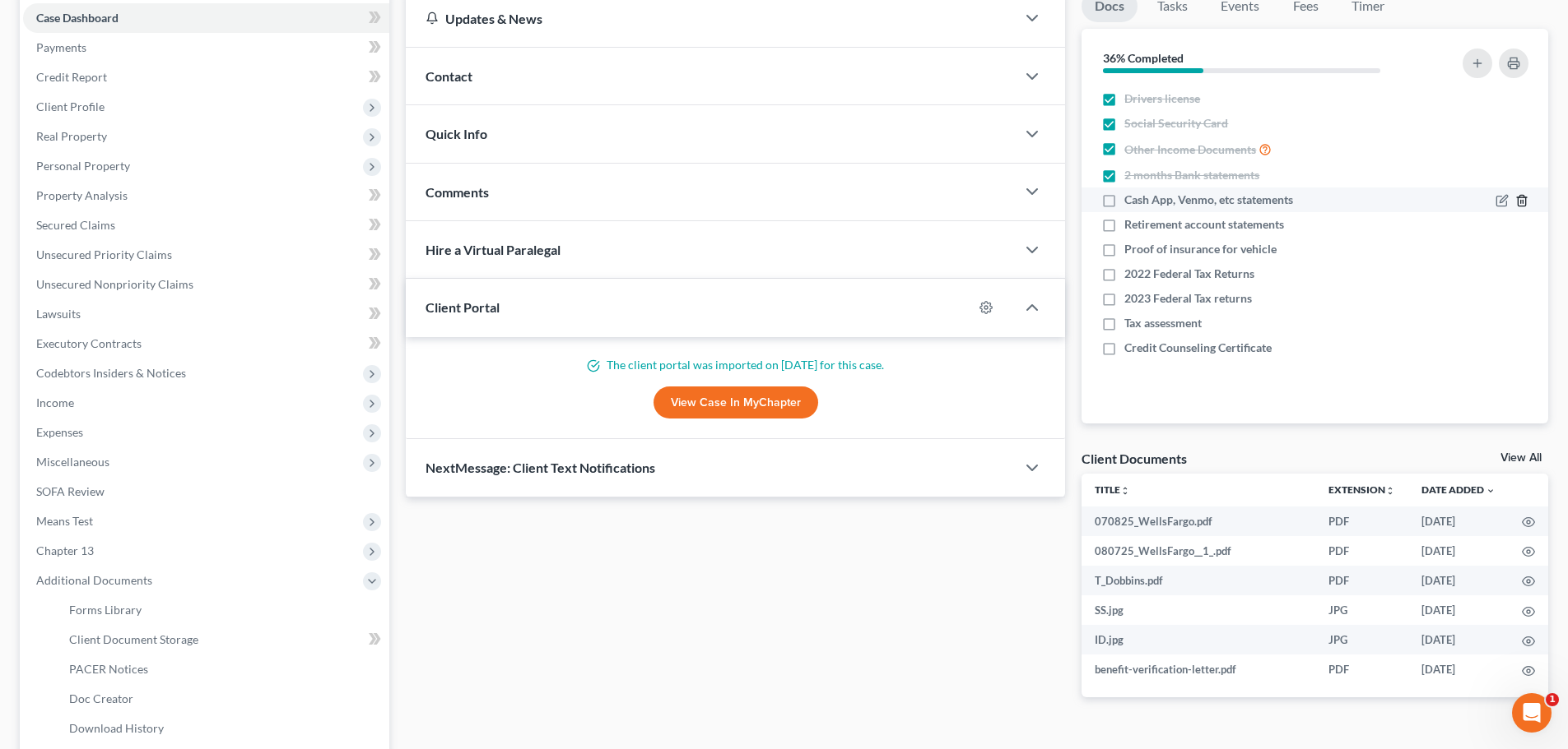
click at [1518, 205] on icon "button" at bounding box center [1521, 201] width 7 height 10
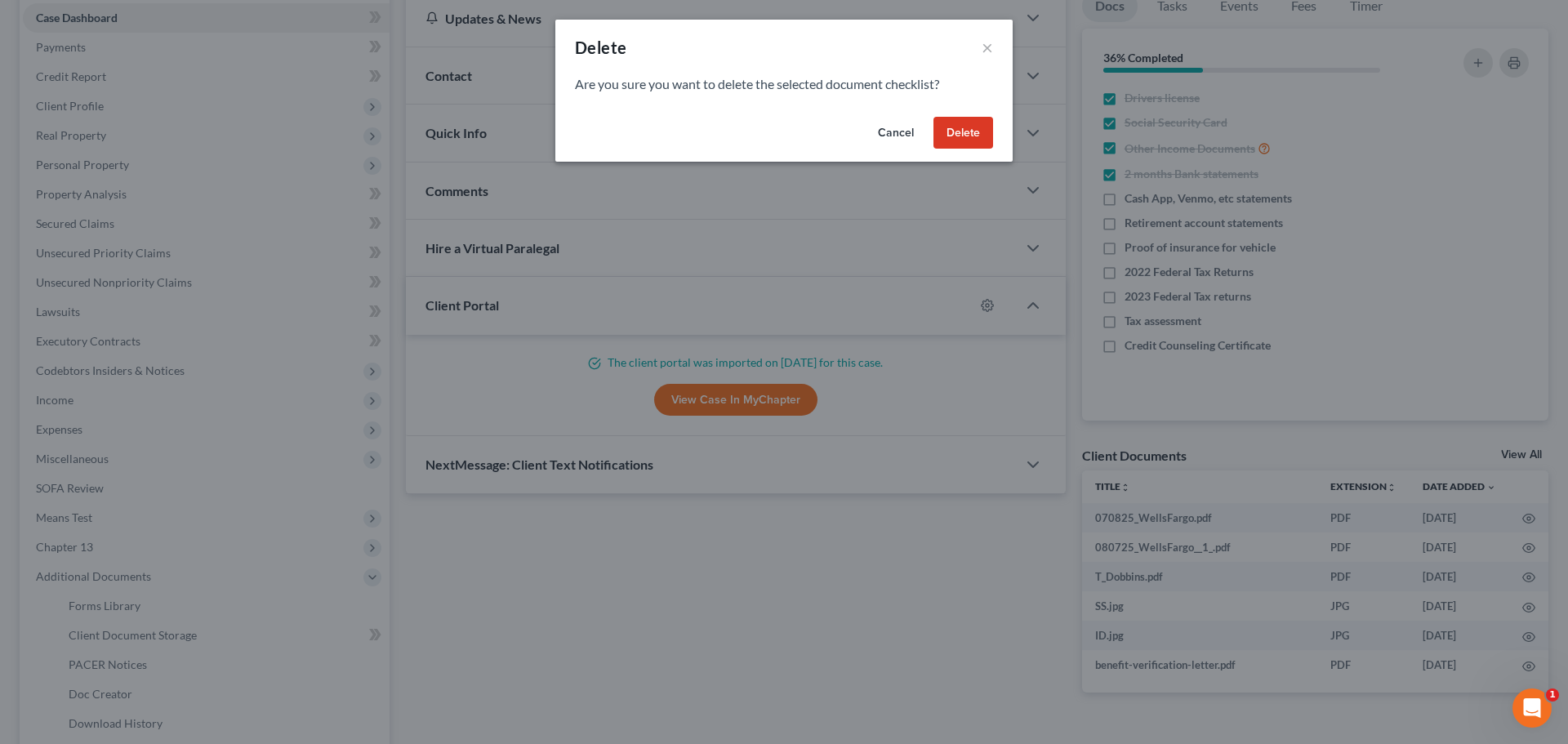
click at [948, 133] on button "Delete" at bounding box center [963, 134] width 60 height 33
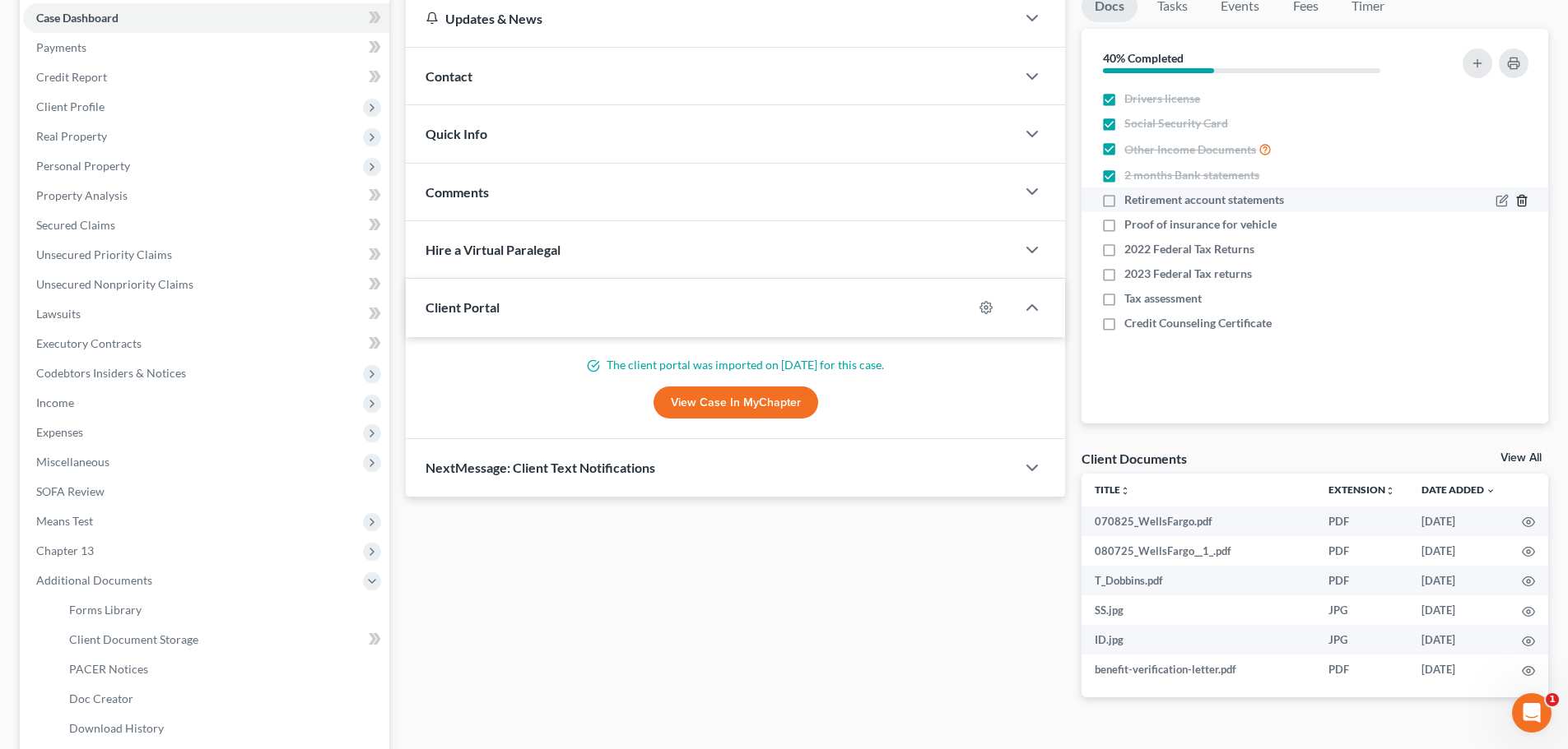
click at [1525, 205] on icon "button" at bounding box center [1521, 201] width 7 height 10
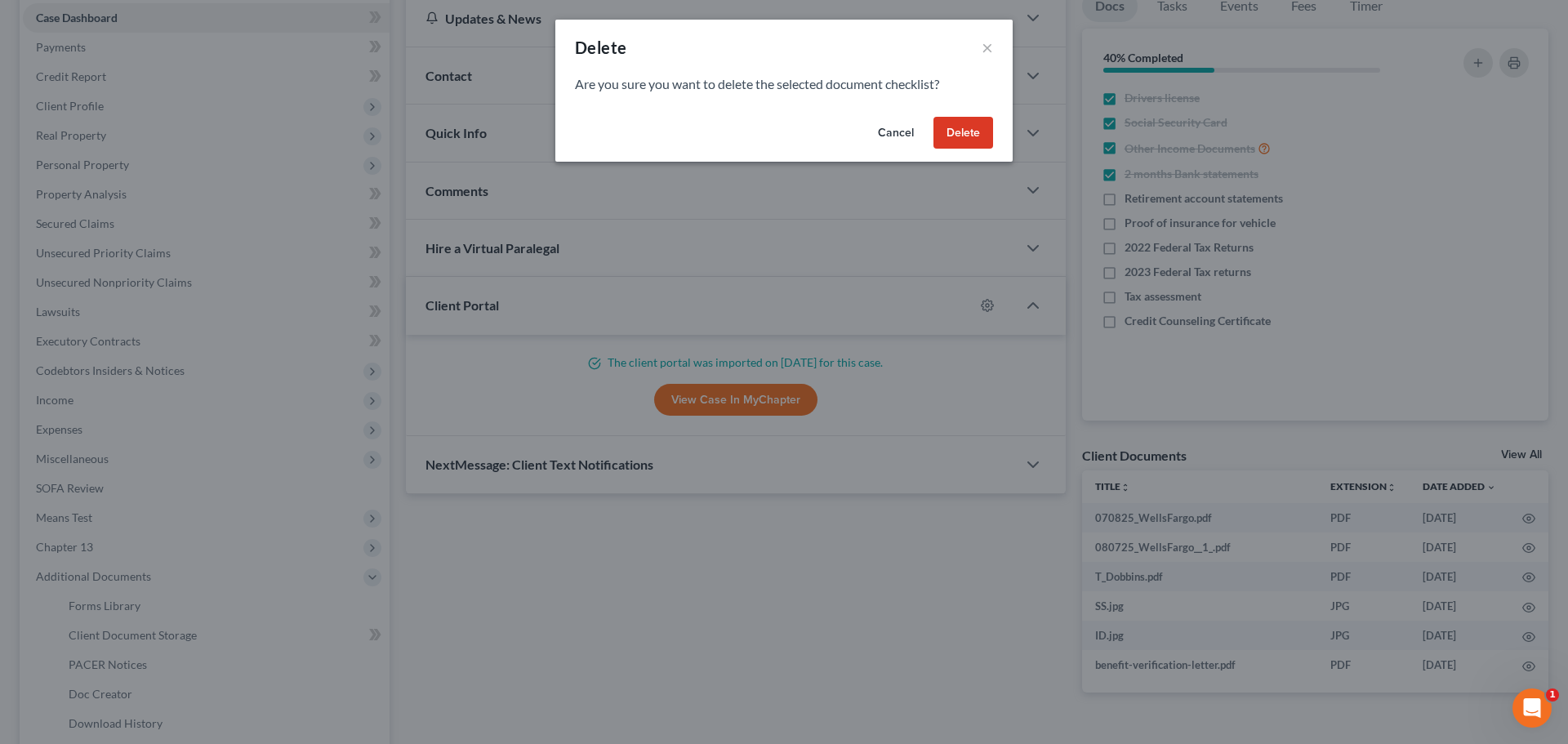
click at [971, 130] on button "Delete" at bounding box center [963, 134] width 60 height 33
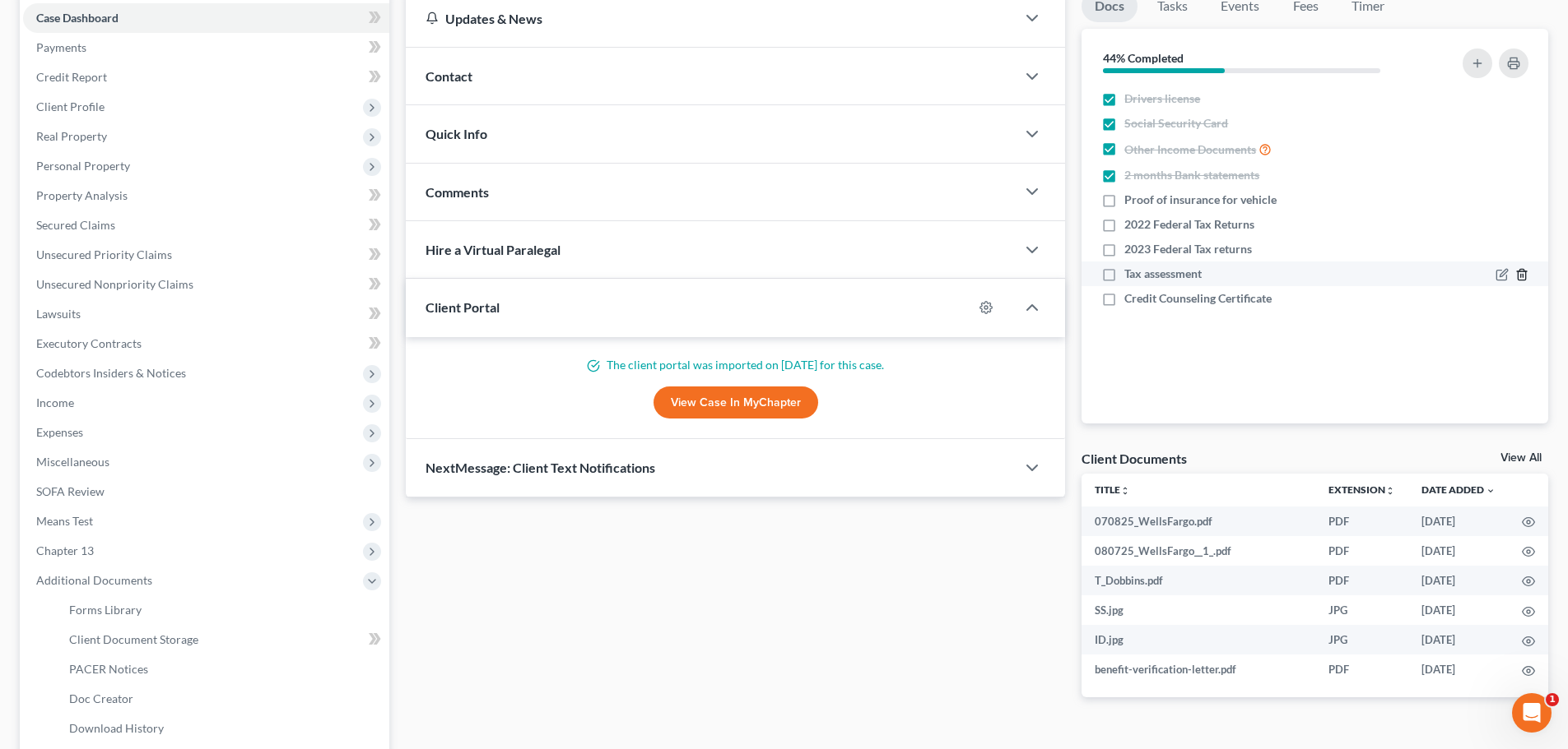
click at [1523, 275] on line "button" at bounding box center [1523, 276] width 0 height 3
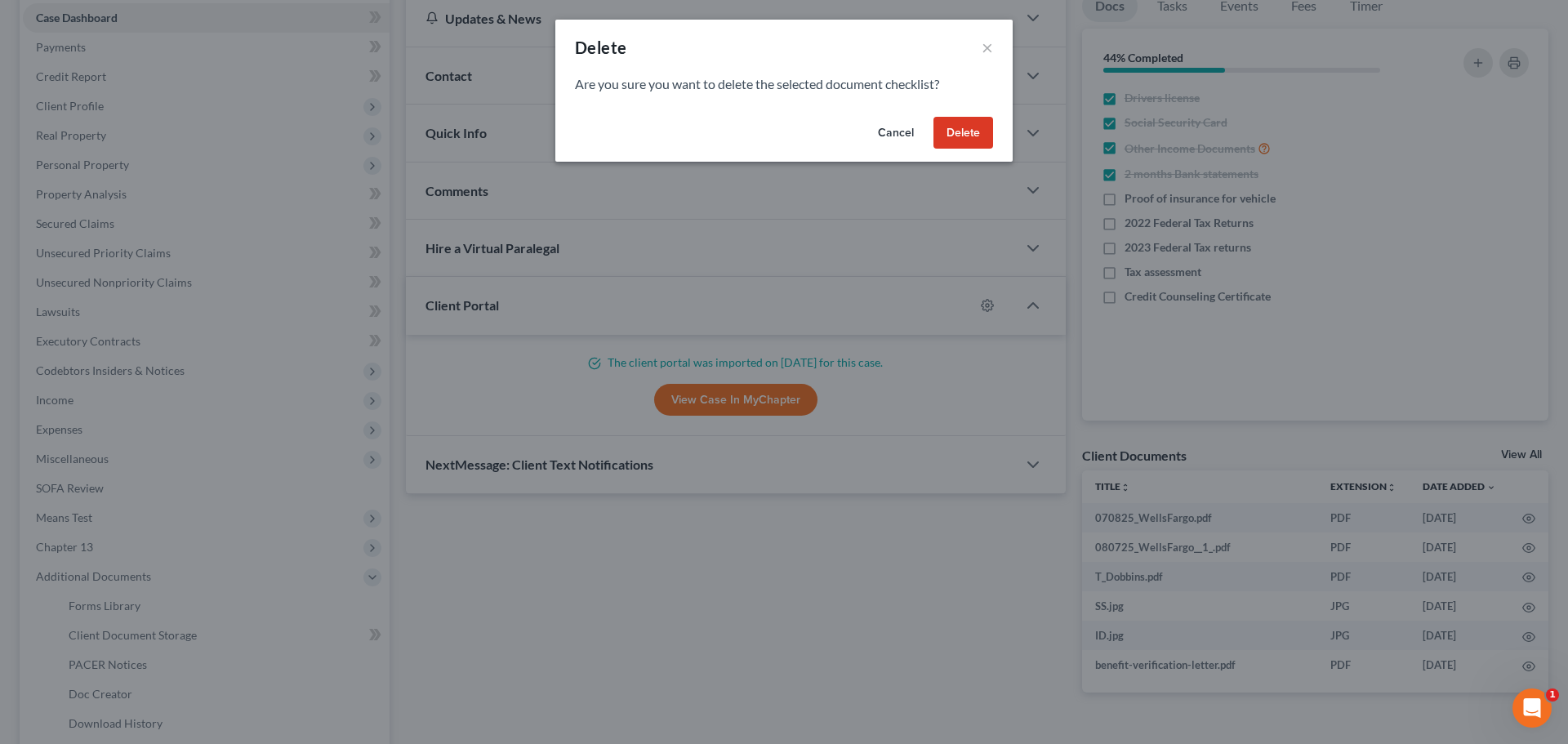
click at [953, 131] on button "Delete" at bounding box center [963, 134] width 60 height 33
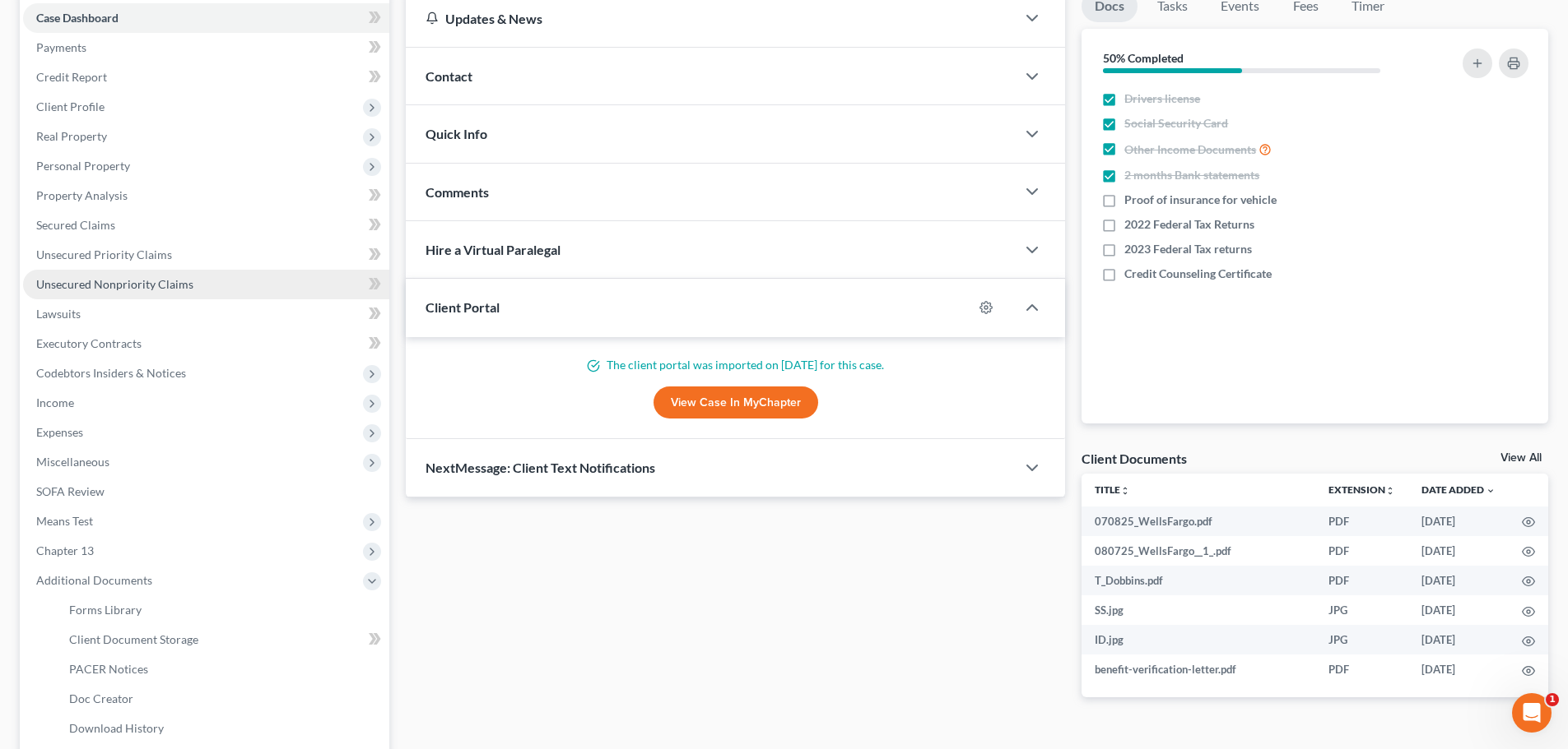
click at [168, 280] on span "Unsecured Nonpriority Claims" at bounding box center [115, 284] width 157 height 14
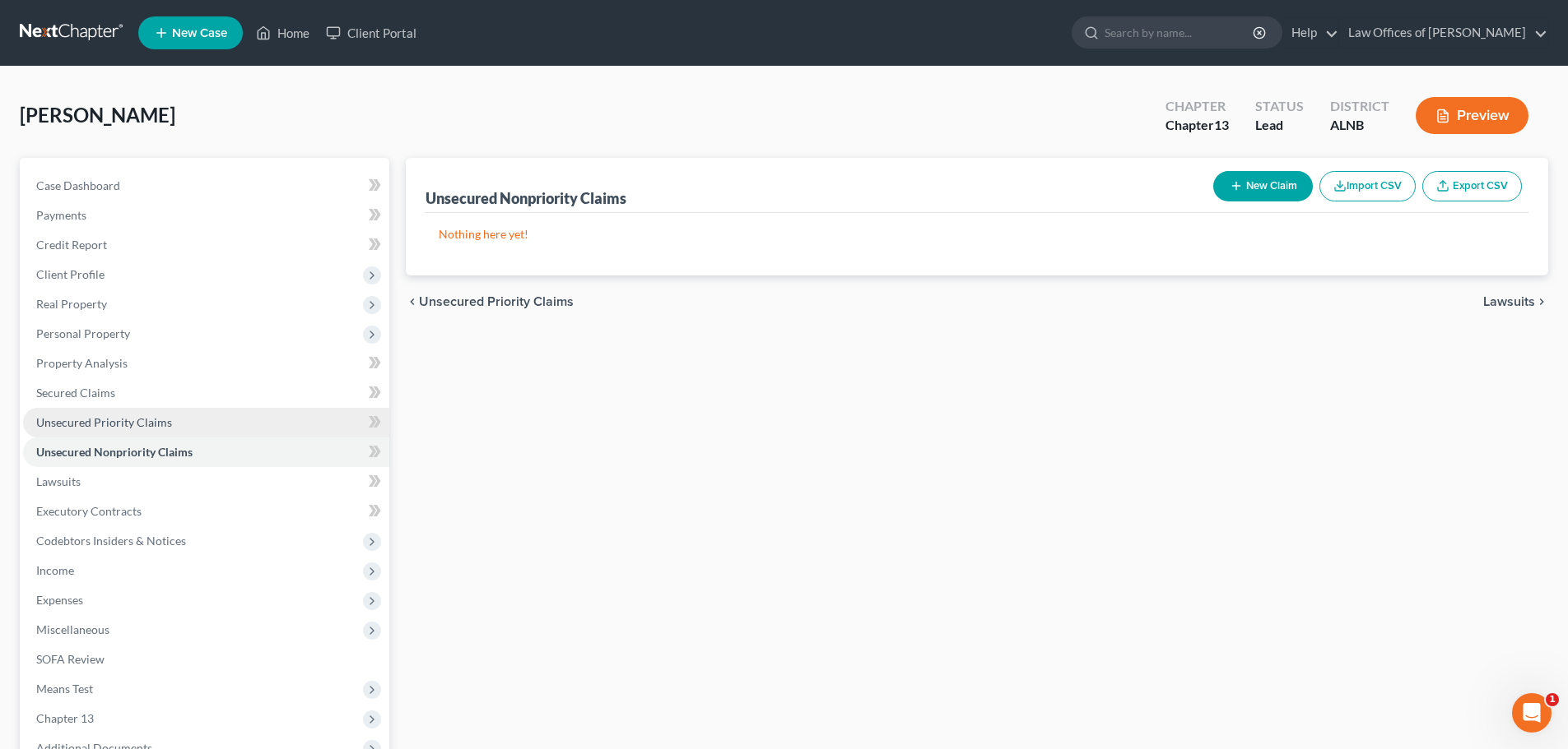
click at [124, 420] on span "Unsecured Priority Claims" at bounding box center [103, 422] width 136 height 14
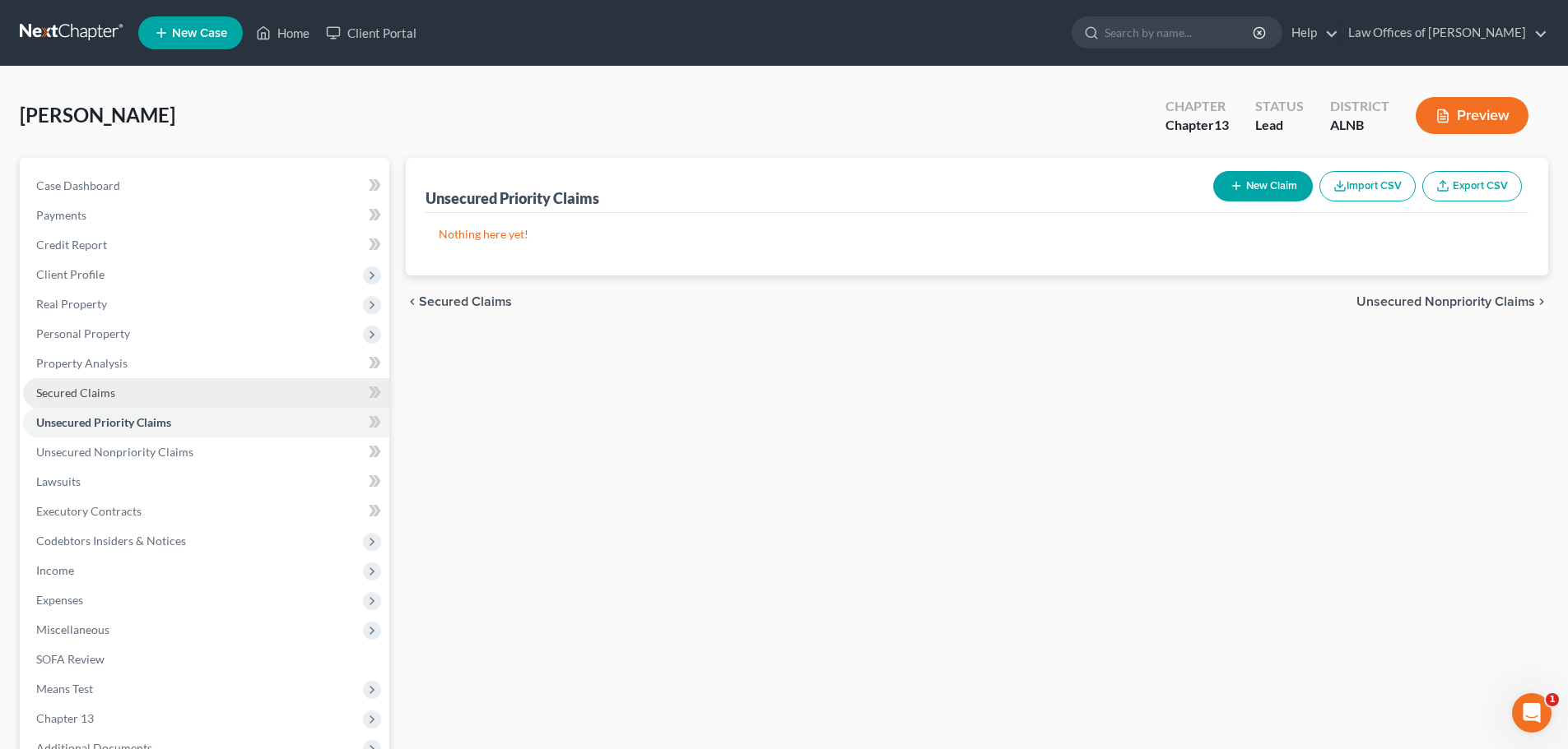
click at [108, 392] on span "Secured Claims" at bounding box center [75, 392] width 79 height 14
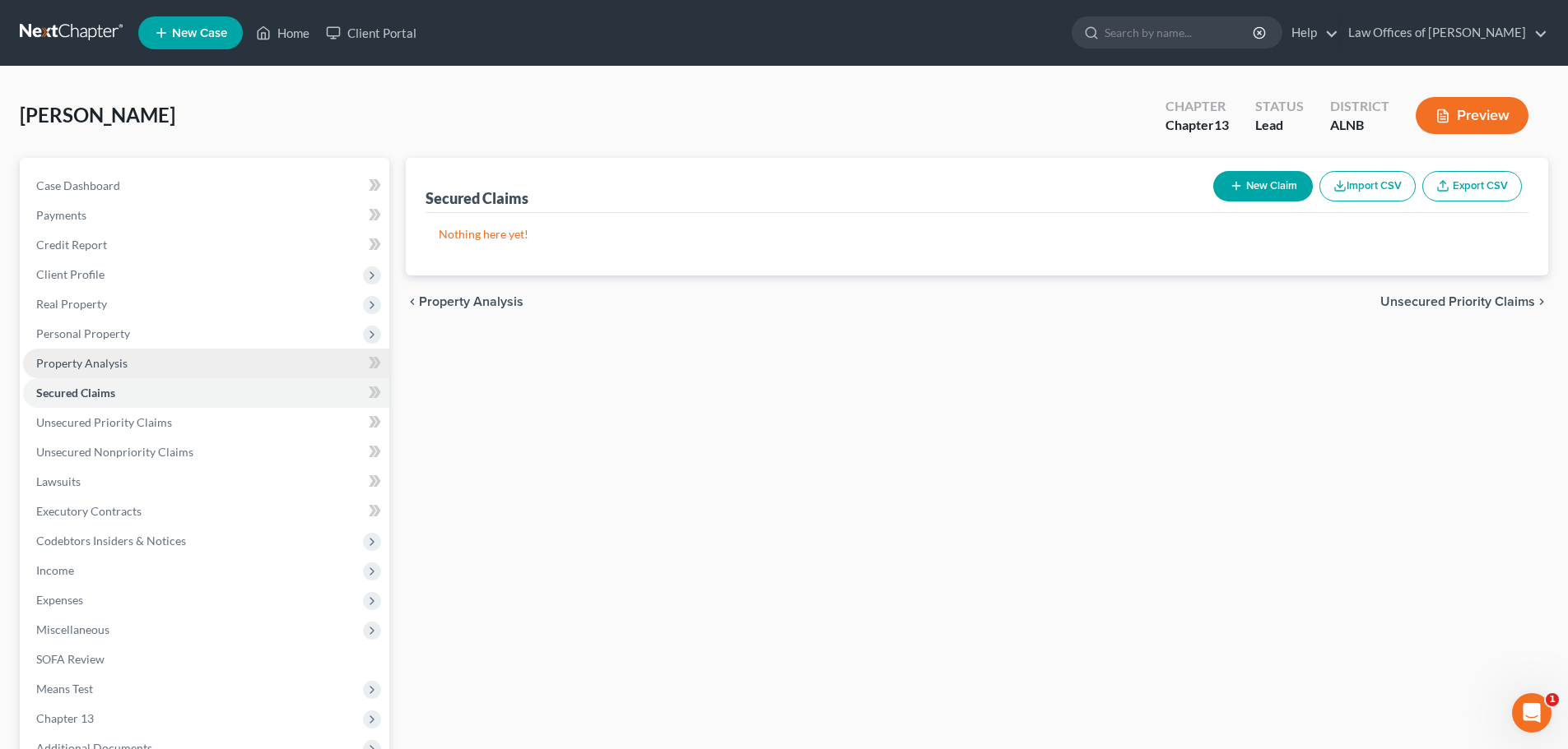
click at [99, 360] on span "Property Analysis" at bounding box center [81, 363] width 91 height 14
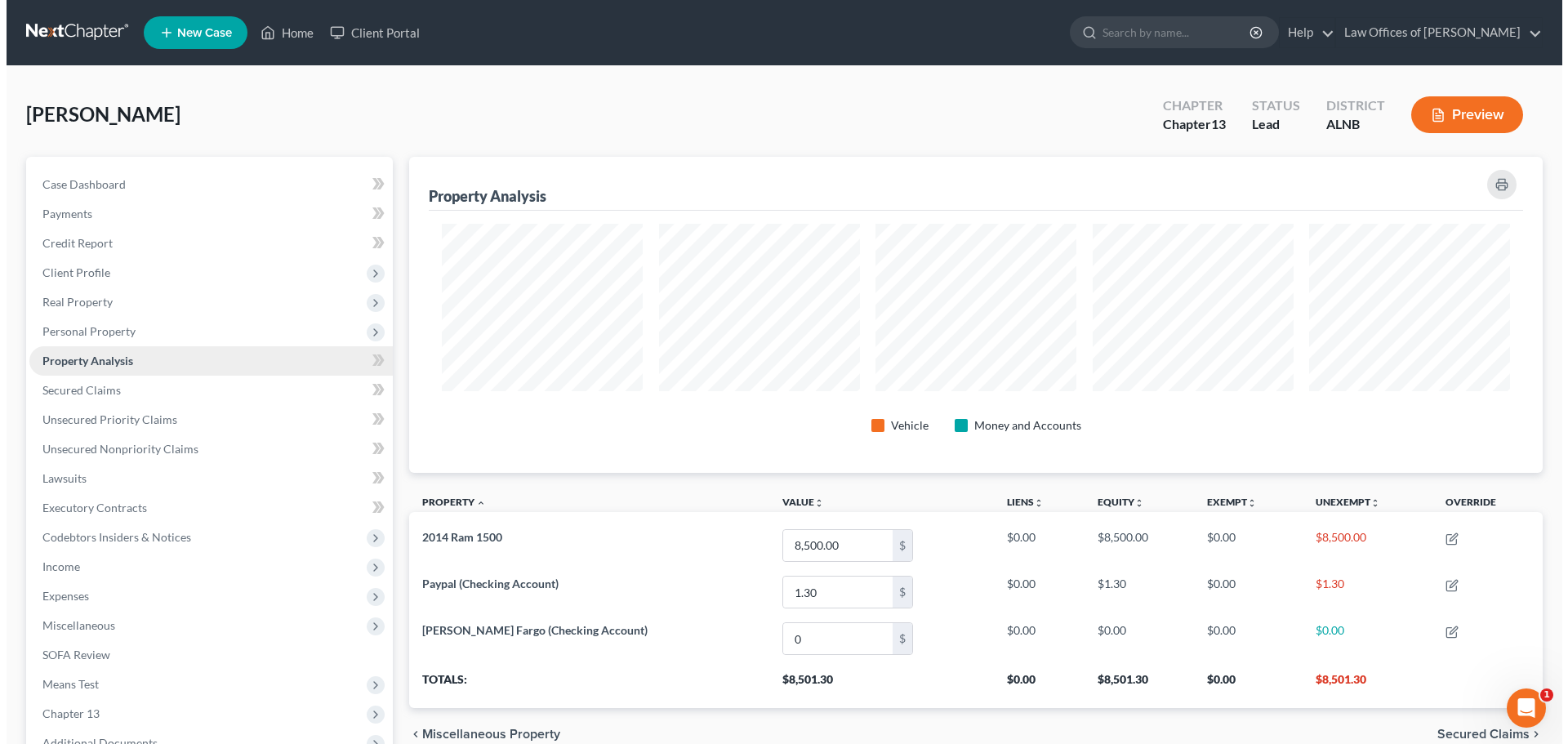
scroll to position [316, 1133]
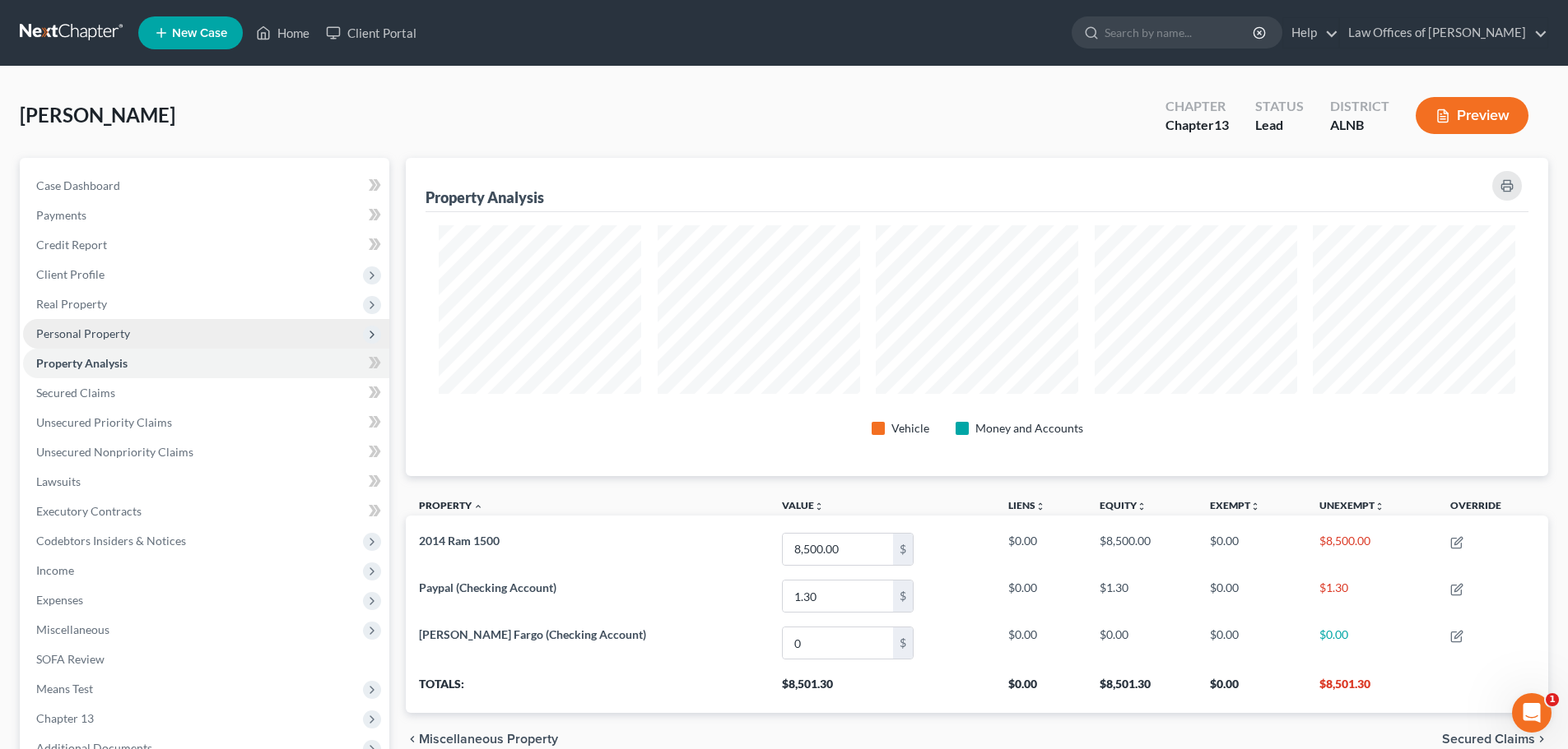
click at [73, 329] on span "Personal Property" at bounding box center [82, 334] width 94 height 14
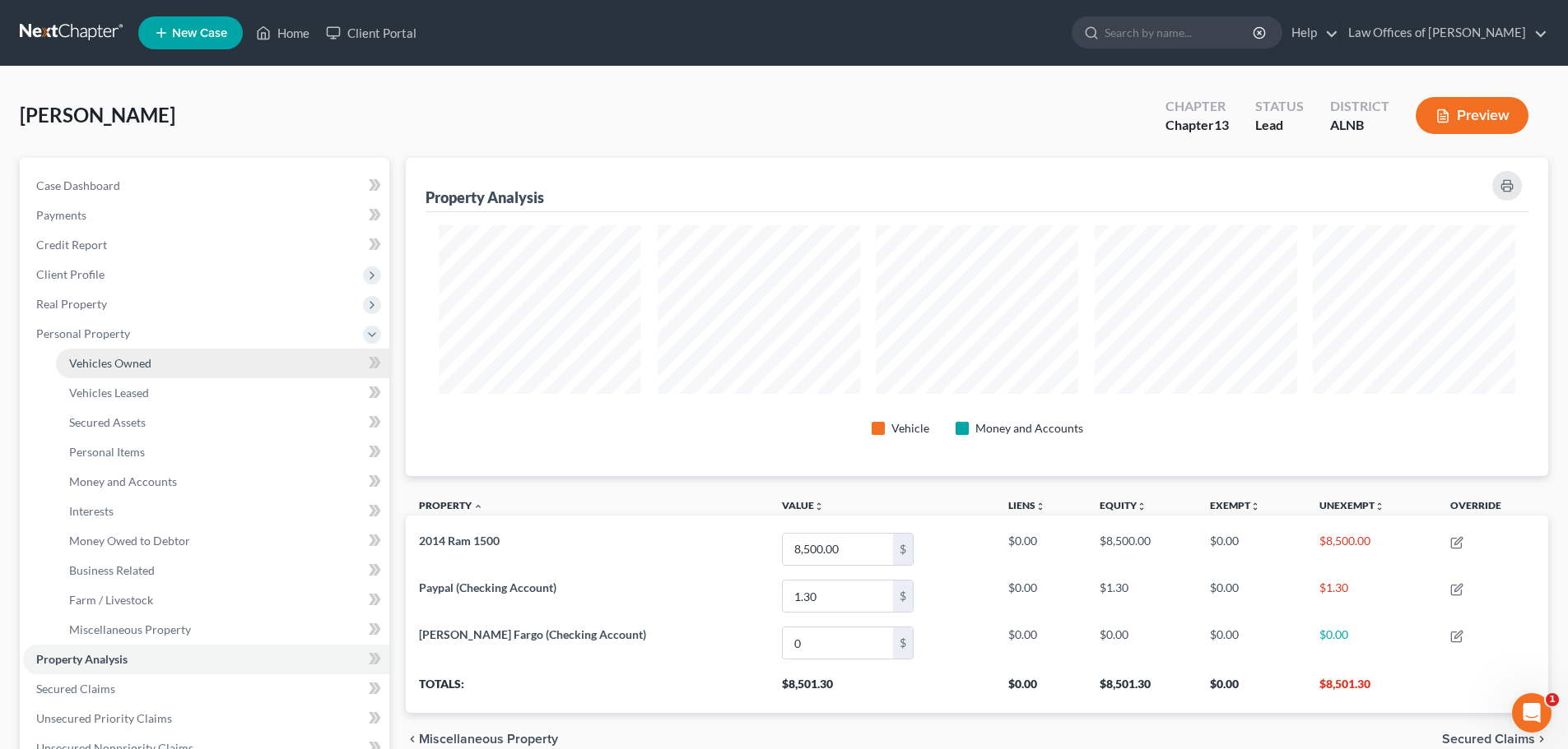
click at [127, 362] on span "Vehicles Owned" at bounding box center [110, 363] width 82 height 14
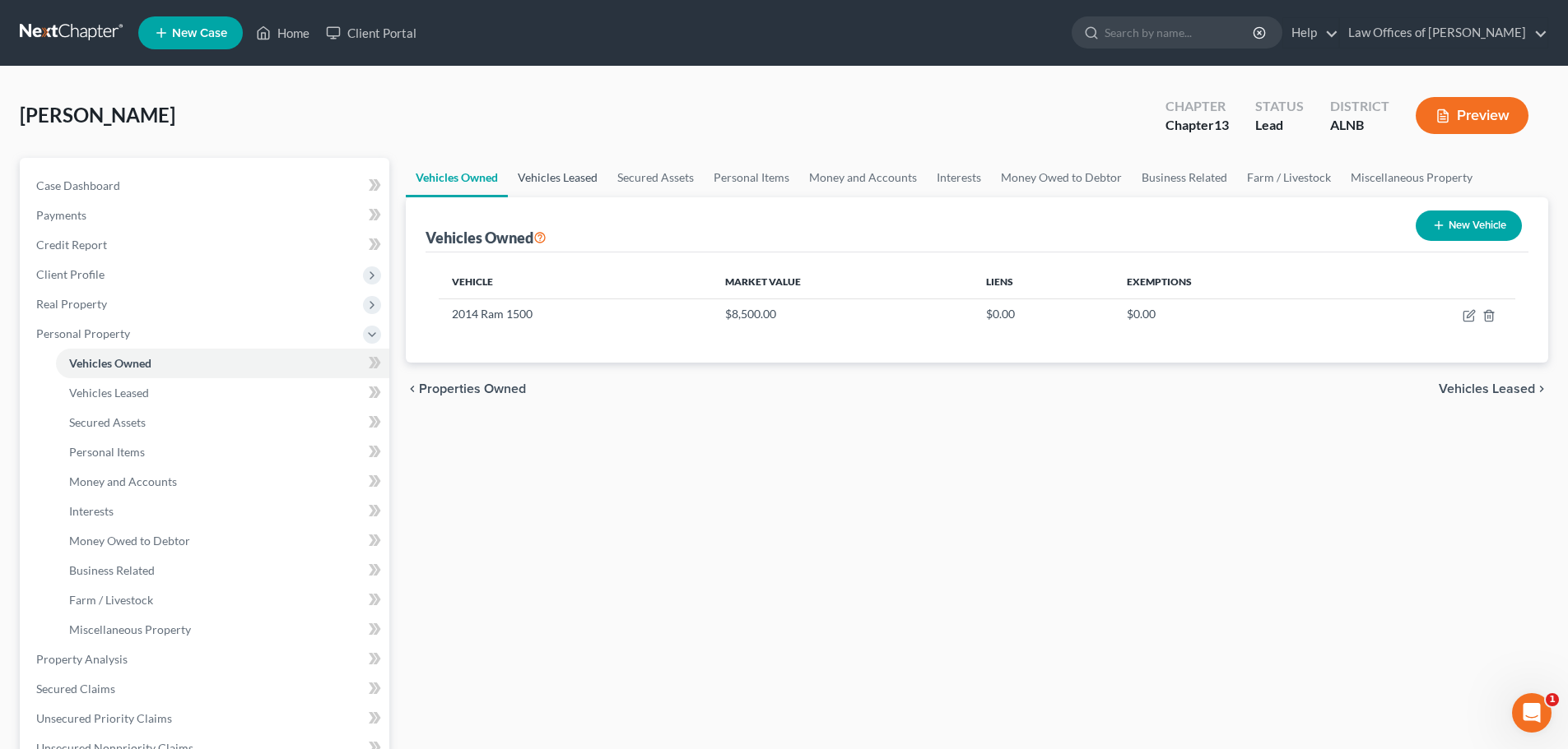
click at [594, 171] on link "Vehicles Leased" at bounding box center [558, 177] width 100 height 39
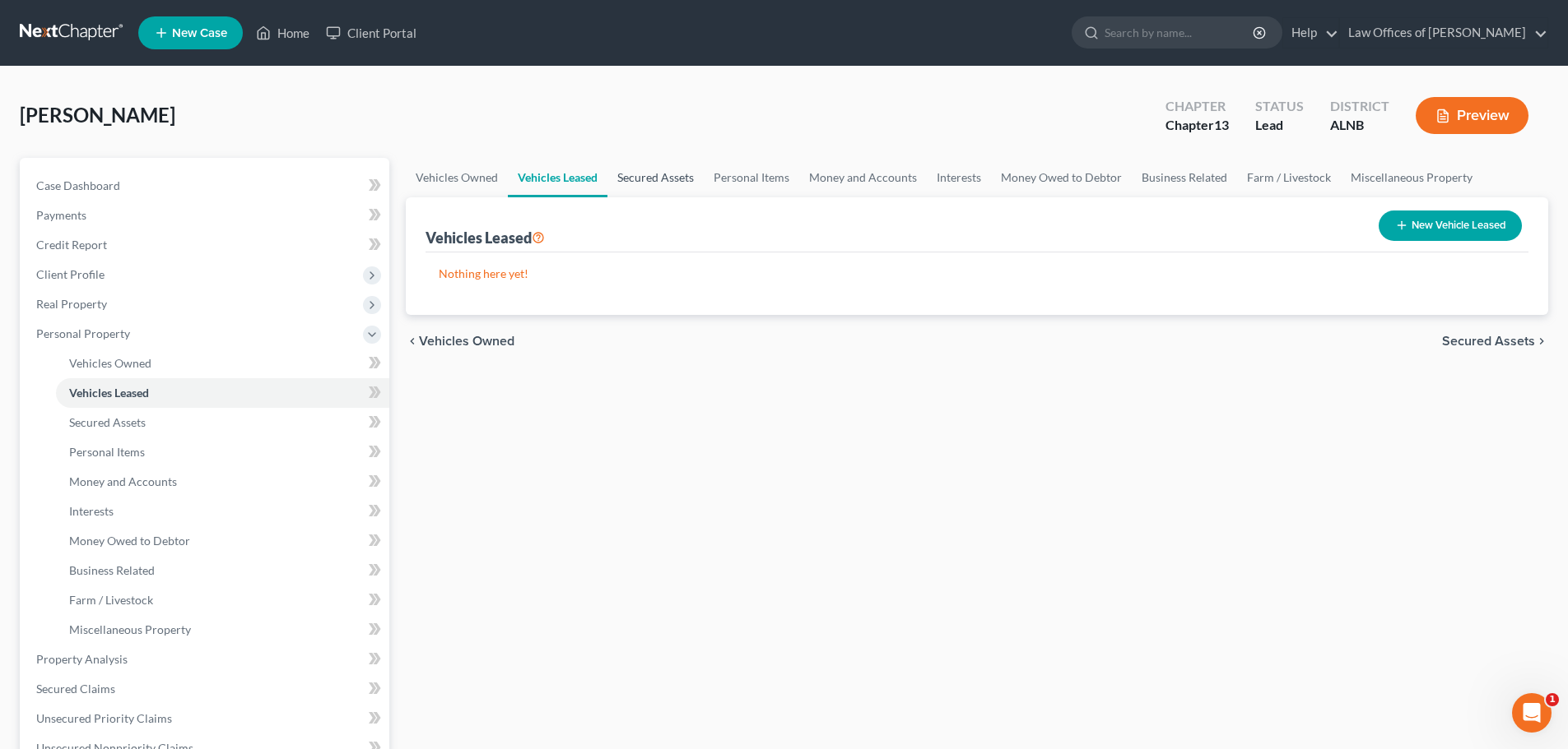
click at [654, 173] on link "Secured Assets" at bounding box center [656, 177] width 96 height 39
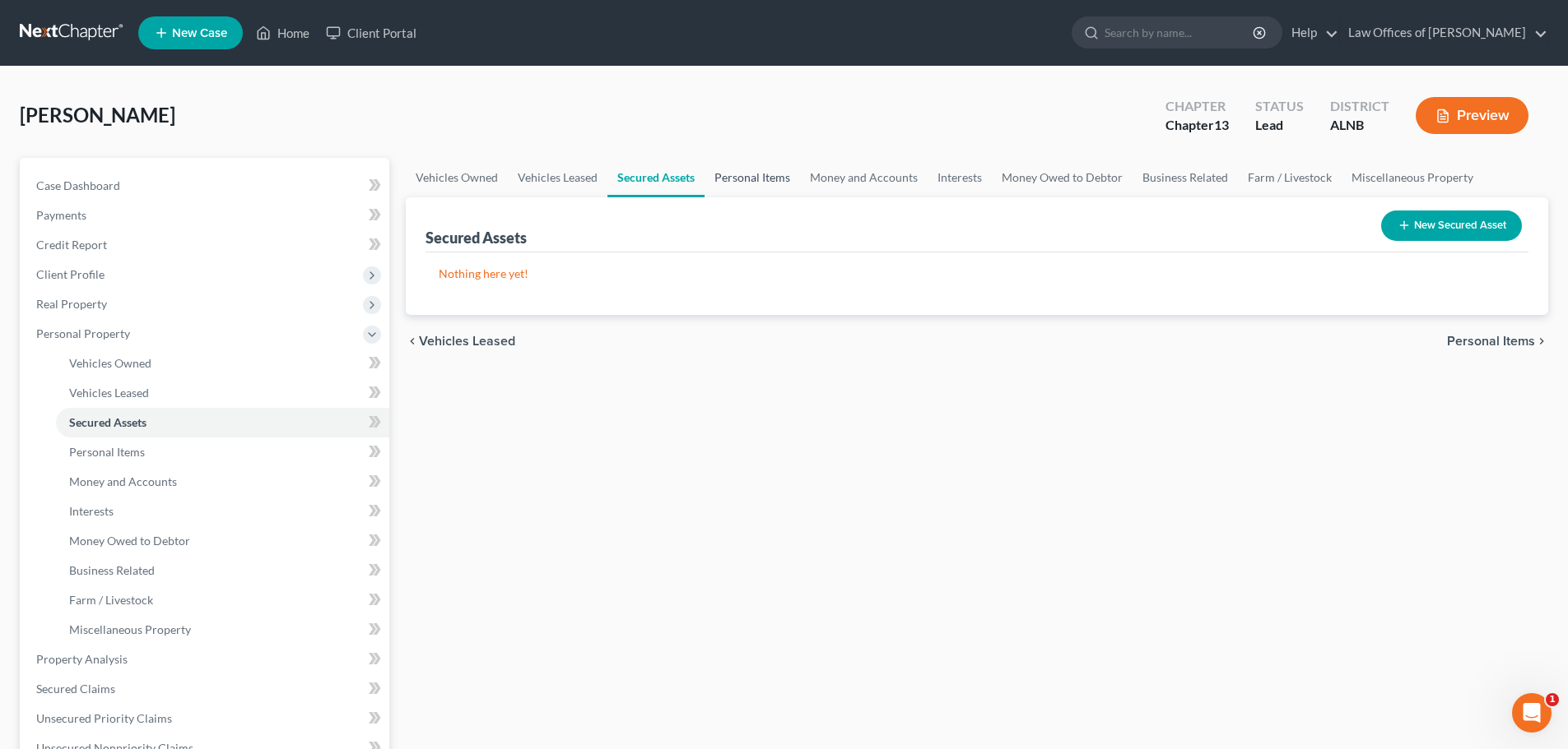
click at [738, 173] on link "Personal Items" at bounding box center [752, 177] width 95 height 39
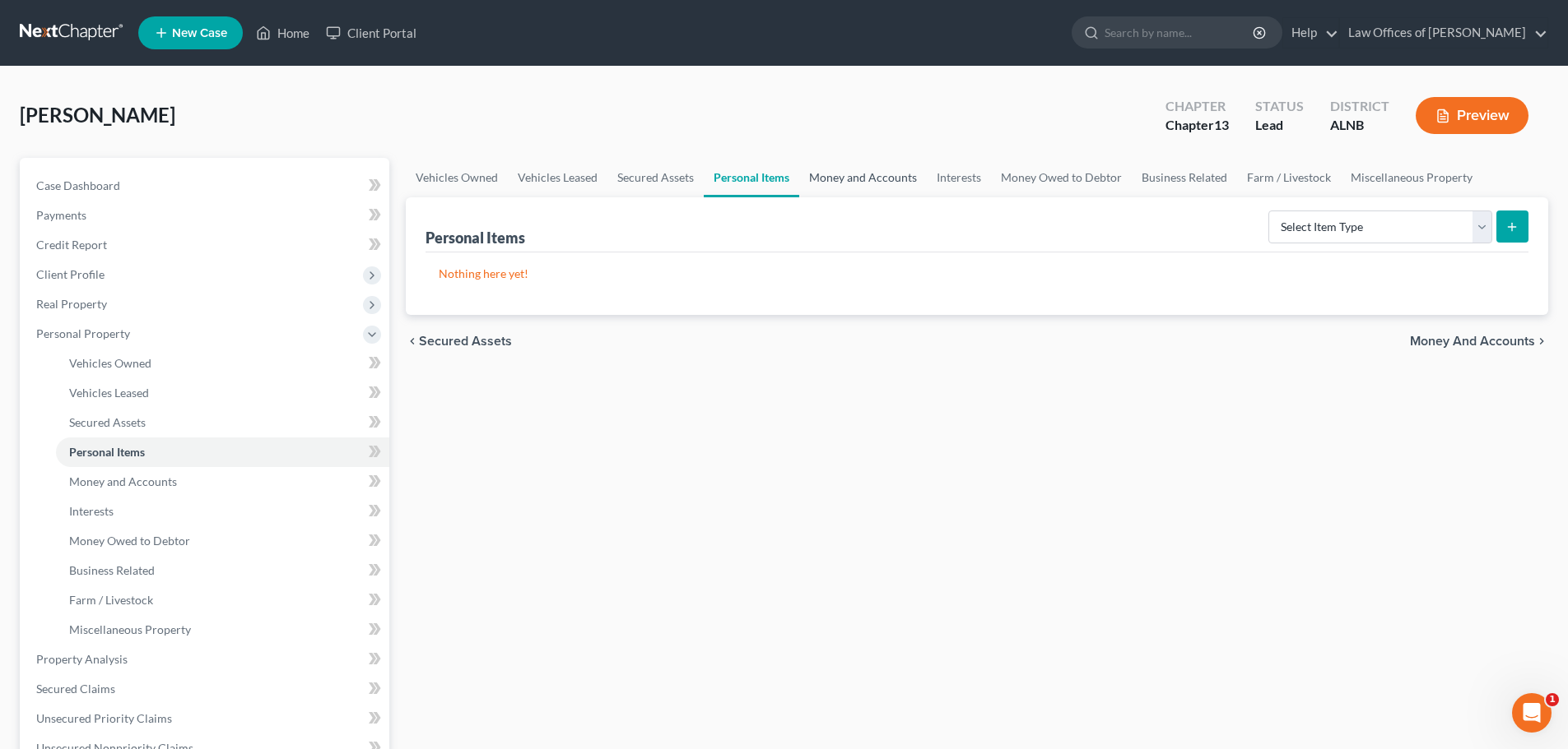
click at [830, 174] on link "Money and Accounts" at bounding box center [863, 177] width 128 height 39
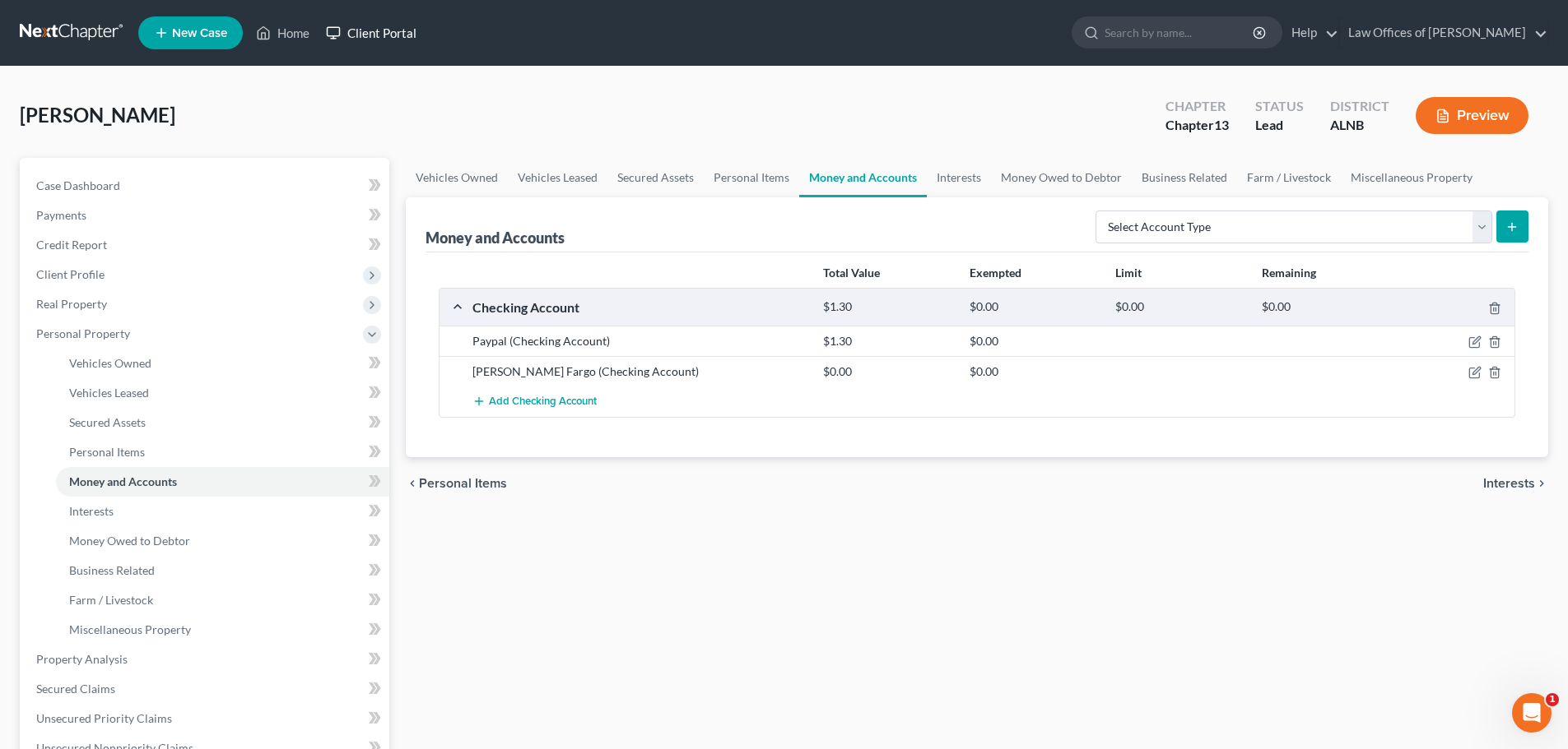
click at [380, 33] on link "Client Portal" at bounding box center [371, 33] width 107 height 30
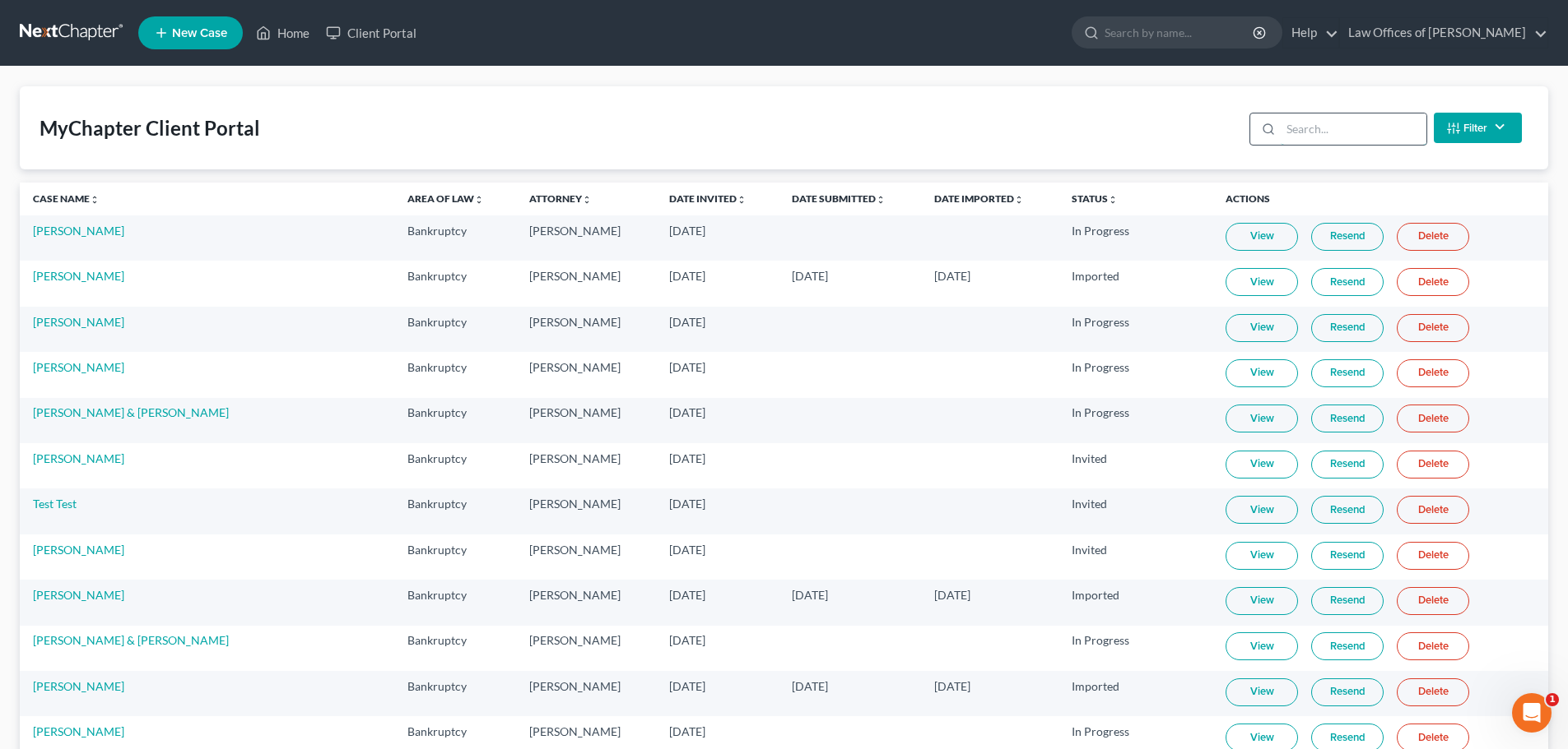
click at [1291, 126] on input "search" at bounding box center [1353, 129] width 146 height 31
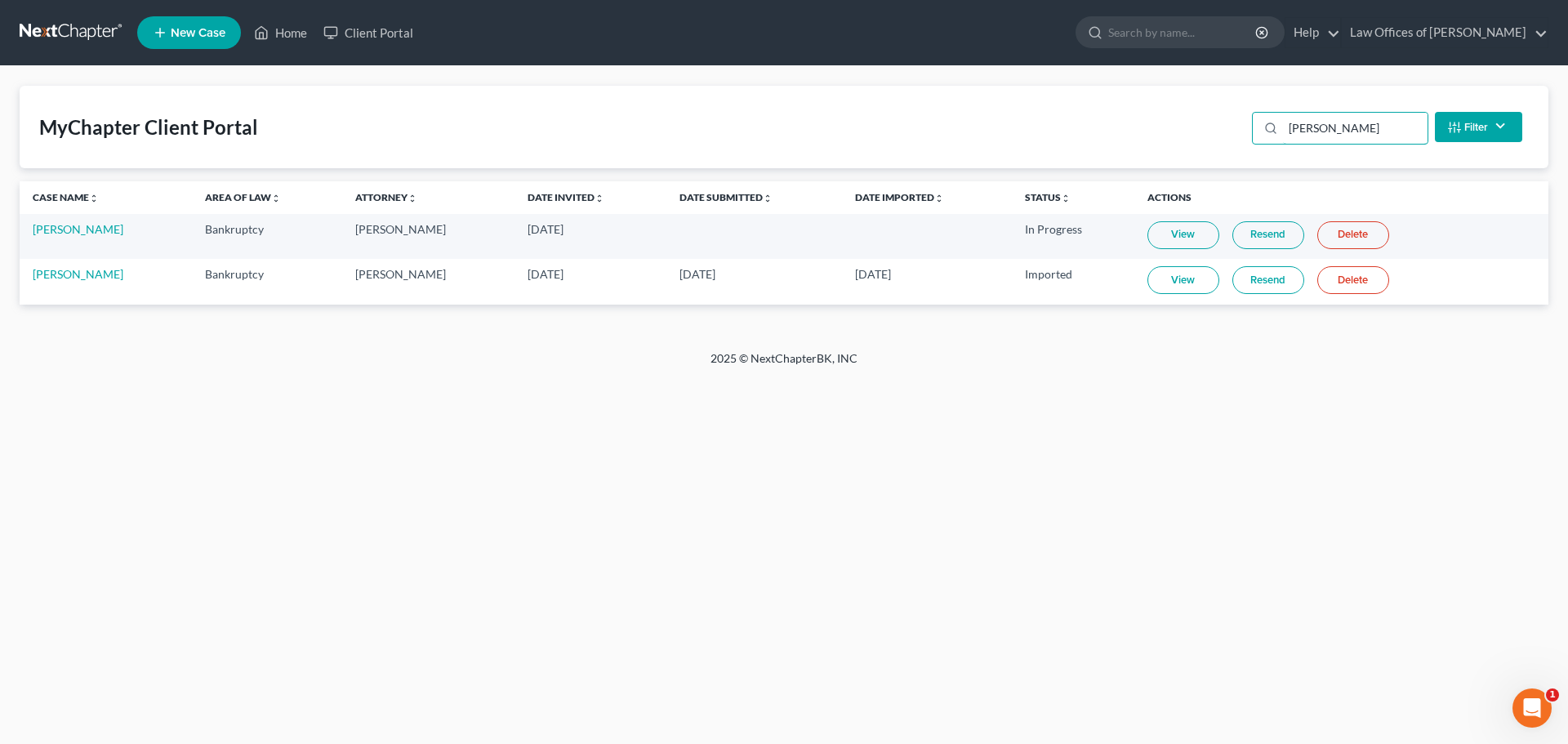
type input "[PERSON_NAME]"
click at [1263, 280] on link "Resend" at bounding box center [1268, 280] width 72 height 28
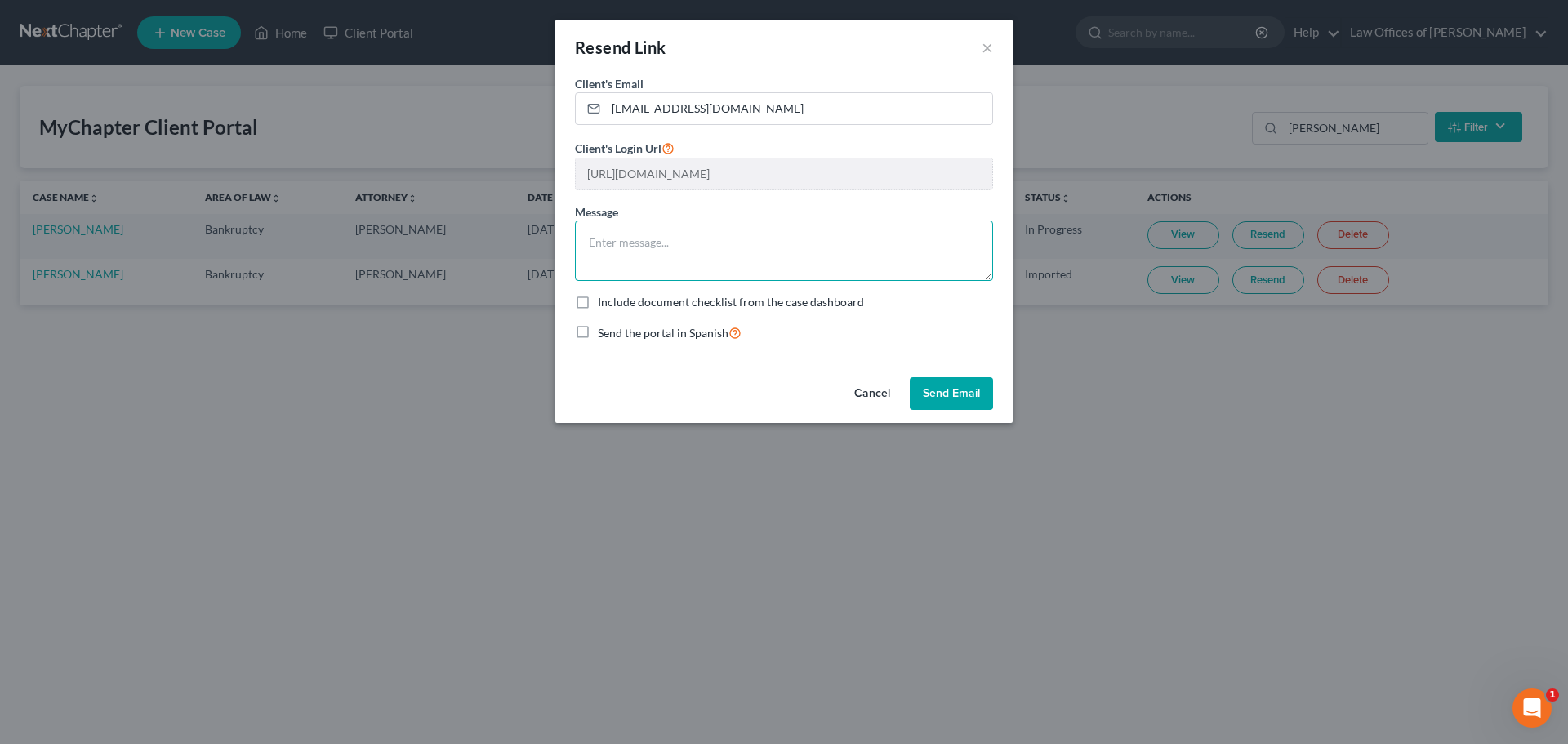
click at [797, 240] on textarea at bounding box center [784, 251] width 418 height 61
drag, startPoint x: 867, startPoint y: 253, endPoint x: 756, endPoint y: 249, distance: 111.1
click at [756, 249] on textarea "Don't forget your personal items, creditors (with )" at bounding box center [784, 251] width 418 height 61
type textarea "Don't forget your personal items and expenses."
click at [950, 391] on button "Send Email" at bounding box center [951, 394] width 83 height 33
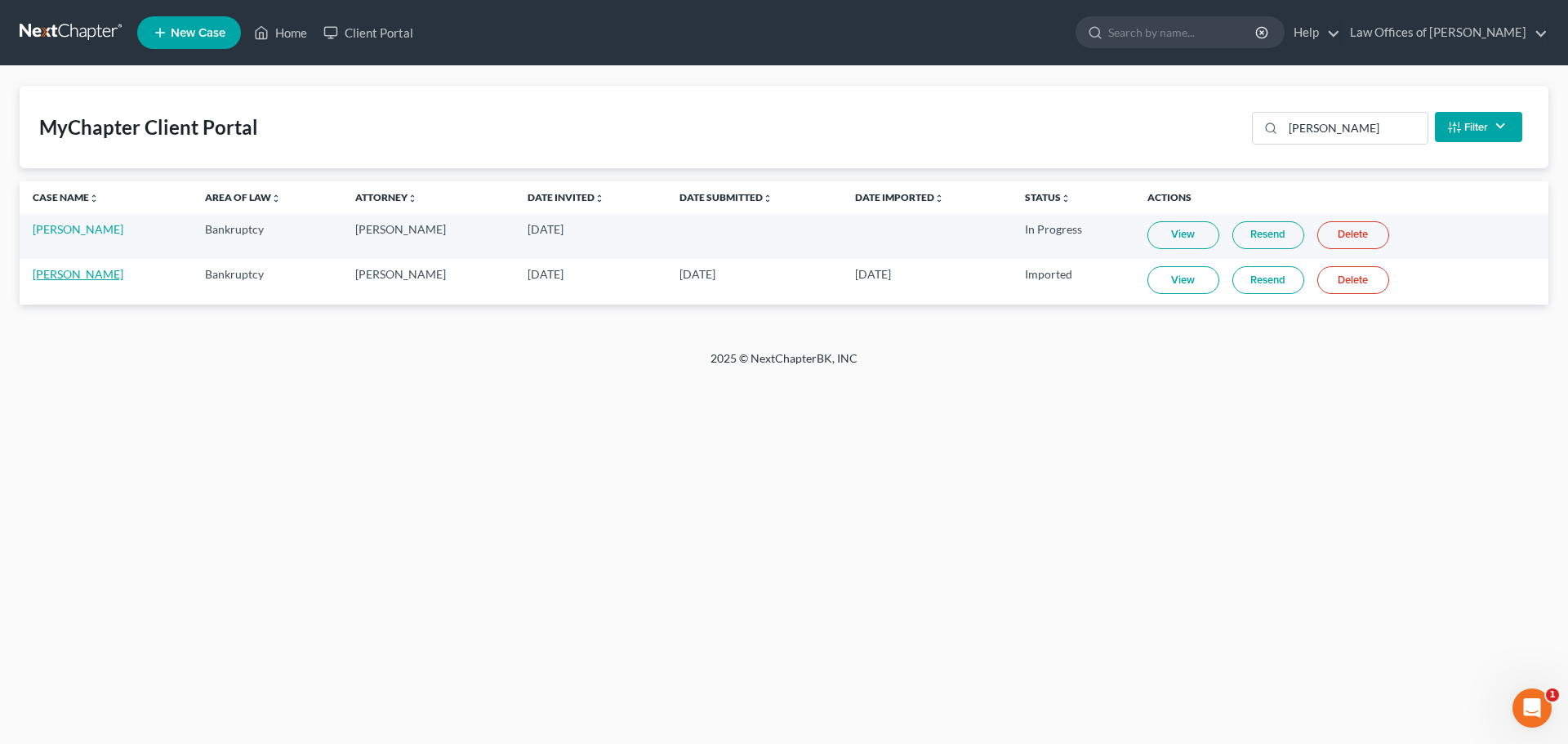
click at [55, 274] on link "Tre Dobbins" at bounding box center [78, 274] width 90 height 14
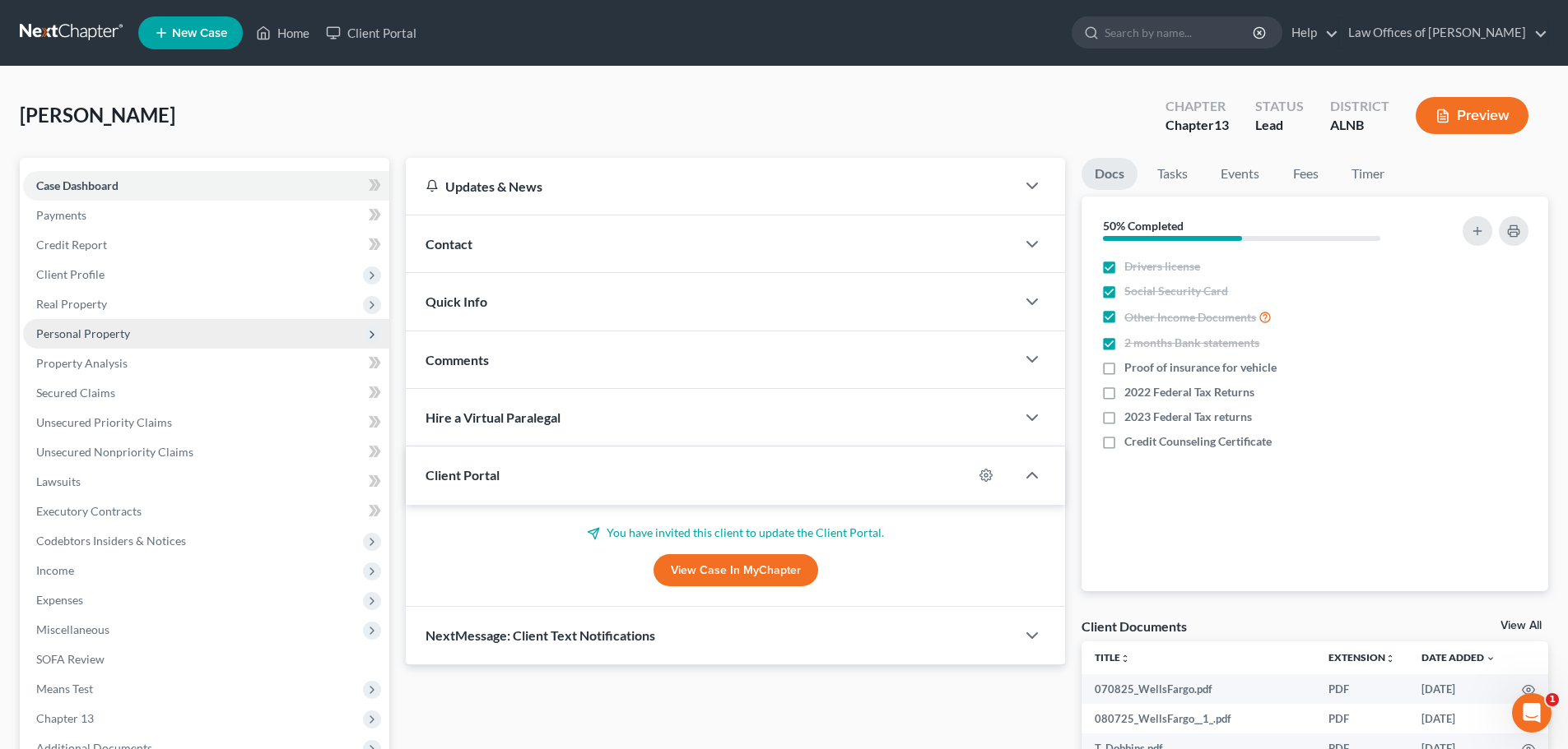
click at [119, 334] on span "Personal Property" at bounding box center [82, 334] width 94 height 14
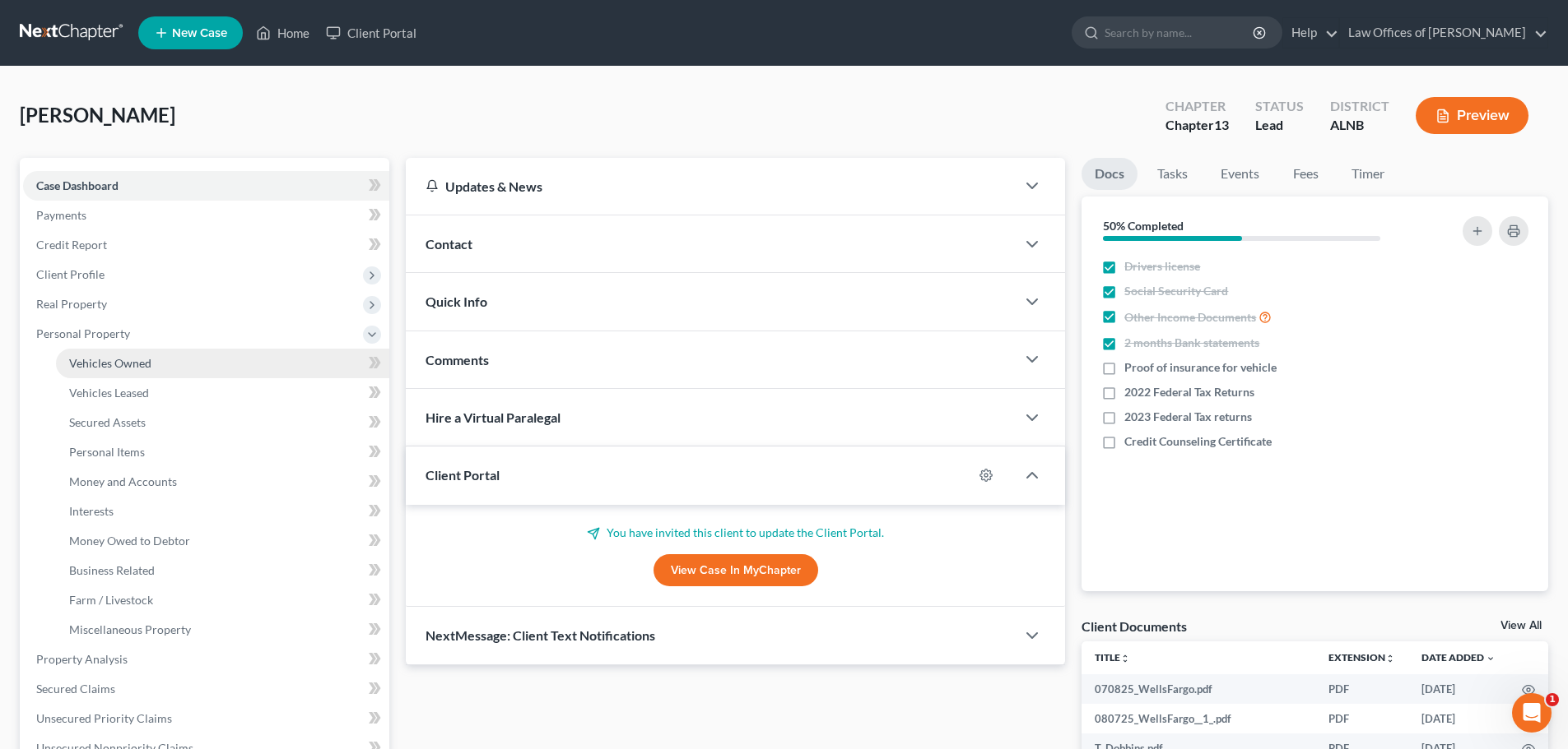
click at [125, 362] on span "Vehicles Owned" at bounding box center [110, 363] width 82 height 14
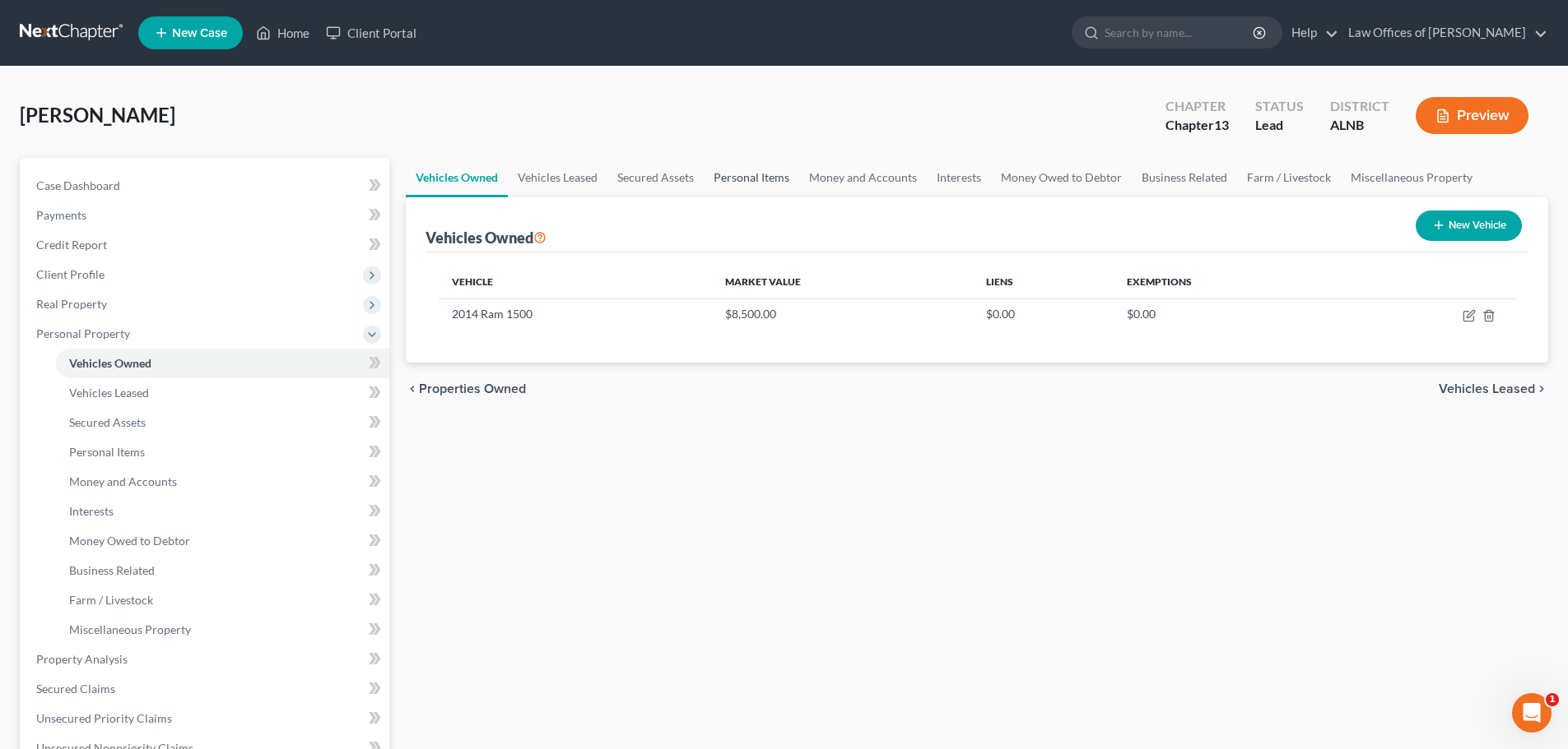
click at [742, 178] on link "Personal Items" at bounding box center [751, 177] width 95 height 39
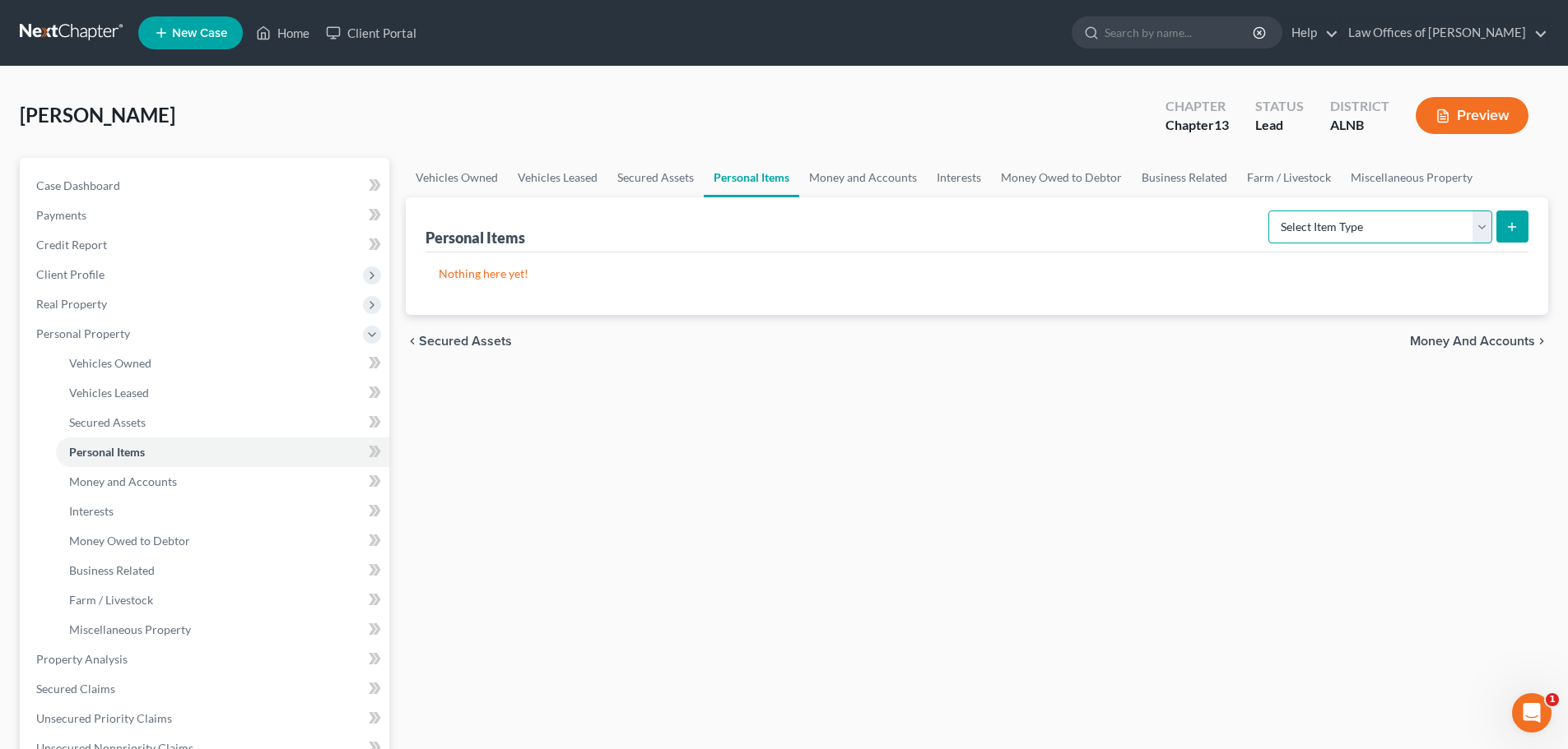
click at [1476, 231] on select "Select Item Type Clothing (A/B: 11) Collectibles Of Value (A/B: 8) Electronics …" at bounding box center [1380, 227] width 224 height 33
select select "clothing"
click at [1271, 211] on select "Select Item Type Clothing (A/B: 11) Collectibles Of Value (A/B: 8) Electronics …" at bounding box center [1380, 227] width 224 height 33
click at [1507, 230] on icon "submit" at bounding box center [1511, 226] width 13 height 13
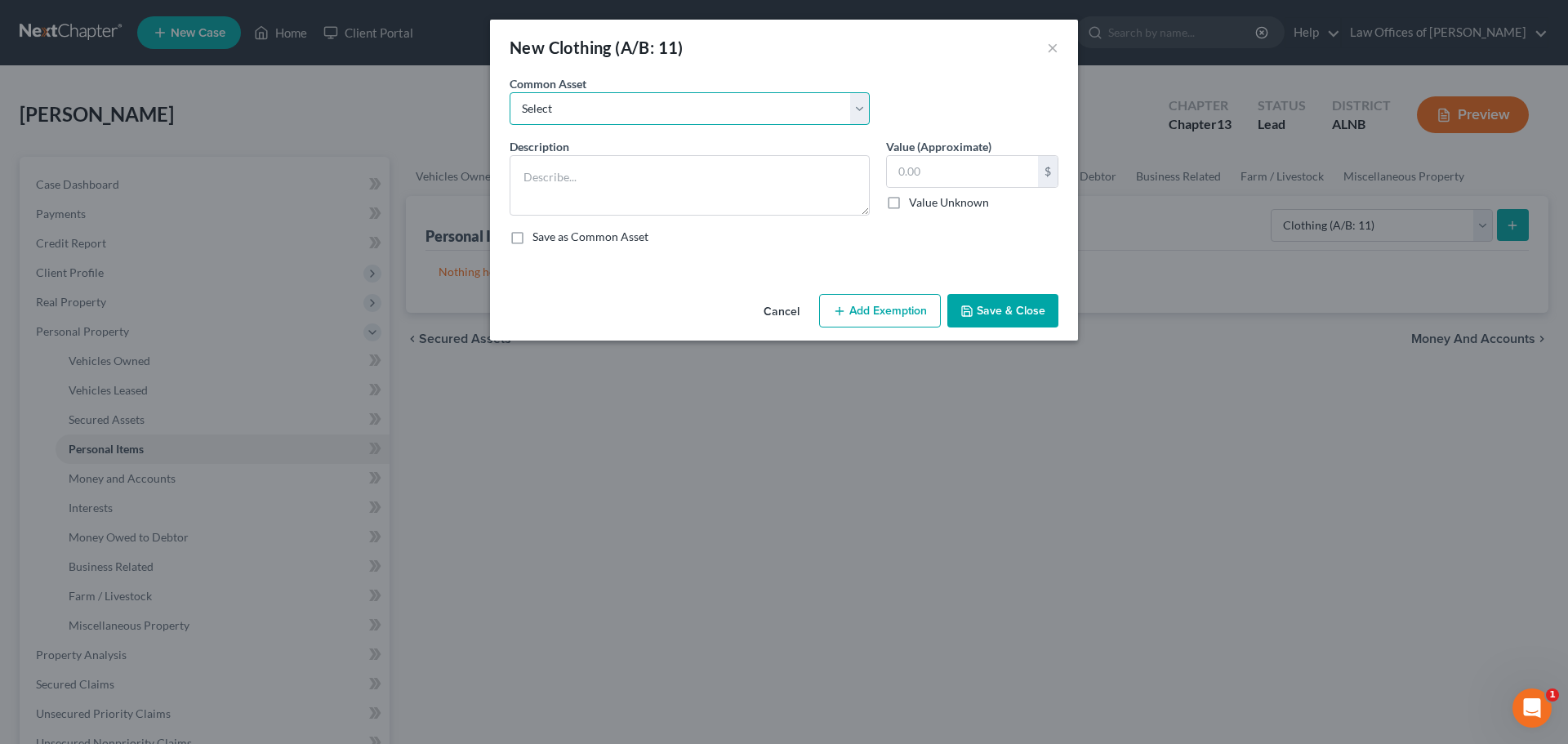
click at [856, 104] on select "Select Clothing and personal" at bounding box center [689, 109] width 360 height 33
select select "0"
click at [509, 92] on select "Select Clothing and personal" at bounding box center [689, 109] width 360 height 33
type textarea "Clothing and personal"
click at [925, 172] on input "300.00" at bounding box center [962, 172] width 151 height 31
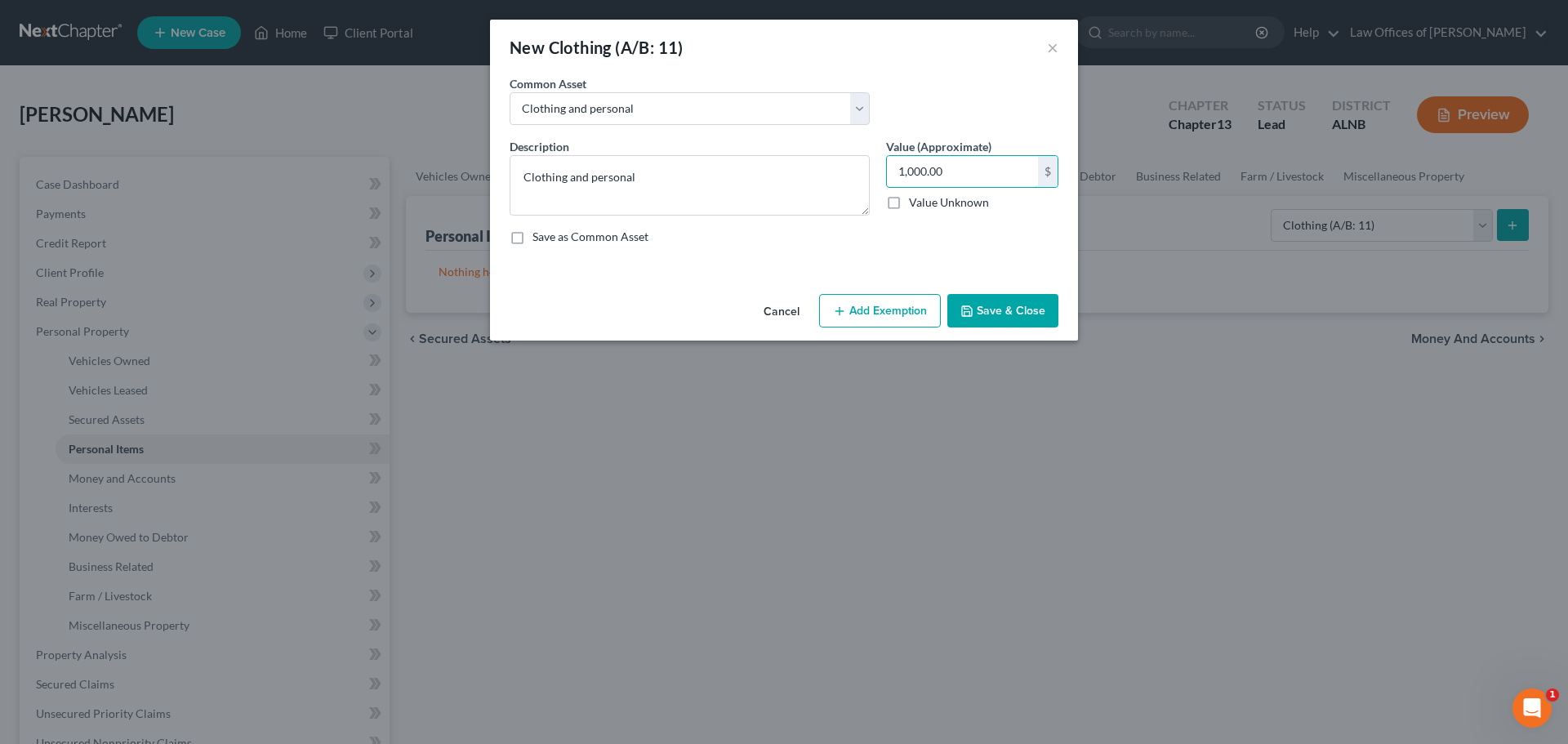
type input "1,000.00"
click at [1012, 312] on button "Save & Close" at bounding box center [1003, 312] width 111 height 35
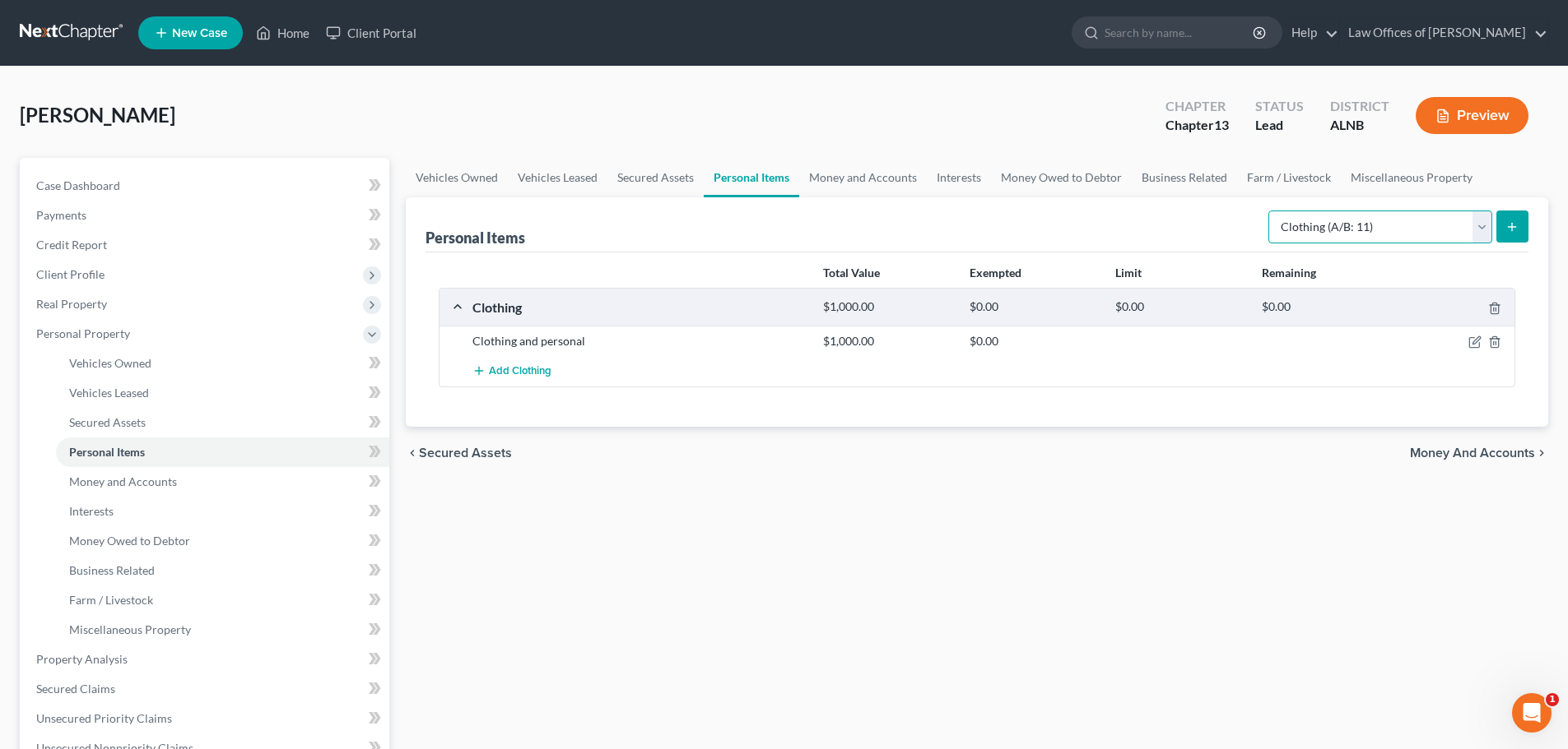
click at [1488, 225] on select "Select Item Type Clothing (A/B: 11) Collectibles Of Value (A/B: 8) Electronics …" at bounding box center [1380, 227] width 224 height 33
select select "electronics"
click at [1271, 211] on select "Select Item Type Clothing (A/B: 11) Collectibles Of Value (A/B: 8) Electronics …" at bounding box center [1380, 227] width 224 height 33
click at [1509, 228] on icon "submit" at bounding box center [1511, 226] width 13 height 13
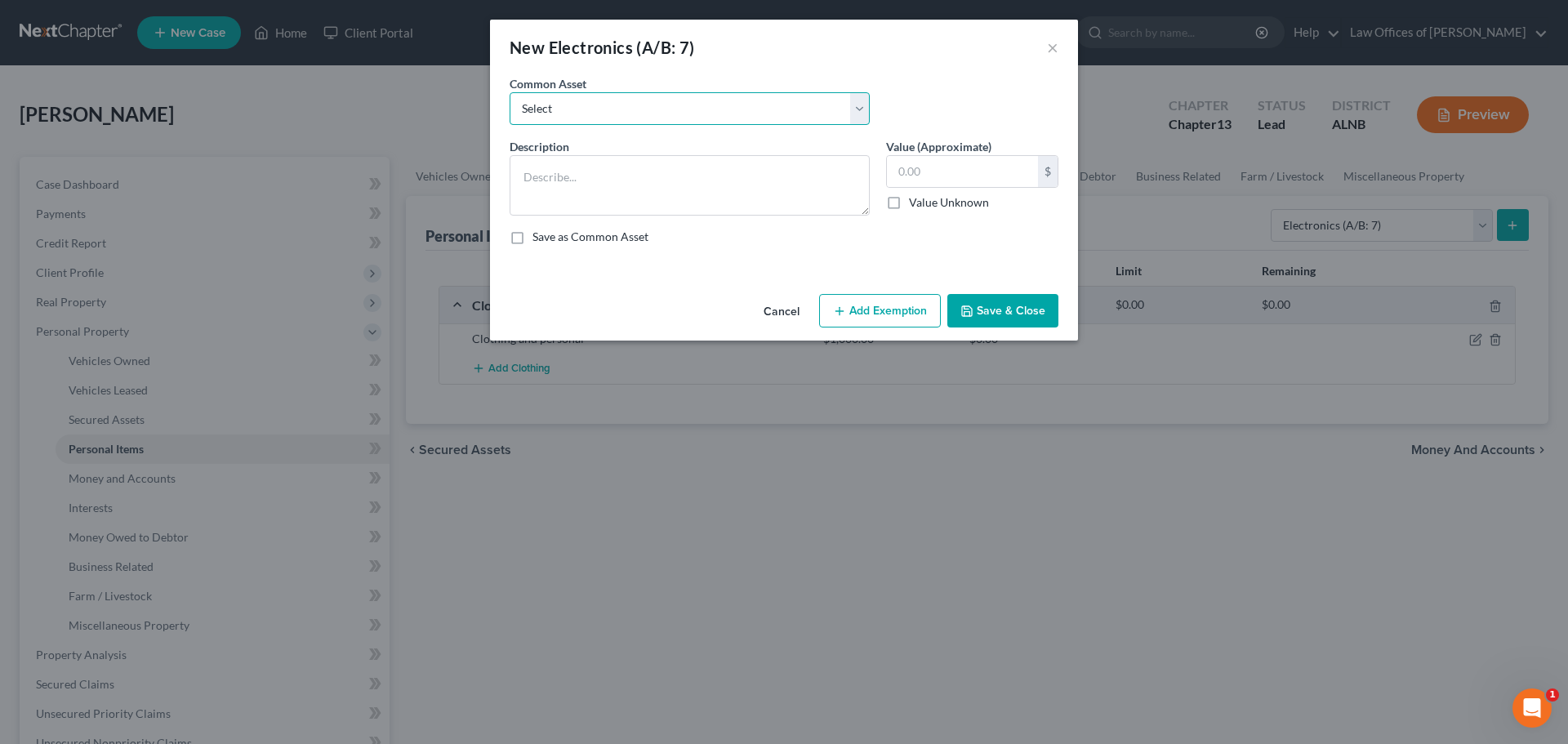
click at [863, 105] on select "Select Television Smartphone Computer Other electronics" at bounding box center [689, 109] width 360 height 33
select select "0"
click at [509, 92] on select "Select Television Smartphone Computer Other electronics" at bounding box center [689, 109] width 360 height 33
type textarea "Television Smartphone Computer Other electronics"
type input "695.00"
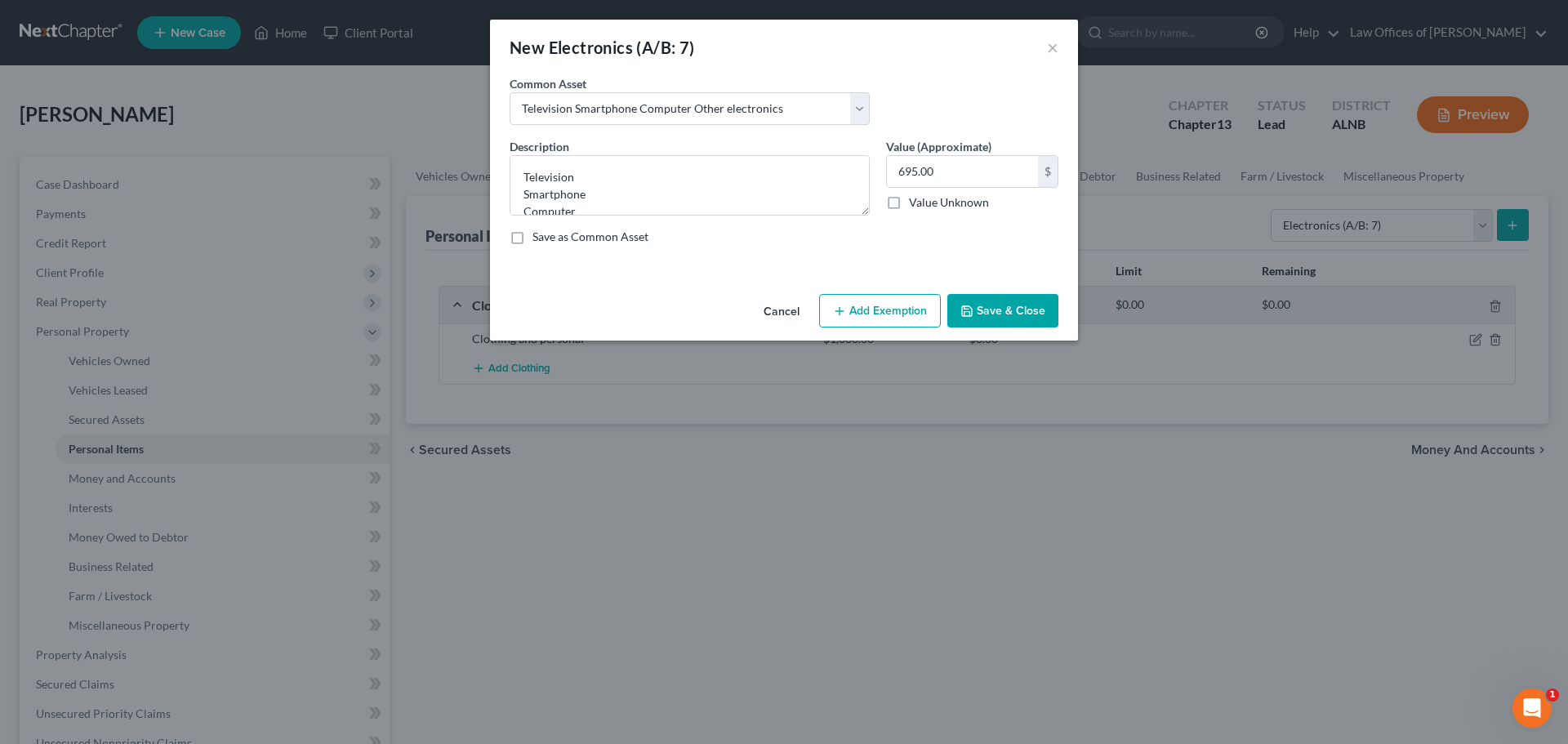
click at [773, 313] on button "Cancel" at bounding box center [782, 313] width 62 height 33
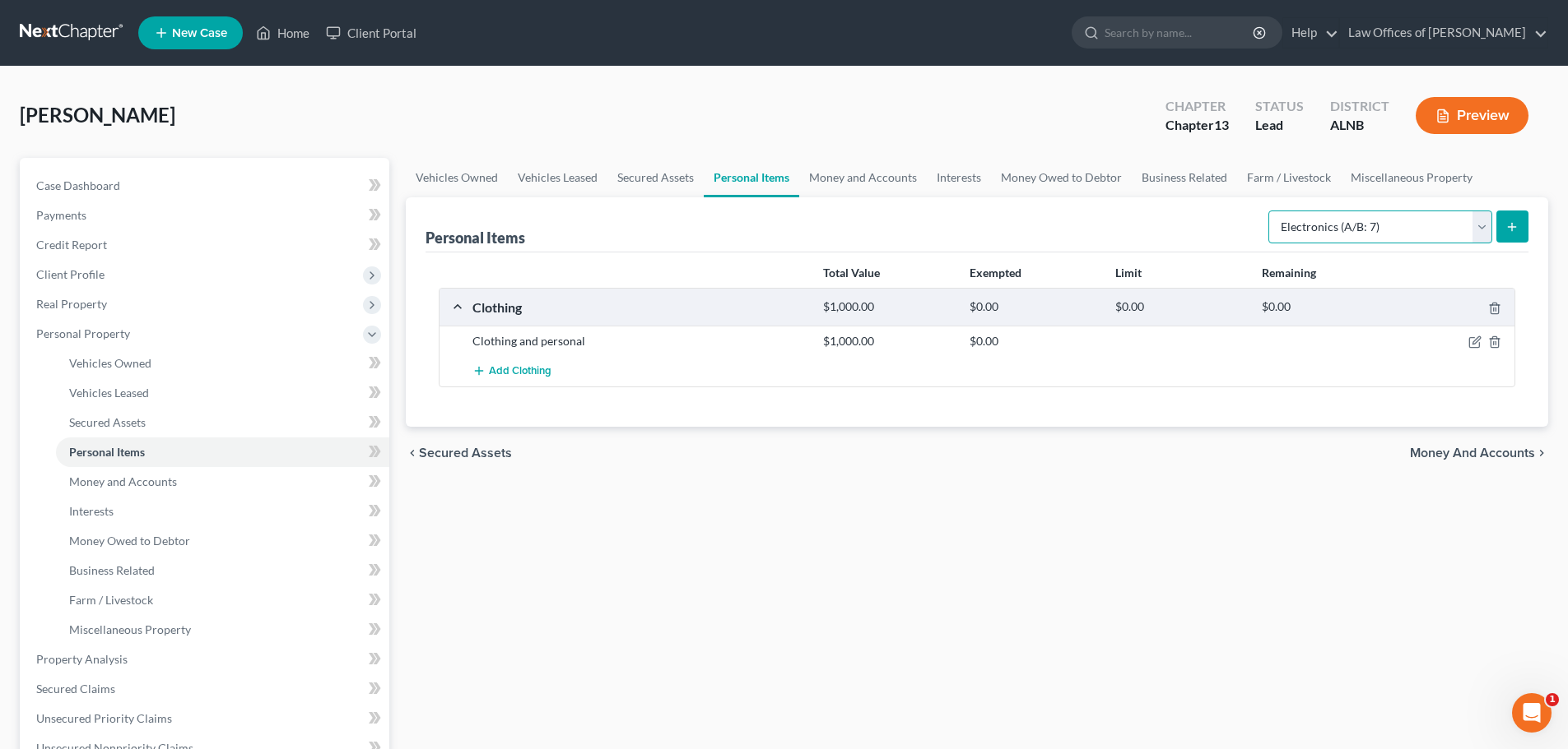
click at [1477, 226] on select "Select Item Type Clothing (A/B: 11) Collectibles Of Value (A/B: 8) Electronics …" at bounding box center [1380, 227] width 224 height 33
click at [1029, 121] on div "Dobbins, Tre Upgraded Chapter Chapter 13 Status Lead District ALNB Preview" at bounding box center [784, 122] width 1529 height 72
click at [896, 183] on link "Money and Accounts" at bounding box center [863, 177] width 128 height 39
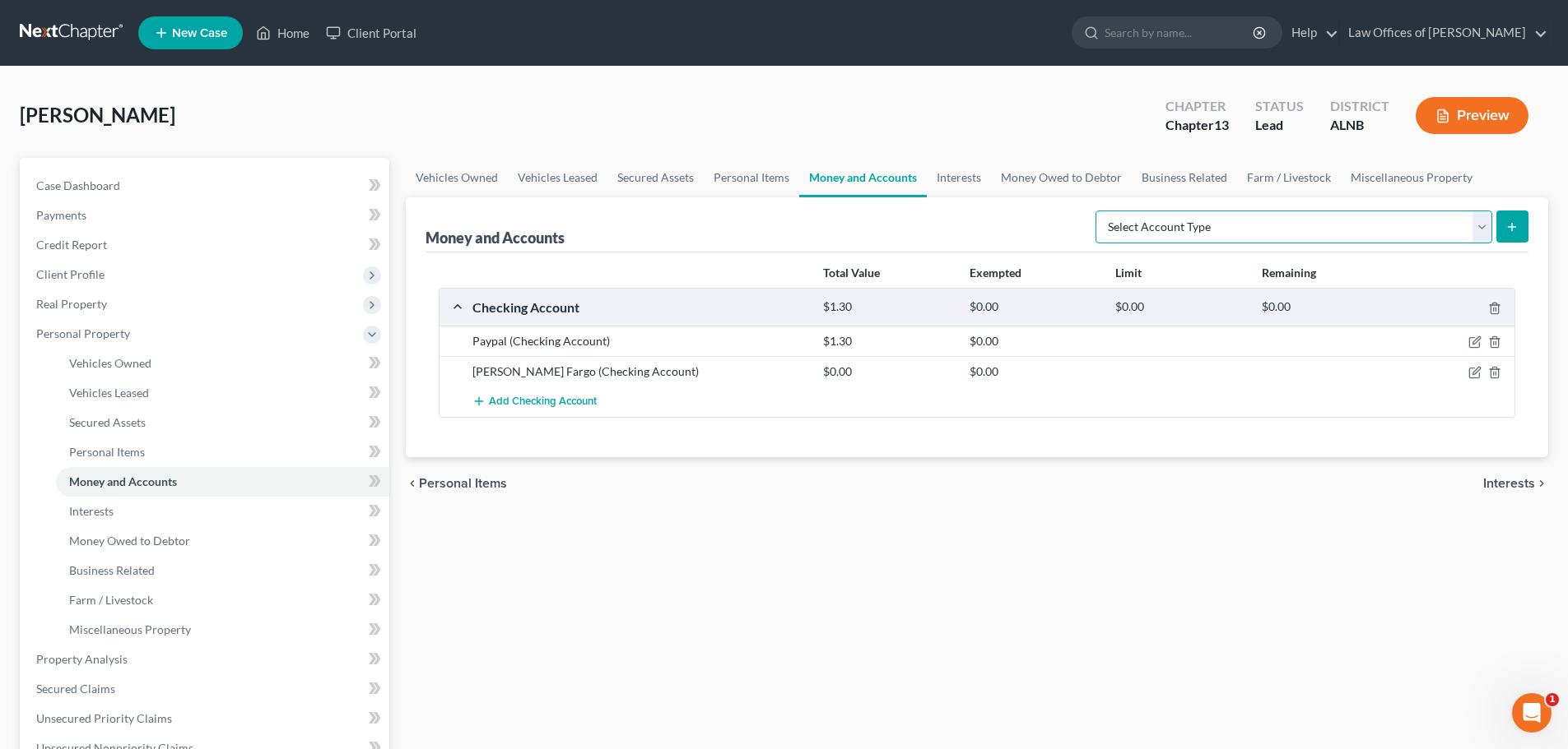
click at [1477, 230] on select "Select Account Type Brokerage (A/B: 18, SOFA: 20) Cash on Hand (A/B: 16) Certif…" at bounding box center [1294, 227] width 397 height 33
click at [1482, 229] on select "Select Account Type Brokerage (A/B: 18, SOFA: 20) Cash on Hand (A/B: 16) Certif…" at bounding box center [1294, 227] width 397 height 33
click at [956, 177] on link "Interests" at bounding box center [958, 177] width 64 height 39
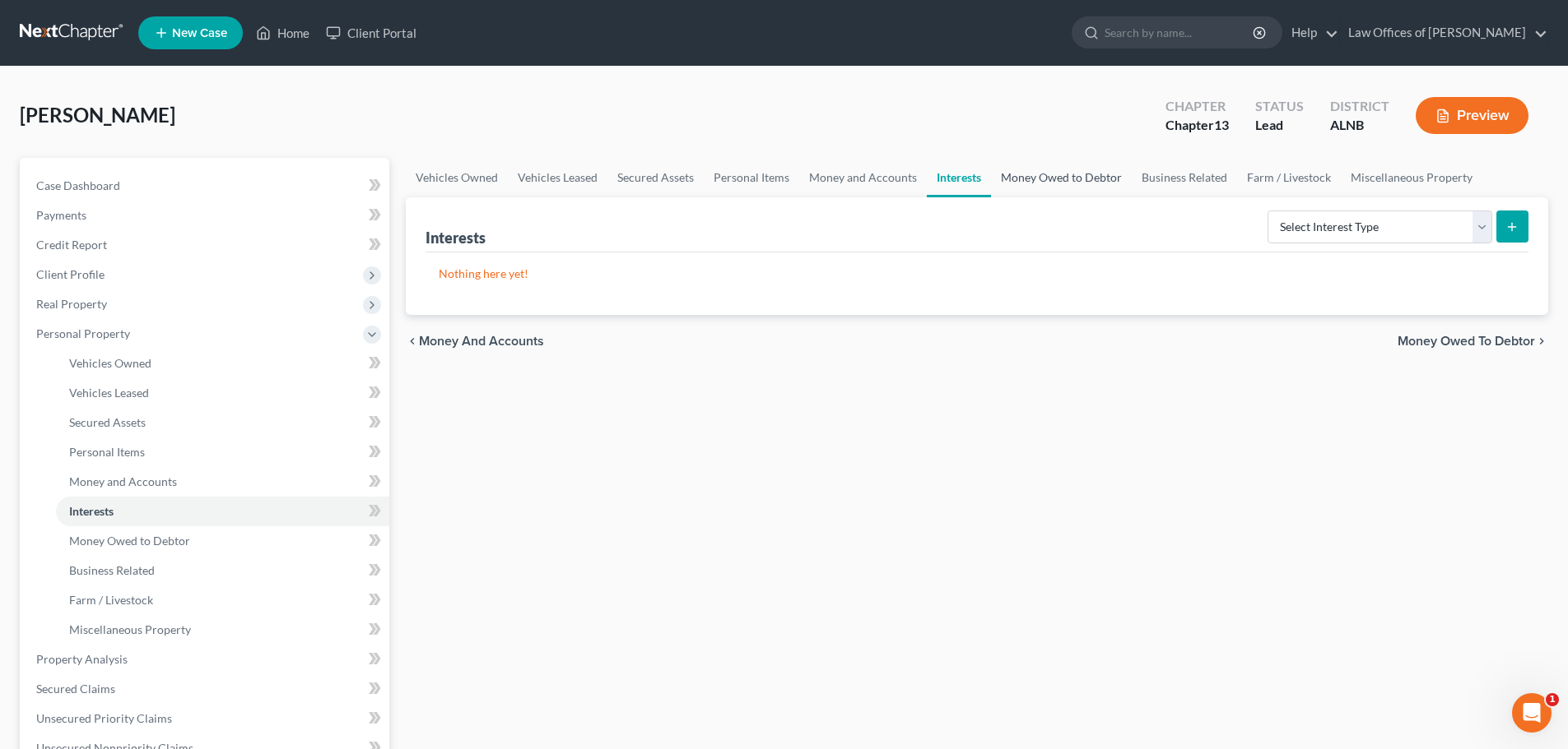
click at [1041, 180] on link "Money Owed to Debtor" at bounding box center [1061, 177] width 141 height 39
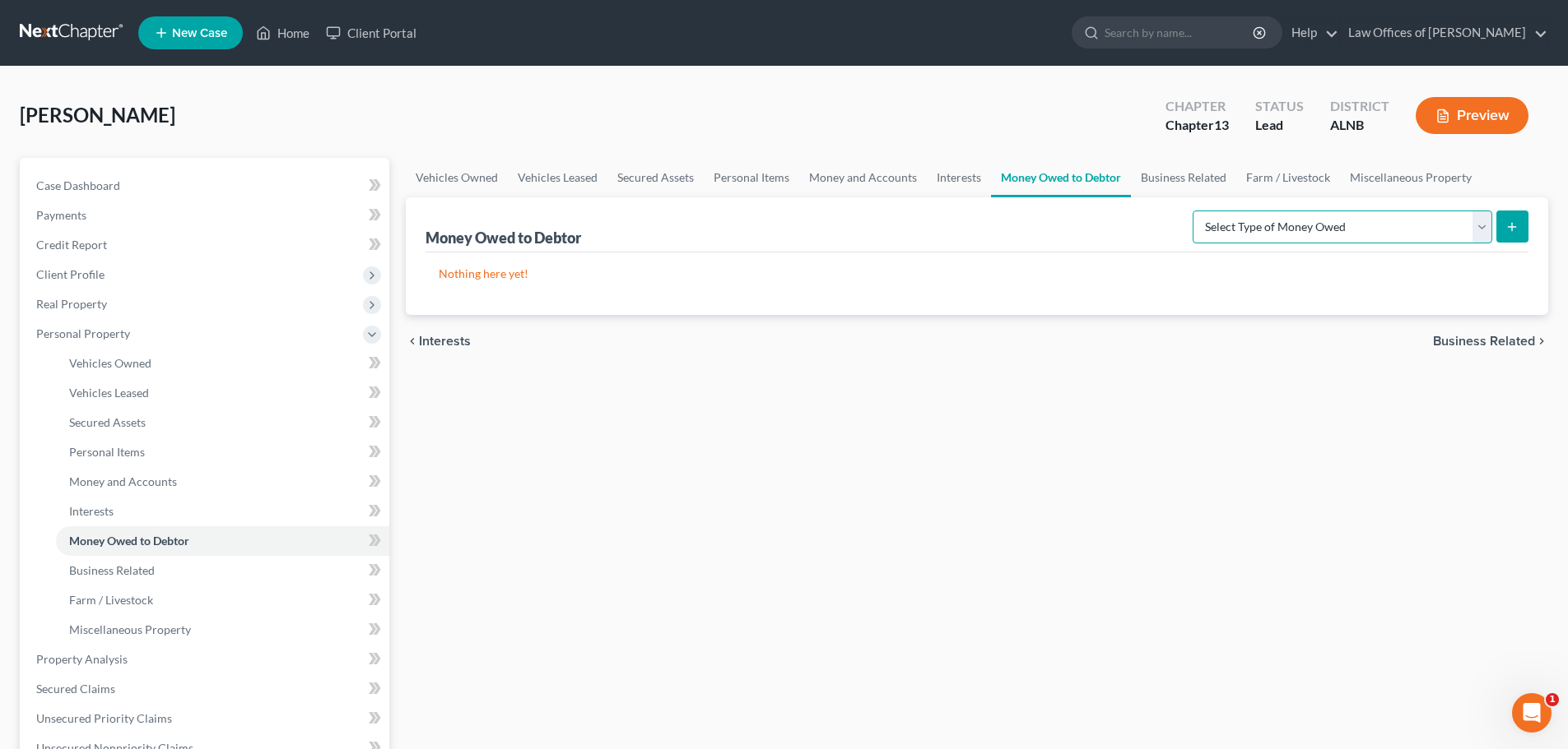
click at [1487, 231] on select "Select Type of Money Owed Accounts Receivable (A/B: 38) Alimony (A/B: 29) Child…" at bounding box center [1342, 227] width 300 height 33
drag, startPoint x: 900, startPoint y: 177, endPoint x: 910, endPoint y: 171, distance: 11.7
click at [899, 177] on link "Money and Accounts" at bounding box center [863, 177] width 128 height 39
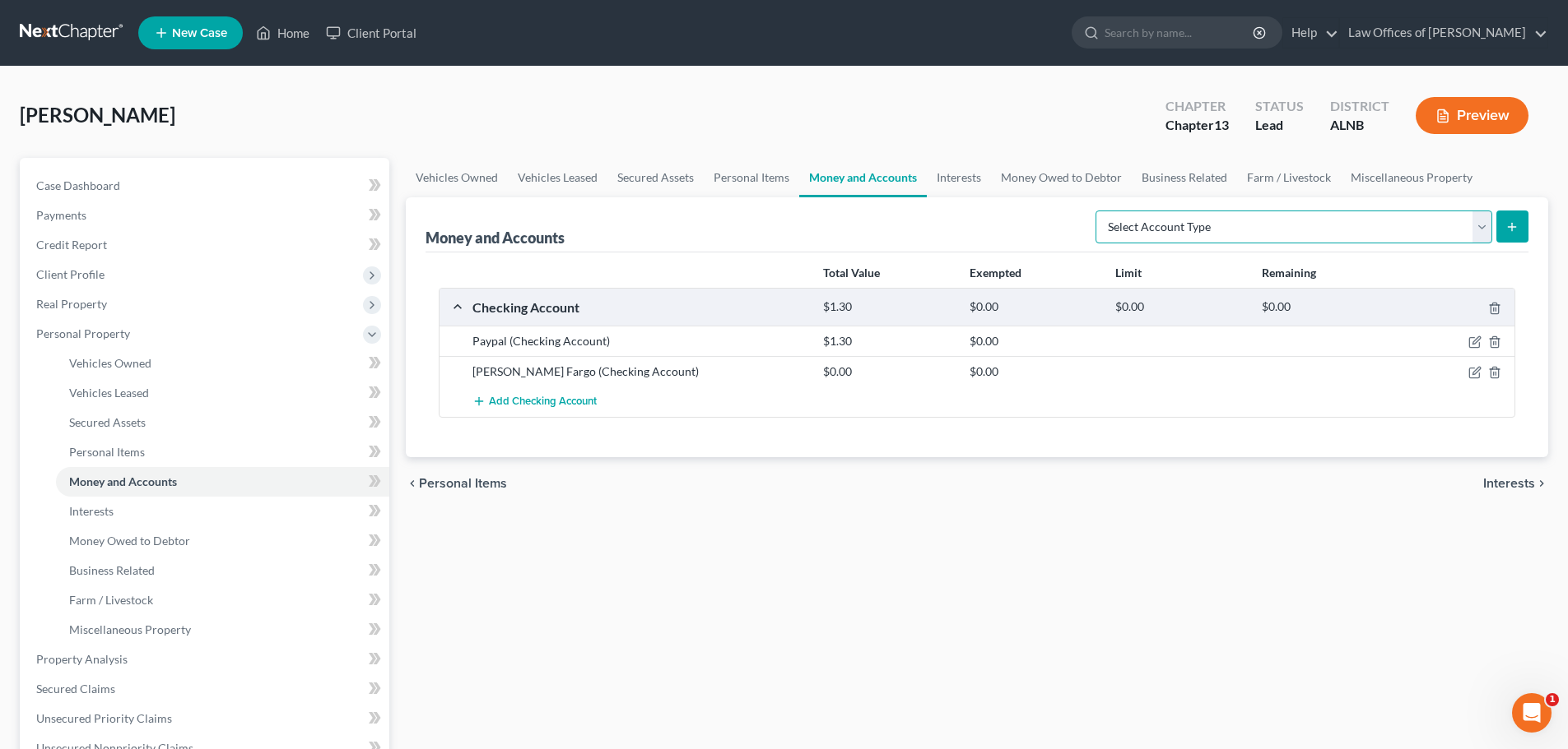
click at [1482, 237] on select "Select Account Type Brokerage (A/B: 18, SOFA: 20) Cash on Hand (A/B: 16) Certif…" at bounding box center [1294, 227] width 397 height 33
click at [944, 184] on link "Interests" at bounding box center [958, 177] width 64 height 39
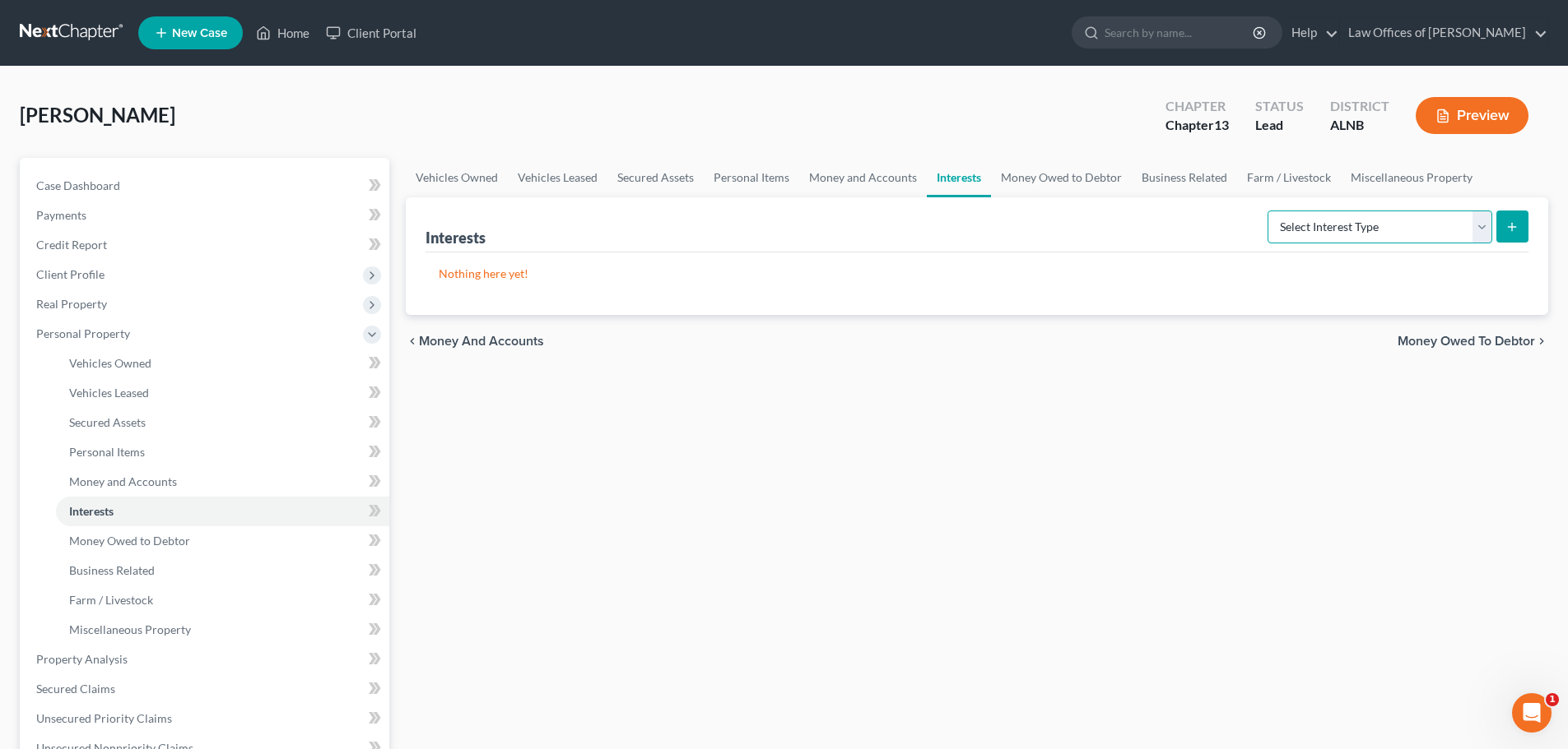
click at [1484, 229] on select "Select Interest Type 401K (A/B: 21) Annuity (A/B: 23) Bond (A/B: 18) Education …" at bounding box center [1379, 227] width 225 height 33
click at [1035, 142] on div "Dobbins, Tre Upgraded Chapter Chapter 13 Status Lead District ALNB Preview" at bounding box center [784, 122] width 1529 height 72
click at [325, 340] on span "Personal Property" at bounding box center [206, 334] width 366 height 30
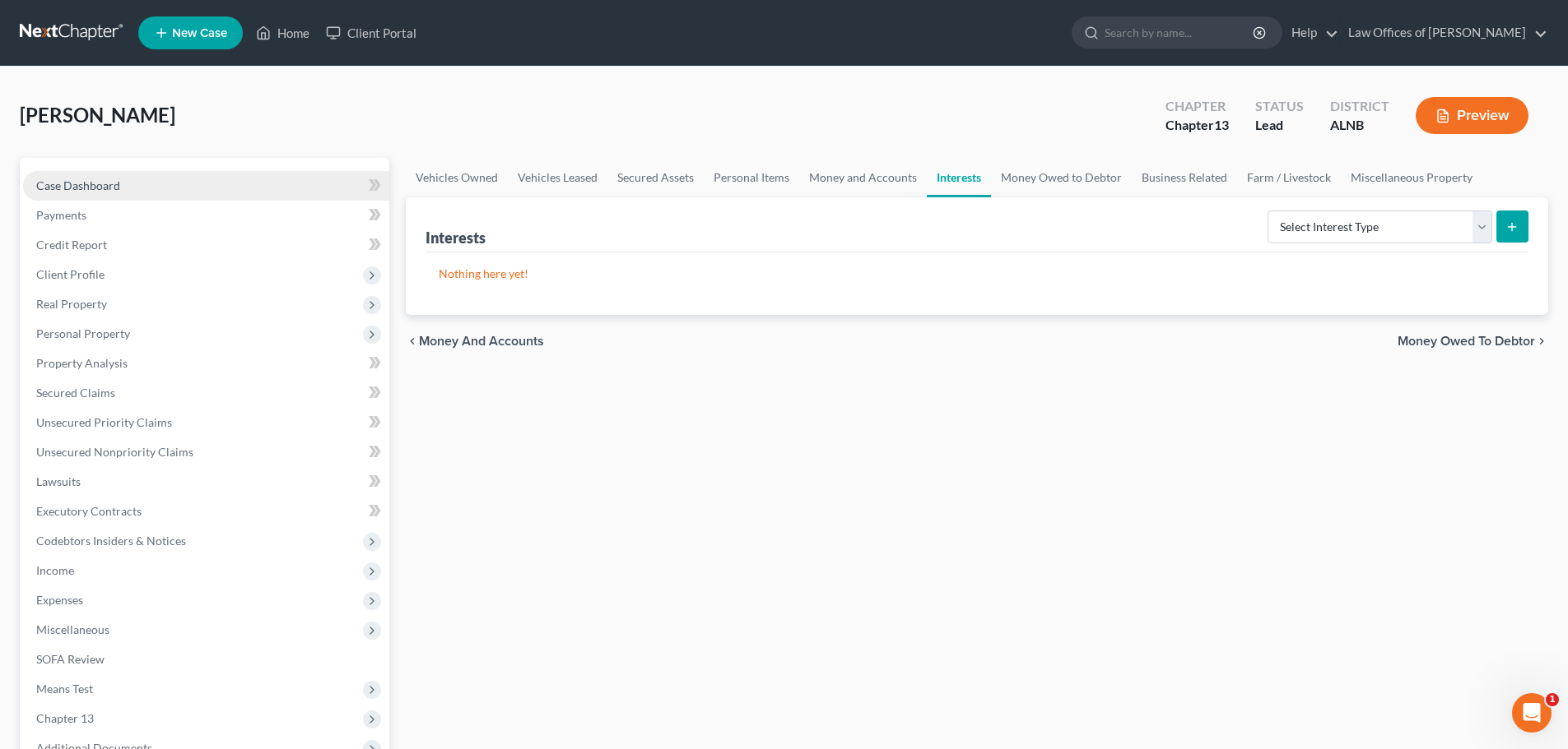
click at [119, 177] on link "Case Dashboard" at bounding box center [206, 186] width 366 height 30
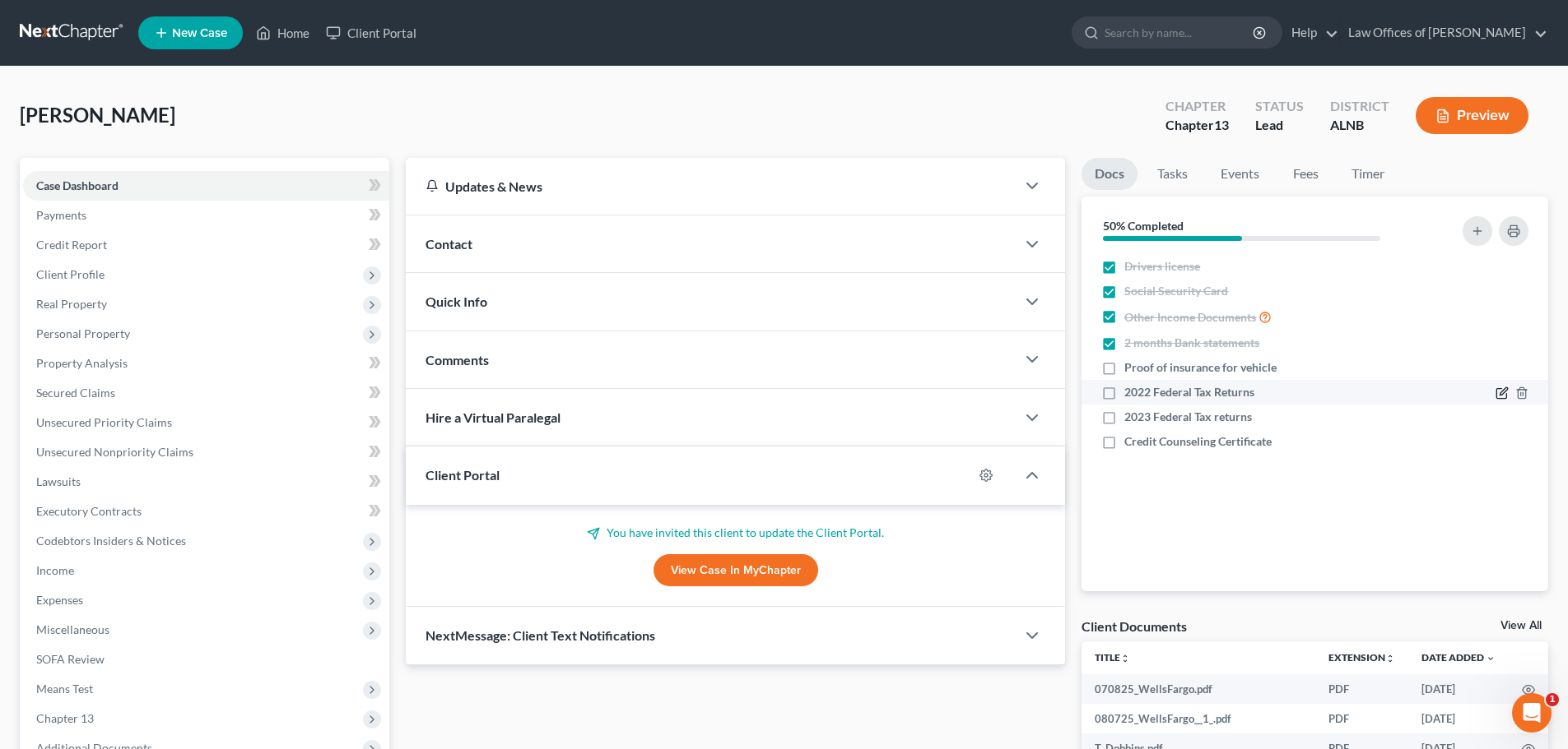
click at [1503, 394] on icon "button" at bounding box center [1503, 392] width 7 height 7
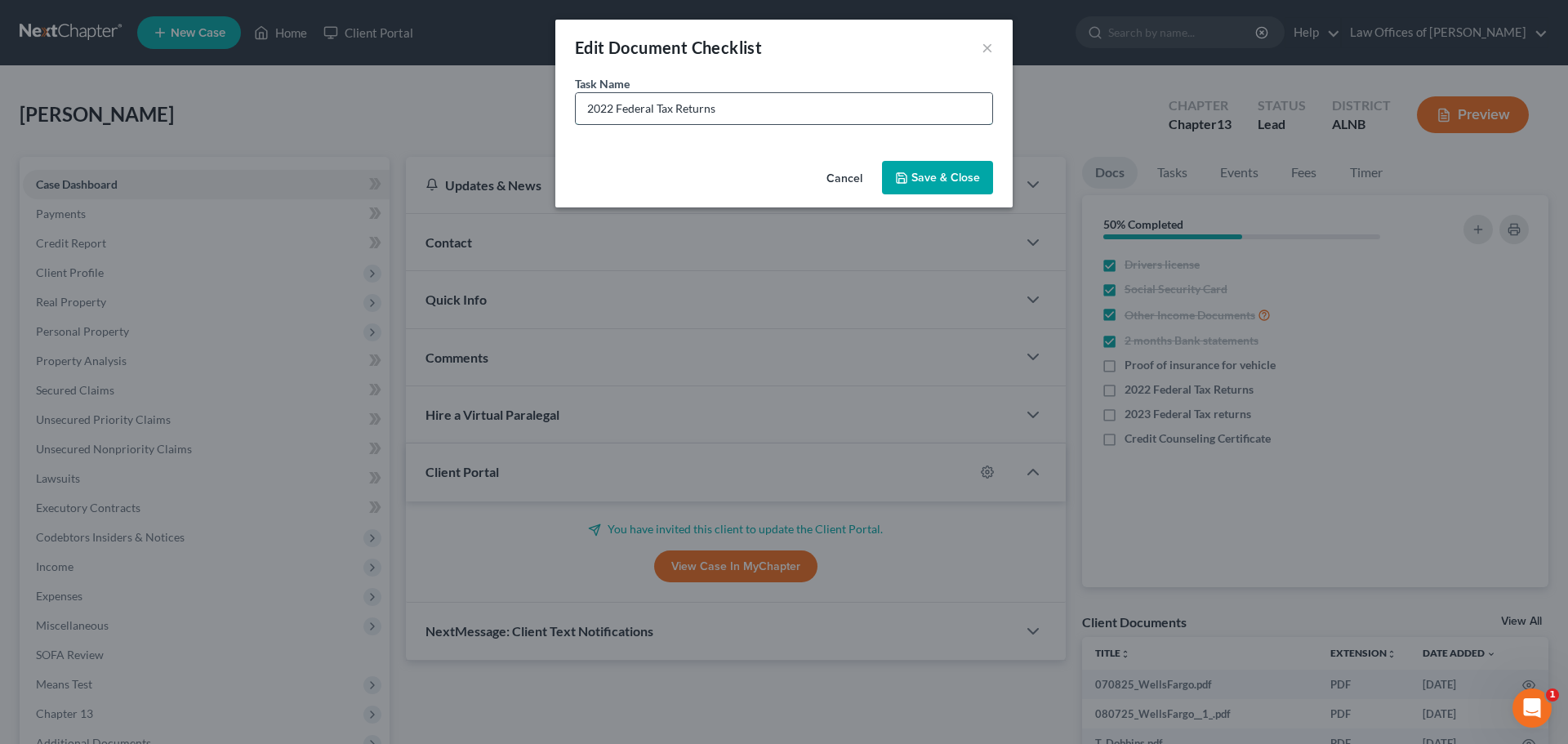
click at [613, 106] on input "2022 Federal Tax Returns" at bounding box center [784, 109] width 417 height 31
type input "2024 Federal Tax Returns"
click at [926, 178] on button "Save & Close" at bounding box center [937, 178] width 111 height 35
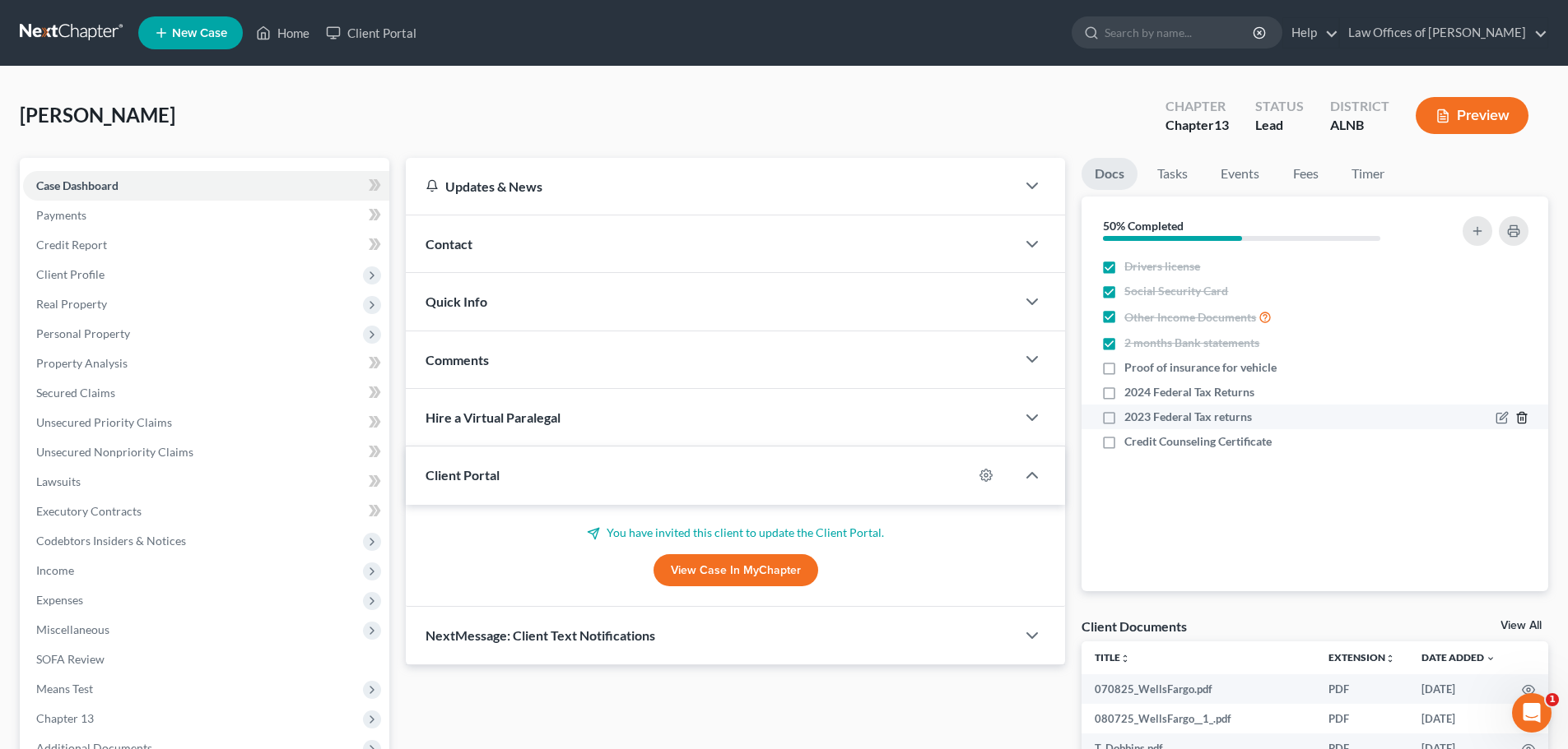
click at [1521, 418] on line "button" at bounding box center [1521, 420] width 0 height 3
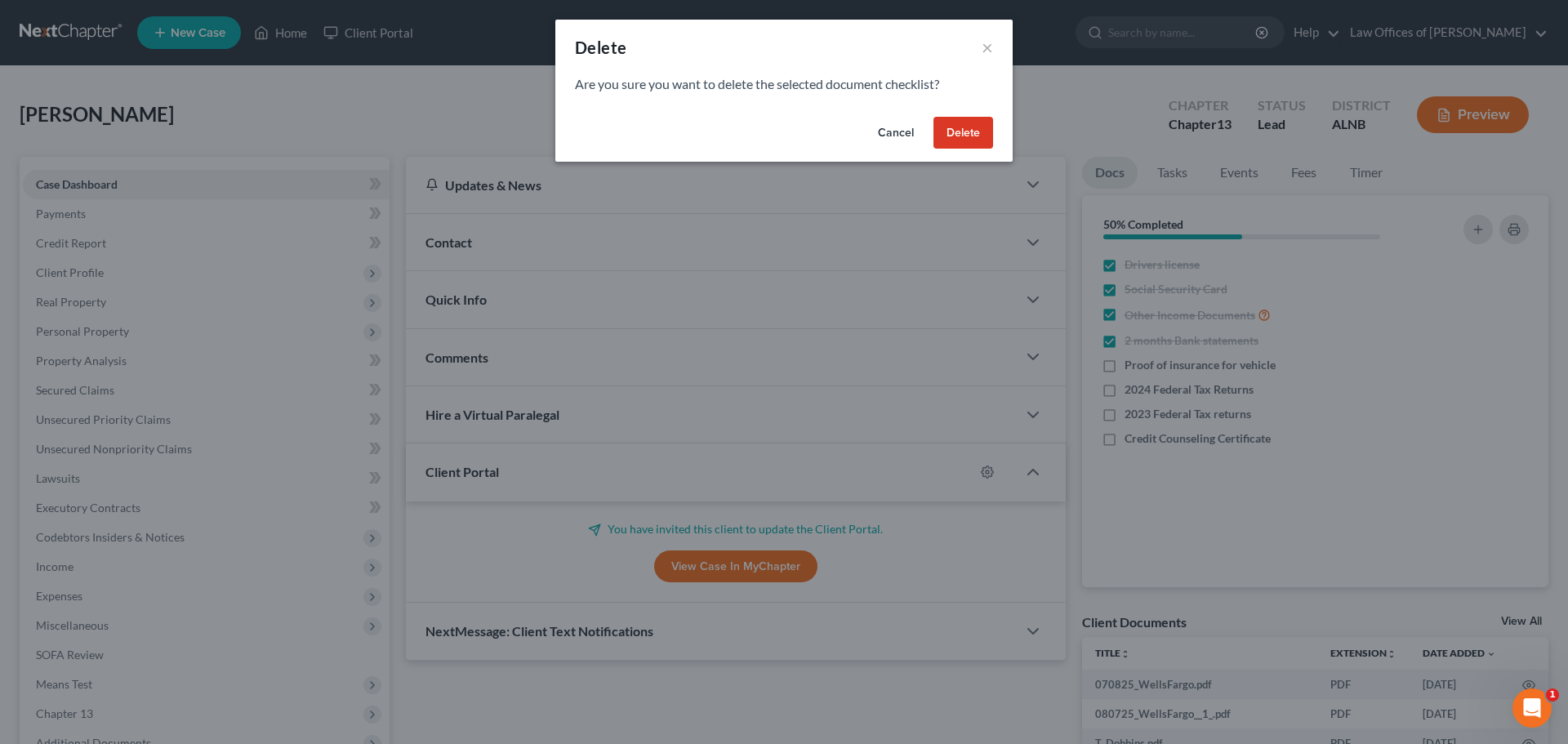
click at [971, 130] on button "Delete" at bounding box center [963, 134] width 60 height 33
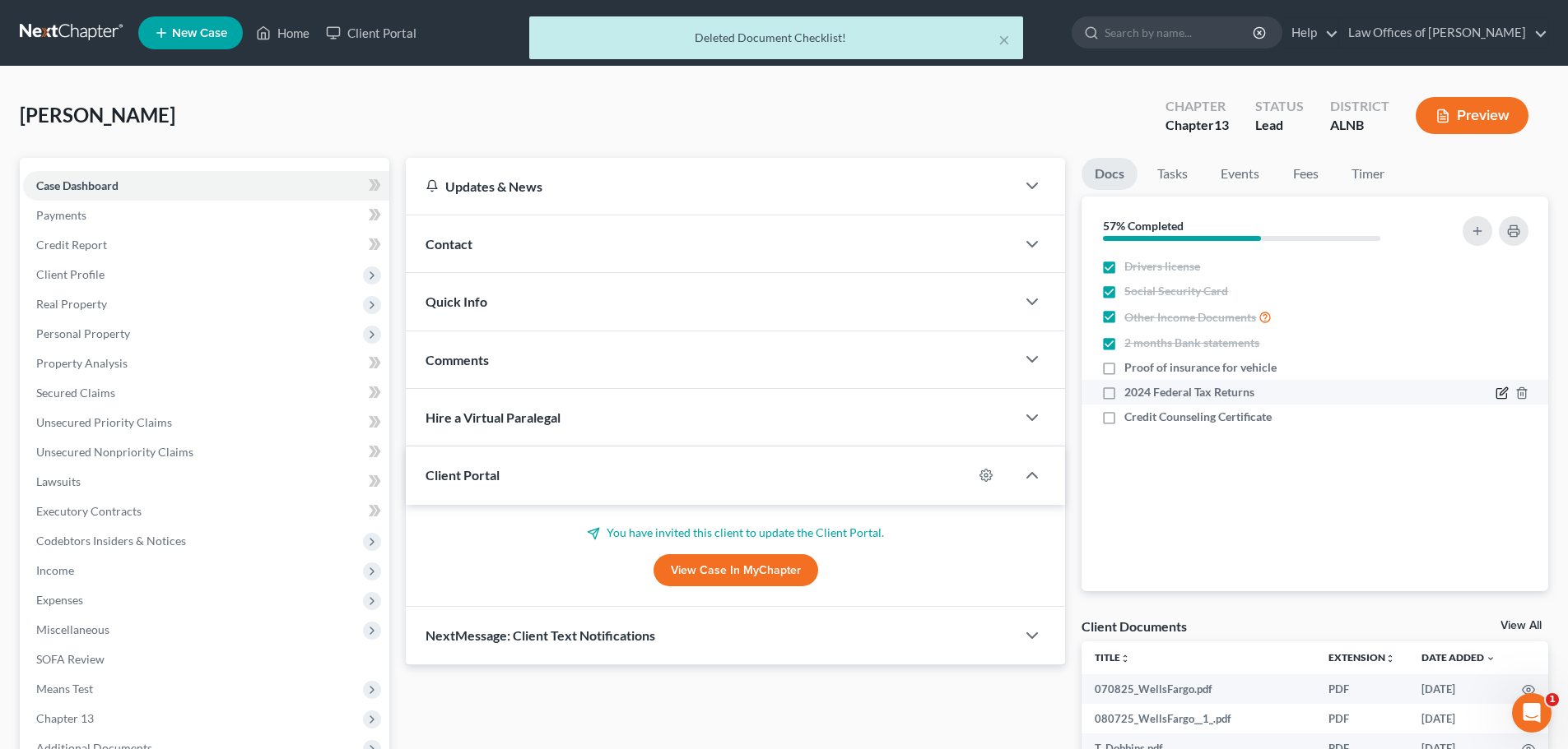
click at [1501, 395] on icon "button" at bounding box center [1503, 392] width 7 height 7
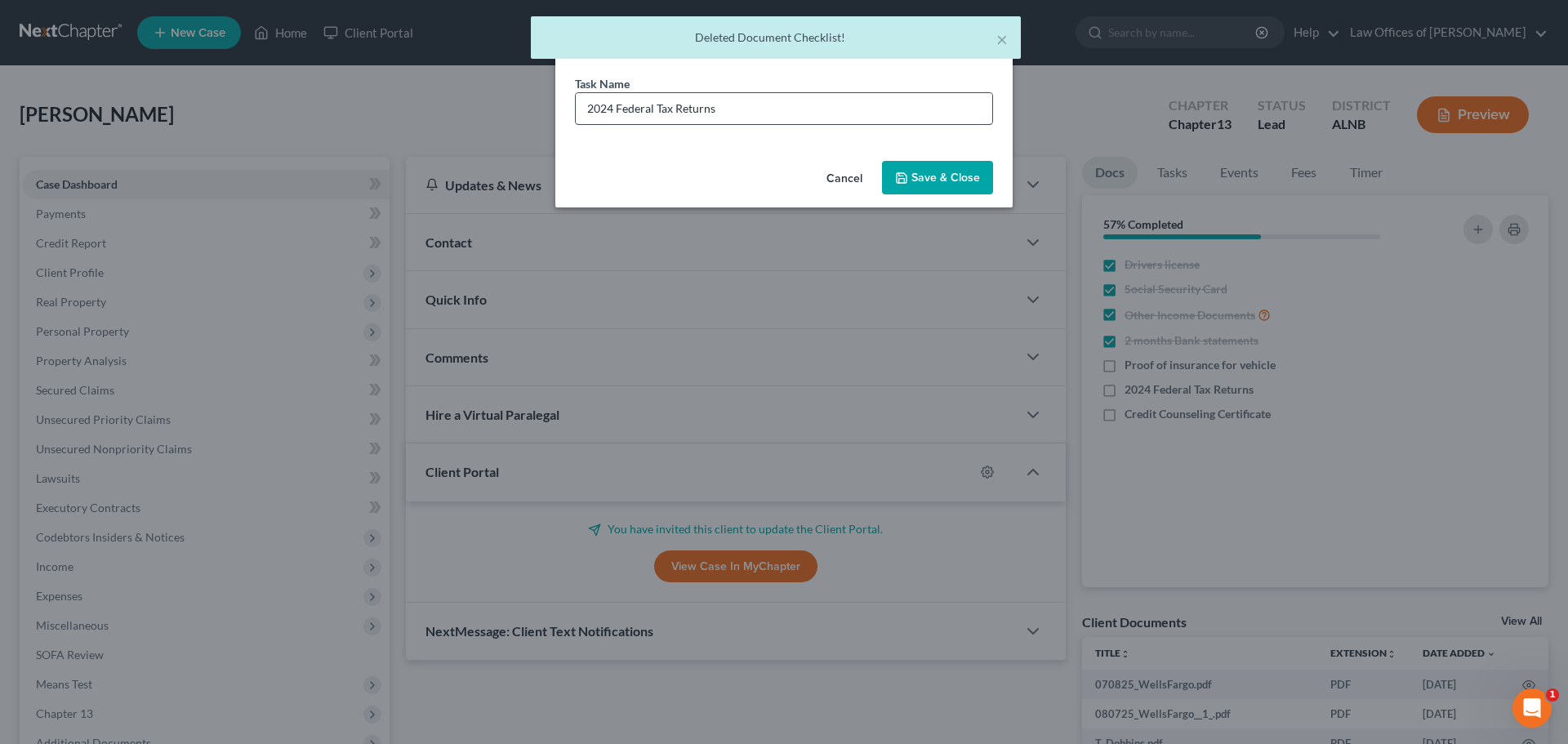
click at [615, 109] on input "2024 Federal Tax Returns" at bounding box center [784, 109] width 417 height 31
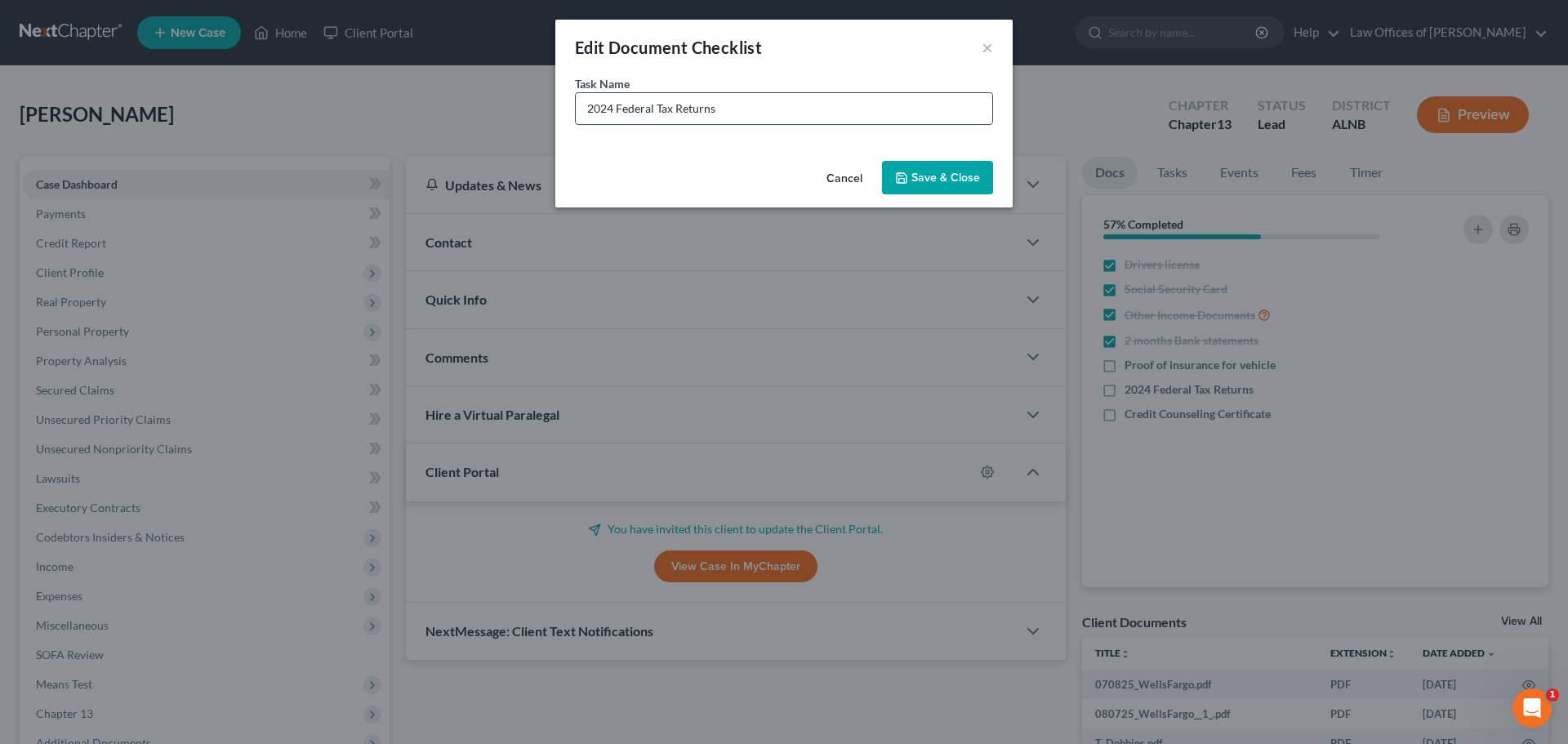
click at [615, 109] on input "2024 Federal Tax Returns" at bounding box center [784, 109] width 417 height 31
click at [777, 109] on input "2024 2023 Federal Tax Returns" at bounding box center [784, 109] width 417 height 31
click at [614, 107] on input "2024 2023 Federal Tax Affidavit" at bounding box center [784, 109] width 417 height 31
type input "2024/2023 Federal Tax Affidavit"
click at [932, 177] on button "Save & Close" at bounding box center [937, 178] width 111 height 35
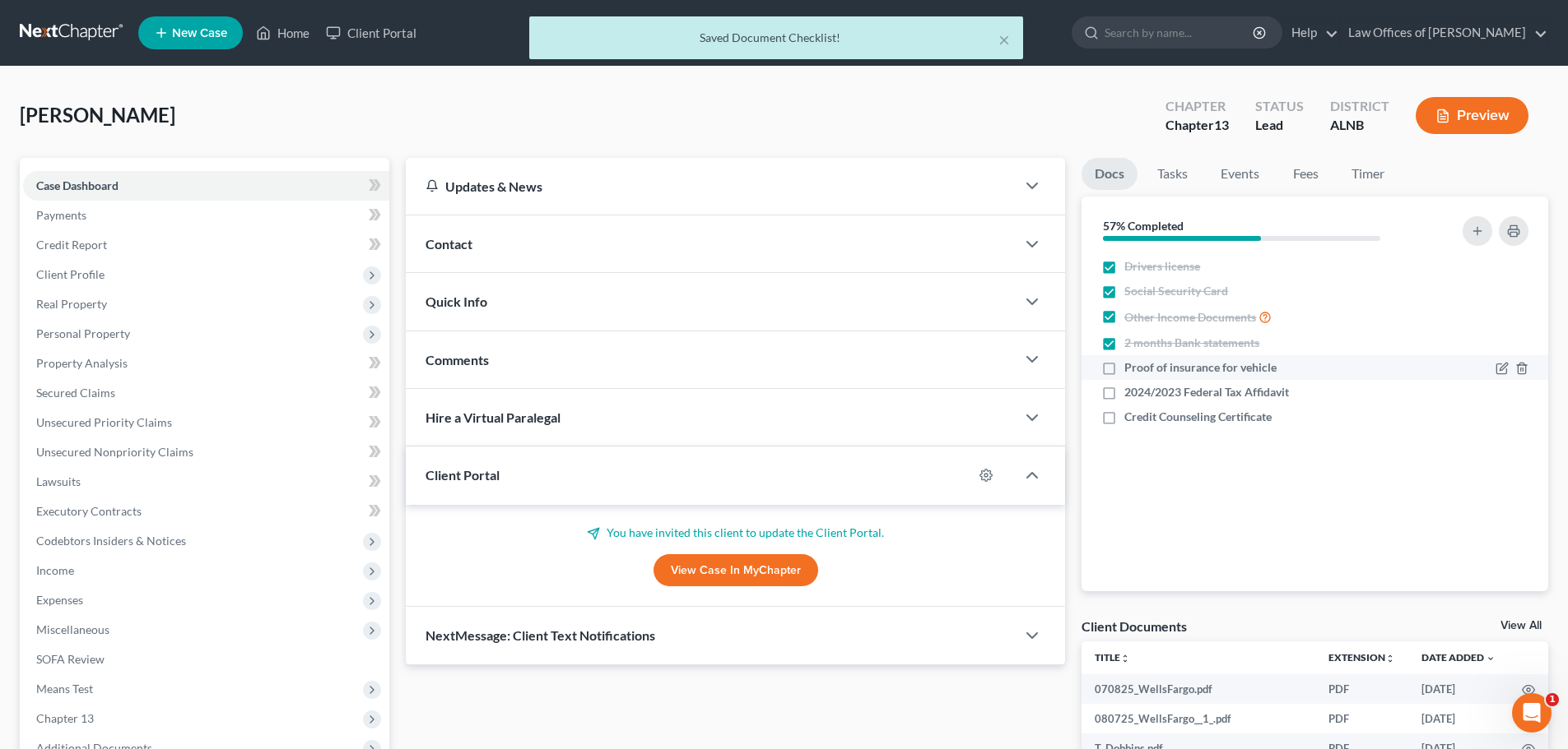
drag, startPoint x: 1109, startPoint y: 394, endPoint x: 1133, endPoint y: 374, distance: 31.2
click at [1129, 375] on ul "Drivers license Social Security Card Other Income Documents 2 months Bank state…" at bounding box center [1314, 342] width 440 height 175
drag, startPoint x: 1112, startPoint y: 396, endPoint x: 1147, endPoint y: 446, distance: 61.0
click at [1125, 395] on label "2024/2023 Federal Tax Affidavit" at bounding box center [1207, 392] width 164 height 17
click at [1131, 395] on input "2024/2023 Federal Tax Affidavit" at bounding box center [1136, 389] width 10 height 10
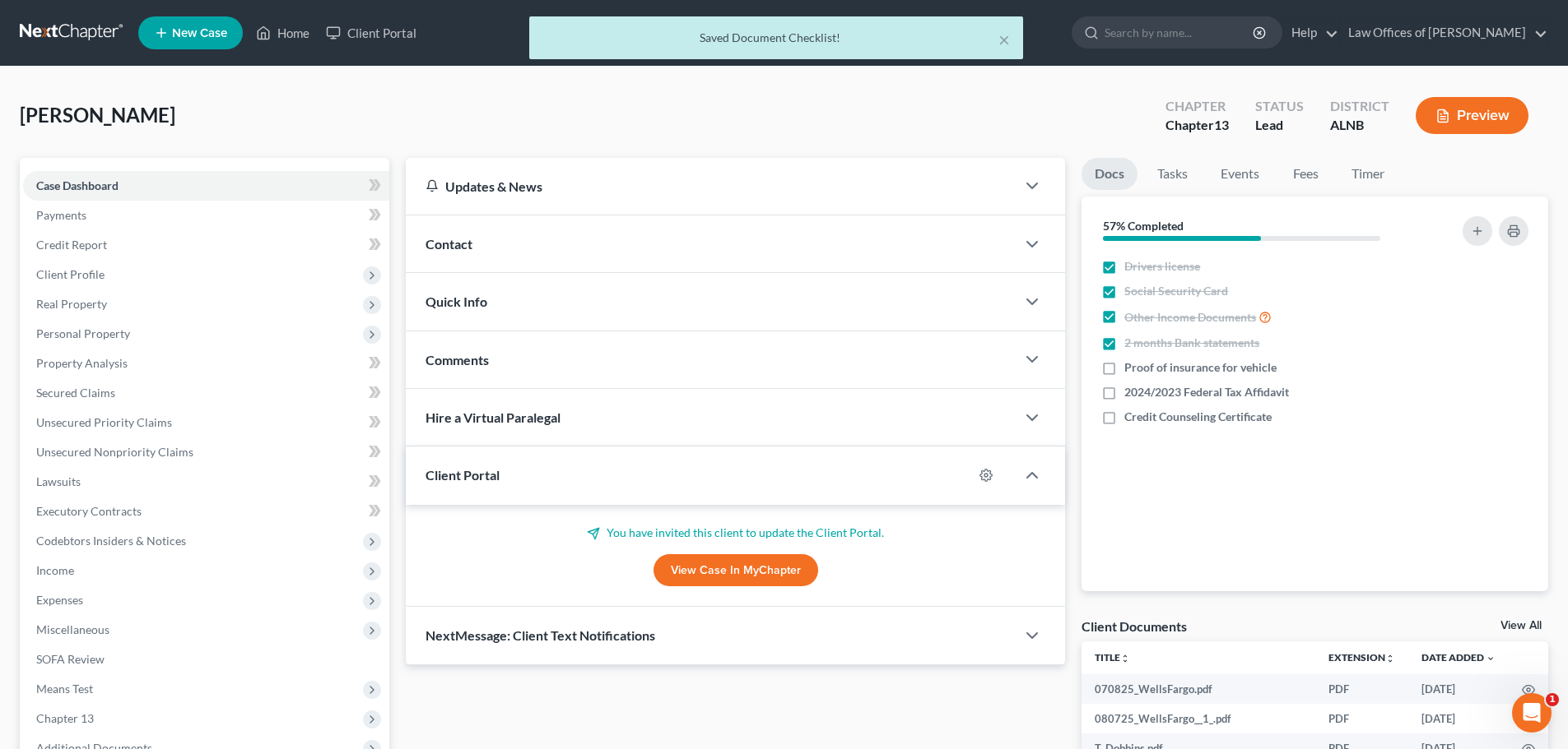
checkbox input "true"
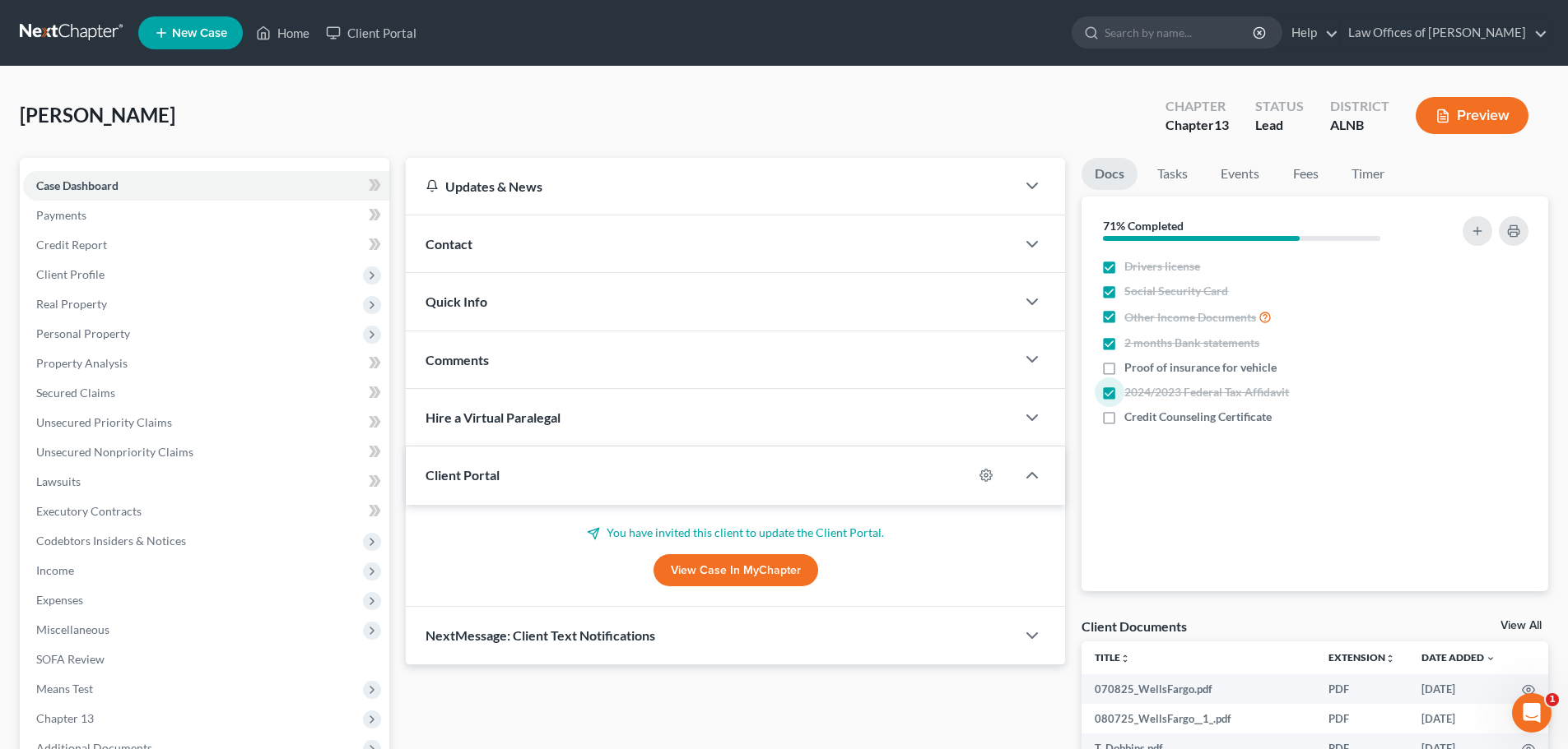
drag, startPoint x: 1397, startPoint y: 612, endPoint x: 1579, endPoint y: 691, distance: 198.4
click at [1431, 610] on div "Docs Tasks Events Fees Timer 71% Completed Nothing here yet! Drivers license So…" at bounding box center [1314, 525] width 483 height 734
